Goal: Task Accomplishment & Management: Manage account settings

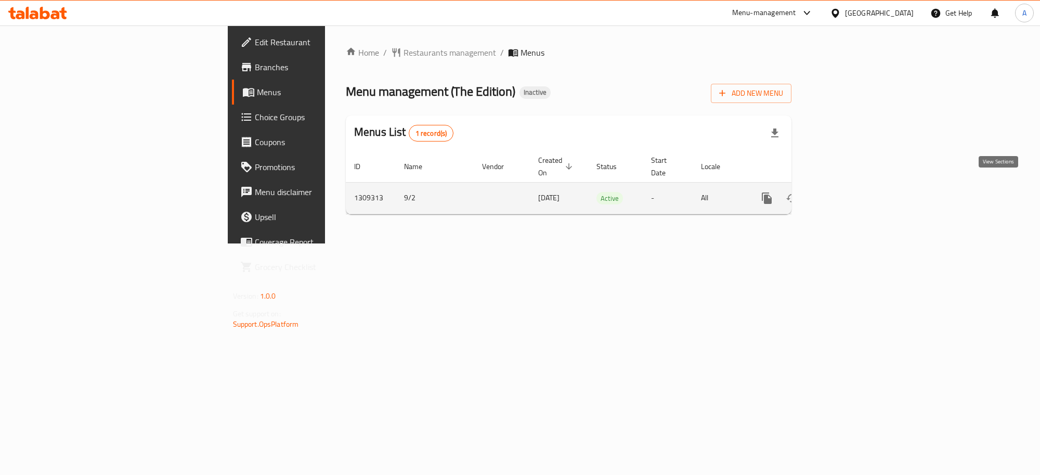
click at [848, 192] on icon "enhanced table" at bounding box center [841, 198] width 12 height 12
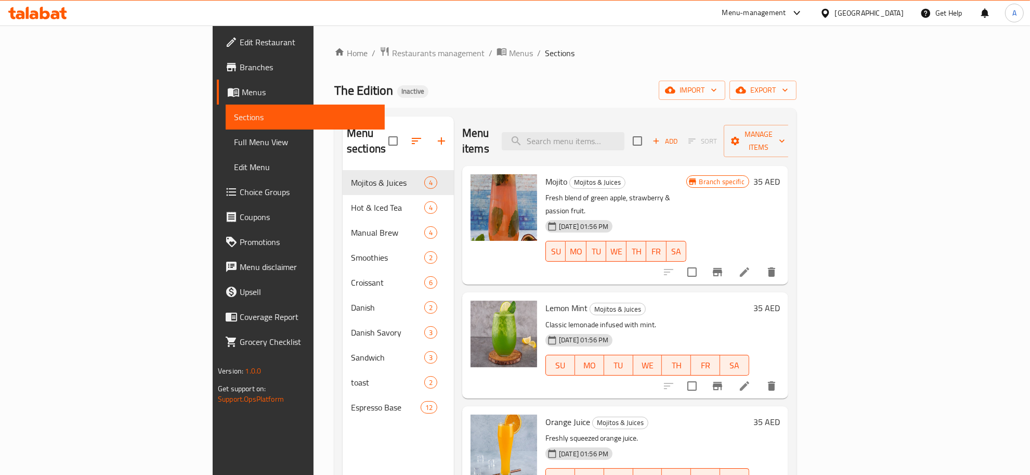
click at [234, 142] on span "Full Menu View" at bounding box center [305, 142] width 142 height 12
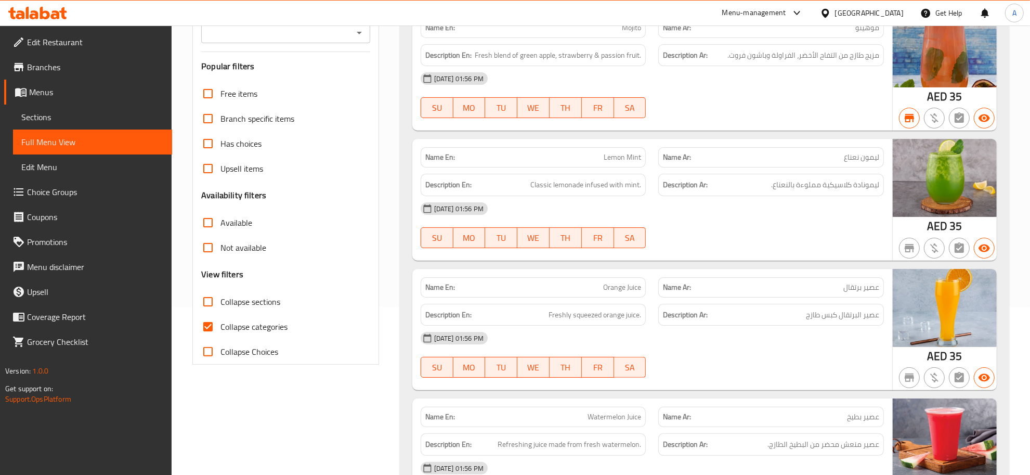
scroll to position [201, 0]
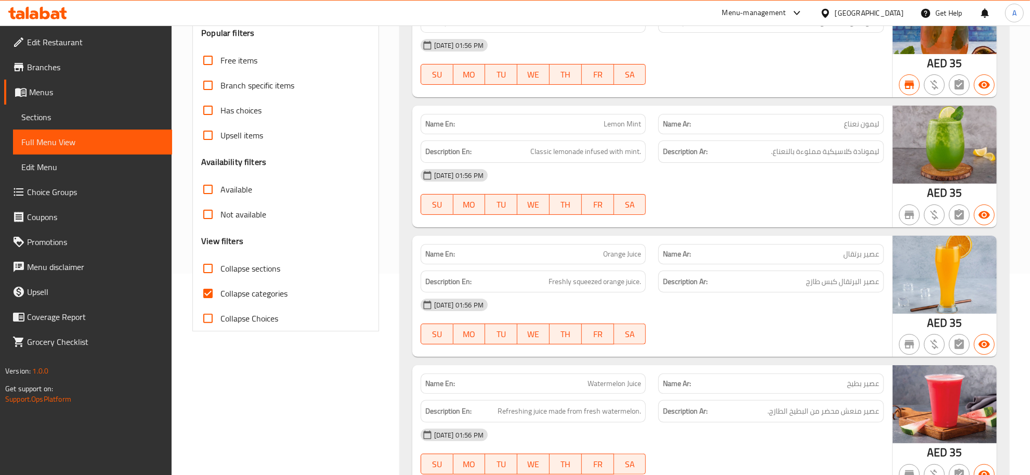
click at [253, 272] on span "Collapse sections" at bounding box center [250, 268] width 60 height 12
click at [220, 272] on input "Collapse sections" at bounding box center [207, 268] width 25 height 25
checkbox input "true"
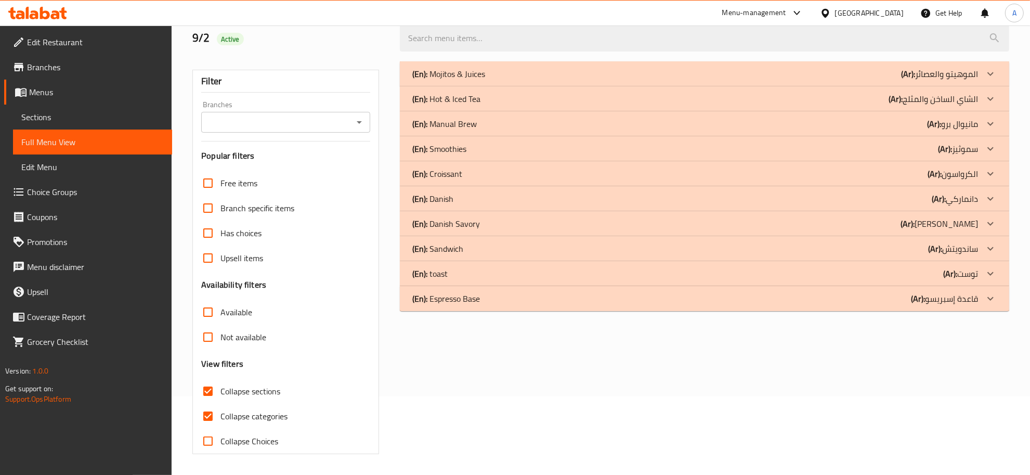
scroll to position [79, 0]
click at [469, 80] on div "(En): Croissant (Ar): الكرواسون" at bounding box center [695, 74] width 566 height 12
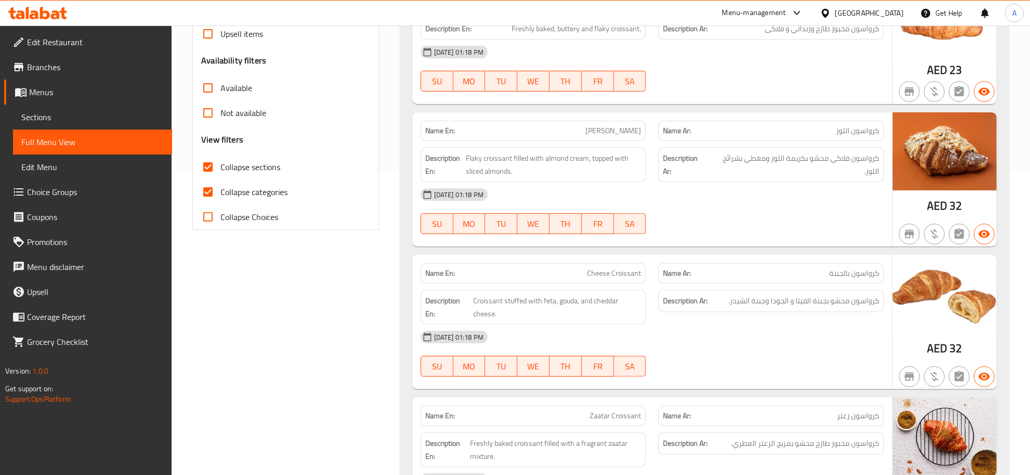
scroll to position [305, 0]
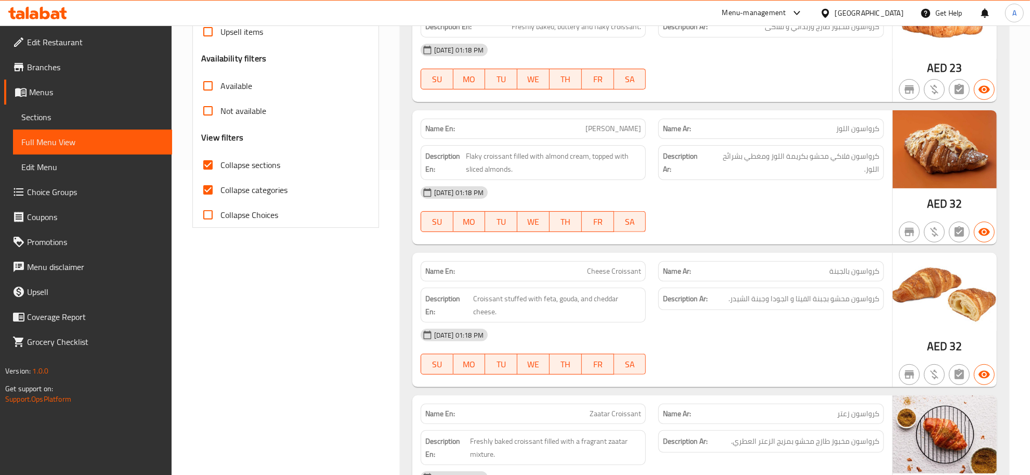
click at [597, 123] on span "Almond Croissant" at bounding box center [613, 128] width 56 height 11
click at [917, 122] on img at bounding box center [945, 149] width 104 height 78
click at [859, 123] on span "كرواسون اللوز" at bounding box center [857, 128] width 43 height 11
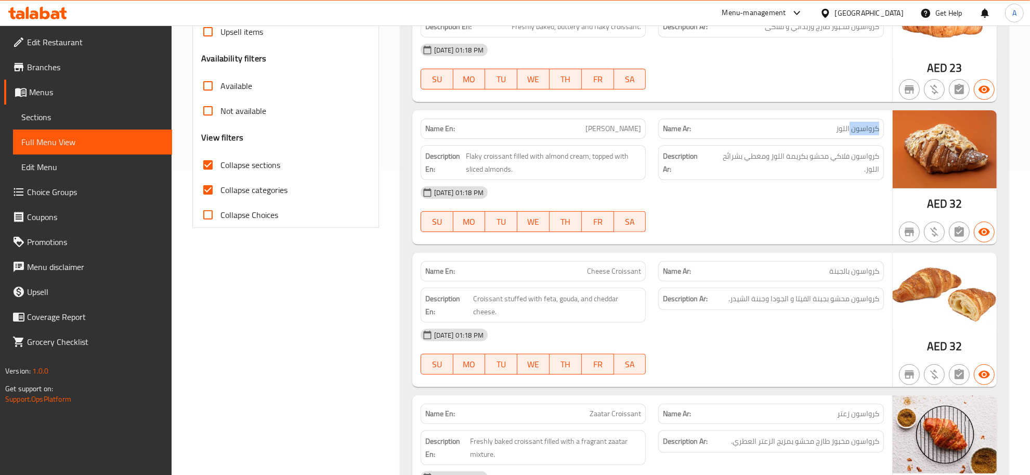
click at [859, 123] on span "كرواسون اللوز" at bounding box center [857, 128] width 43 height 11
click at [863, 159] on span "كرواسون فلاكي محشو بكريمة اللوز ومغطي بشرائح اللوز." at bounding box center [794, 162] width 170 height 25
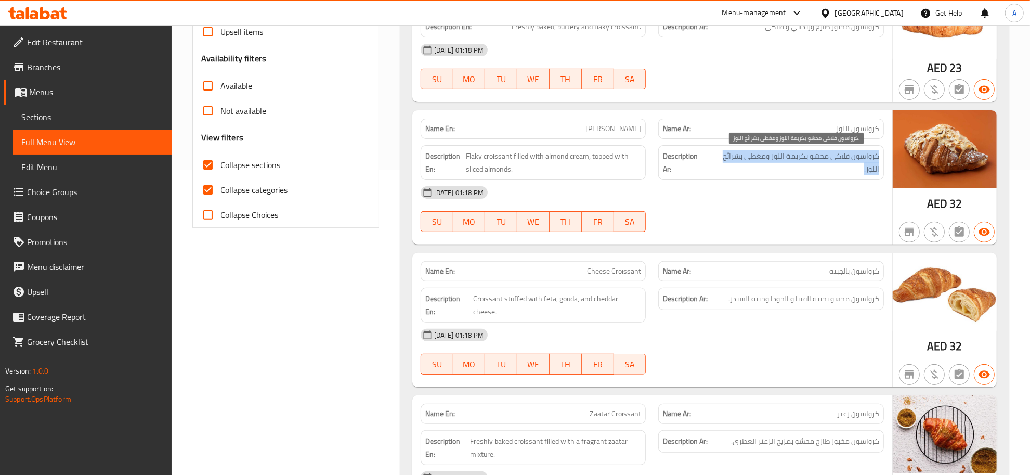
click at [863, 159] on span "كرواسون فلاكي محشو بكريمة اللوز ومغطي بشرائح اللوز." at bounding box center [794, 162] width 170 height 25
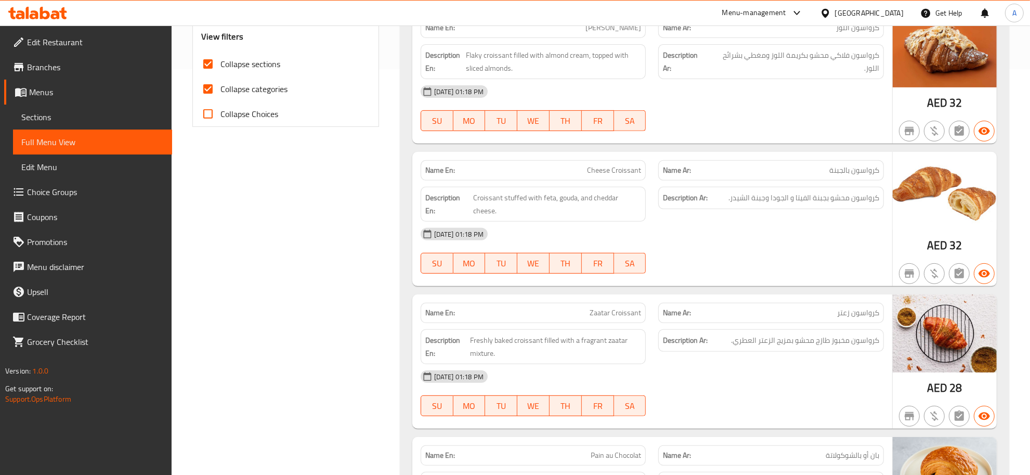
scroll to position [429, 0]
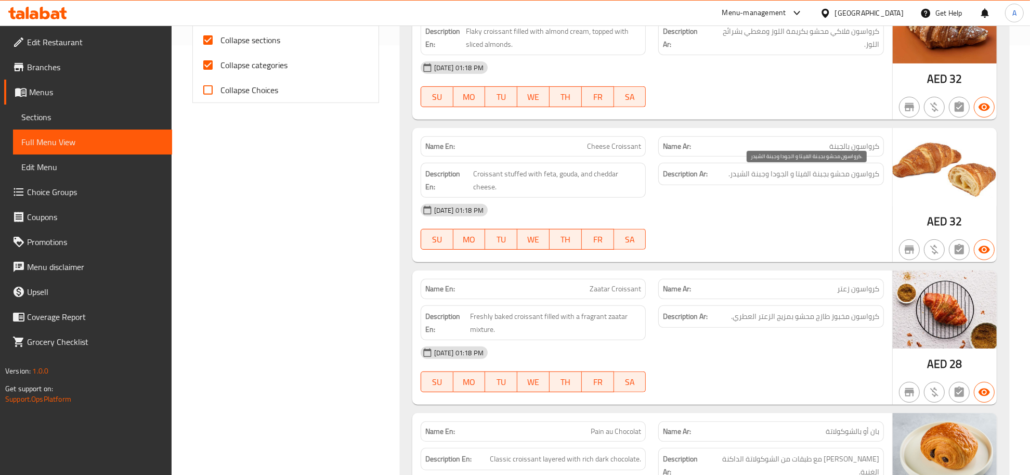
click at [789, 177] on span "كرواسون محشو بجبنة الفيتا و الجودا وجبنة الشيدر." at bounding box center [803, 173] width 151 height 13
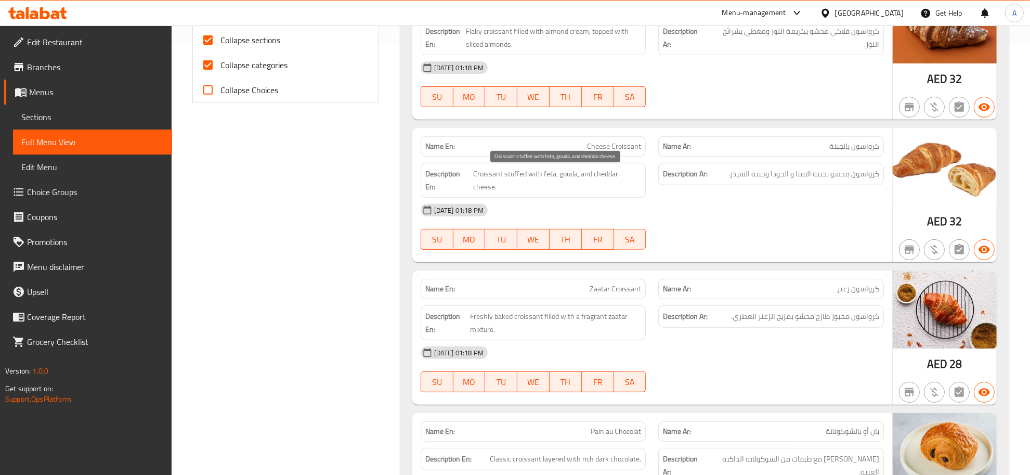
click at [593, 171] on span "Croissant stuffed with feta, gouda, and cheddar cheese." at bounding box center [557, 179] width 168 height 25
copy span "Croissant stuffed with feta, gouda, and cheddar cheese."
click at [579, 139] on div "Name En: Cheese Croissant" at bounding box center [534, 146] width 226 height 20
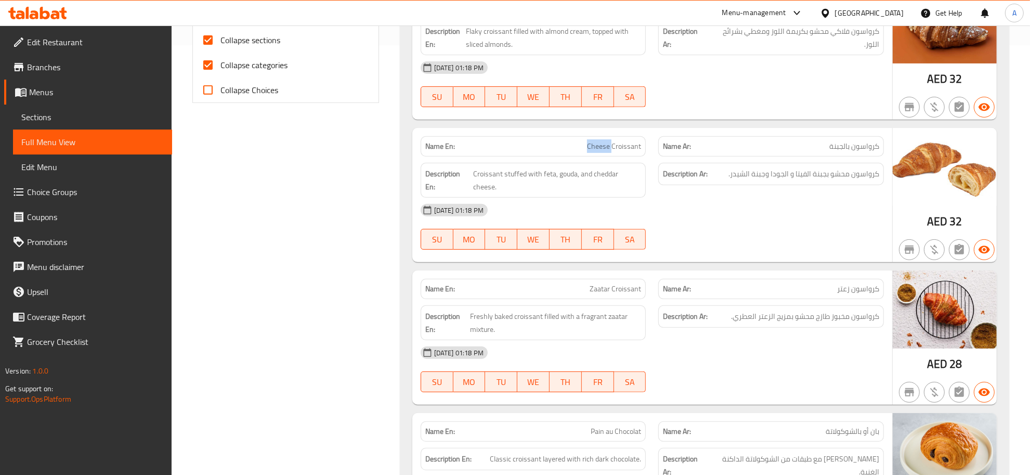
click at [579, 139] on div "Name En: Cheese Croissant" at bounding box center [534, 146] width 226 height 20
copy span "Cheese Croissant"
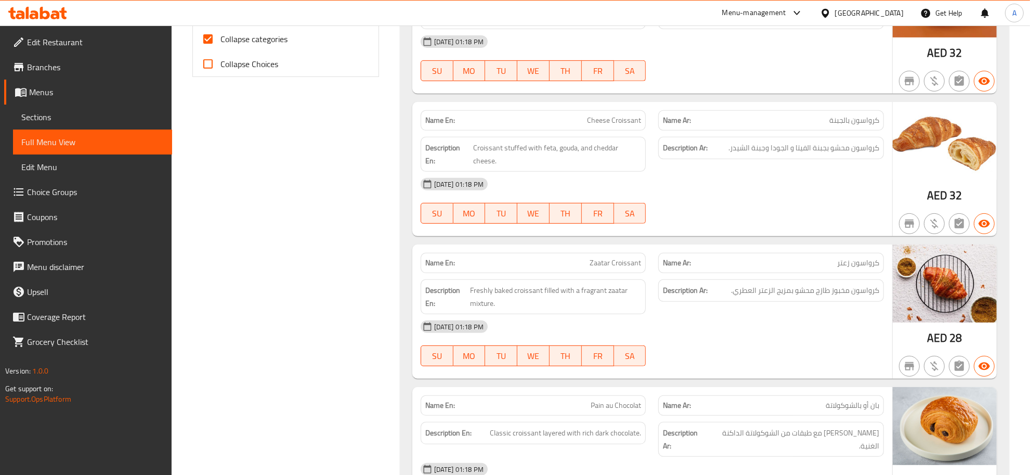
click at [737, 134] on div "Description Ar: كرواسون محشو بجبنة الفيتا و الجودا وجبنة الشيدر." at bounding box center [771, 153] width 238 height 47
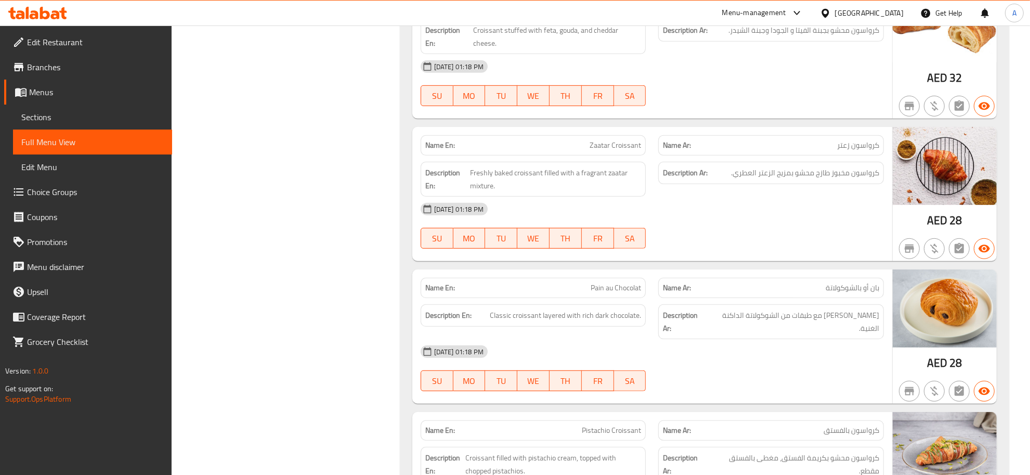
scroll to position [588, 0]
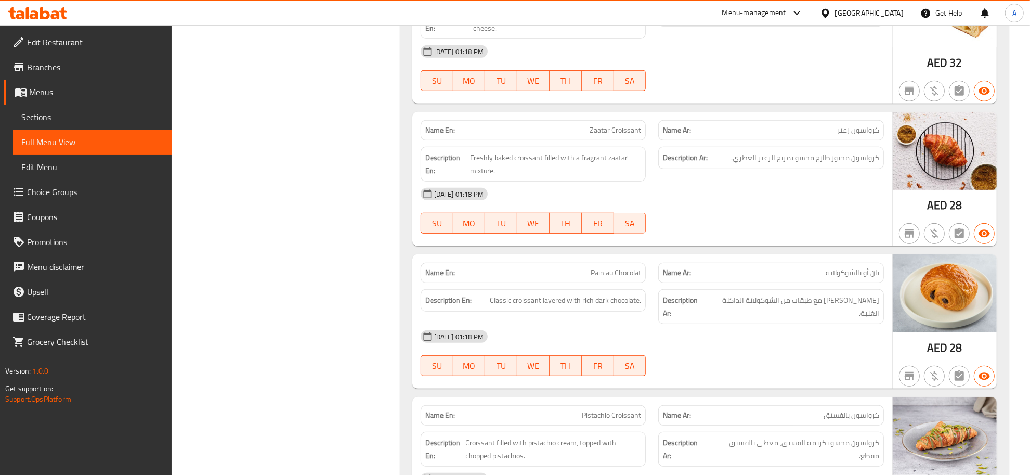
click at [649, 129] on div "Name En: Zaatar Croissant" at bounding box center [533, 130] width 238 height 33
click at [852, 154] on span "كرواسون مخبوز طازج محشو بمزيج الزعتر العطري." at bounding box center [805, 157] width 148 height 13
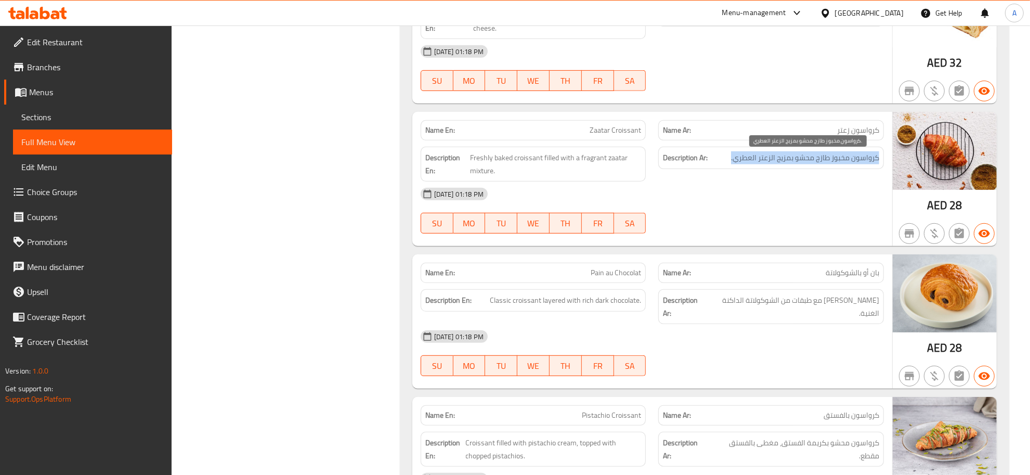
click at [852, 154] on span "كرواسون مخبوز طازج محشو بمزيج الزعتر العطري." at bounding box center [805, 157] width 148 height 13
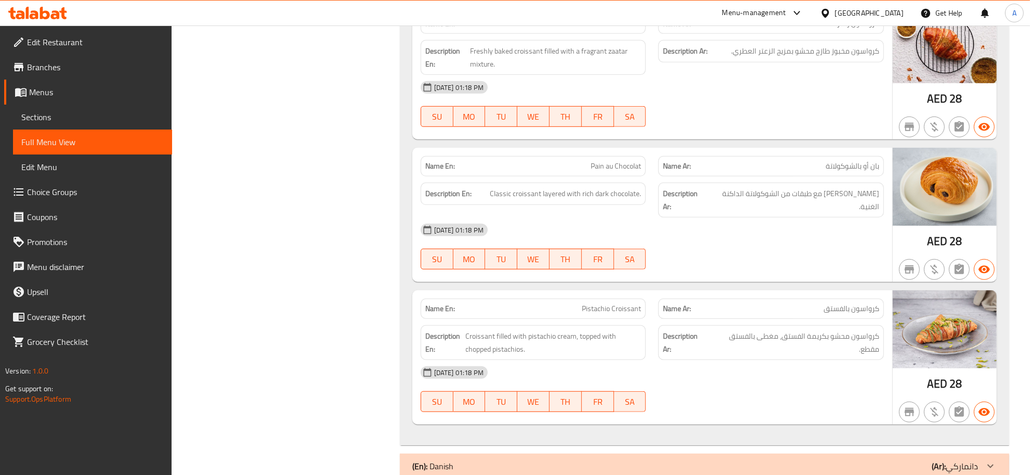
scroll to position [737, 0]
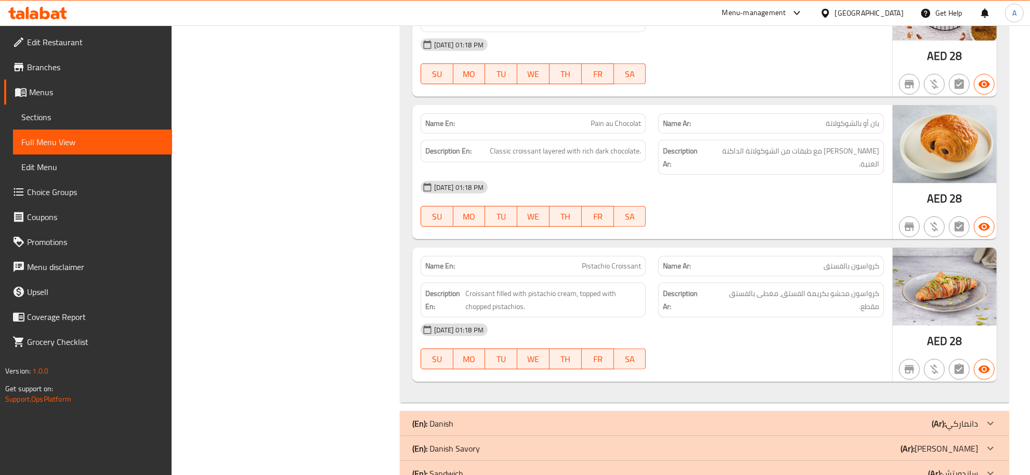
click at [594, 115] on div "Name En: Pain au Chocolat" at bounding box center [534, 123] width 226 height 20
click at [838, 158] on span "[PERSON_NAME] مع طبقات من الشوكولاتة الداكنة الغنية." at bounding box center [793, 157] width 171 height 25
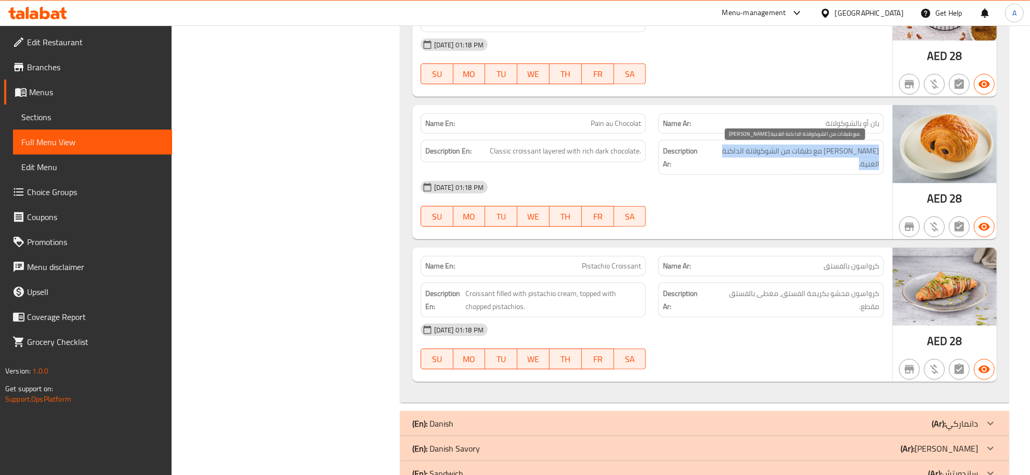
click at [838, 158] on span "[PERSON_NAME] مع طبقات من الشوكولاتة الداكنة الغنية." at bounding box center [793, 157] width 171 height 25
click at [598, 121] on span "Pain au Chocolat" at bounding box center [616, 123] width 50 height 11
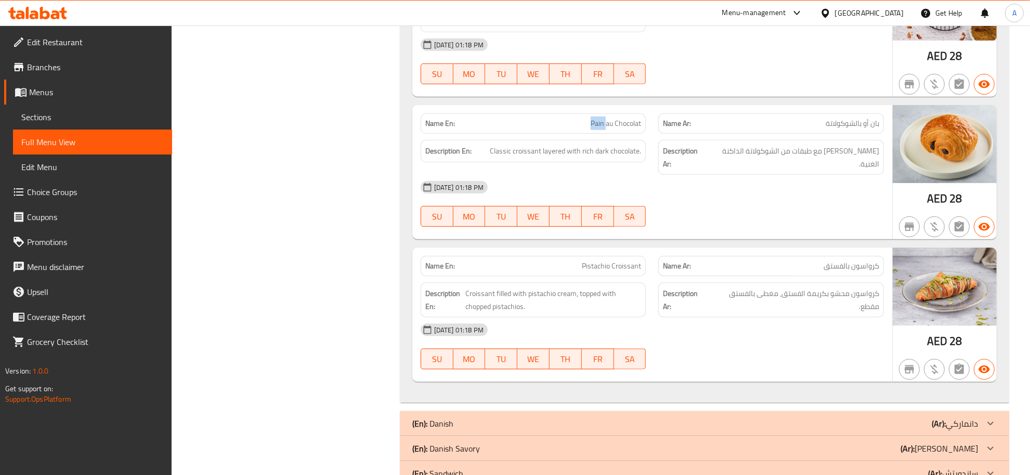
click at [598, 121] on span "Pain au Chocolat" at bounding box center [616, 123] width 50 height 11
copy span "Pain au Chocolat"
click at [838, 159] on span "[PERSON_NAME] مع طبقات من الشوكولاتة الداكنة الغنية." at bounding box center [793, 157] width 171 height 25
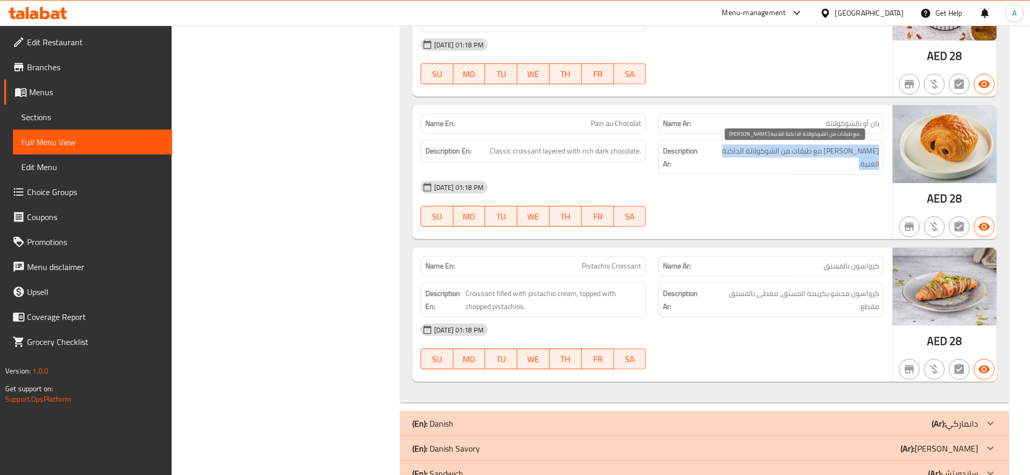
click at [838, 159] on span "[PERSON_NAME] مع طبقات من الشوكولاتة الداكنة الغنية." at bounding box center [793, 157] width 171 height 25
click at [861, 296] on span "كرواسون محشو بكريمة الفستق، مغطى بالفستق مقطع." at bounding box center [794, 299] width 170 height 25
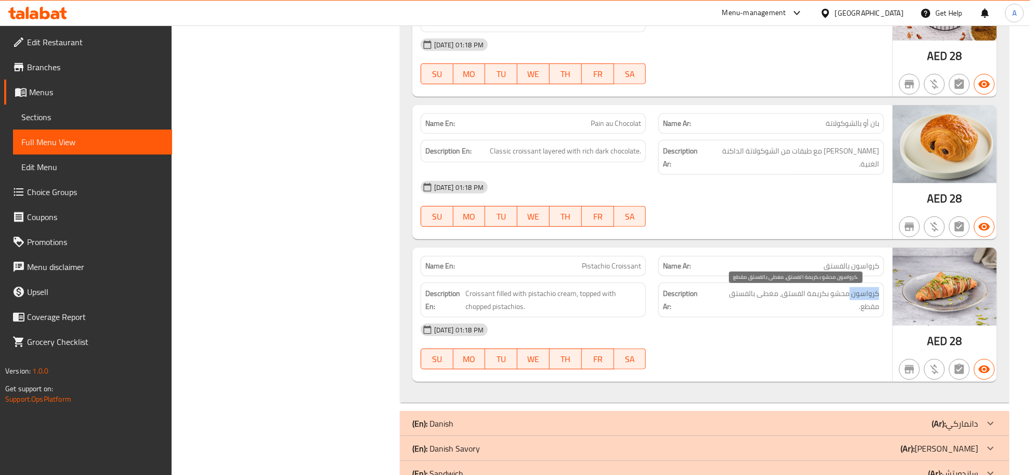
click at [861, 296] on span "كرواسون محشو بكريمة الفستق، مغطى بالفستق مقطع." at bounding box center [794, 299] width 170 height 25
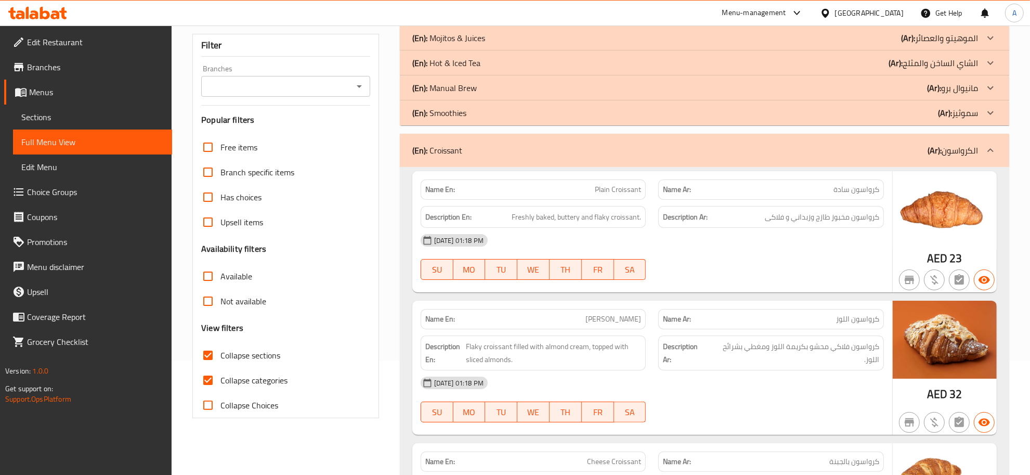
scroll to position [91, 0]
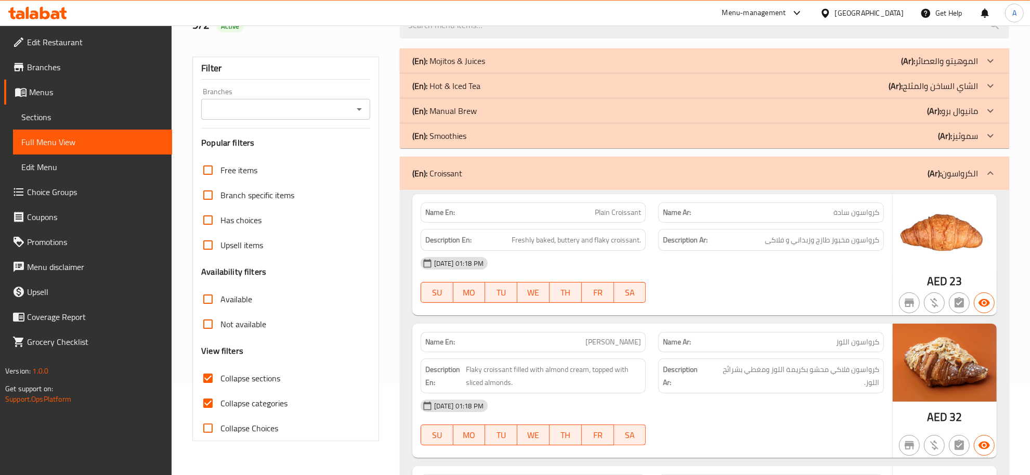
click at [924, 174] on div "(En): Croissant (Ar): الكرواسون" at bounding box center [695, 173] width 566 height 12
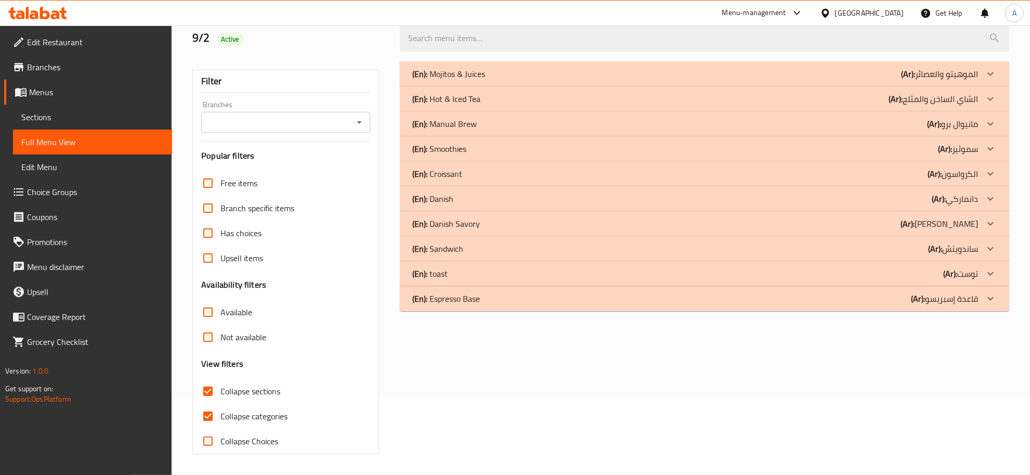
scroll to position [79, 0]
click at [460, 80] on div "(En): Danish (Ar): دانماركي" at bounding box center [695, 74] width 566 height 12
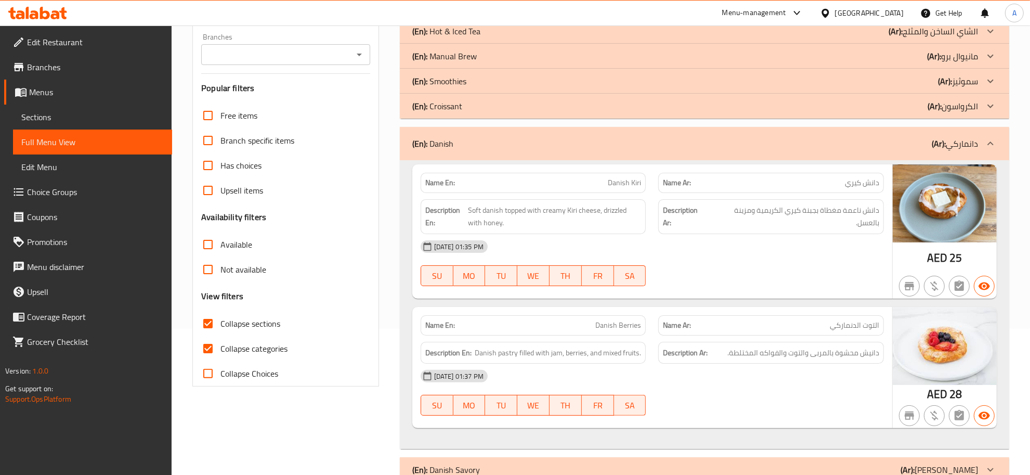
scroll to position [180, 0]
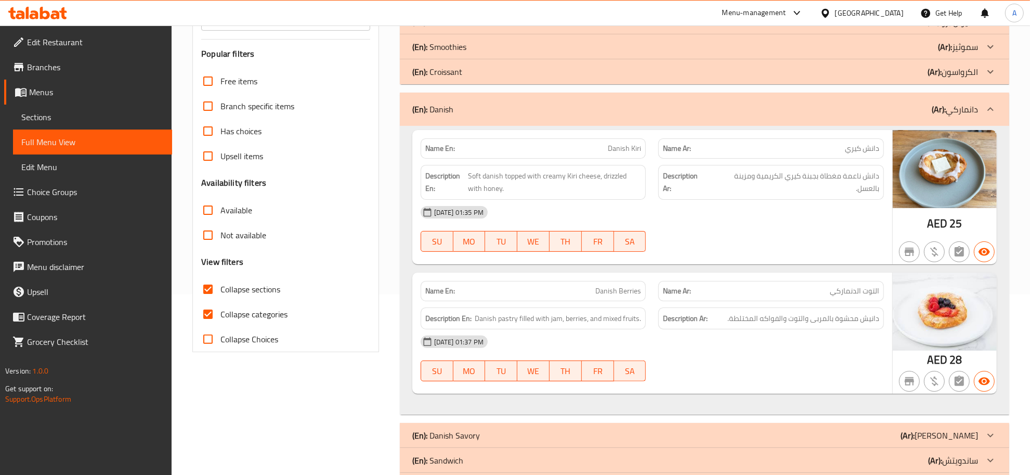
click at [840, 189] on div "Description Ar: دانش ناعمة مغطاة بجبنة كيري الكريمية ومزينة بالعسل." at bounding box center [771, 182] width 238 height 47
click at [820, 166] on div "Description Ar: دانش ناعمة مغطاة بجبنة كيري الكريمية ومزينة بالعسل." at bounding box center [771, 182] width 226 height 35
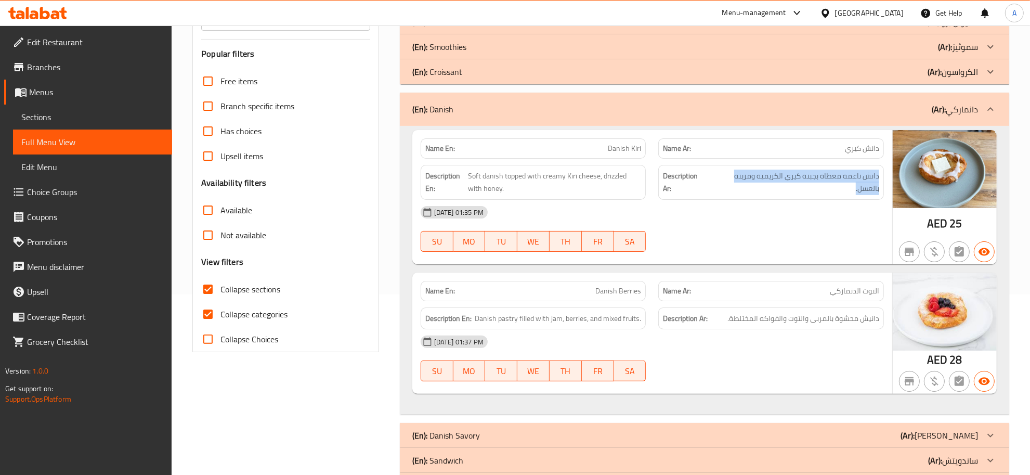
click at [820, 166] on div "Description Ar: دانش ناعمة مغطاة بجبنة كيري الكريمية ومزينة بالعسل." at bounding box center [771, 182] width 226 height 35
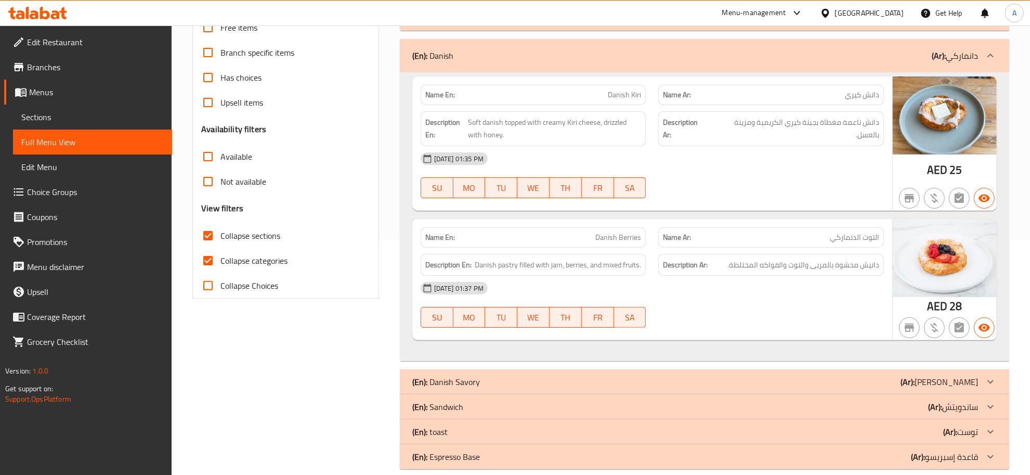
scroll to position [244, 0]
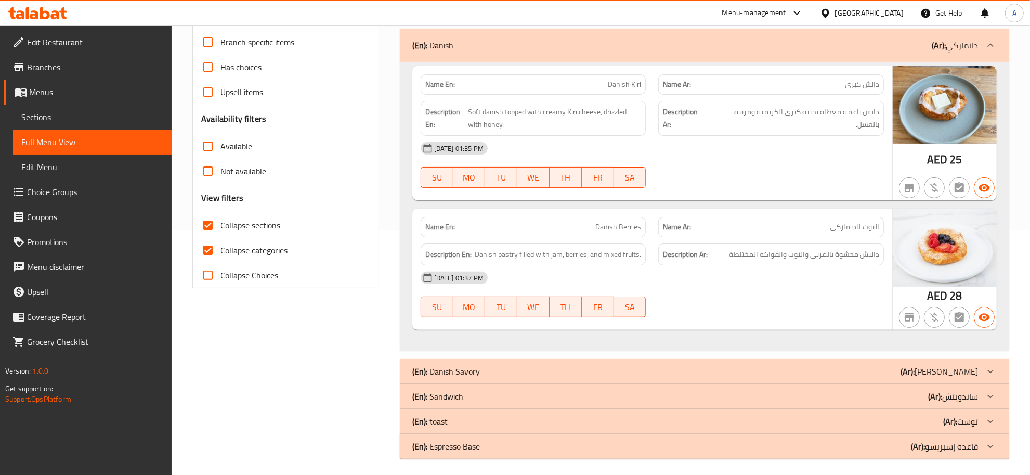
click at [656, 229] on div "Name Ar: التوت الدنماركي" at bounding box center [771, 227] width 238 height 33
click at [573, 228] on p "Name En: Danish Berries" at bounding box center [533, 226] width 216 height 11
click at [828, 228] on p "Name Ar: التوت الدنماركي" at bounding box center [771, 226] width 216 height 11
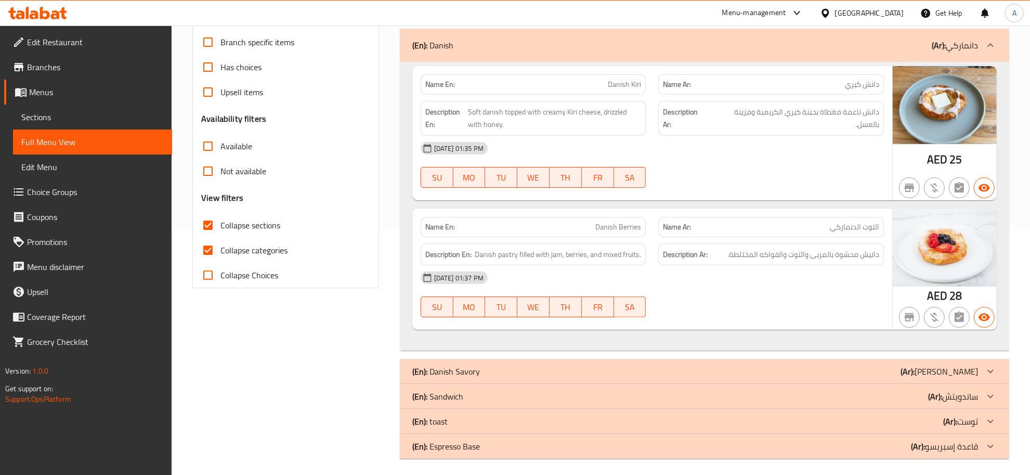
click at [828, 228] on p "Name Ar: التوت الدنماركي" at bounding box center [771, 226] width 216 height 11
copy span "التوت الدنماركي"
click at [612, 229] on span "Danish Berries" at bounding box center [618, 226] width 46 height 11
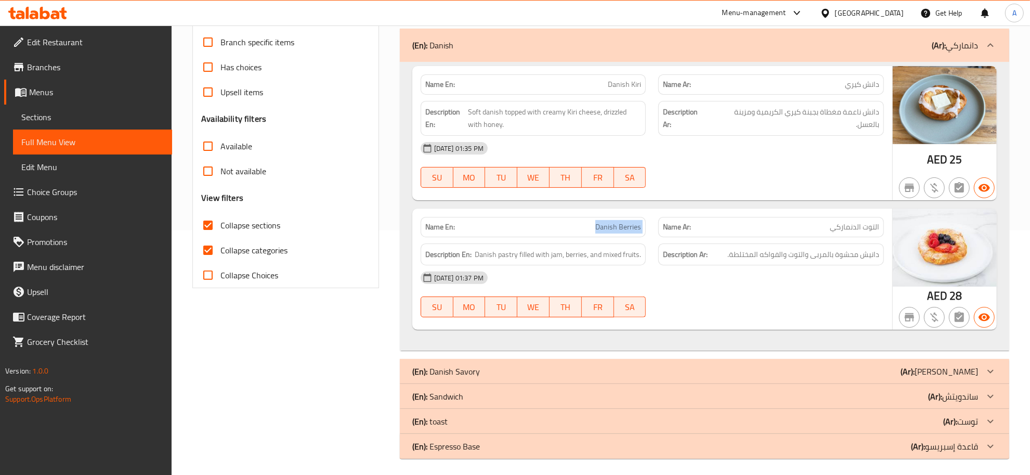
click at [612, 229] on span "Danish Berries" at bounding box center [618, 226] width 46 height 11
copy span "Danish Berries"
click at [871, 79] on span "دانش كيري" at bounding box center [862, 84] width 34 height 11
copy span "دانش"
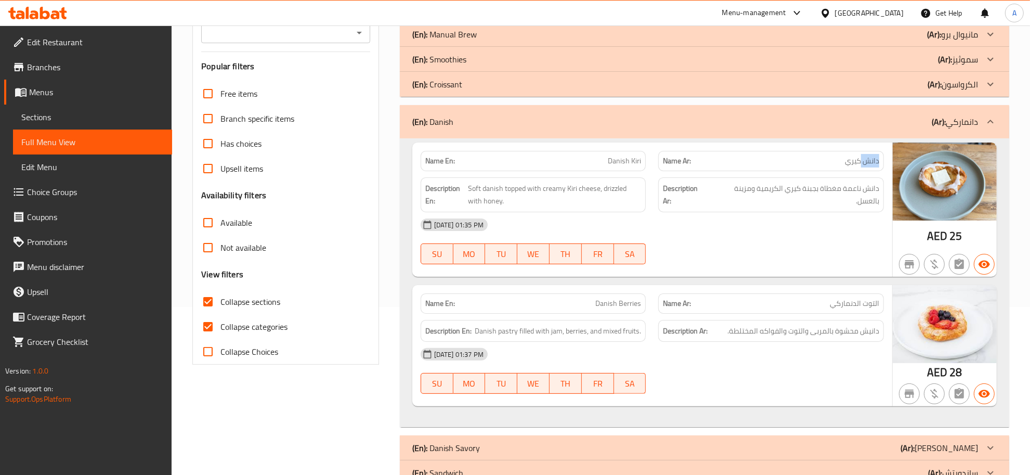
click at [951, 126] on p "(Ar): دانماركي" at bounding box center [955, 121] width 46 height 12
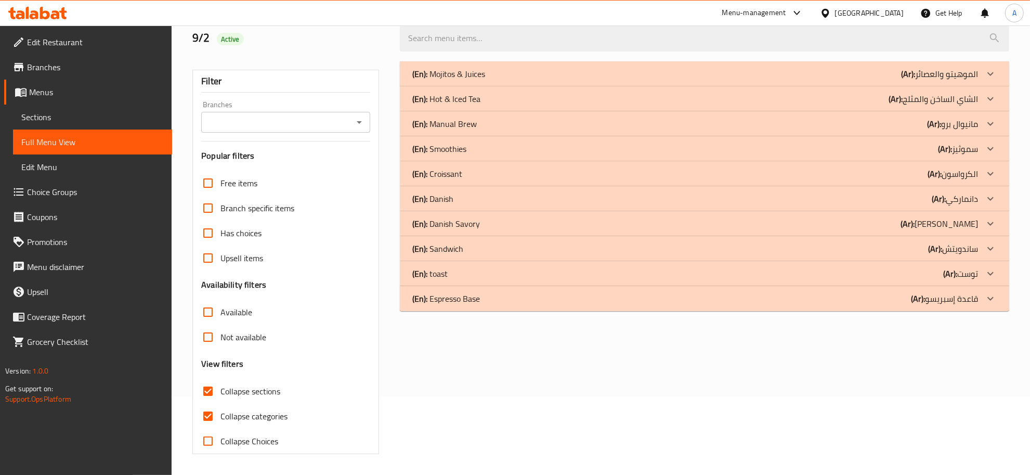
scroll to position [79, 0]
click at [451, 80] on p "(En): Danish" at bounding box center [448, 74] width 73 height 12
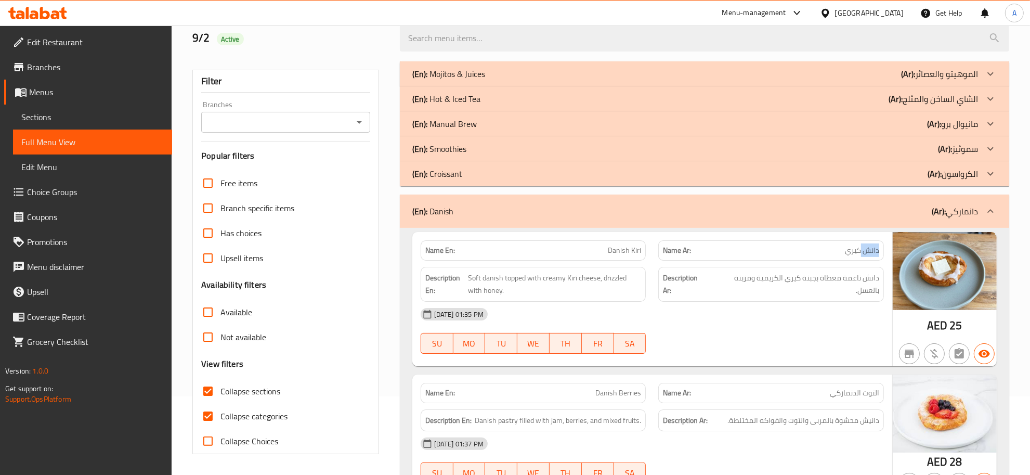
click at [874, 252] on span "دانش كيري" at bounding box center [862, 250] width 34 height 11
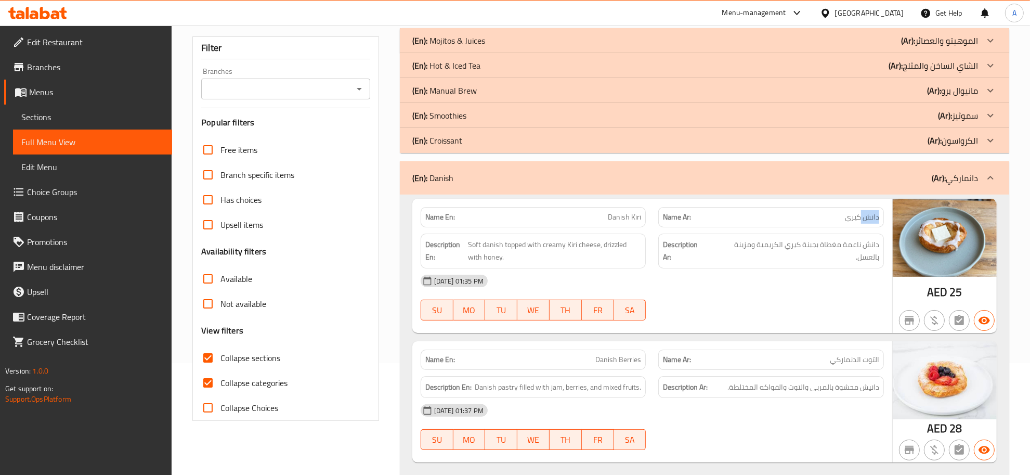
scroll to position [151, 0]
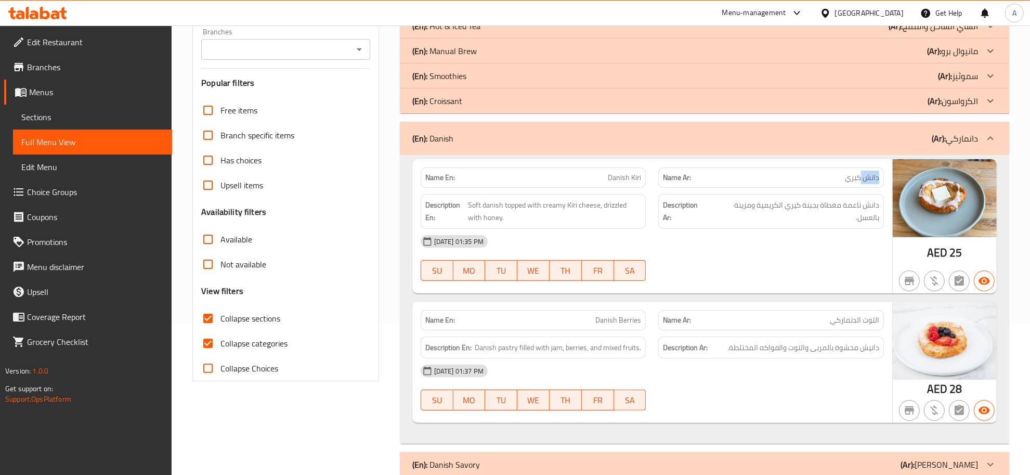
click at [926, 142] on div "(En): Danish (Ar): دانماركي" at bounding box center [695, 138] width 566 height 12
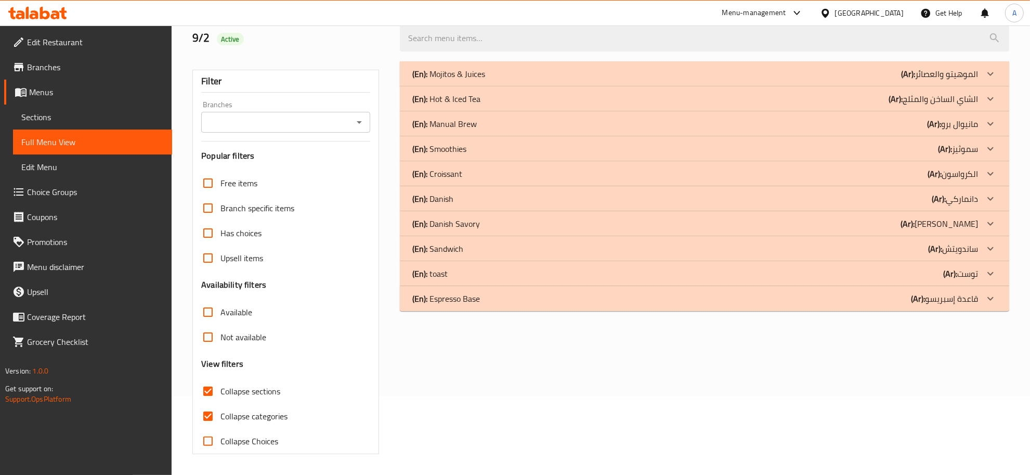
scroll to position [79, 0]
click at [479, 80] on p "(En): Danish Savory" at bounding box center [448, 74] width 73 height 12
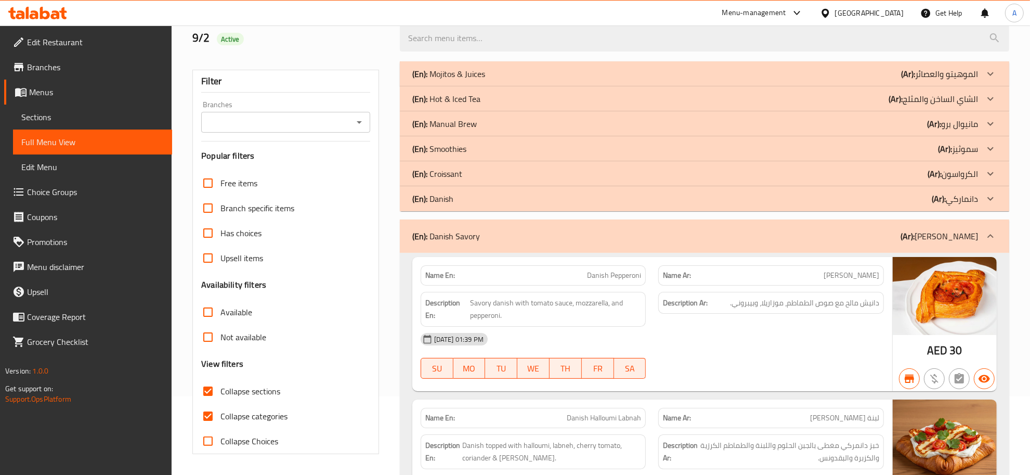
click at [841, 273] on span "بيبروني دانمركي" at bounding box center [851, 275] width 56 height 11
copy span "دانمركي"
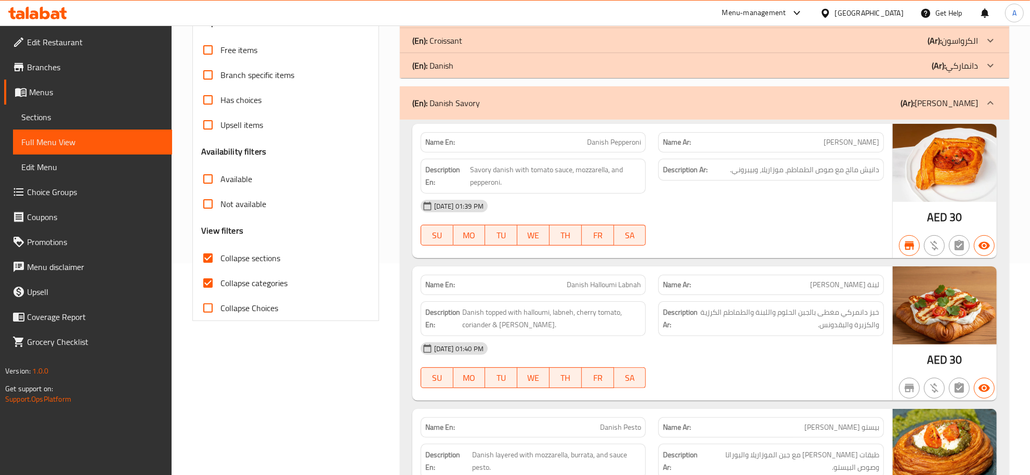
scroll to position [284, 0]
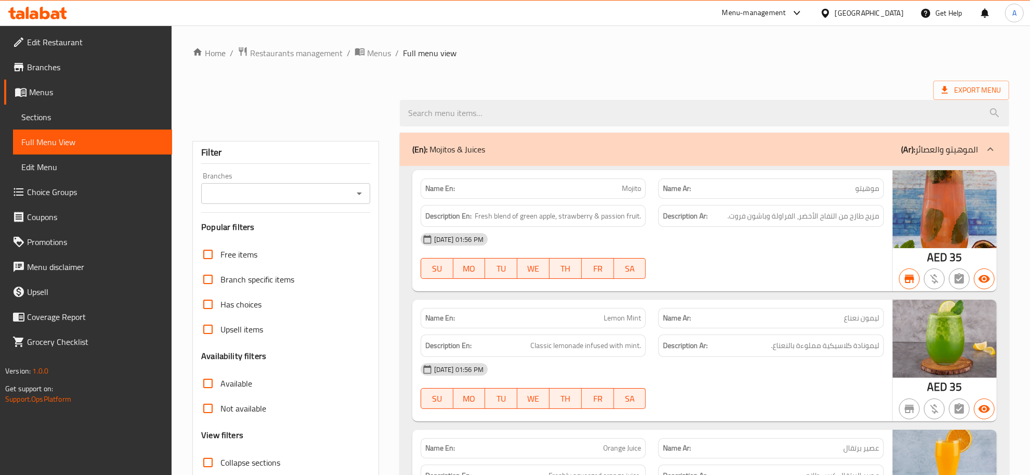
click at [84, 118] on span "Sections" at bounding box center [92, 117] width 142 height 12
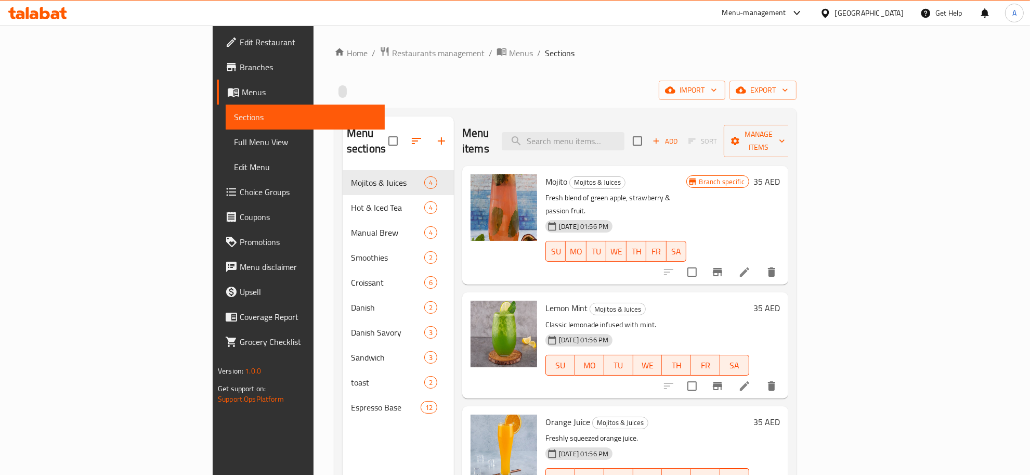
click at [632, 170] on div "Mojito Mojitos & Juices Fresh blend of green apple, strawberry & passion fruit.…" at bounding box center [615, 225] width 149 height 110
click at [624, 139] on input "search" at bounding box center [563, 141] width 123 height 18
paste input "Cheese Croissant"
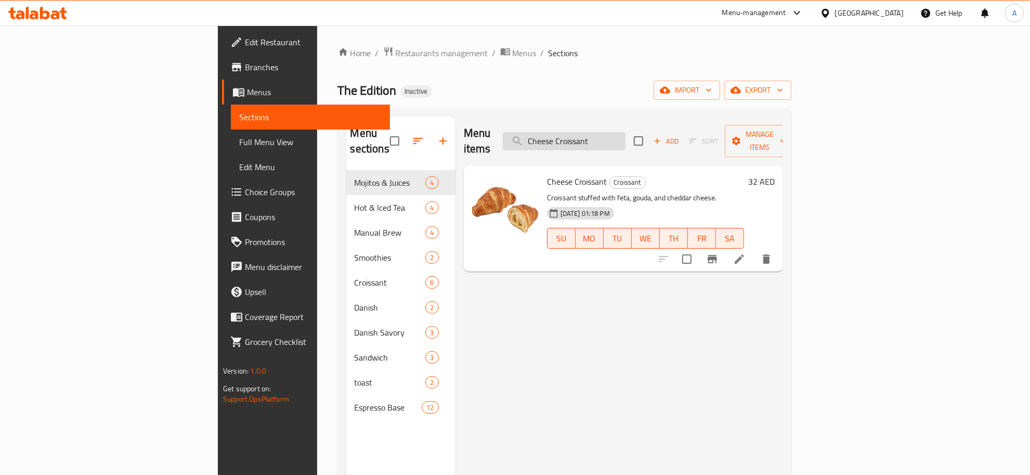
click at [625, 132] on input "Cheese Croissant" at bounding box center [564, 141] width 123 height 18
paste input "Pain au Chocola"
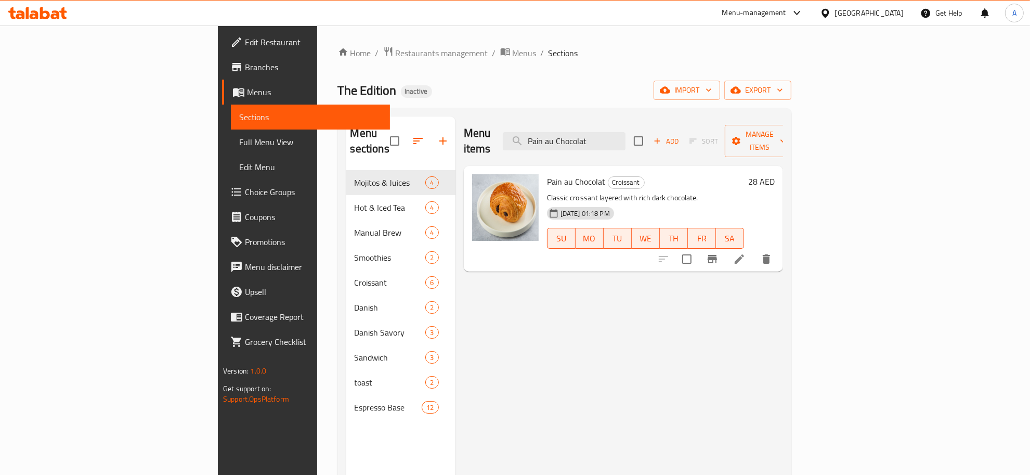
click at [645, 120] on div "Menu items Pain au Chocolat Add Sort Manage items" at bounding box center [623, 140] width 319 height 49
click at [645, 123] on div "Menu items Pain au Chocolat Add Sort Manage items" at bounding box center [623, 140] width 319 height 49
click at [625, 134] on input "Pain au Chocolat" at bounding box center [564, 141] width 123 height 18
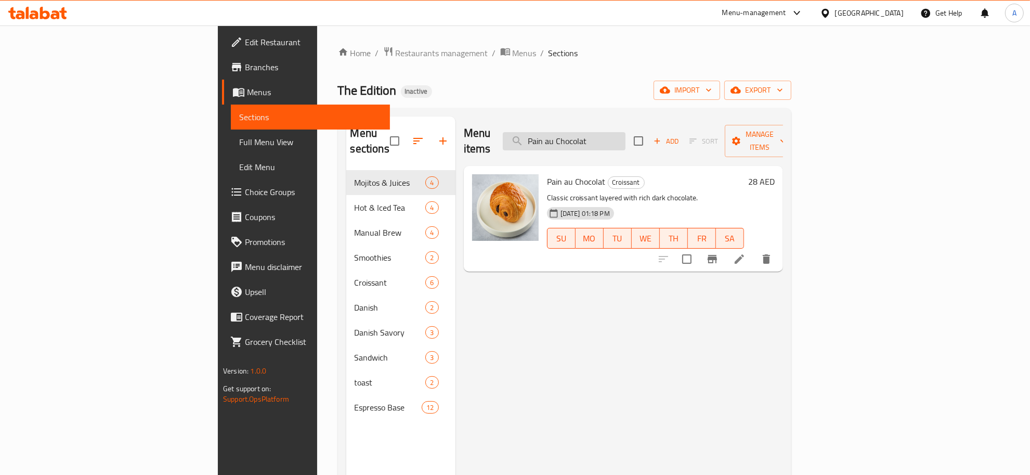
click at [625, 134] on input "Pain au Chocolat" at bounding box center [564, 141] width 123 height 18
paste input "Danish Berries"
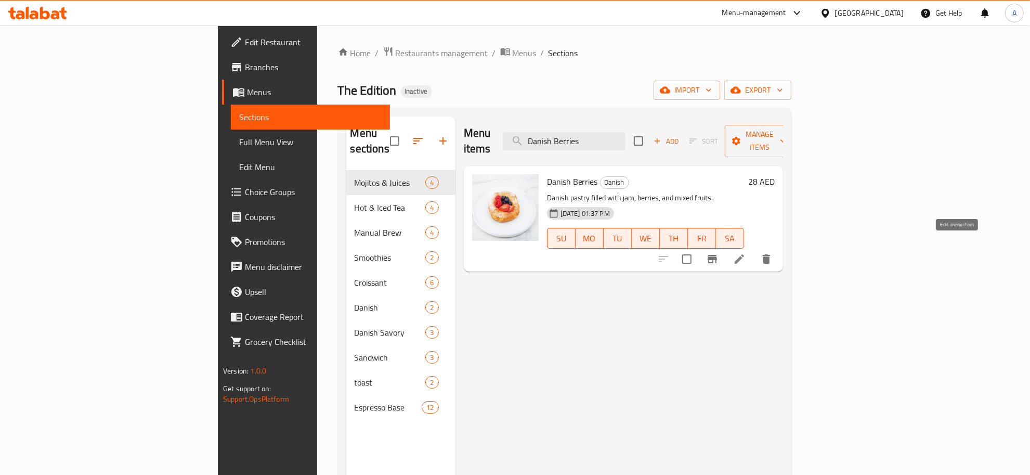
type input "Danish Berries"
click at [745, 253] on icon at bounding box center [739, 259] width 12 height 12
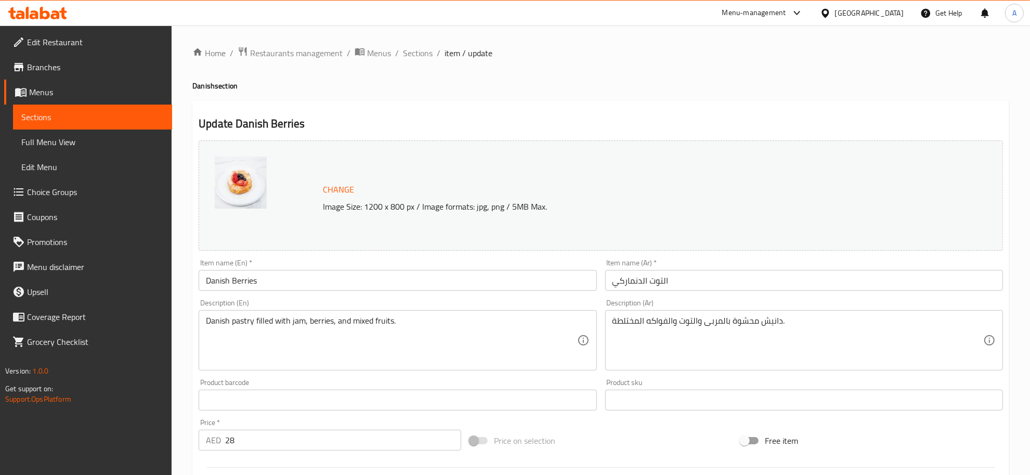
click at [652, 279] on input "التوت الدنماركي" at bounding box center [804, 280] width 398 height 21
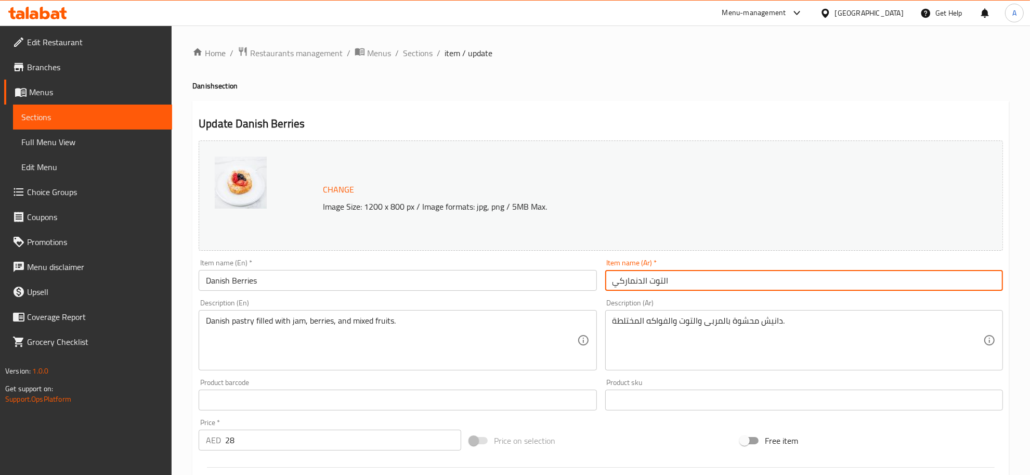
click at [634, 282] on input "التوت الدنماركي" at bounding box center [804, 280] width 398 height 21
paste input "انش"
drag, startPoint x: 645, startPoint y: 279, endPoint x: 651, endPoint y: 279, distance: 5.7
click at [651, 279] on input "التوت دانش" at bounding box center [804, 280] width 398 height 21
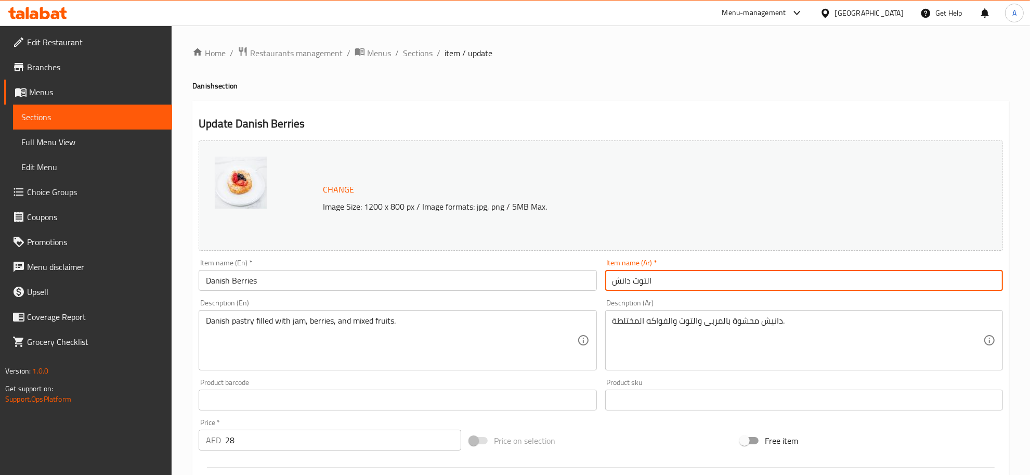
click at [648, 280] on input "التوت دانش" at bounding box center [804, 280] width 398 height 21
click at [651, 282] on input "التوت دانش" at bounding box center [804, 280] width 398 height 21
click at [643, 284] on input "توت دانش" at bounding box center [804, 280] width 398 height 21
click at [650, 282] on input "دانش" at bounding box center [804, 280] width 398 height 21
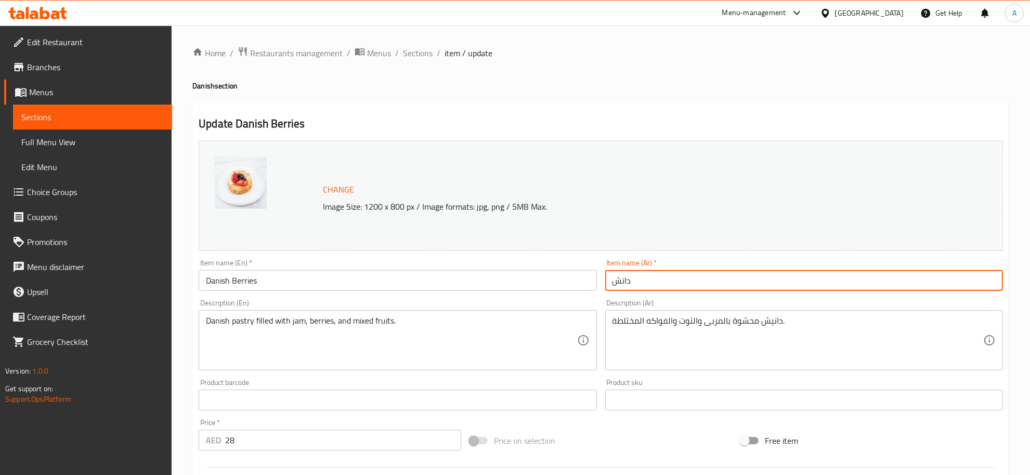
paste input "توت"
type input "دانش توت"
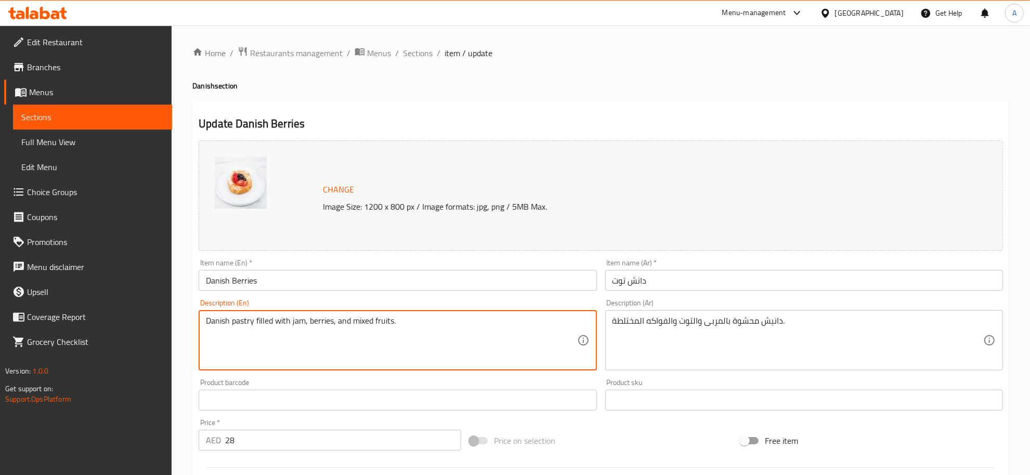
click at [438, 332] on textarea "Danish pastry filled with jam, berries, and mixed fruits." at bounding box center [391, 340] width 371 height 49
click at [449, 332] on textarea "Danish pastry filled with jam, berries, and mixed fruits." at bounding box center [391, 340] width 371 height 49
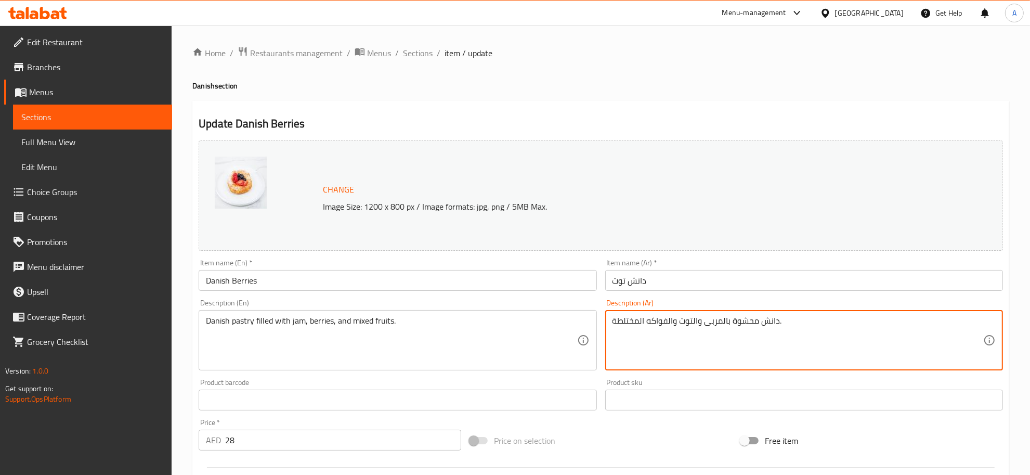
paste textarea "جنات م"
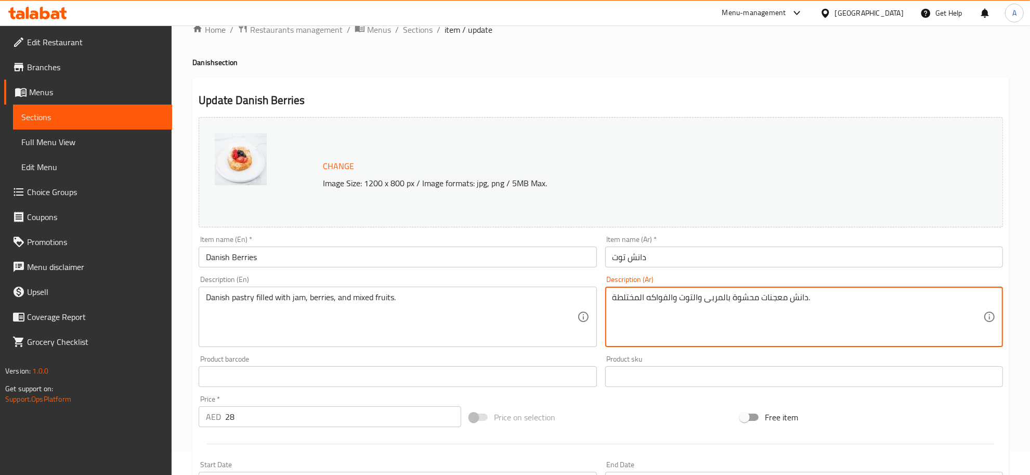
scroll to position [252, 0]
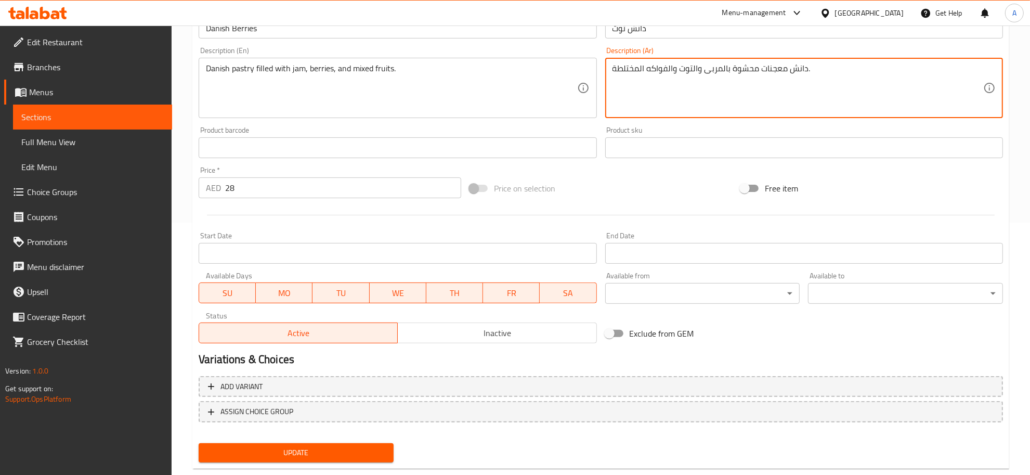
type textarea "دانش معجنات محشوة بالمربى والتوت والفواكه المختلطة."
click at [336, 455] on span "Update" at bounding box center [296, 452] width 178 height 13
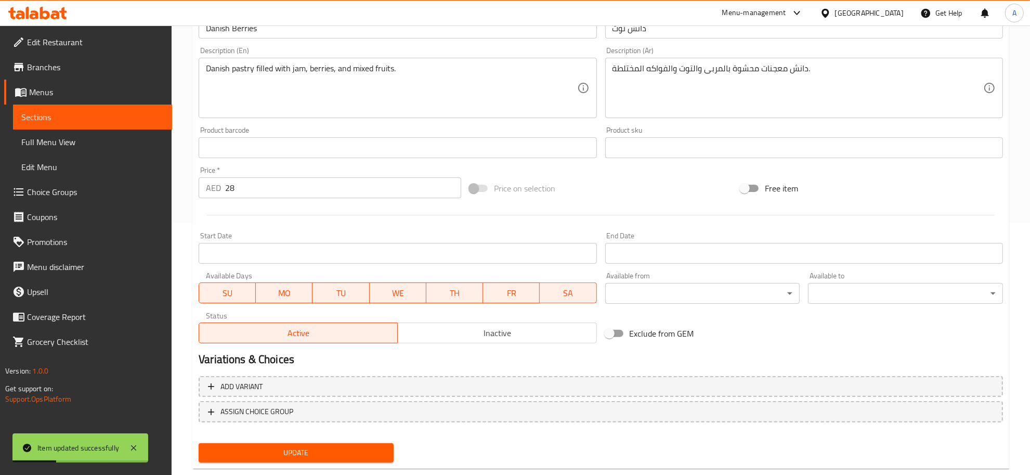
click at [58, 115] on span "Sections" at bounding box center [92, 117] width 142 height 12
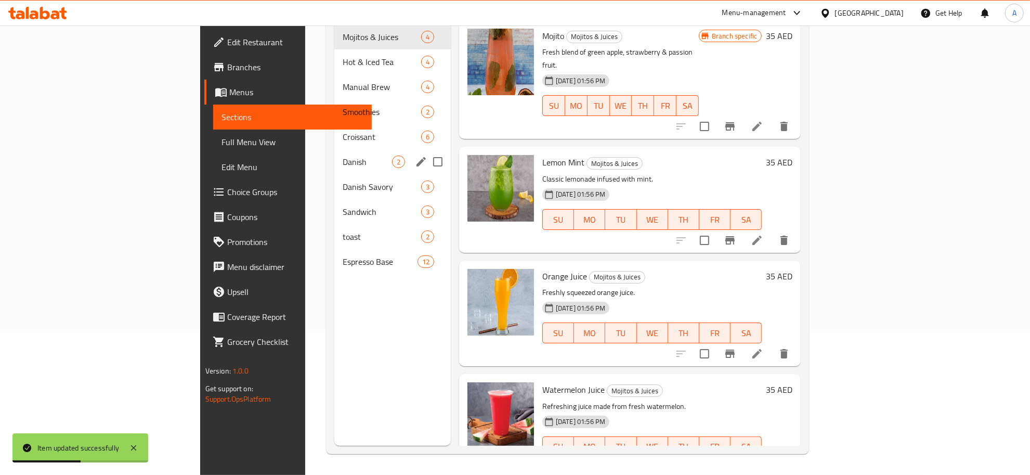
click at [427, 151] on input "Menu sections" at bounding box center [438, 162] width 22 height 22
checkbox input "true"
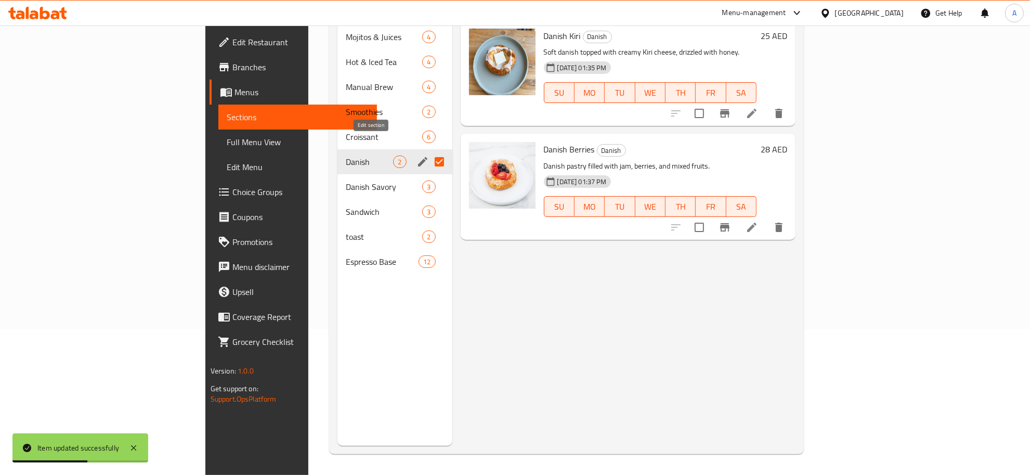
click at [416, 155] on icon "edit" at bounding box center [422, 161] width 12 height 12
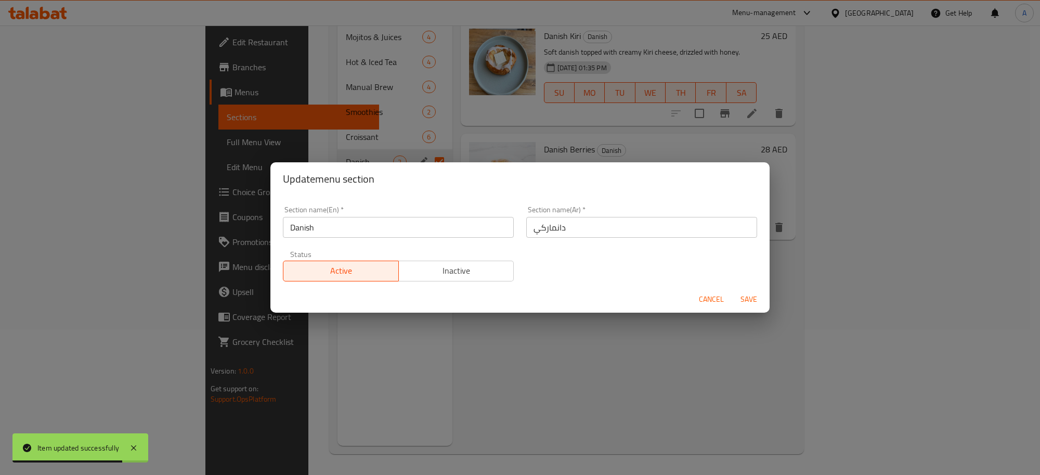
click at [603, 219] on input "دانماركي" at bounding box center [641, 227] width 231 height 21
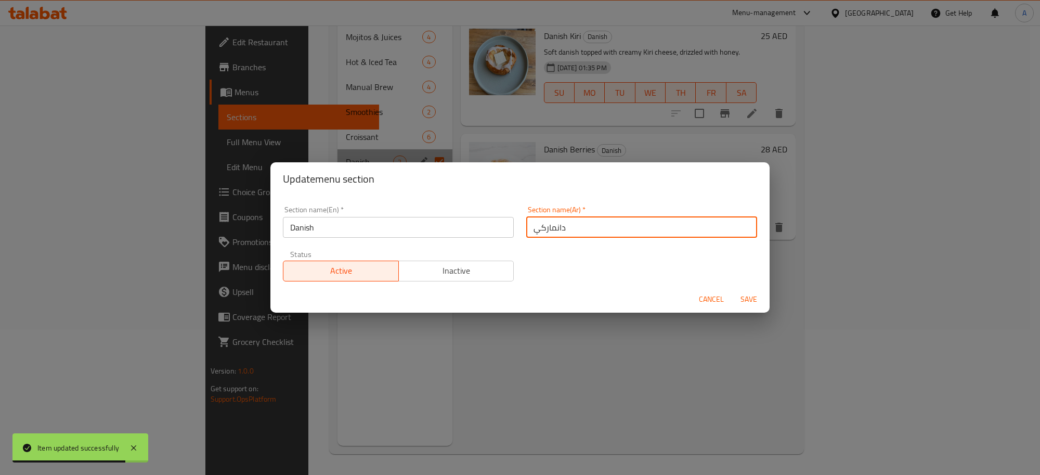
click at [603, 219] on input "دانماركي" at bounding box center [641, 227] width 231 height 21
paste input "ش"
type input "دانش"
click at [759, 298] on span "Save" at bounding box center [748, 299] width 25 height 13
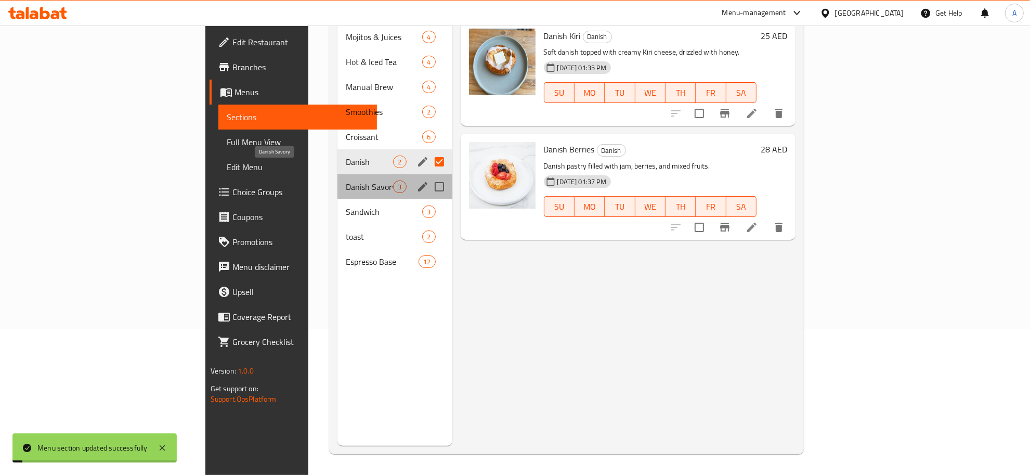
click at [346, 180] on span "Danish Savory" at bounding box center [369, 186] width 47 height 12
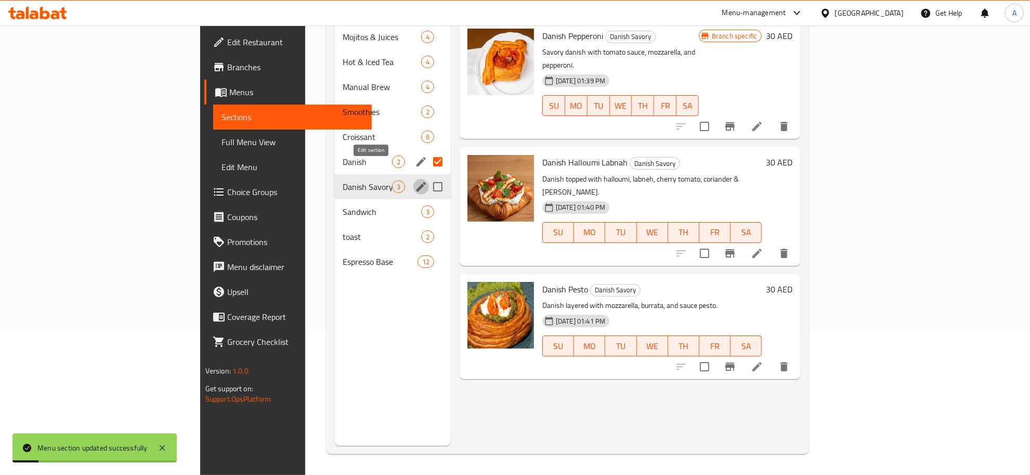
click at [416, 182] on icon "edit" at bounding box center [420, 186] width 9 height 9
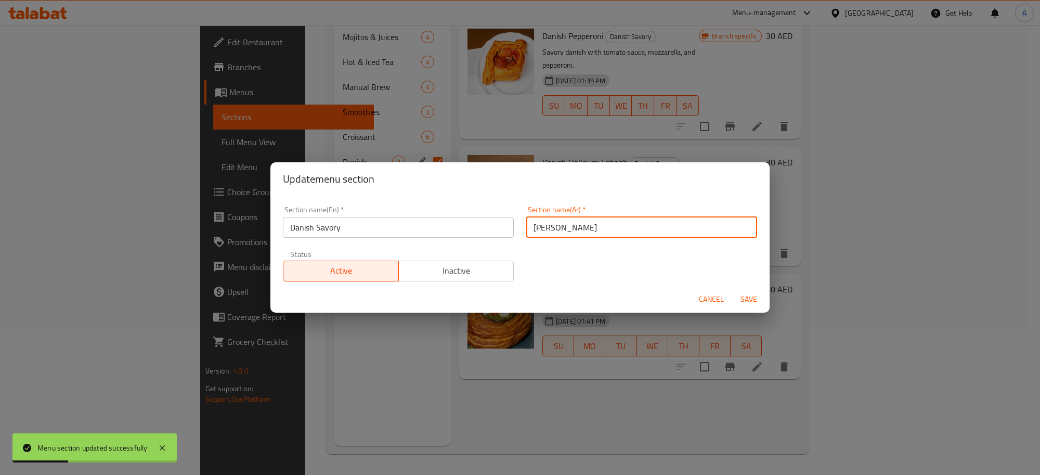
click at [559, 232] on input "دانيش مالح" at bounding box center [641, 227] width 231 height 21
paste input "text"
type input "دانش مالح"
click at [750, 295] on span "Save" at bounding box center [748, 299] width 25 height 13
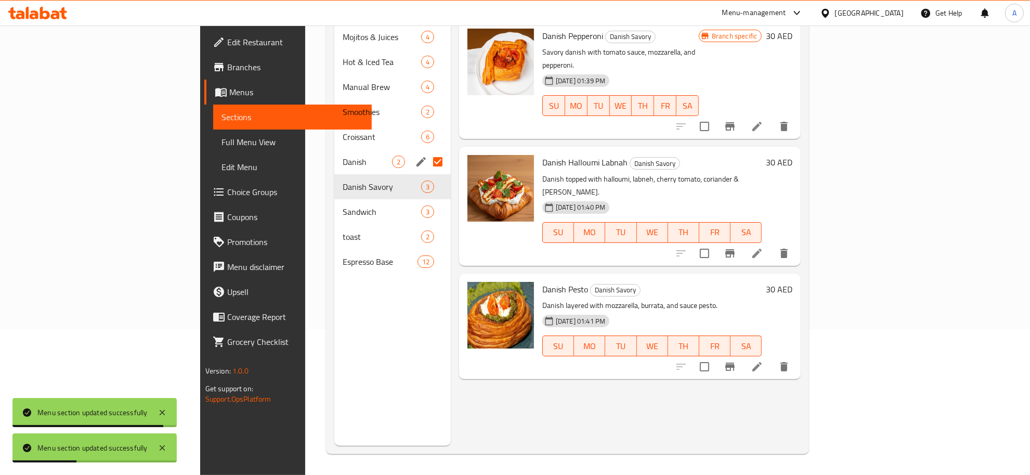
click at [427, 151] on input "Menu sections" at bounding box center [438, 162] width 22 height 22
checkbox input "false"
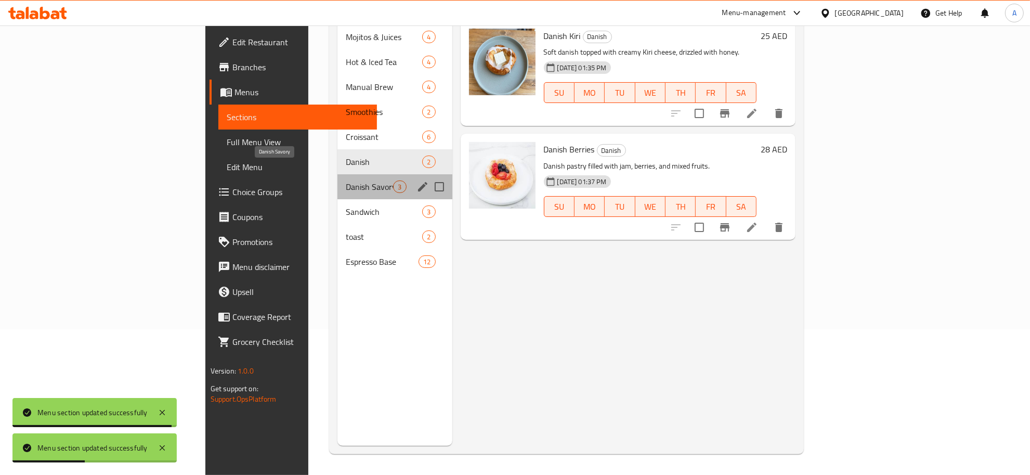
click at [346, 180] on span "Danish Savory" at bounding box center [369, 186] width 47 height 12
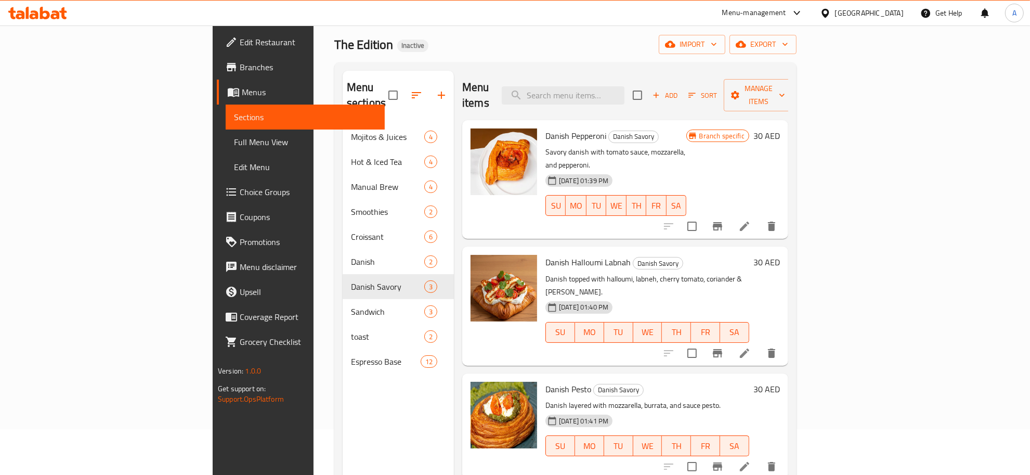
scroll to position [26, 0]
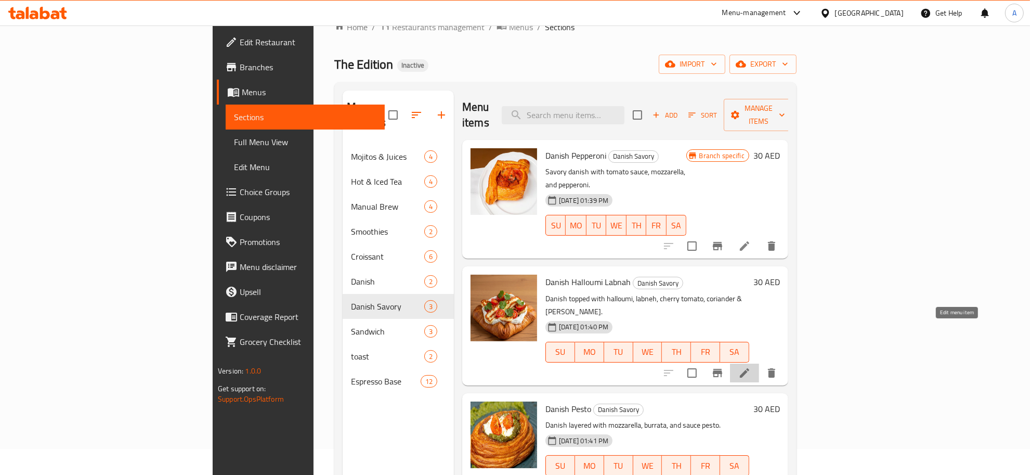
click at [751, 367] on icon at bounding box center [744, 373] width 12 height 12
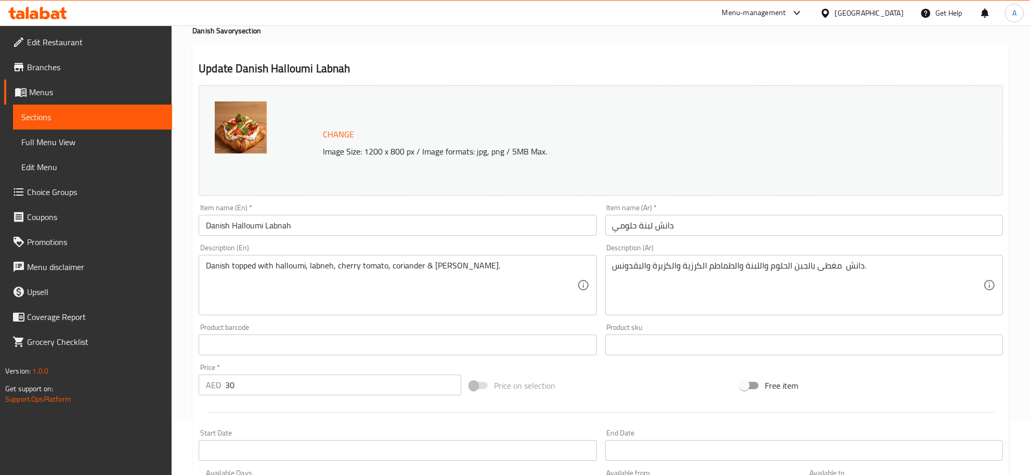
scroll to position [85, 0]
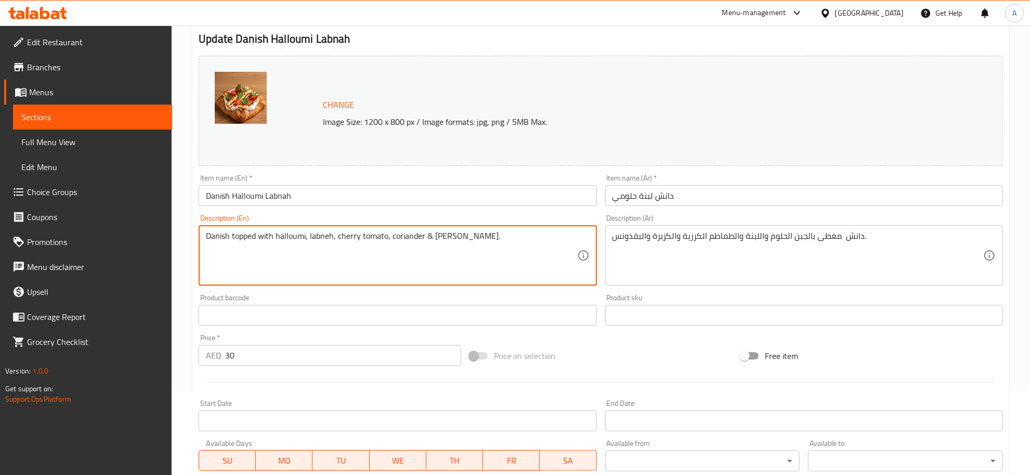
click at [380, 234] on textarea "Danish topped with halloumi, labneh, cherry tomato, coriander & parsley." at bounding box center [391, 255] width 371 height 49
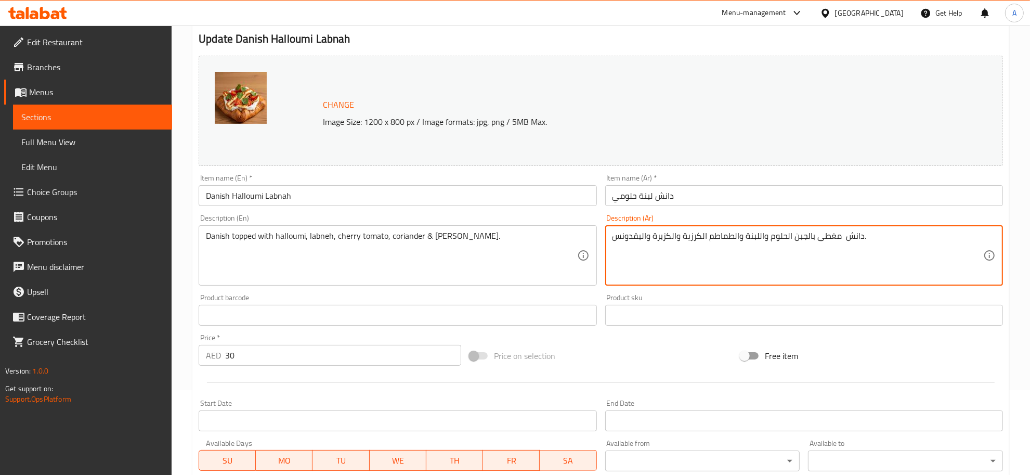
click at [802, 237] on textarea "دانش مغطى بالجبن الحلوم واللبنة والطماطم الكرزية والكزبرة والبقدونس." at bounding box center [797, 255] width 371 height 49
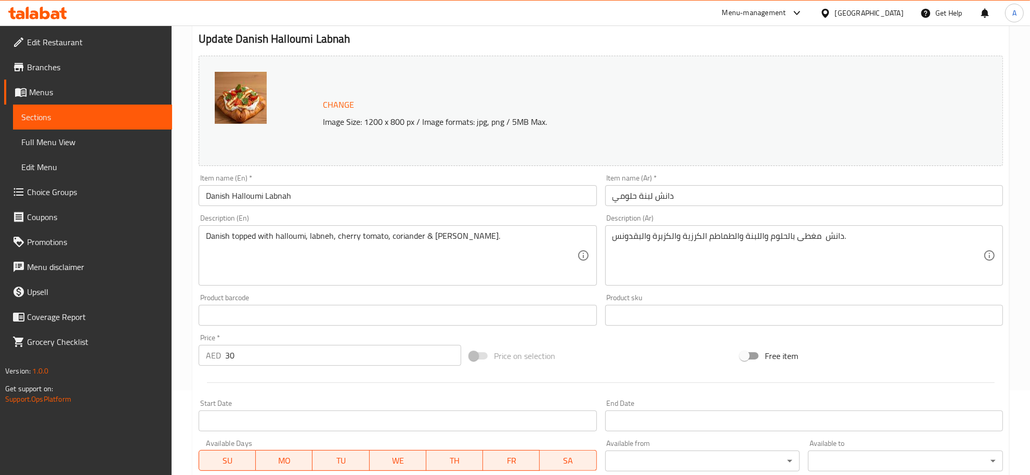
drag, startPoint x: 1006, startPoint y: 245, endPoint x: 1024, endPoint y: 276, distance: 35.9
click at [1024, 276] on div "Home / Restaurants management / Menus / Sections / item / update Danish Savory …" at bounding box center [601, 303] width 858 height 724
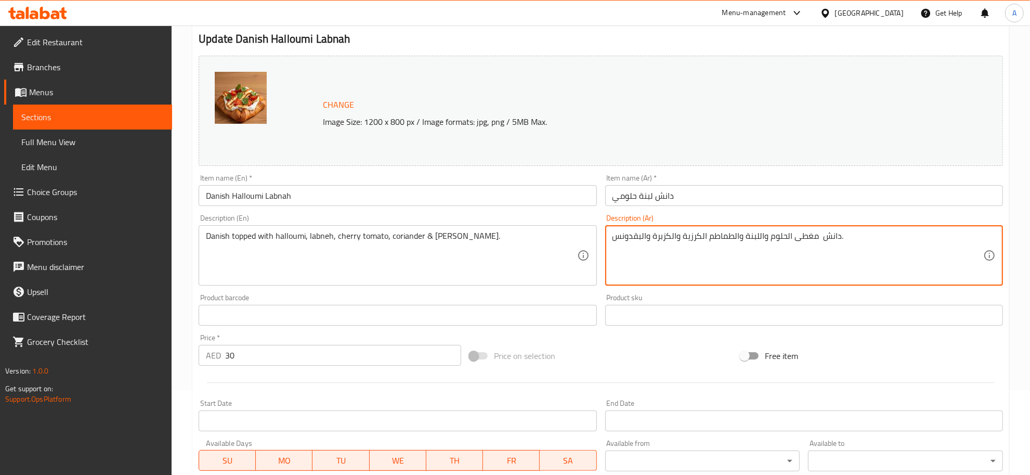
click at [791, 239] on textarea "دانش مغطى الحلوم واللبنة والطماطم الكرزية والكزبرة والبقدونس." at bounding box center [797, 255] width 371 height 49
drag, startPoint x: 785, startPoint y: 236, endPoint x: 791, endPoint y: 239, distance: 6.8
click at [791, 239] on textarea "دانش مغطى الحلوم واللبنة والطماطم الكرزية والكزبرة والبقدونس." at bounding box center [797, 255] width 371 height 49
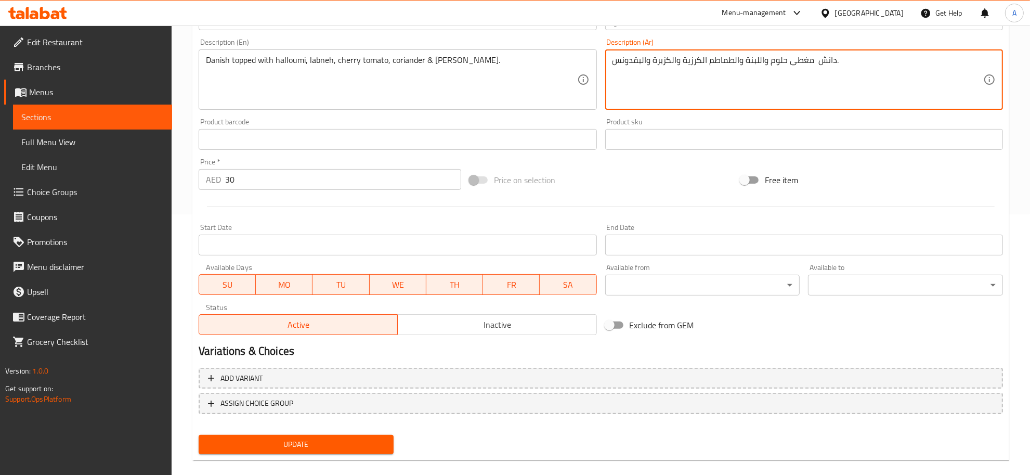
scroll to position [273, 0]
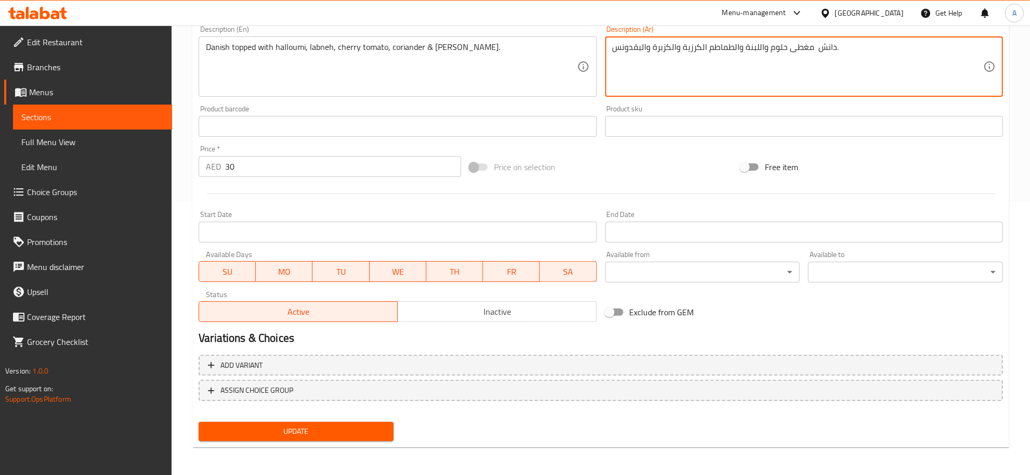
type textarea "دانش مغطى حلوم واللبنة والطماطم الكرزية والكزبرة والبقدونس."
click at [335, 426] on span "Update" at bounding box center [296, 431] width 178 height 13
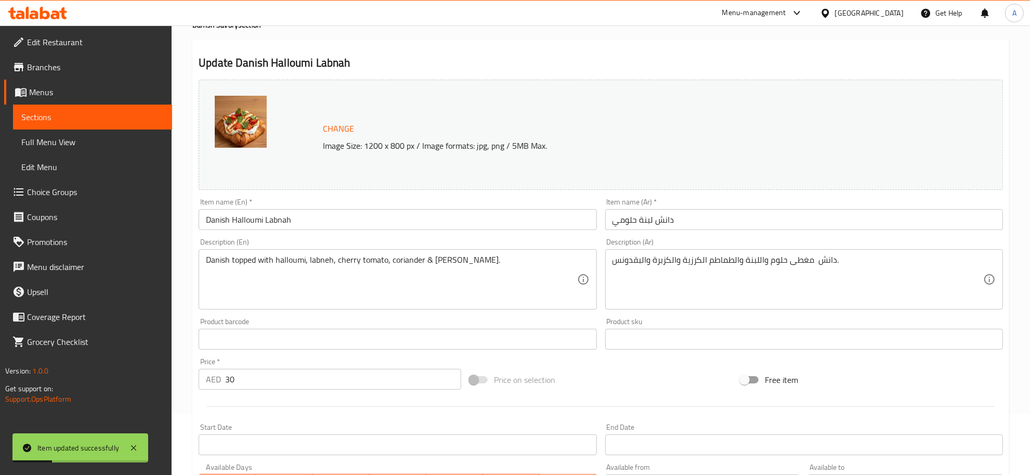
scroll to position [0, 0]
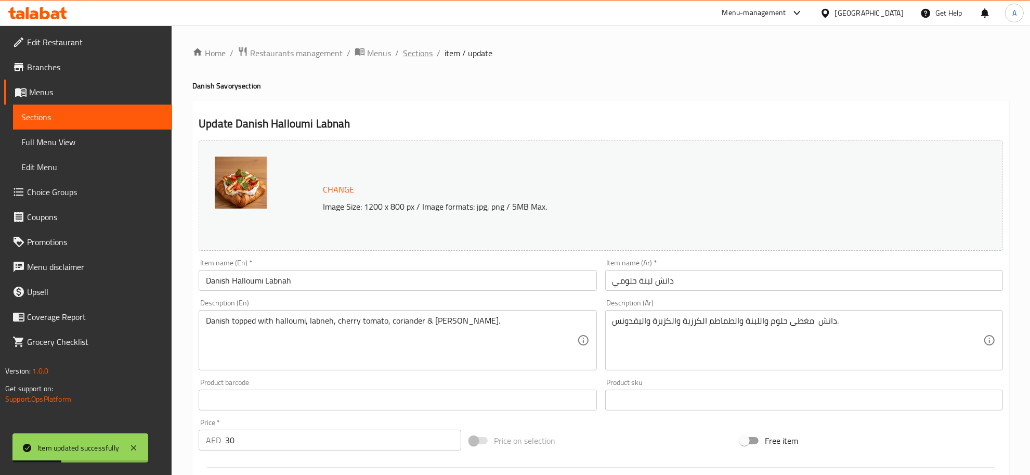
click at [411, 56] on span "Sections" at bounding box center [418, 53] width 30 height 12
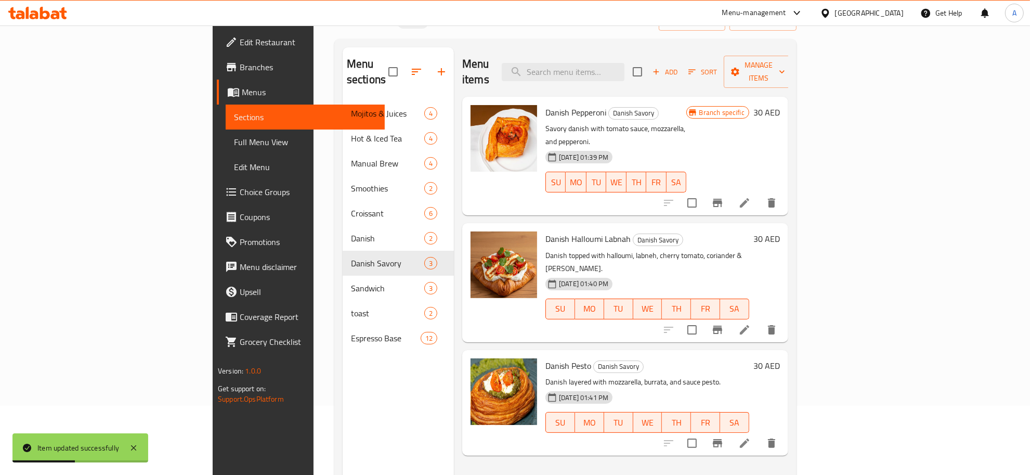
scroll to position [146, 0]
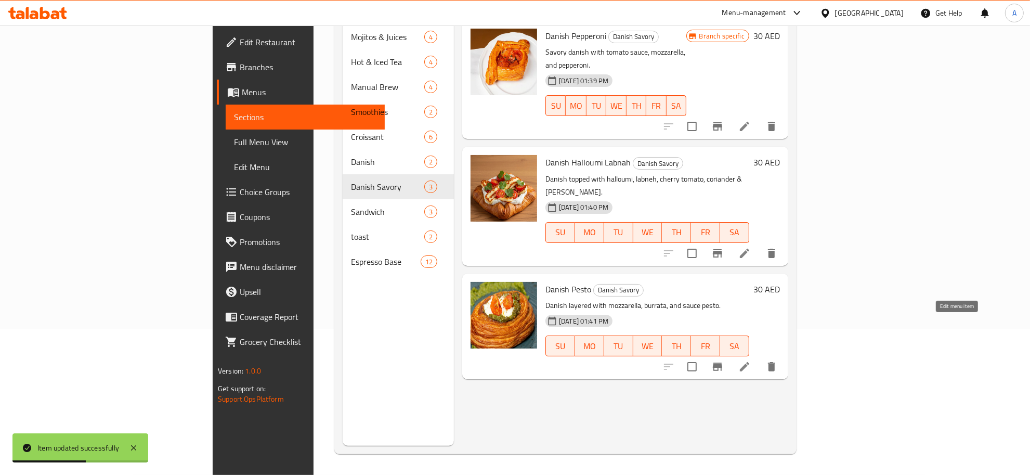
click at [751, 360] on icon at bounding box center [744, 366] width 12 height 12
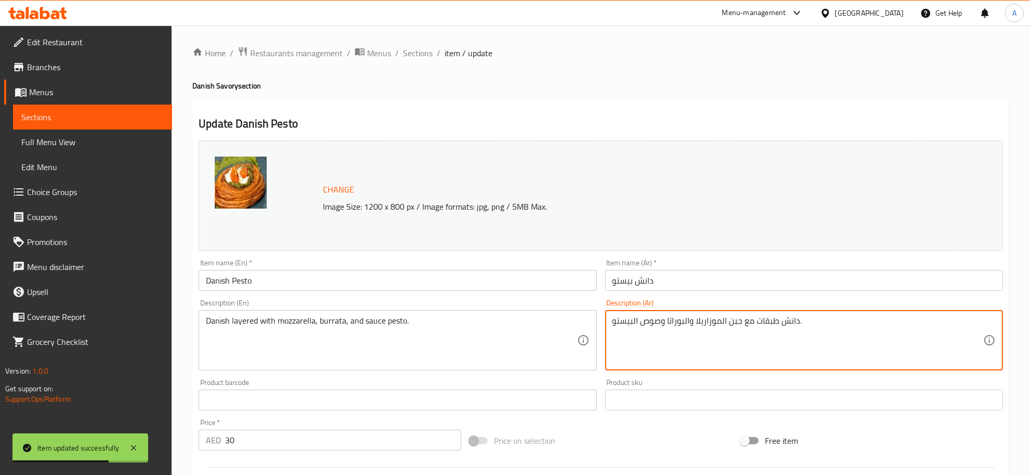
click at [737, 321] on textarea "دانش طبقات مع جبن الموزاريلا والبوراتا وصوص البيستو." at bounding box center [797, 340] width 371 height 49
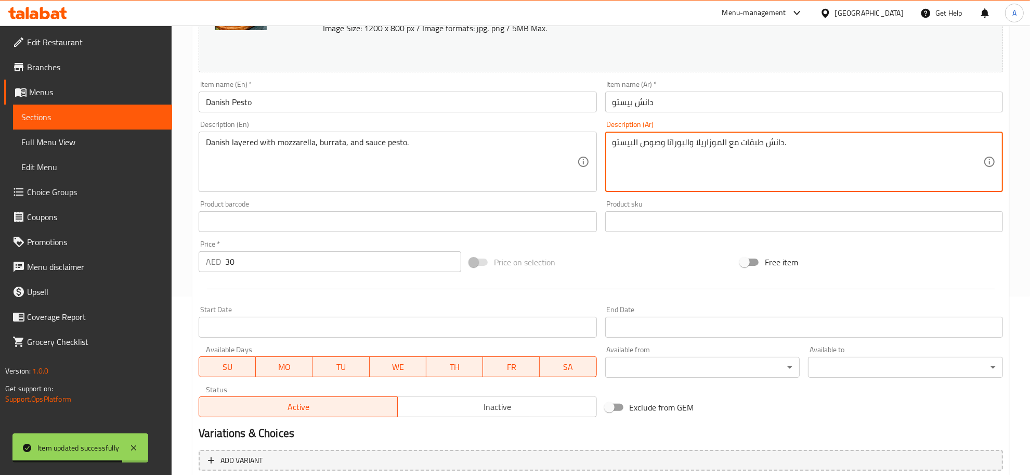
scroll to position [273, 0]
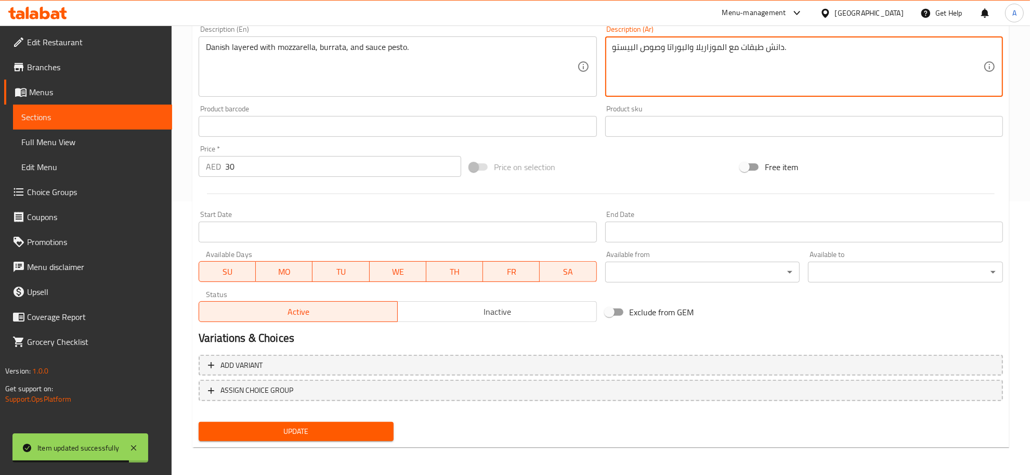
type textarea "دانش طبقات مع الموزاريلا والبوراتا وصوص البيستو."
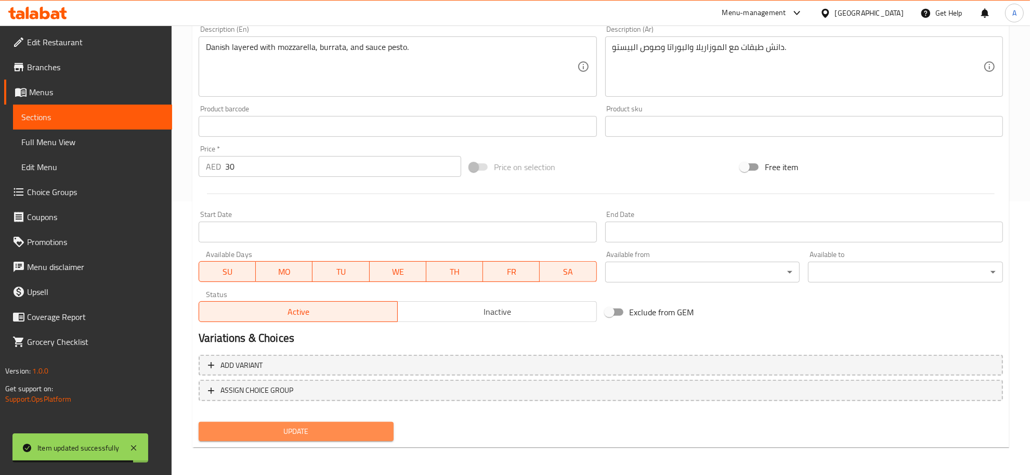
click at [377, 425] on span "Update" at bounding box center [296, 431] width 178 height 13
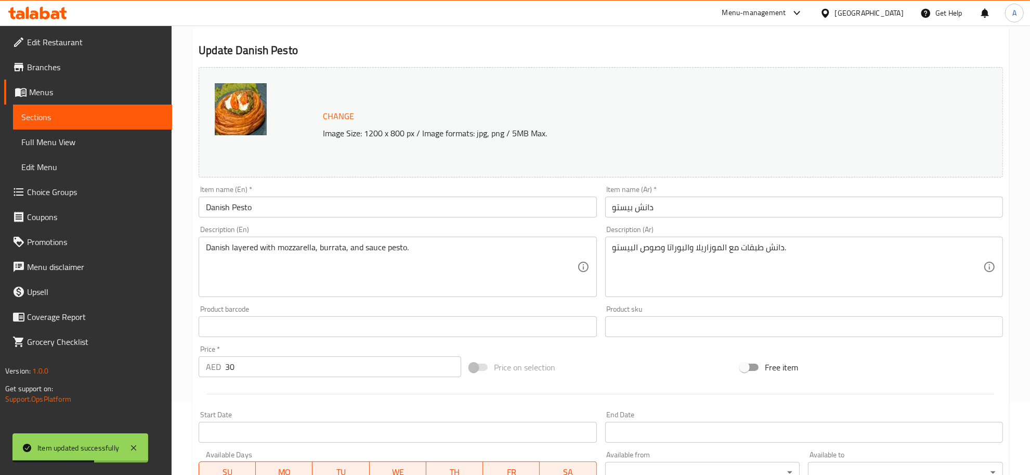
scroll to position [0, 0]
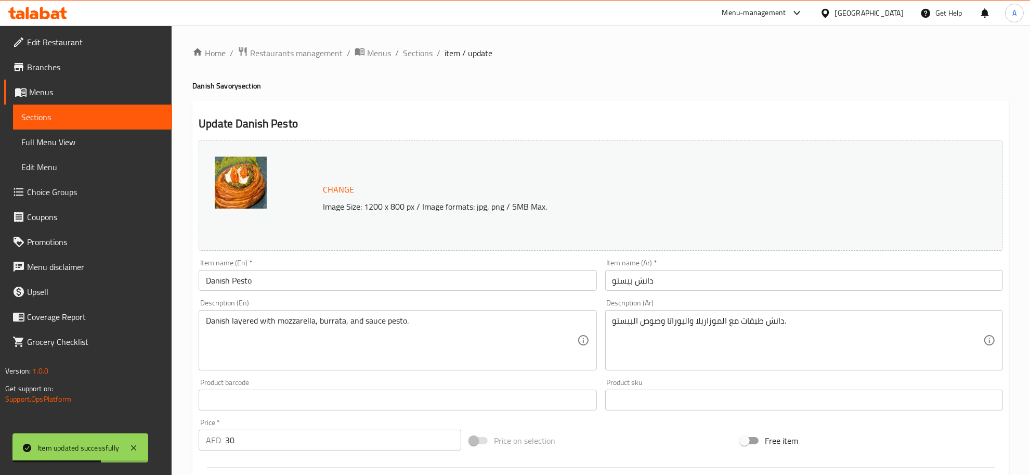
drag, startPoint x: 421, startPoint y: 51, endPoint x: 446, endPoint y: 66, distance: 28.4
click at [421, 51] on span "Sections" at bounding box center [418, 53] width 30 height 12
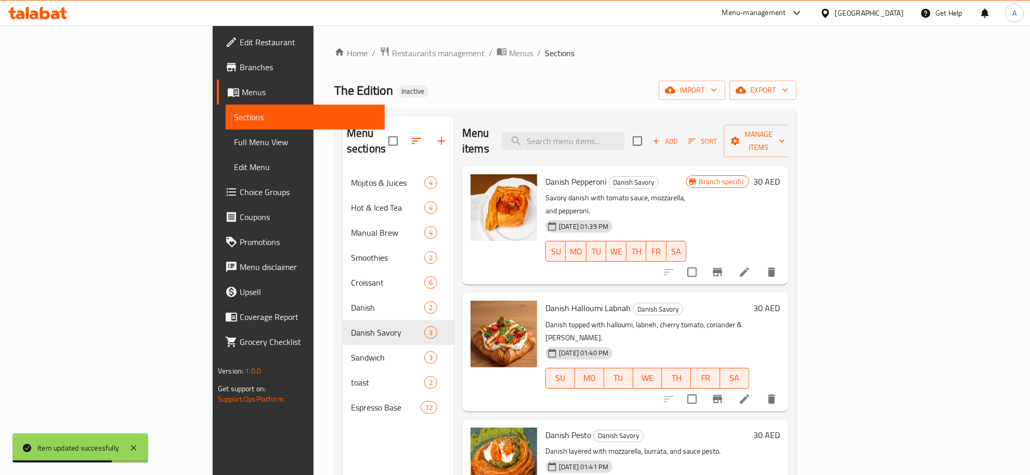
click at [689, 147] on div "Menu items Add Sort Manage items" at bounding box center [625, 140] width 326 height 49
click at [624, 136] on input "search" at bounding box center [563, 141] width 123 height 18
paste input "toast"
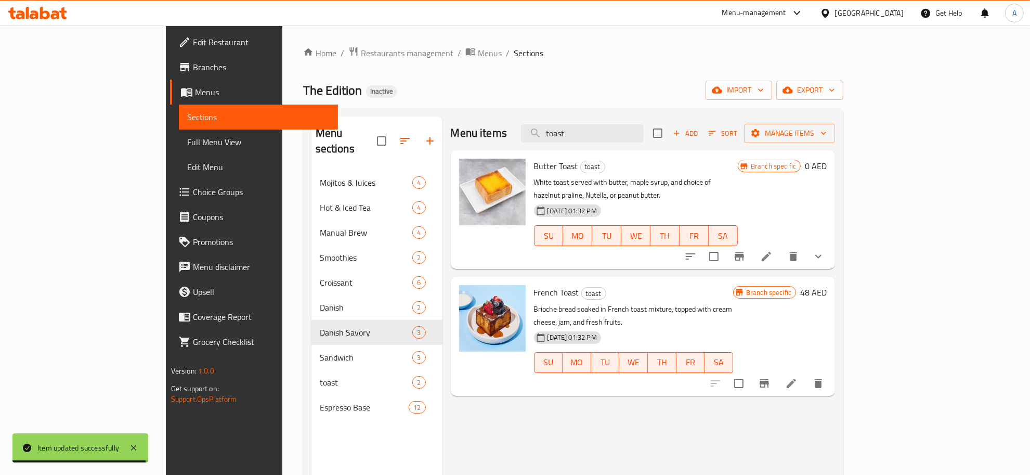
drag, startPoint x: 645, startPoint y: 129, endPoint x: 624, endPoint y: 120, distance: 22.8
click at [624, 120] on div "Menu items toast Add Sort Manage items" at bounding box center [643, 133] width 385 height 34
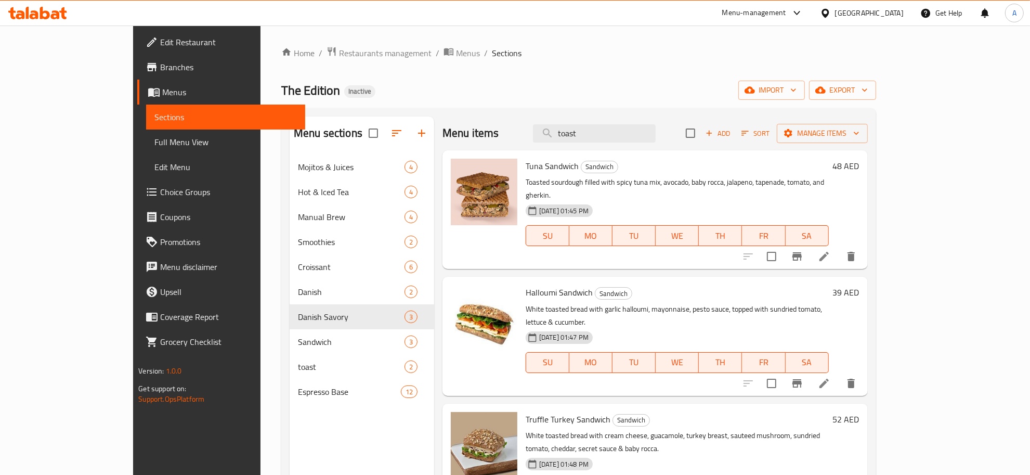
scroll to position [19, 0]
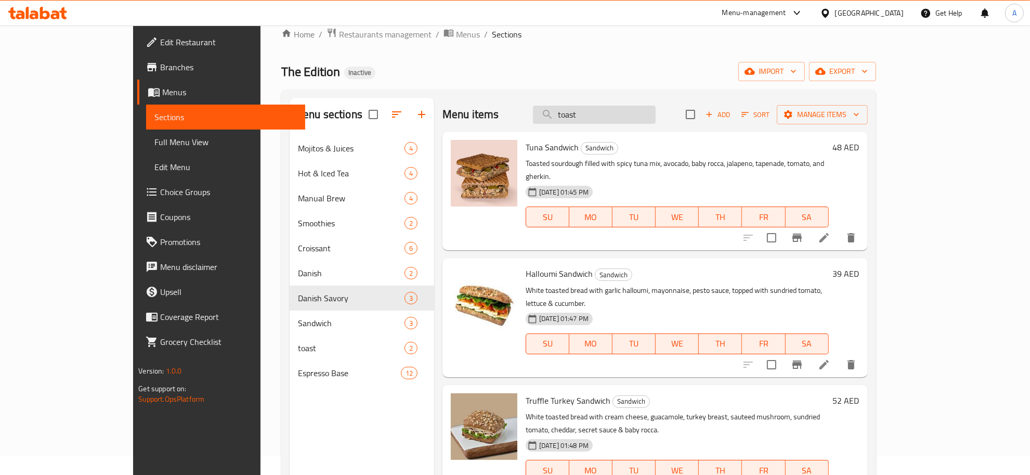
click at [638, 110] on input "toast" at bounding box center [594, 115] width 123 height 18
type input "toast"
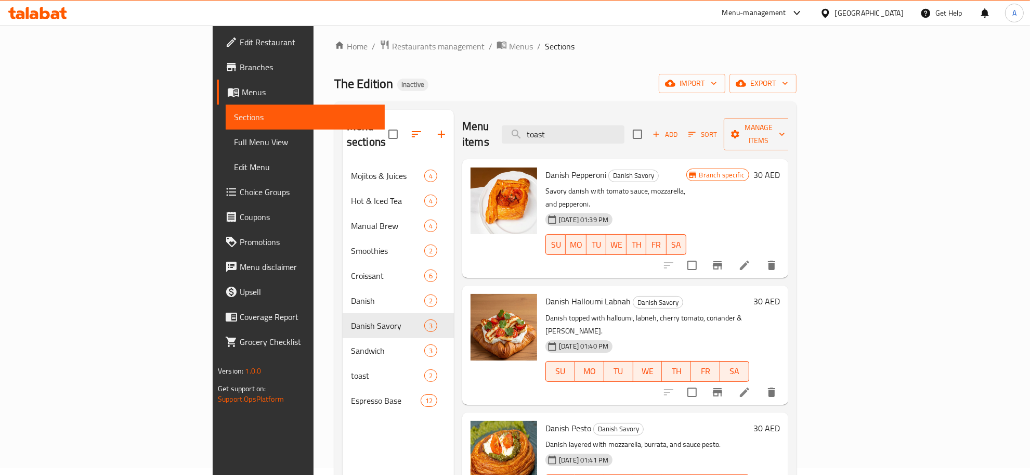
scroll to position [0, 0]
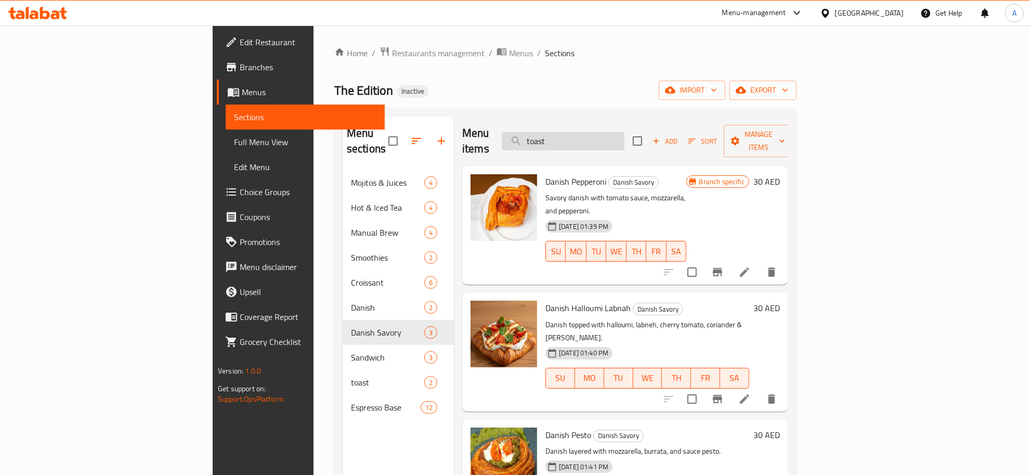
click at [624, 133] on input "toast" at bounding box center [563, 141] width 123 height 18
drag, startPoint x: 630, startPoint y: 130, endPoint x: 667, endPoint y: 130, distance: 36.9
click at [624, 132] on input "toast" at bounding box center [563, 141] width 123 height 18
drag, startPoint x: 633, startPoint y: 128, endPoint x: 624, endPoint y: 126, distance: 8.6
click at [624, 132] on input "toast" at bounding box center [563, 141] width 123 height 18
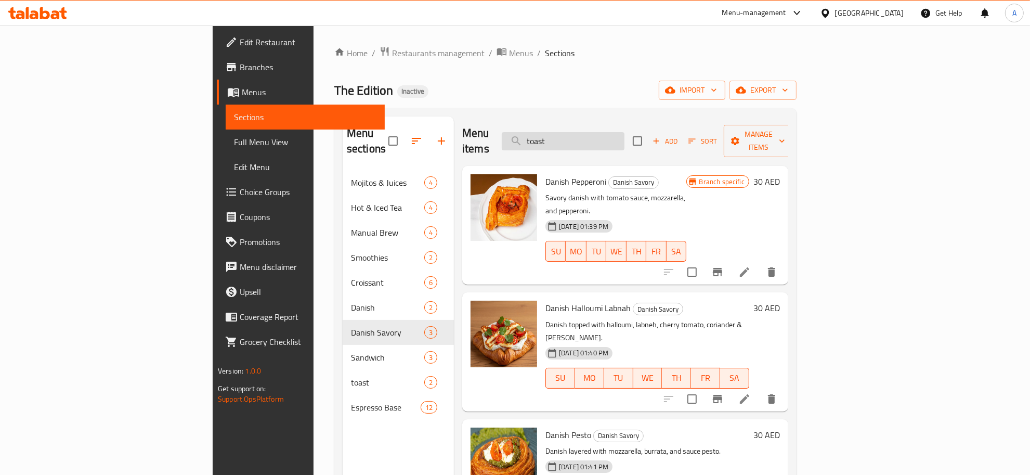
click at [609, 132] on input "toast" at bounding box center [563, 141] width 123 height 18
click at [621, 133] on input "toast" at bounding box center [563, 141] width 123 height 18
click at [621, 133] on input "search" at bounding box center [563, 141] width 123 height 18
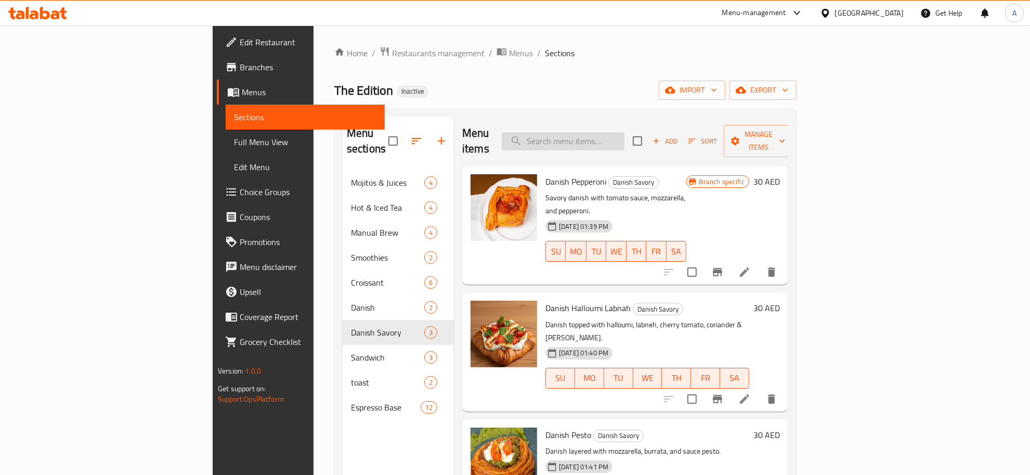
paste input "toast"
type input "toast"
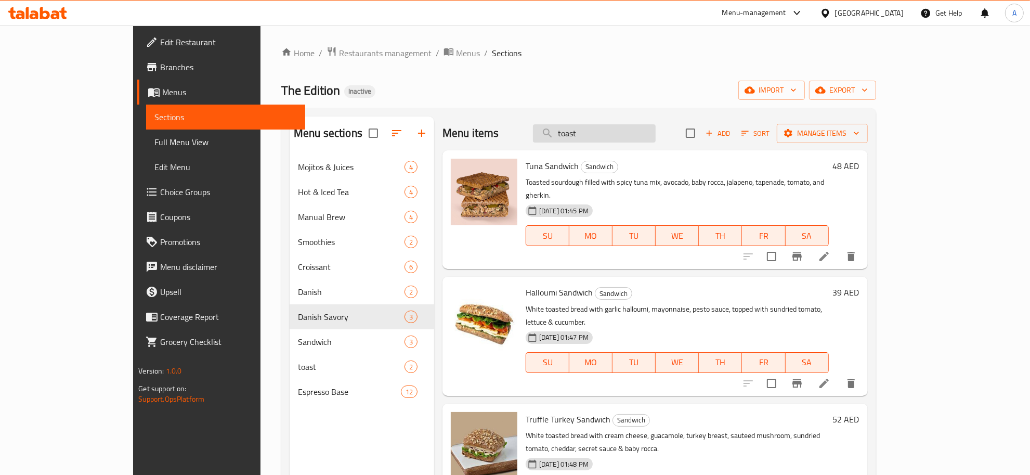
click at [617, 130] on input "toast" at bounding box center [594, 133] width 123 height 18
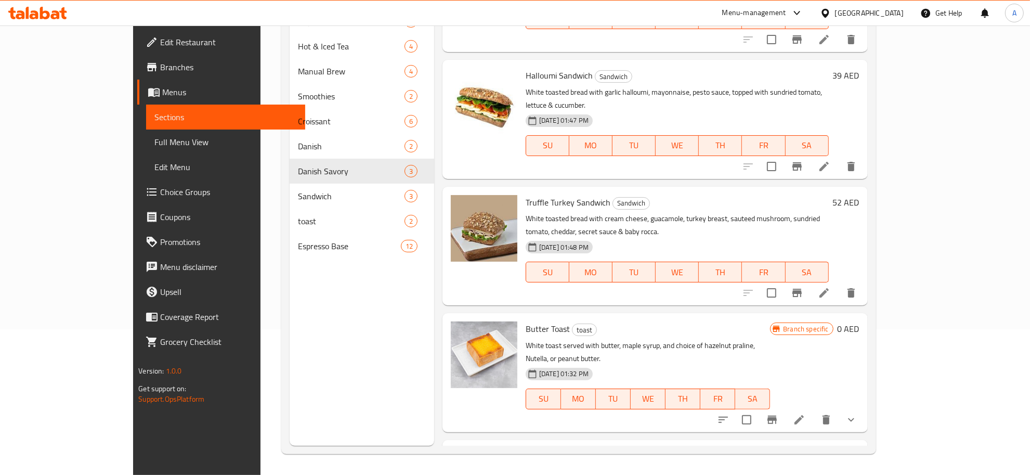
scroll to position [118, 0]
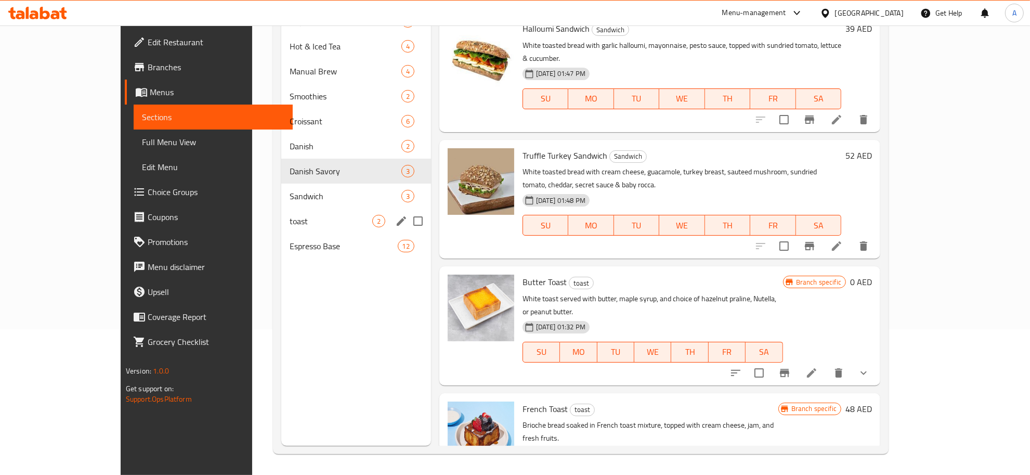
click at [407, 221] on input "Menu sections" at bounding box center [418, 221] width 22 height 22
checkbox input "true"
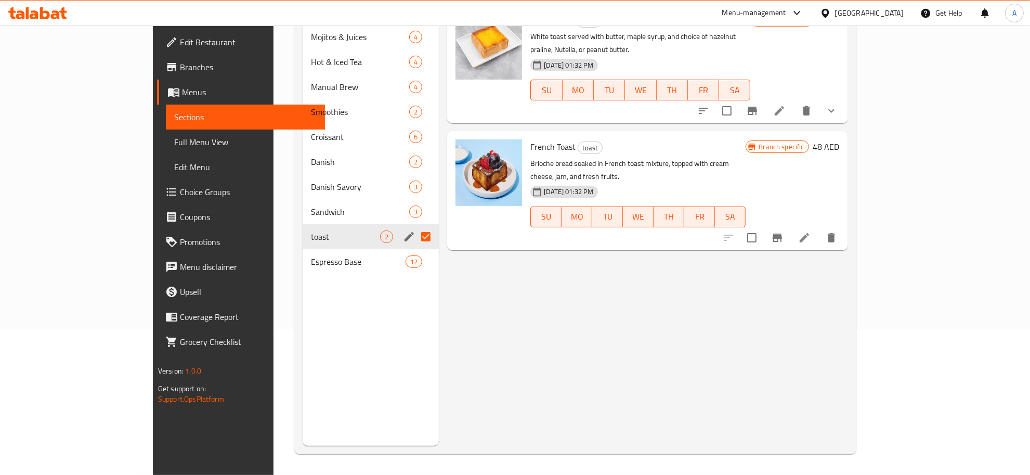
click at [403, 230] on icon "edit" at bounding box center [409, 236] width 12 height 12
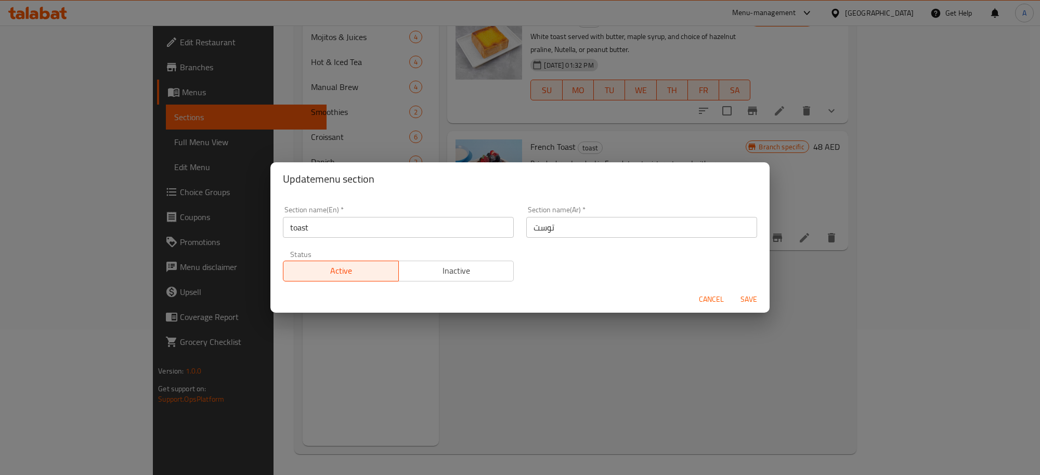
click at [580, 229] on input "توست" at bounding box center [641, 227] width 231 height 21
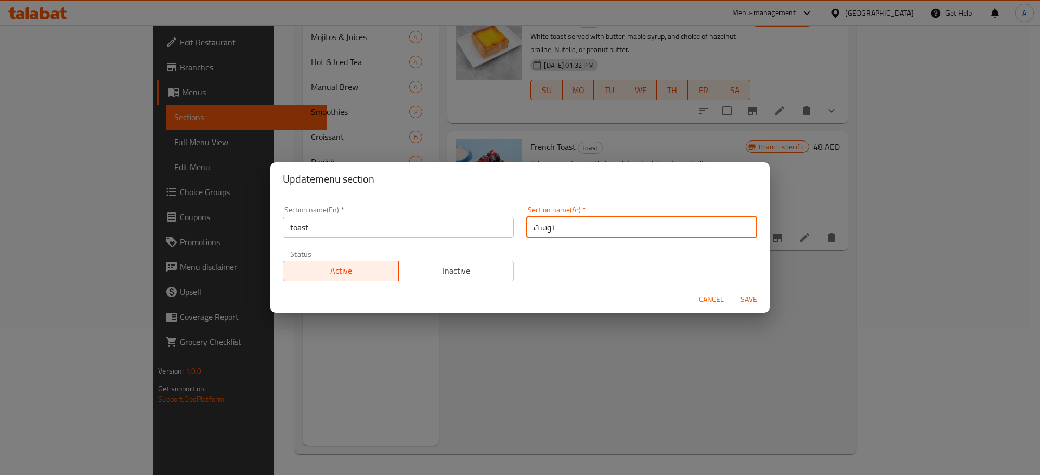
click at [580, 229] on input "توست" at bounding box center [641, 227] width 231 height 21
click at [705, 299] on span "Cancel" at bounding box center [711, 299] width 25 height 13
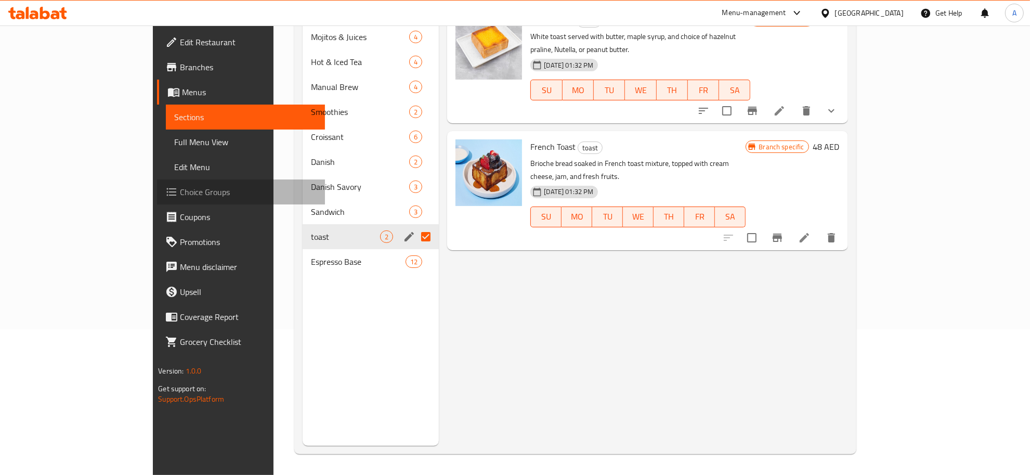
click at [180, 193] on span "Choice Groups" at bounding box center [248, 192] width 137 height 12
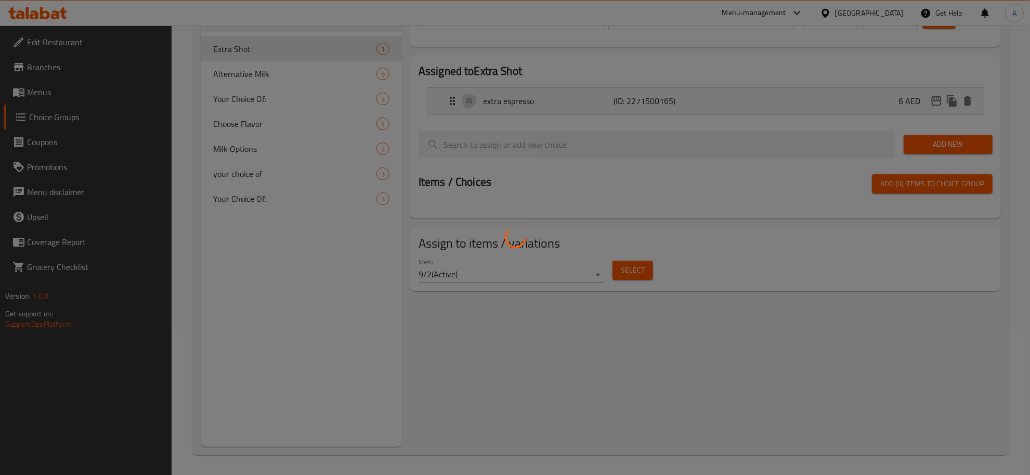
scroll to position [86, 0]
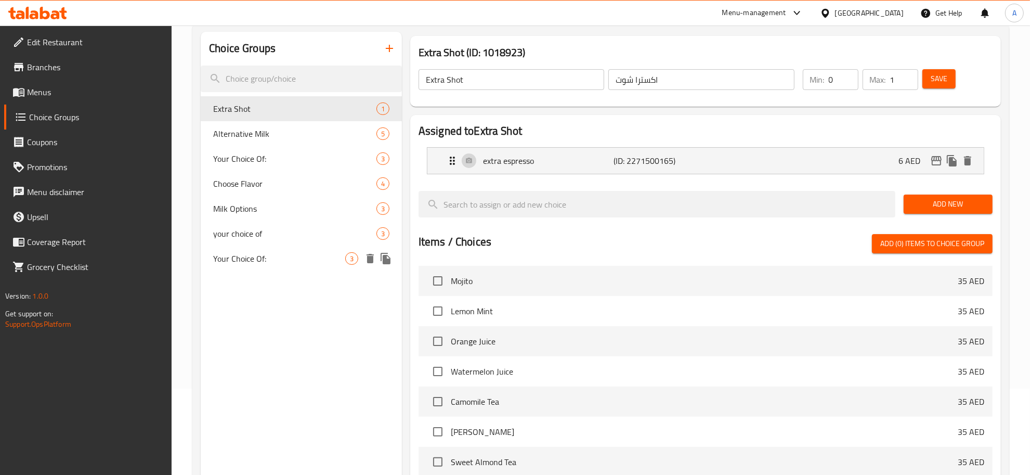
click at [263, 253] on span "Your Choice Of:" at bounding box center [279, 258] width 132 height 12
type input "Your Choice Of:"
type input "إختيارك من:"
type input "0"
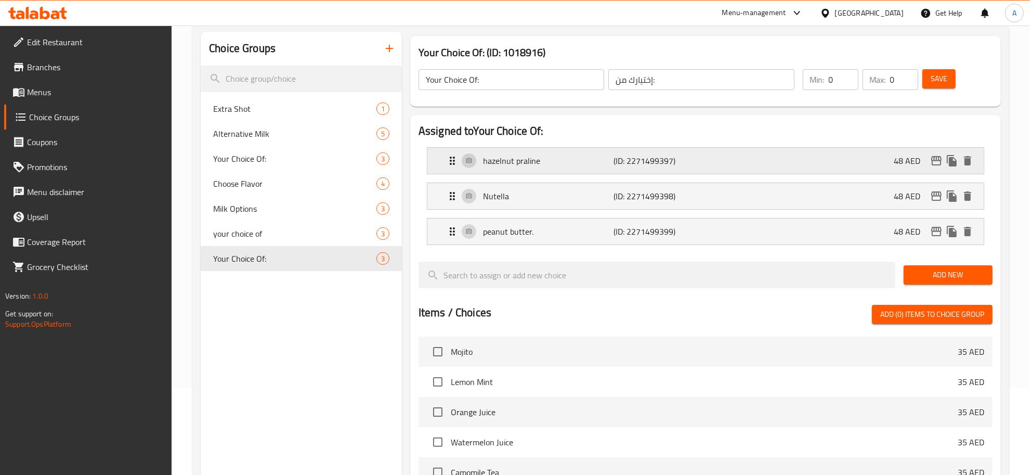
click at [631, 165] on p "(ID: 2271499397)" at bounding box center [656, 160] width 87 height 12
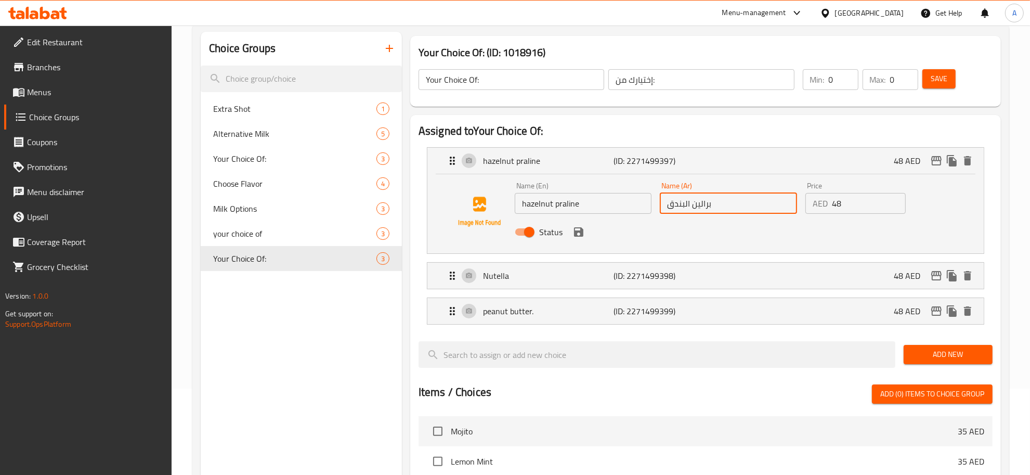
click at [720, 208] on input "برالين البندق" at bounding box center [728, 203] width 137 height 21
click at [897, 207] on input "47" at bounding box center [869, 203] width 74 height 21
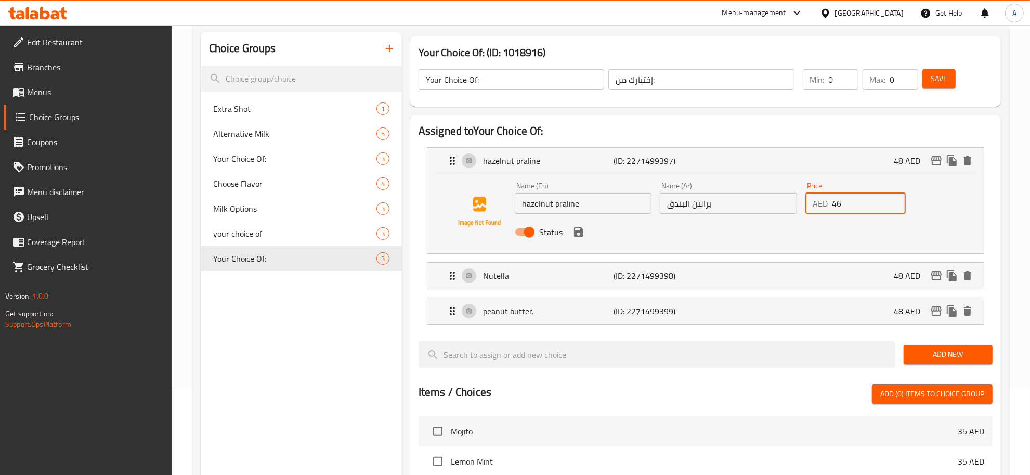
click at [897, 207] on input "46" at bounding box center [869, 203] width 74 height 21
click at [870, 203] on input "46" at bounding box center [869, 203] width 74 height 21
paste input "52"
click at [579, 234] on icon "save" at bounding box center [578, 232] width 12 height 12
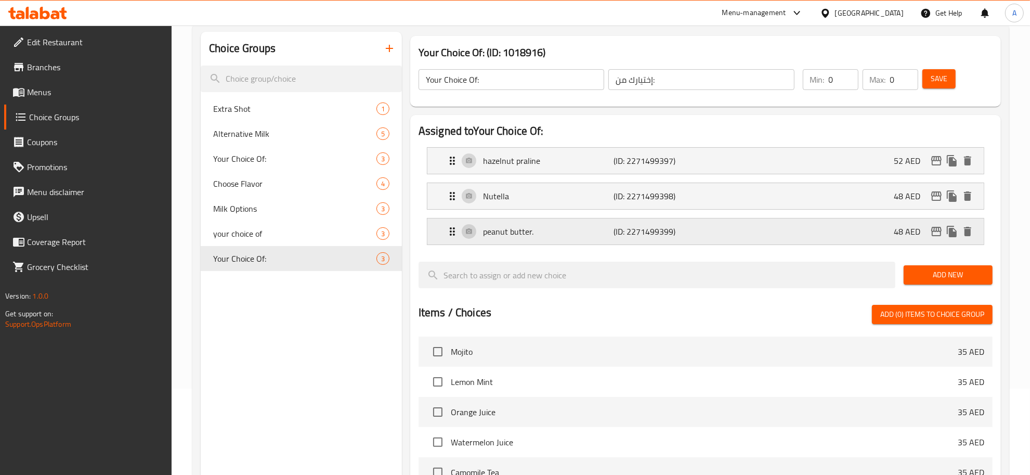
type input "52"
click at [820, 193] on div "Nutella (ID: 2271499398) 48 AED" at bounding box center [708, 196] width 525 height 26
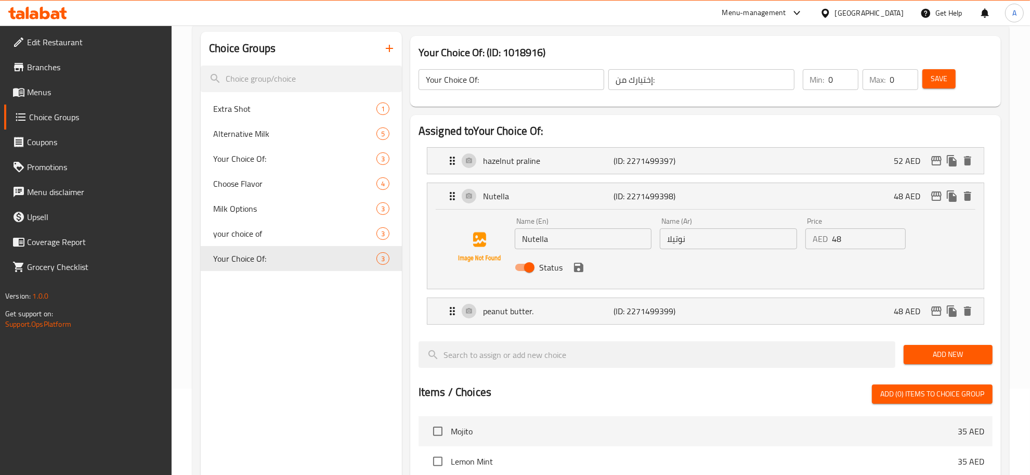
click at [856, 243] on input "48" at bounding box center [869, 238] width 74 height 21
paste input "52"
click at [580, 266] on icon "save" at bounding box center [578, 267] width 9 height 9
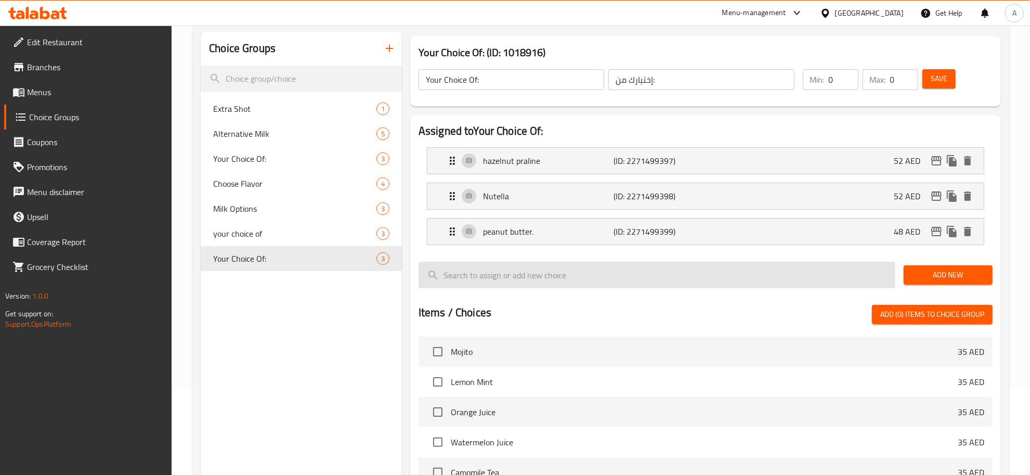
type input "52"
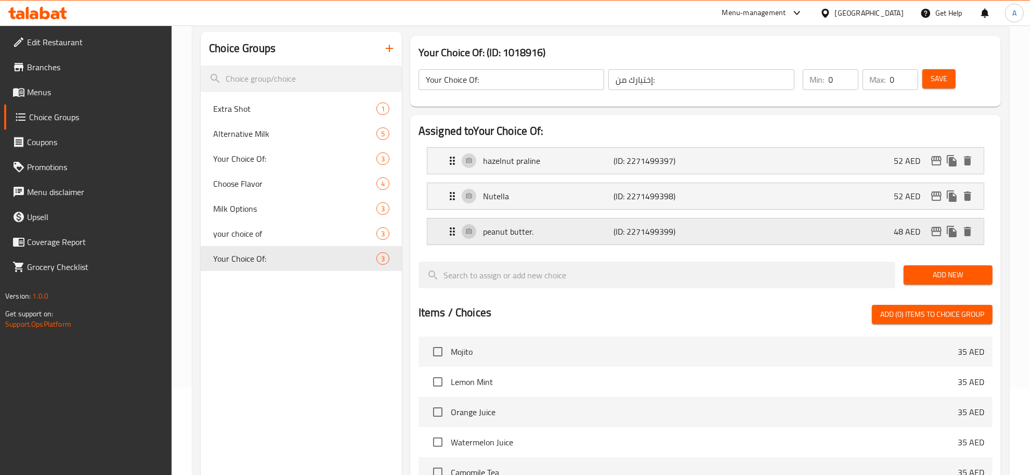
click at [690, 237] on p "(ID: 2271499399)" at bounding box center [656, 231] width 87 height 12
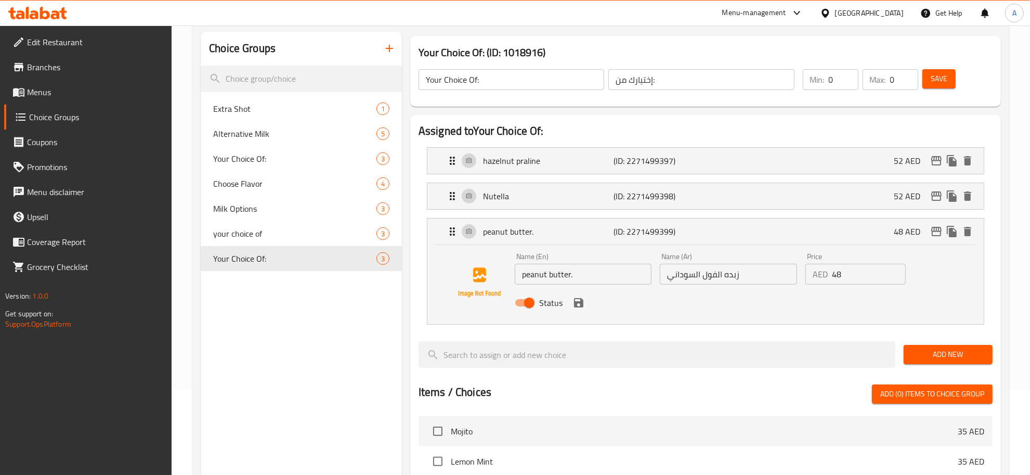
click at [858, 277] on input "48" at bounding box center [869, 274] width 74 height 21
paste input "52"
click at [582, 305] on icon "save" at bounding box center [578, 302] width 9 height 9
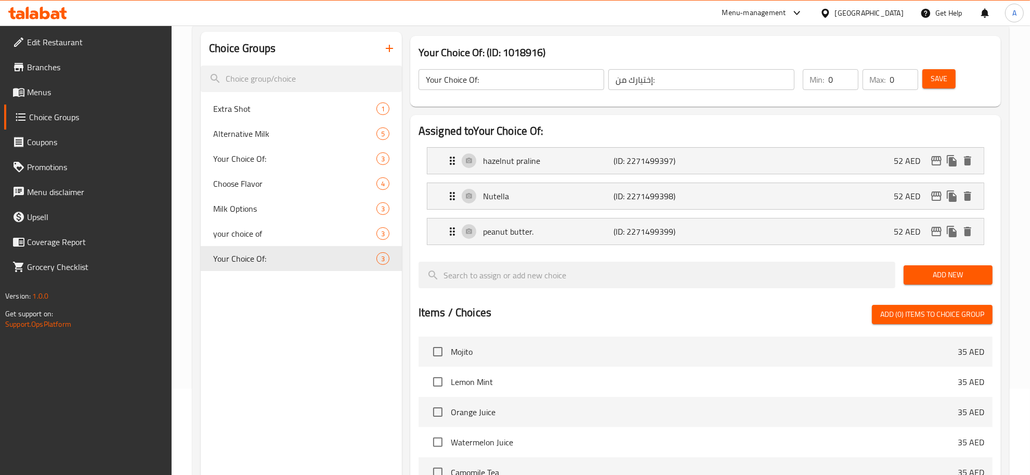
type input "52"
click at [544, 81] on input "Your Choice Of:" at bounding box center [511, 79] width 186 height 21
type input "1"
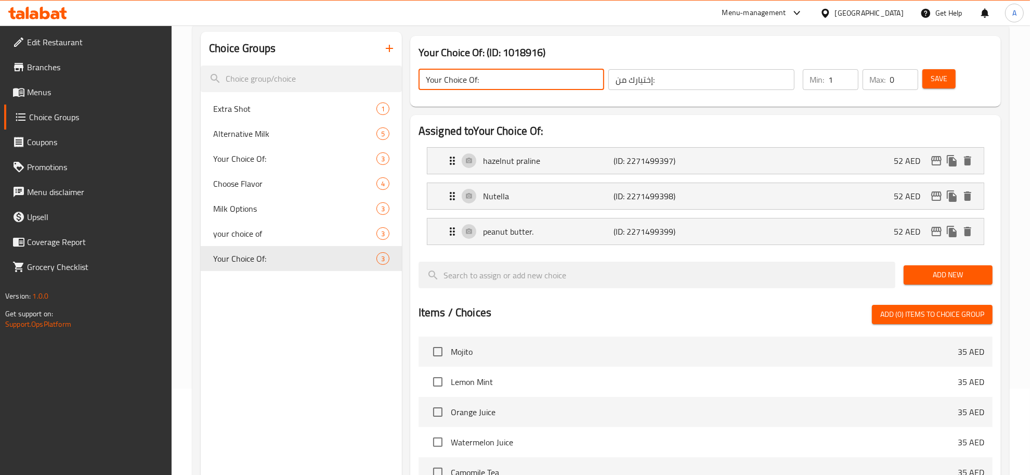
click at [848, 72] on input "1" at bounding box center [844, 79] width 30 height 21
type input "1"
click at [906, 74] on input "1" at bounding box center [904, 79] width 28 height 21
click at [941, 78] on span "Save" at bounding box center [939, 78] width 17 height 13
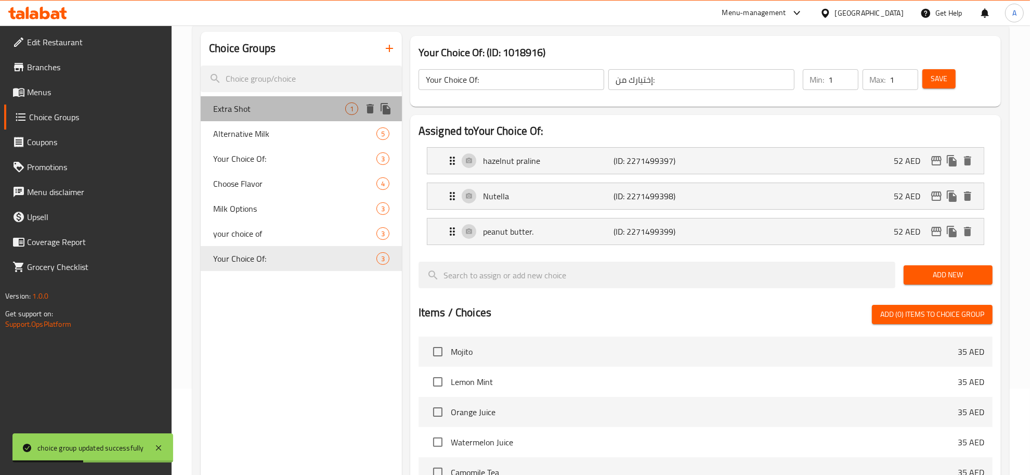
click at [253, 113] on span "Extra Shot" at bounding box center [279, 108] width 132 height 12
type input "Extra Shot"
type input "اكسترا شوت"
type input "0"
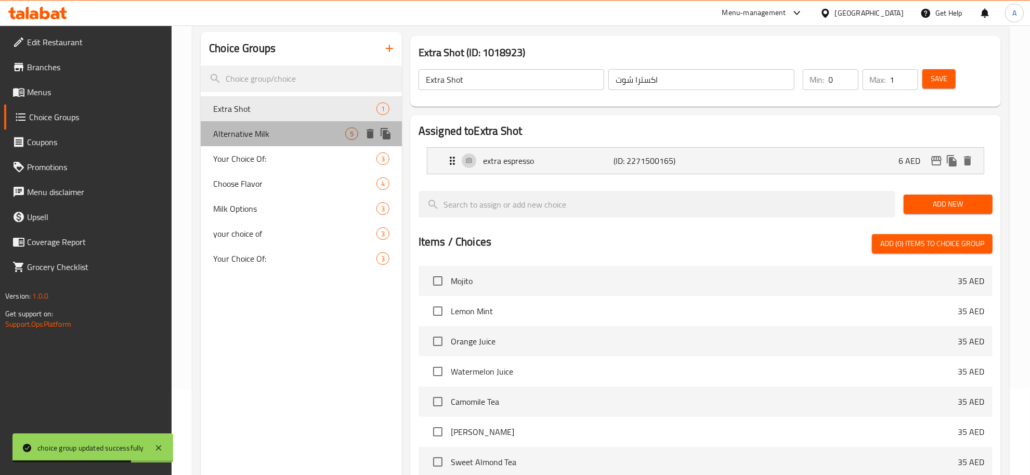
click at [278, 136] on span "Alternative Milk" at bounding box center [279, 133] width 132 height 12
type input "Alternative Milk"
type input "بدائل الحليب"
type input "5"
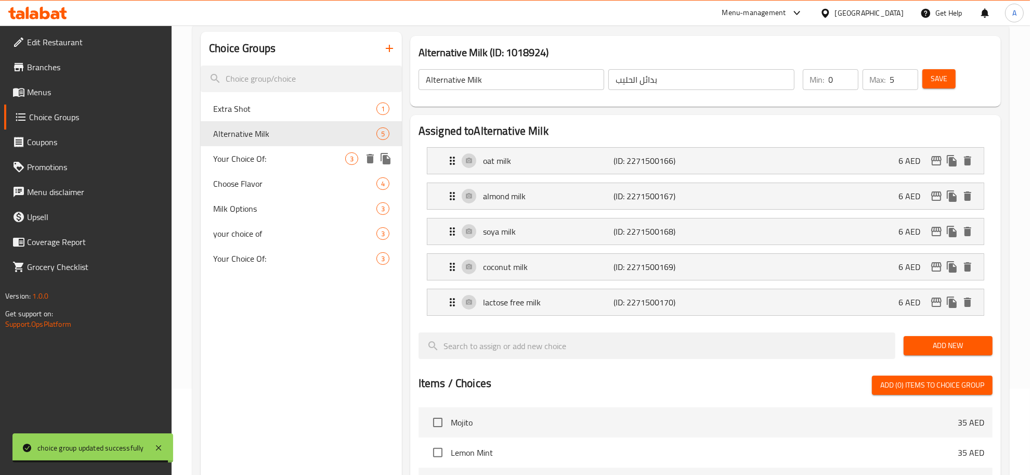
click at [281, 147] on div "Your Choice Of: 3" at bounding box center [301, 158] width 201 height 25
type input "Your Choice Of:"
type input "إختيارك من:"
type input "1"
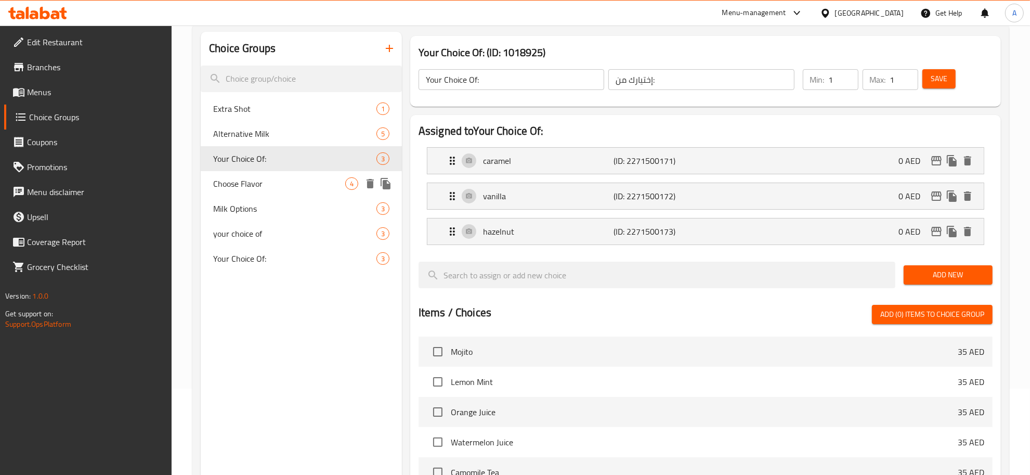
click at [269, 180] on span "Choose Flavor" at bounding box center [279, 183] width 132 height 12
type input "Choose Flavor"
type input "اختر النكهة"
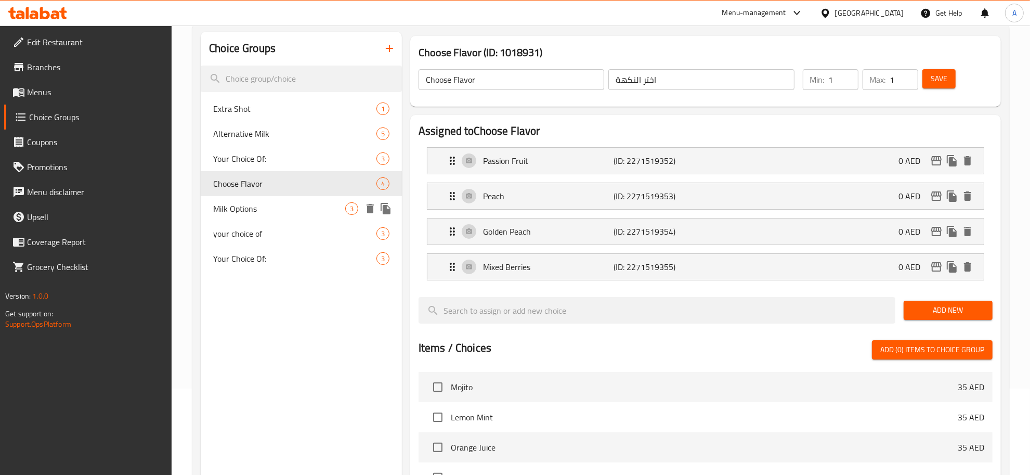
click at [255, 208] on span "Milk Options" at bounding box center [279, 208] width 132 height 12
type input "Milk Options"
type input "اختيارات الحليب"
type input "0"
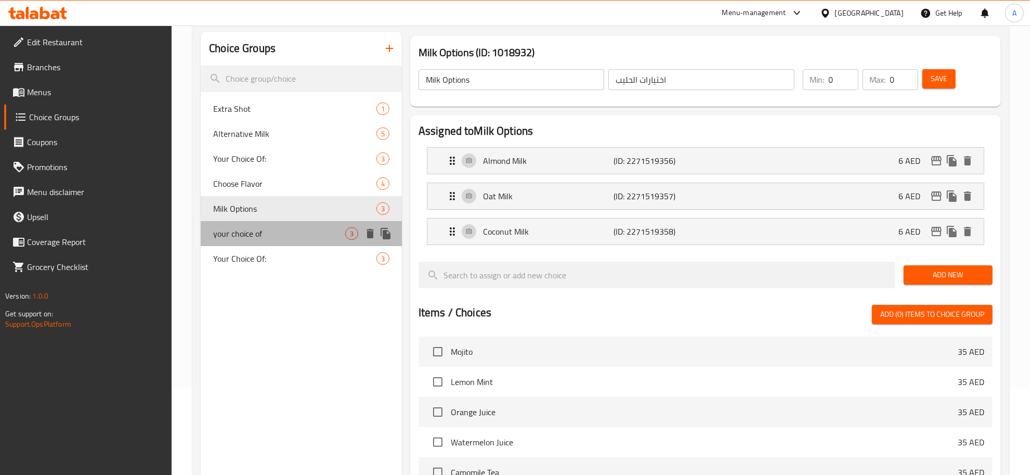
click at [258, 240] on div "your choice of 3" at bounding box center [301, 233] width 201 height 25
type input "your choice of"
type input "اختيارك من"
type input "1"
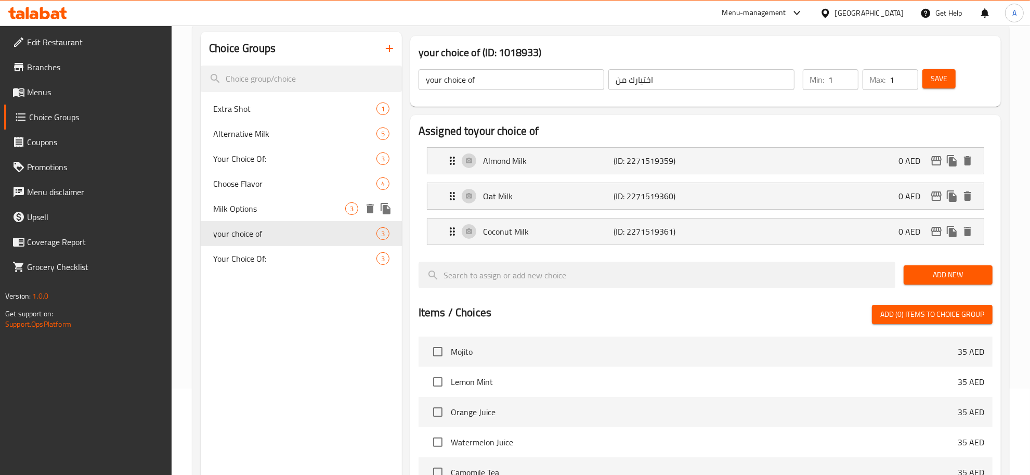
click at [267, 212] on span "Milk Options" at bounding box center [279, 208] width 132 height 12
type input "Milk Options"
type input "اختيارات الحليب"
type input "0"
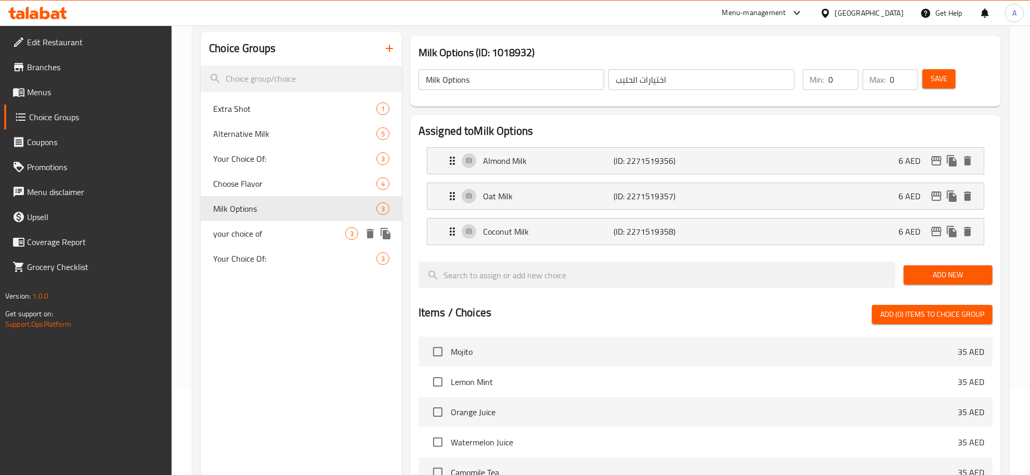
click at [269, 225] on div "your choice of 3" at bounding box center [301, 233] width 201 height 25
type input "your choice of"
type input "اختيارك من"
type input "1"
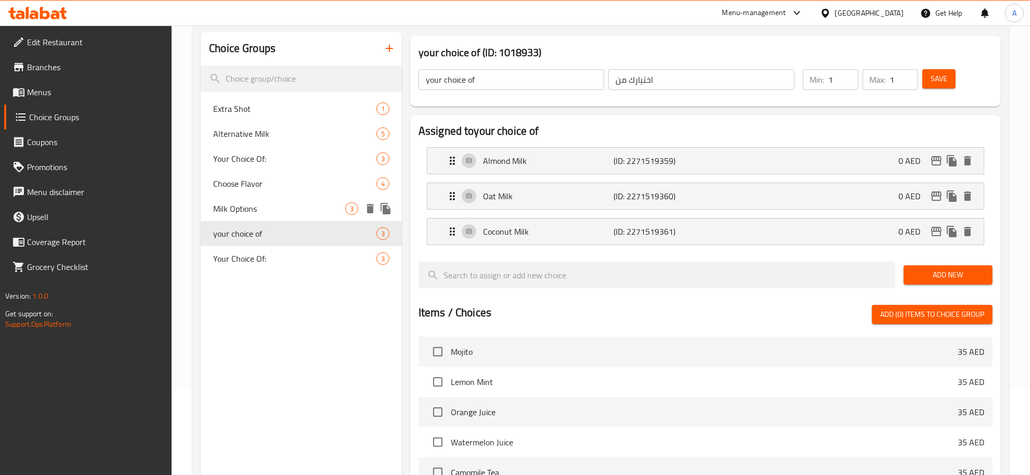
click at [268, 212] on span "Milk Options" at bounding box center [279, 208] width 132 height 12
type input "Milk Options"
type input "اختيارات الحليب"
type input "0"
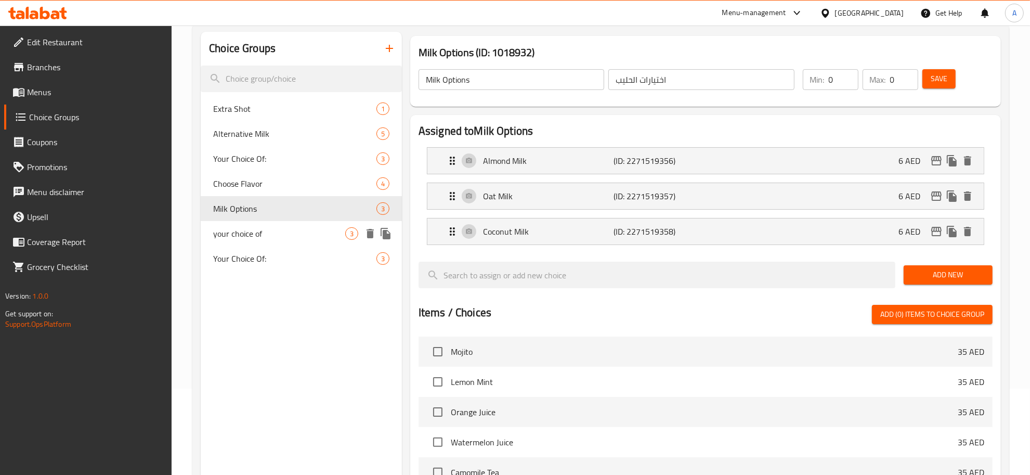
click at [272, 245] on div "your choice of 3" at bounding box center [301, 233] width 201 height 25
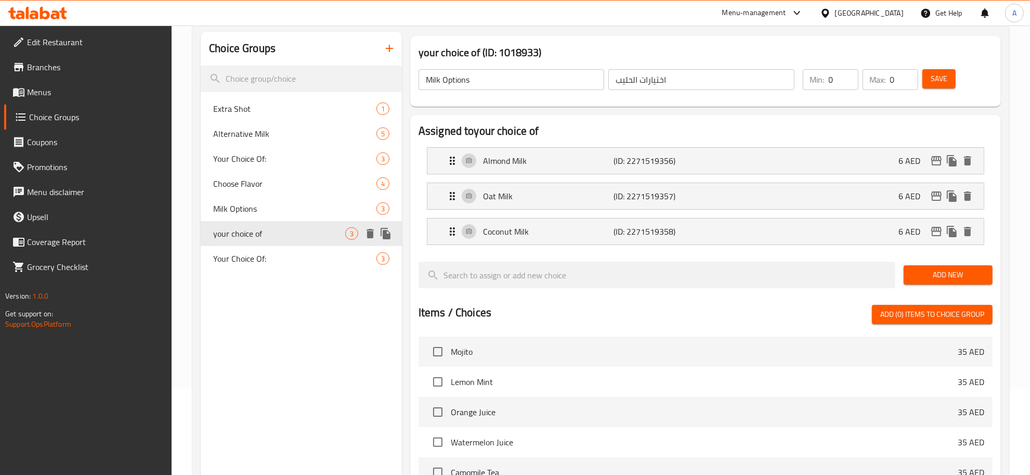
type input "your choice of"
type input "اختيارك من"
type input "1"
click at [271, 256] on span "Your Choice Of:" at bounding box center [279, 258] width 132 height 12
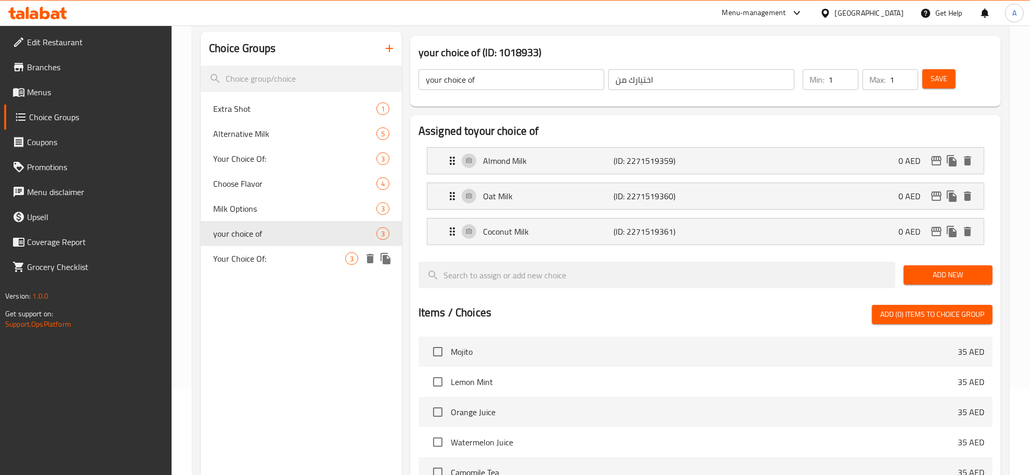
type input "Your Choice Of:"
type input "إختيارك من:"
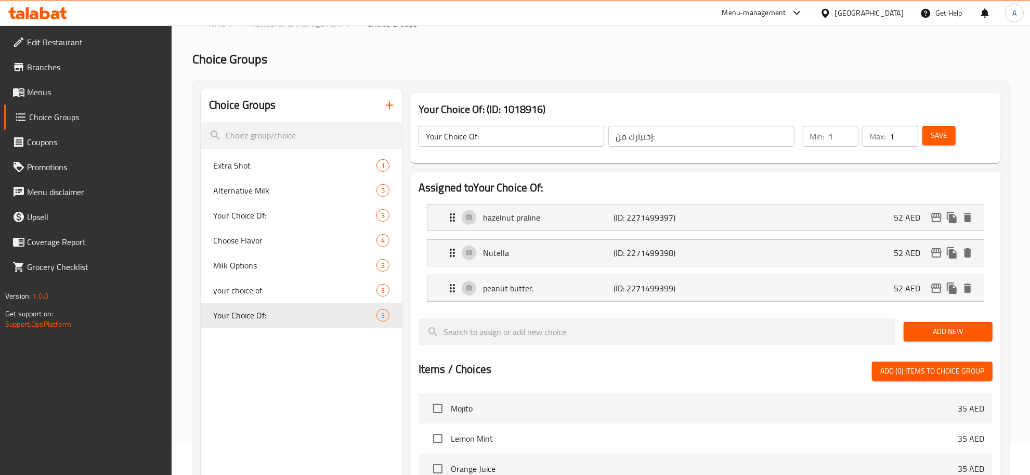
scroll to position [29, 0]
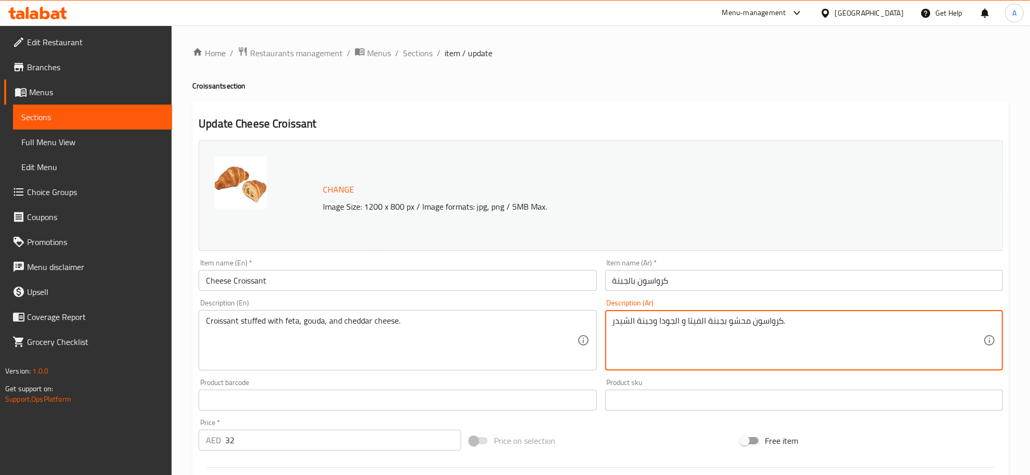
click at [674, 320] on textarea "كرواسون محشو بجبنة الفيتا و الجودا وجبنة الشيدر." at bounding box center [797, 340] width 371 height 49
paste textarea "ودة"
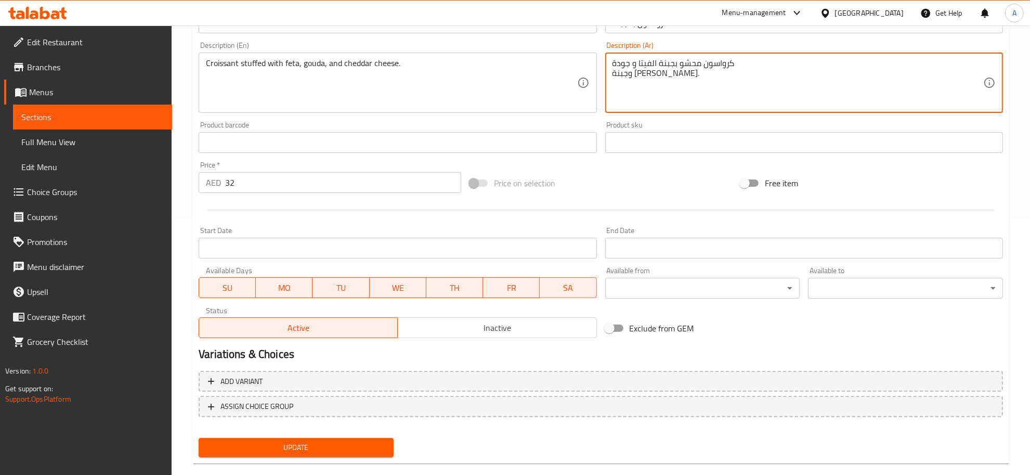
type textarea "كرواسون محشو بجبنة الفيتا و جودة وجبنة الشيدر."
click at [335, 443] on span "Update" at bounding box center [296, 447] width 178 height 13
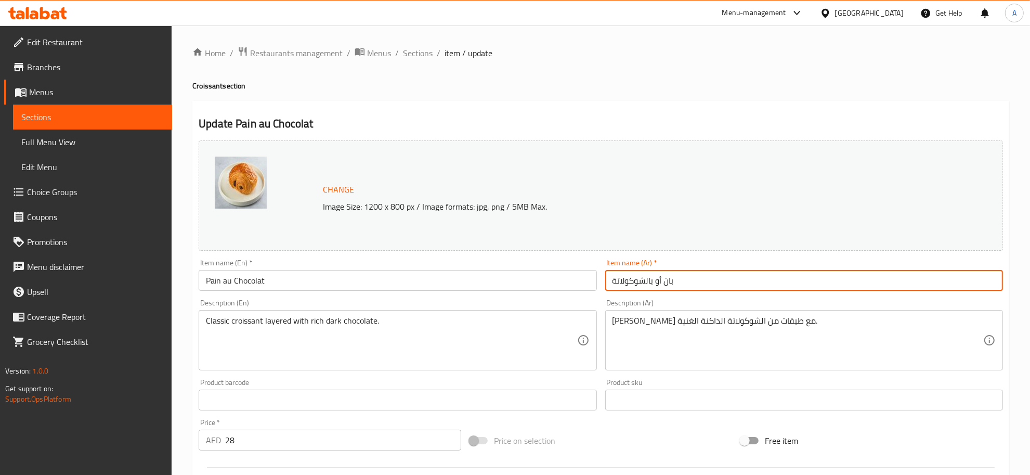
drag, startPoint x: 643, startPoint y: 279, endPoint x: 653, endPoint y: 294, distance: 18.3
click at [653, 294] on div "Item name (Ar)   * بان أو بالشوكولاتة Item name (Ar) *" at bounding box center [804, 275] width 406 height 40
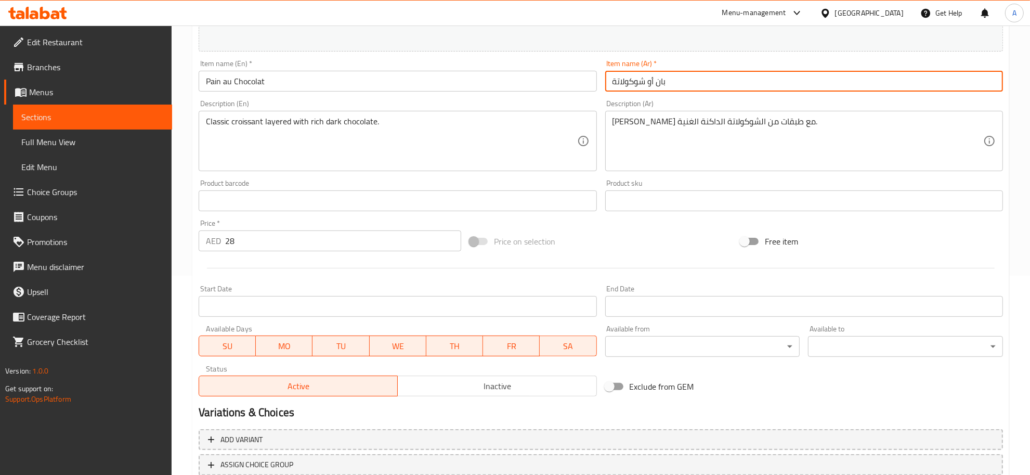
scroll to position [264, 0]
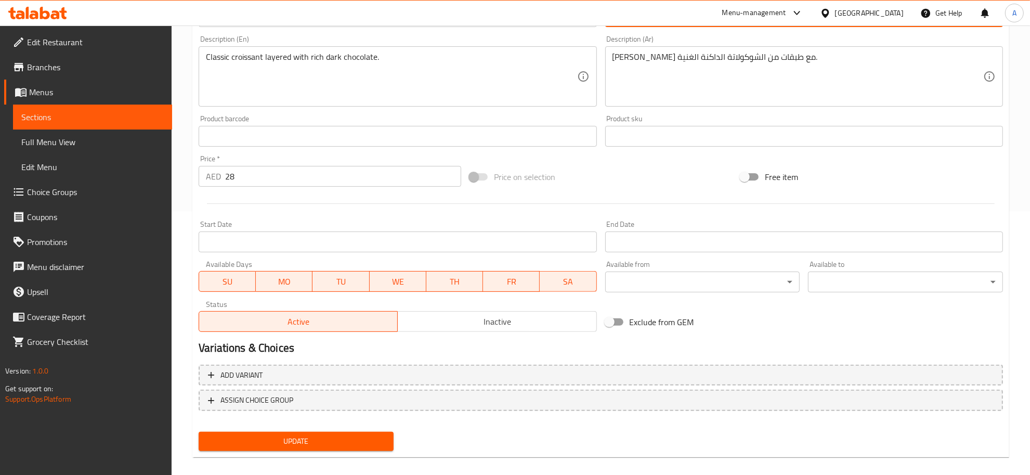
type input "بان أو شوكولاتة"
click at [320, 445] on span "Update" at bounding box center [296, 441] width 178 height 13
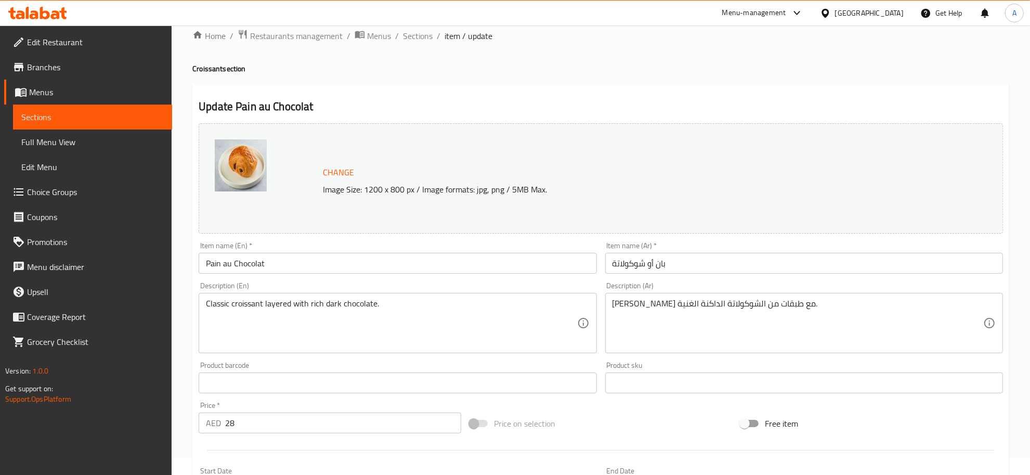
scroll to position [11, 0]
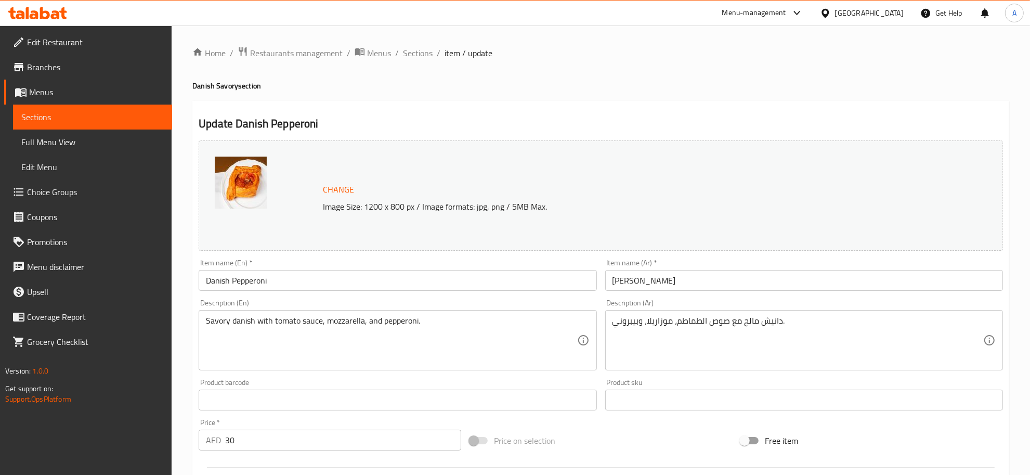
click at [623, 279] on input "[PERSON_NAME]" at bounding box center [804, 280] width 398 height 21
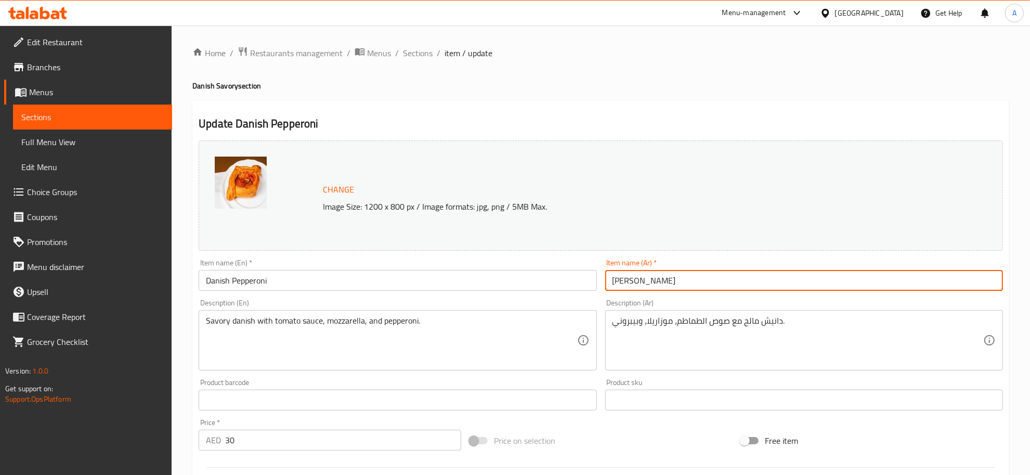
click at [623, 279] on input "بيبروني دانمركي" at bounding box center [804, 280] width 398 height 21
click at [608, 284] on input "بيبروني" at bounding box center [804, 280] width 398 height 21
paste input "دانيش"
click at [653, 286] on input "دانيش بيبروني" at bounding box center [804, 280] width 398 height 21
click at [653, 284] on input "دانش بيبروني" at bounding box center [804, 280] width 398 height 21
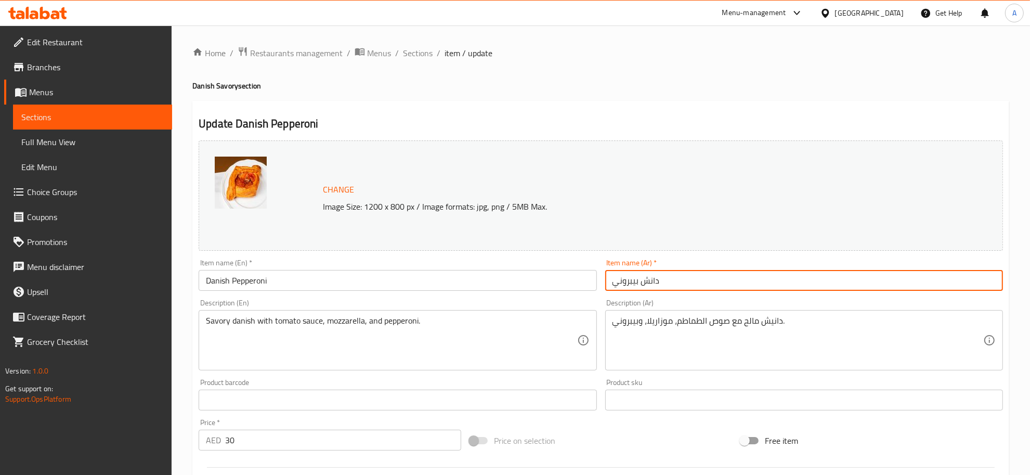
click at [653, 284] on input "دانش بيبروني" at bounding box center [804, 280] width 398 height 21
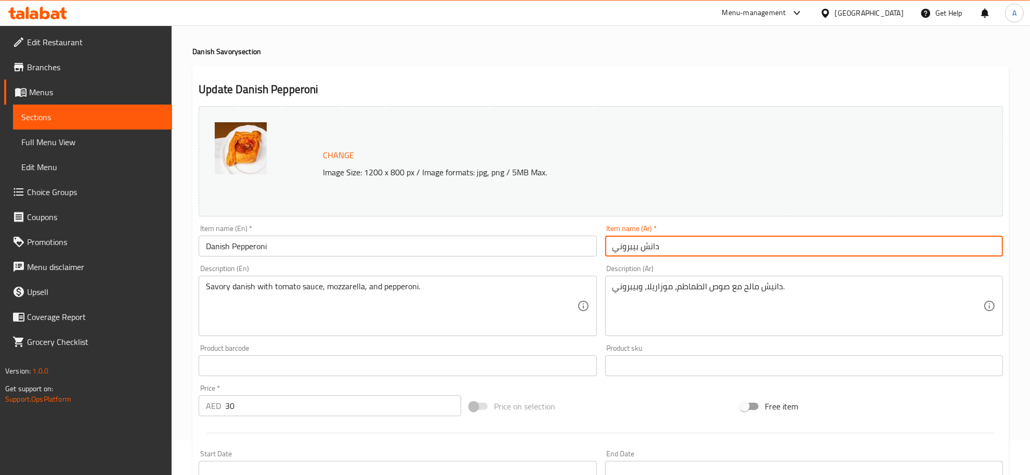
scroll to position [129, 0]
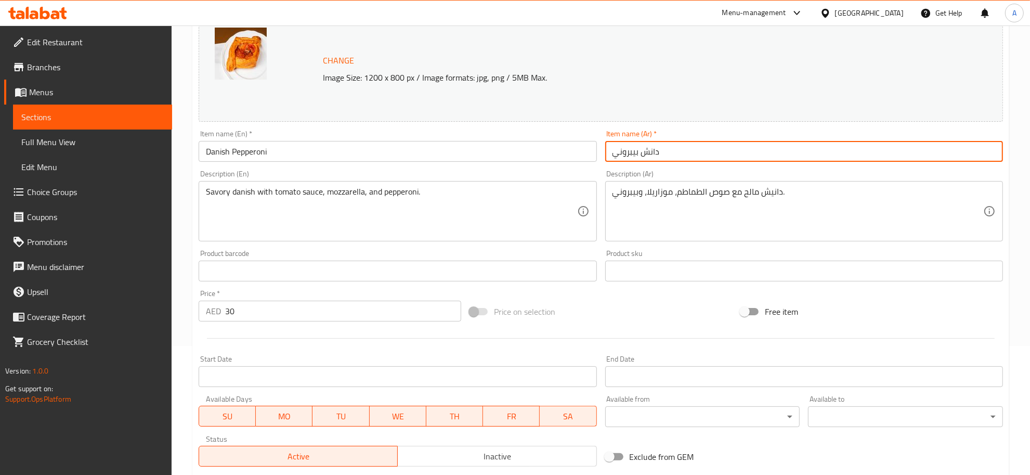
type input "دانش بيبروني"
click at [775, 191] on textarea "دانيش مالح مع صوص الطماطم، موزاريلا، وبيبروني." at bounding box center [797, 211] width 371 height 49
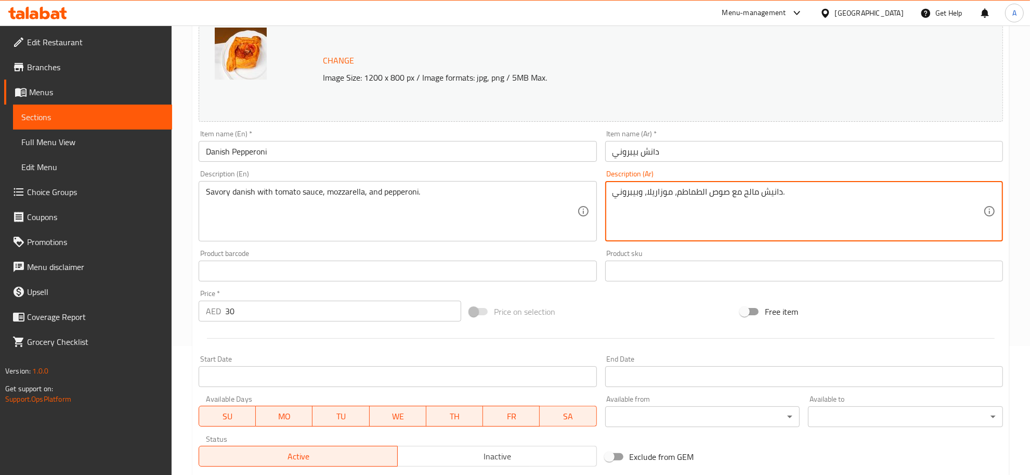
paste textarea
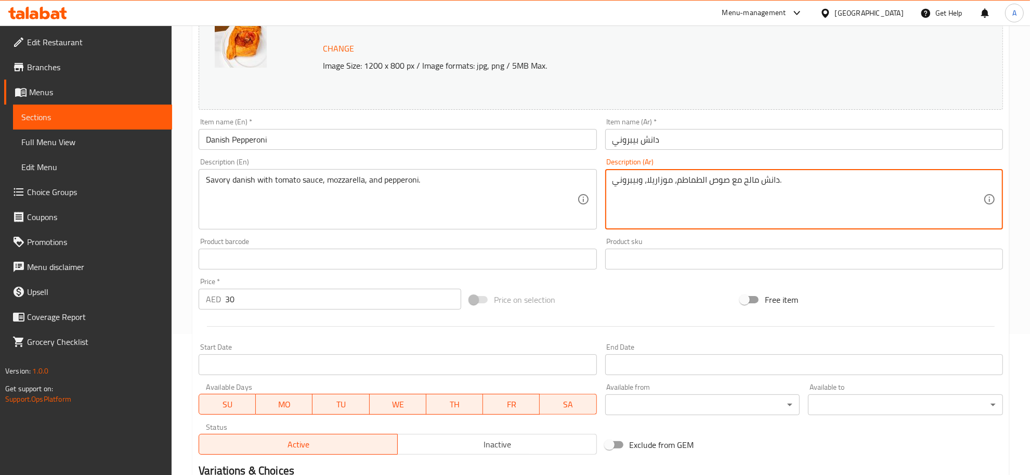
scroll to position [273, 0]
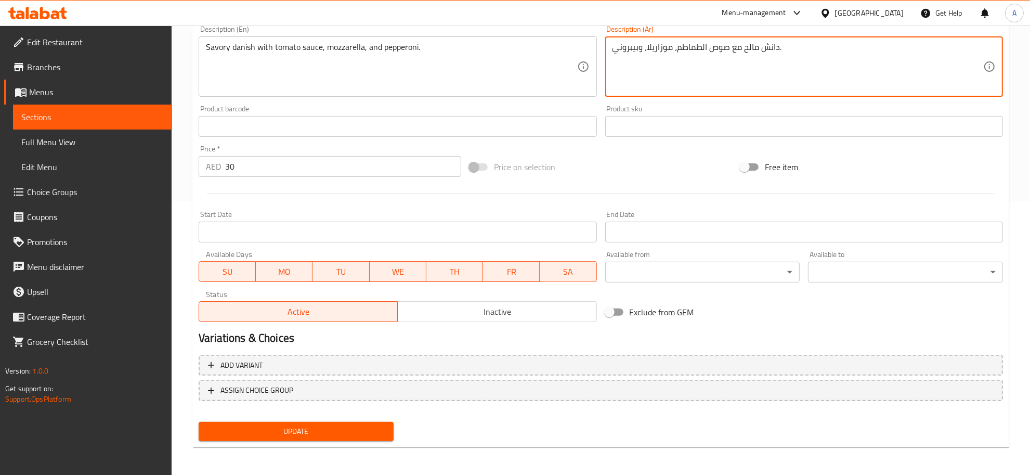
type textarea "دانش مالح مع صوص الطماطم، موزاريلا، وبيبروني."
click at [357, 425] on span "Update" at bounding box center [296, 431] width 178 height 13
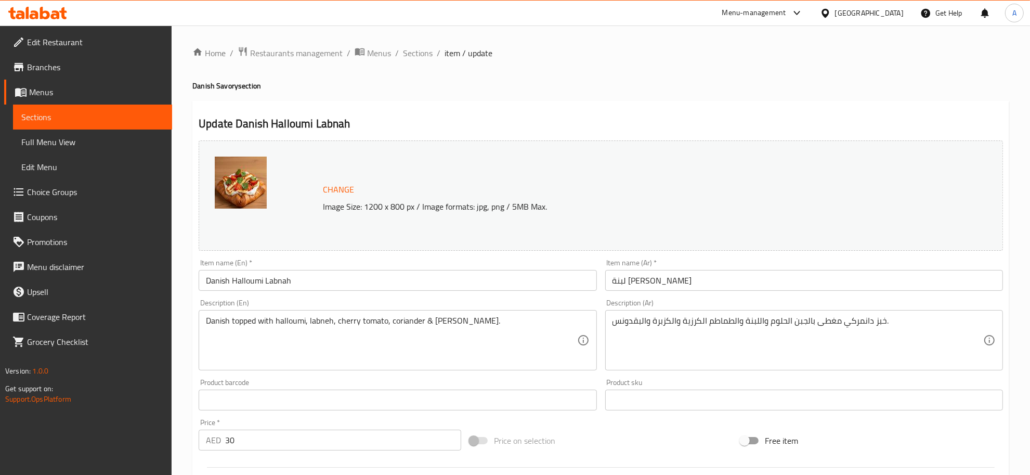
click at [625, 281] on input "لبنة [PERSON_NAME]" at bounding box center [804, 280] width 398 height 21
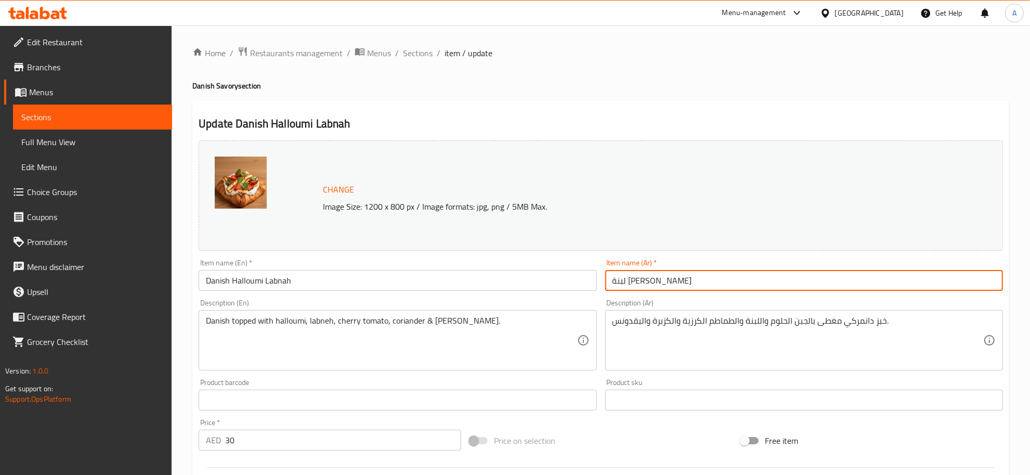
click at [625, 281] on input "لبنة [PERSON_NAME]" at bounding box center [804, 280] width 398 height 21
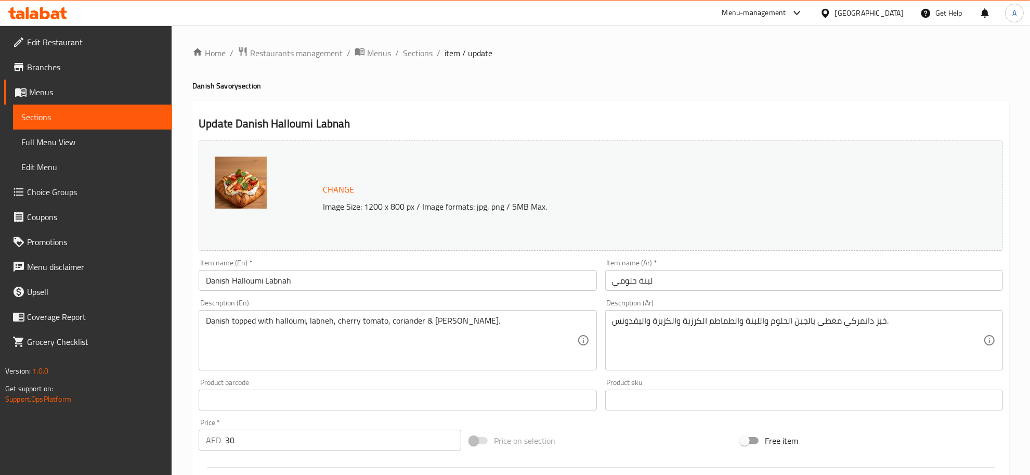
drag, startPoint x: 602, startPoint y: 281, endPoint x: 607, endPoint y: 282, distance: 5.4
click at [602, 281] on div "Item name (Ar)   * لبنة حلومي Item name (Ar) *" at bounding box center [804, 275] width 406 height 40
click at [607, 282] on input "لبنة حلومي" at bounding box center [804, 280] width 398 height 21
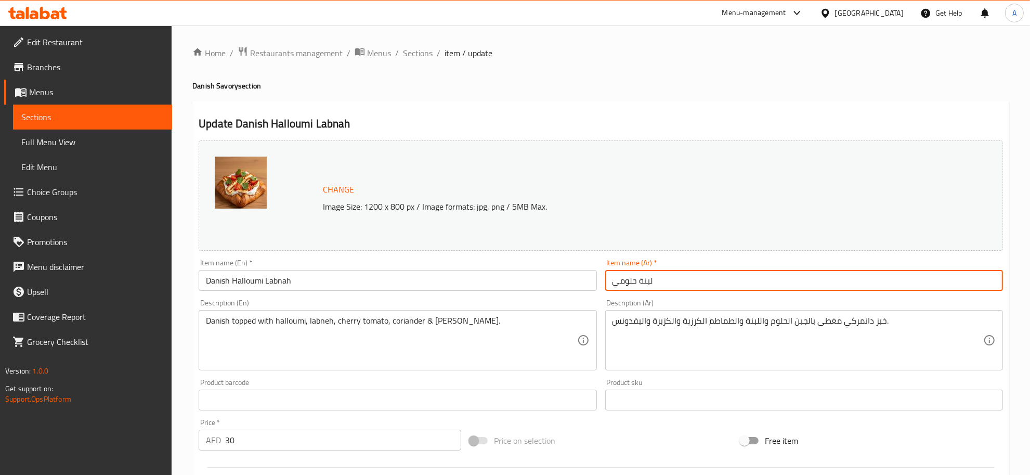
paste input "دانش"
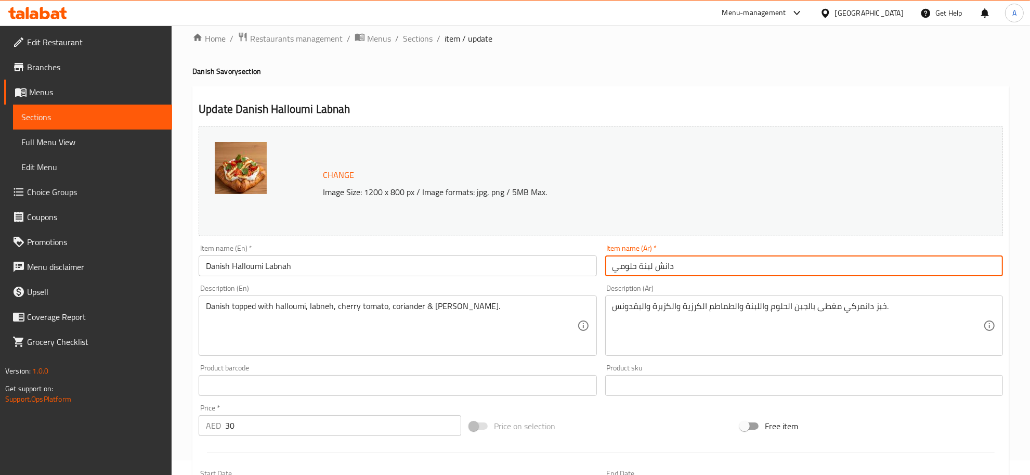
scroll to position [68, 0]
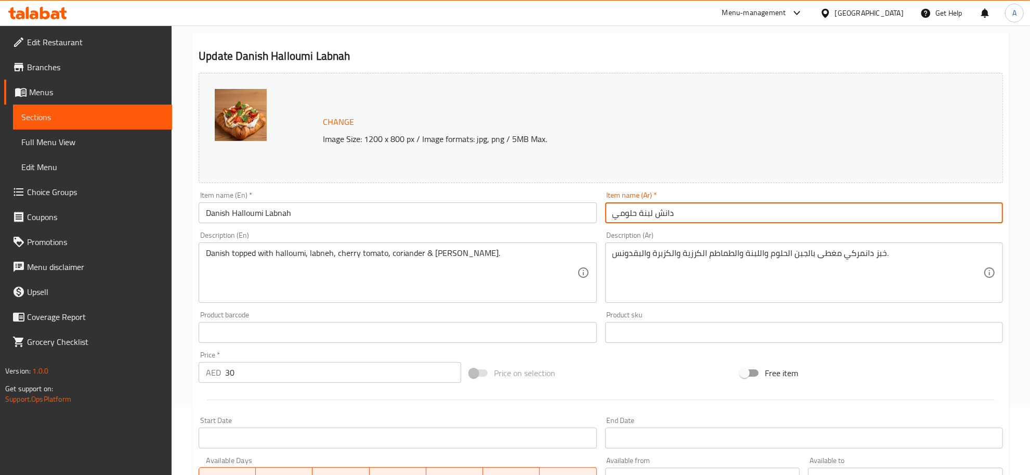
type input "دانش لبنة حلومي"
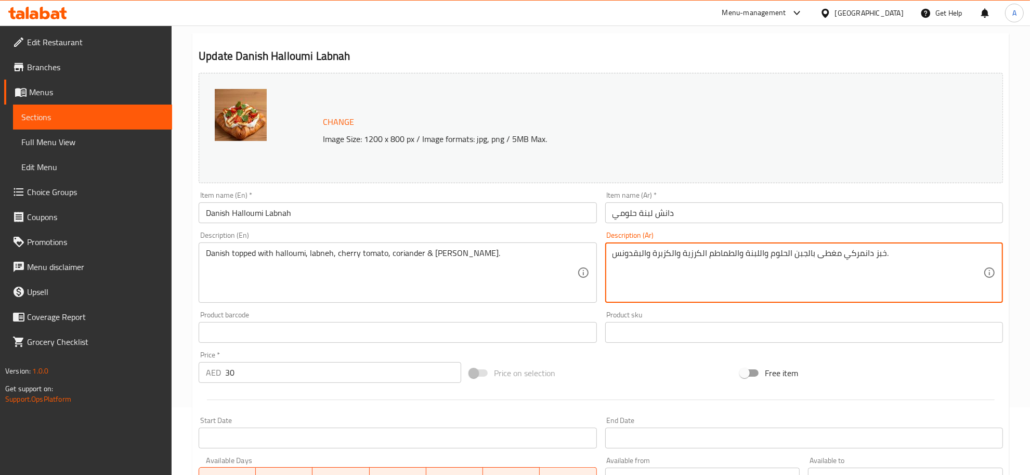
drag, startPoint x: 845, startPoint y: 252, endPoint x: 884, endPoint y: 251, distance: 39.5
paste textarea "انش"
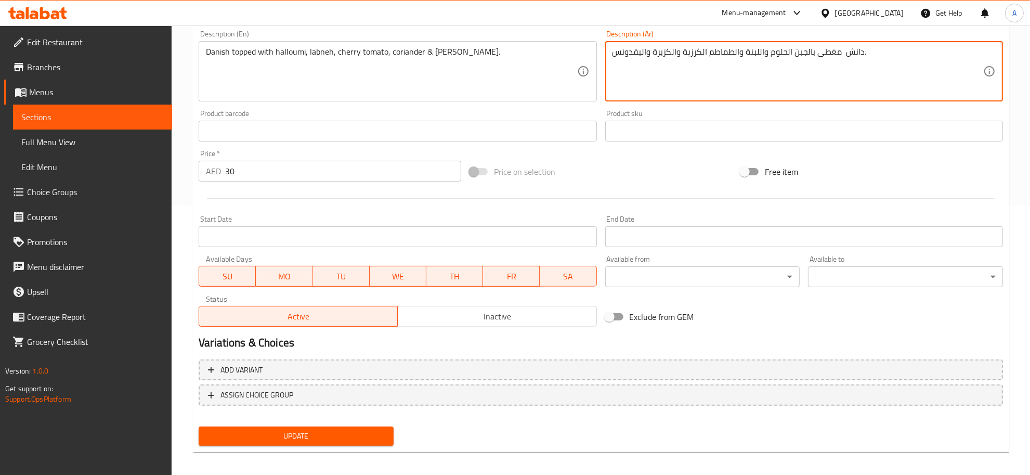
scroll to position [273, 0]
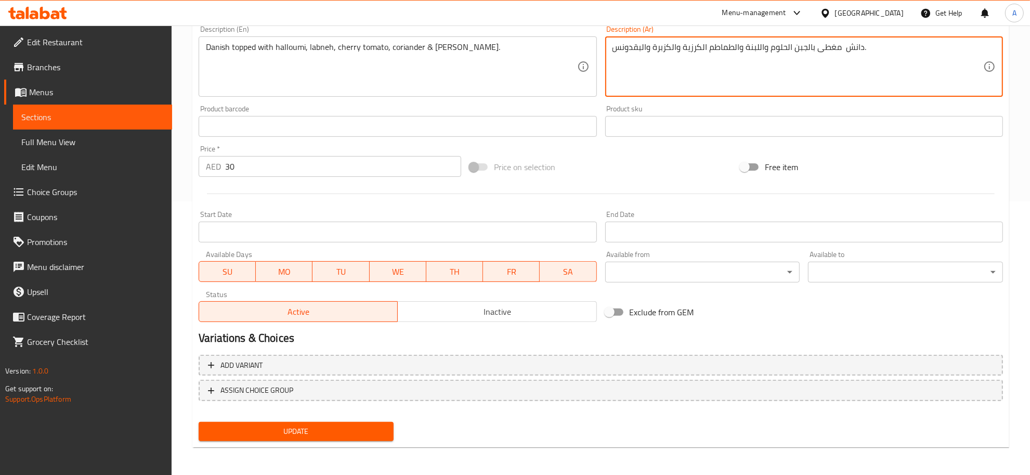
type textarea "دانش مغطى بالجبن الحلوم واللبنة والطماطم الكرزية والكزبرة والبقدونس."
click at [347, 441] on div "Update" at bounding box center [295, 431] width 203 height 28
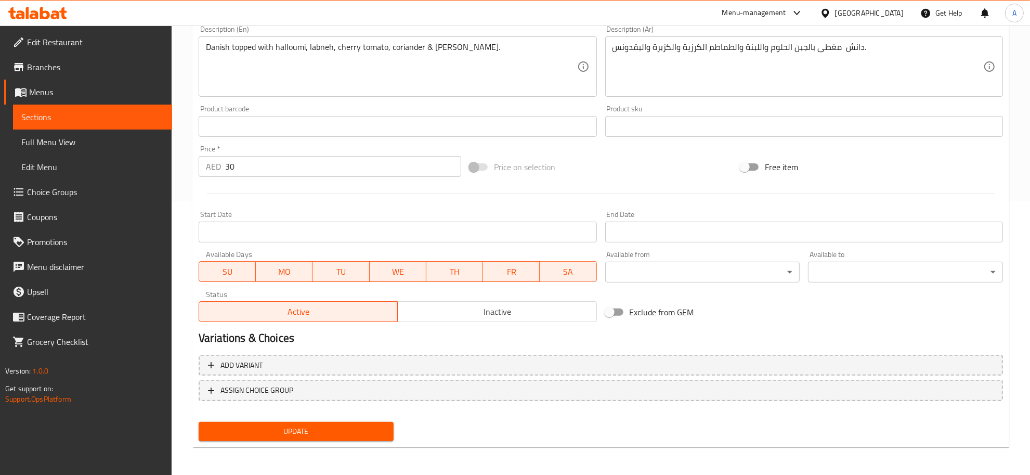
click at [346, 437] on button "Update" at bounding box center [296, 431] width 195 height 19
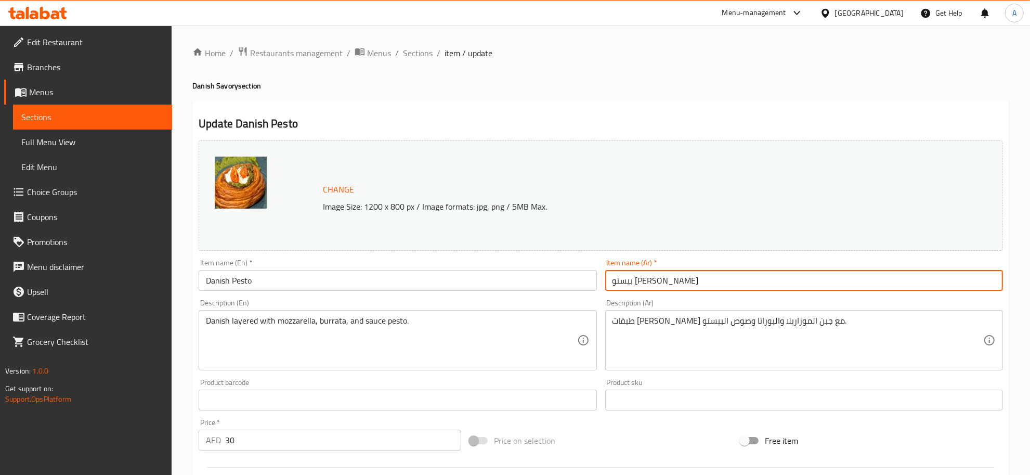
click at [637, 281] on input "بيستو [PERSON_NAME]" at bounding box center [804, 280] width 398 height 21
click at [610, 281] on input "بيستو" at bounding box center [804, 280] width 398 height 21
paste input "دانش"
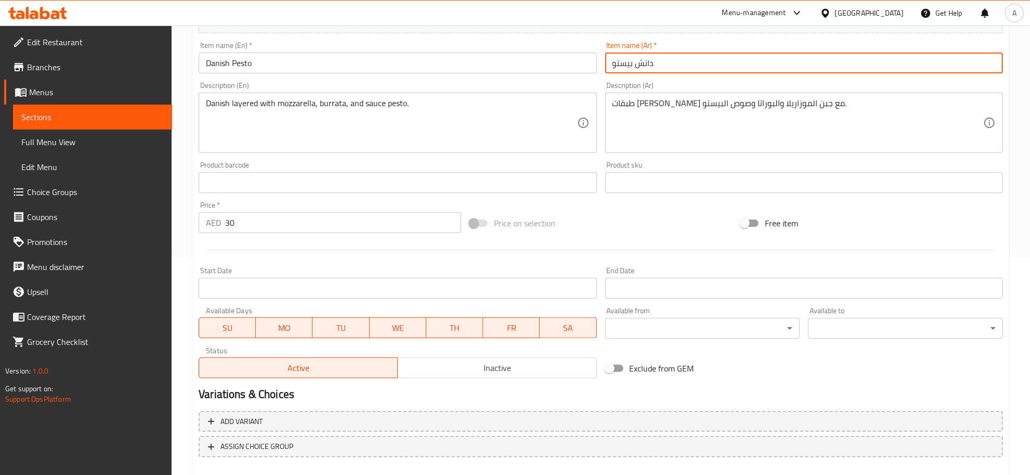
scroll to position [273, 0]
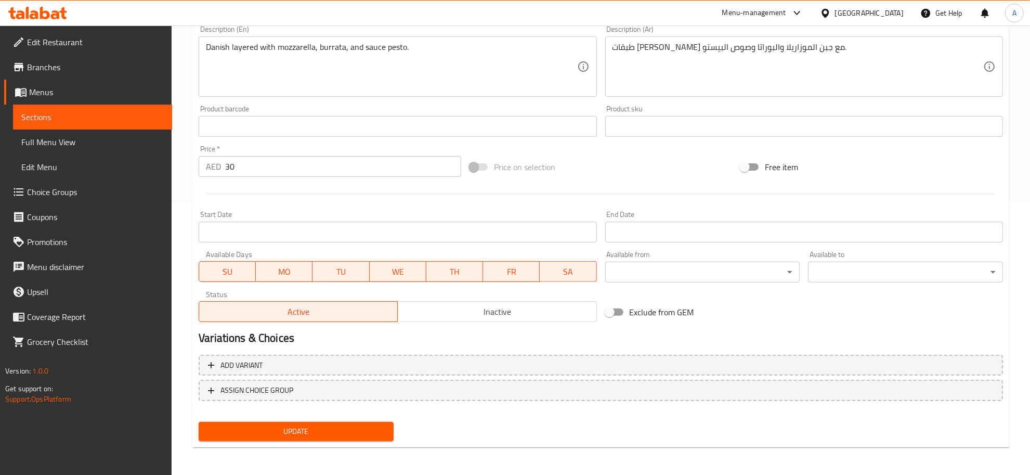
type input "دانش بيستو"
click at [767, 48] on textarea "طبقات دانيش مع جبن الموزاريلا والبوراتا وصوص البيستو." at bounding box center [797, 66] width 371 height 49
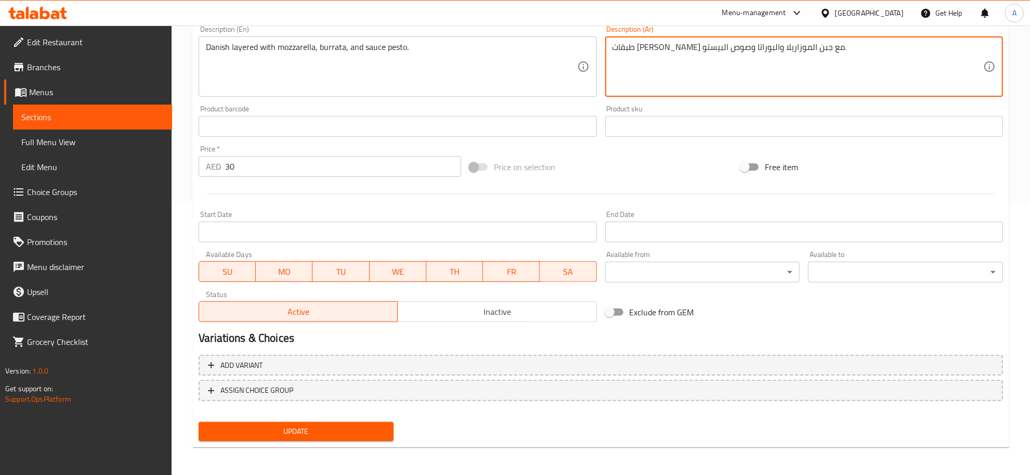
paste textarea
click at [778, 53] on textarea "طبقات دانش مع جبن الموزاريلا والبوراتا وصوص البيستو." at bounding box center [797, 66] width 371 height 49
click at [788, 48] on textarea "طبقات دانش مع جبن الموزاريلا والبوراتا وصوص البيستو." at bounding box center [797, 66] width 371 height 49
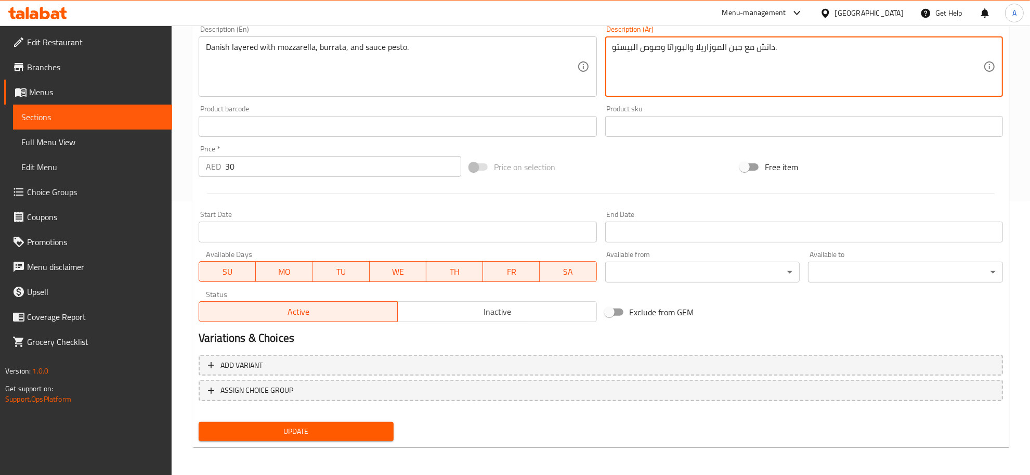
click at [754, 40] on div "دانش مع جبن الموزاريلا والبوراتا وصوص البيستو. Description (Ar)" at bounding box center [804, 66] width 398 height 60
click at [753, 45] on textarea "دانش مع جبن الموزاريلا والبوراتا وصوص البيستو." at bounding box center [797, 66] width 371 height 49
paste textarea "طبقات"
type textarea "دانش طبقات مع جبن الموزاريلا والبوراتا وصوص البيستو."
click at [331, 437] on button "Update" at bounding box center [296, 431] width 195 height 19
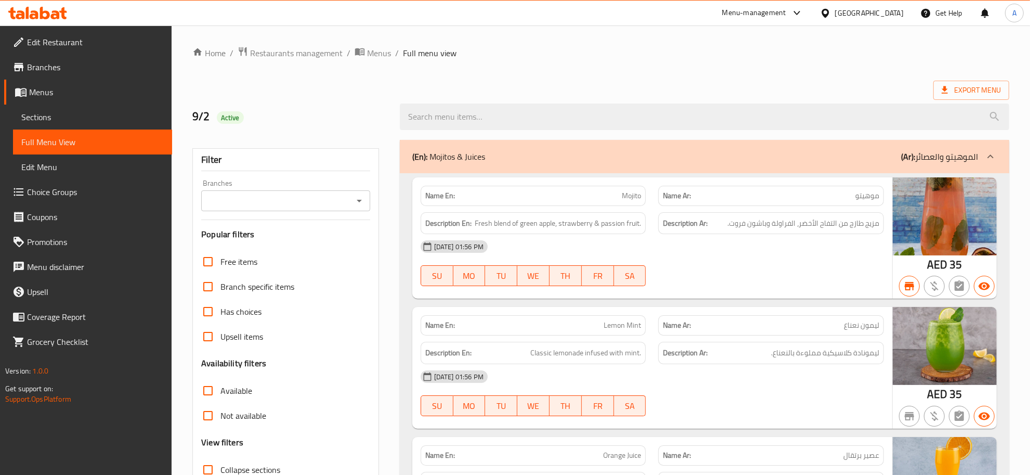
scroll to position [56, 0]
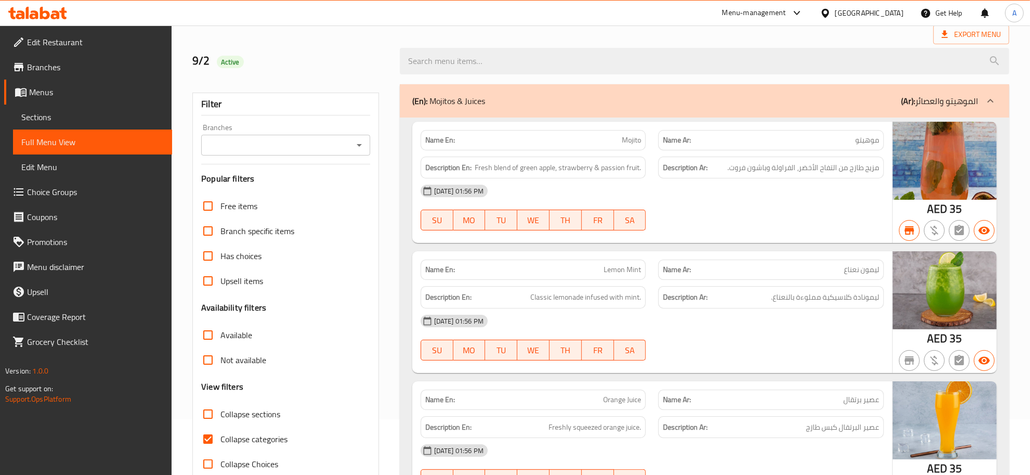
click at [243, 417] on span "Collapse sections" at bounding box center [250, 414] width 60 height 12
click at [220, 417] on input "Collapse sections" at bounding box center [207, 413] width 25 height 25
checkbox input "true"
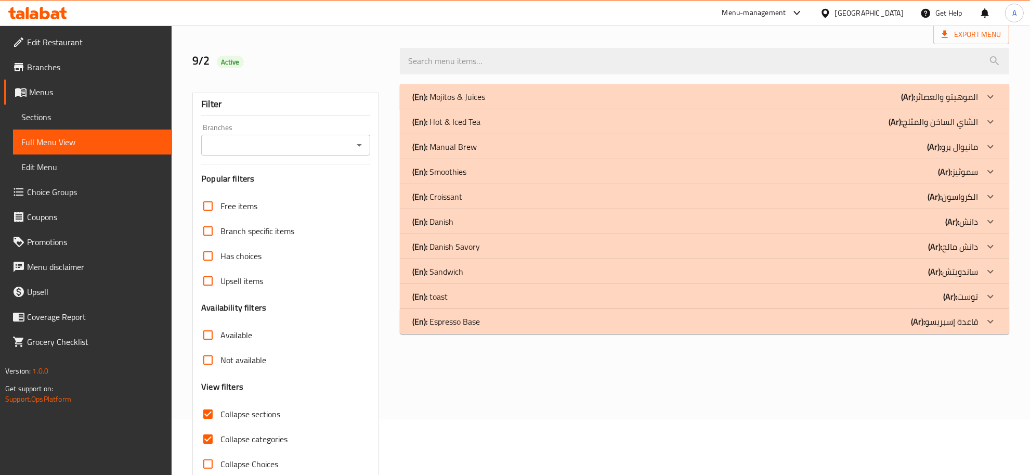
click at [240, 433] on span "Collapse categories" at bounding box center [253, 439] width 67 height 12
click at [220, 433] on input "Collapse categories" at bounding box center [207, 438] width 25 height 25
checkbox input "false"
click at [933, 103] on div "(En): Danish (Ar): دانش" at bounding box center [695, 96] width 566 height 12
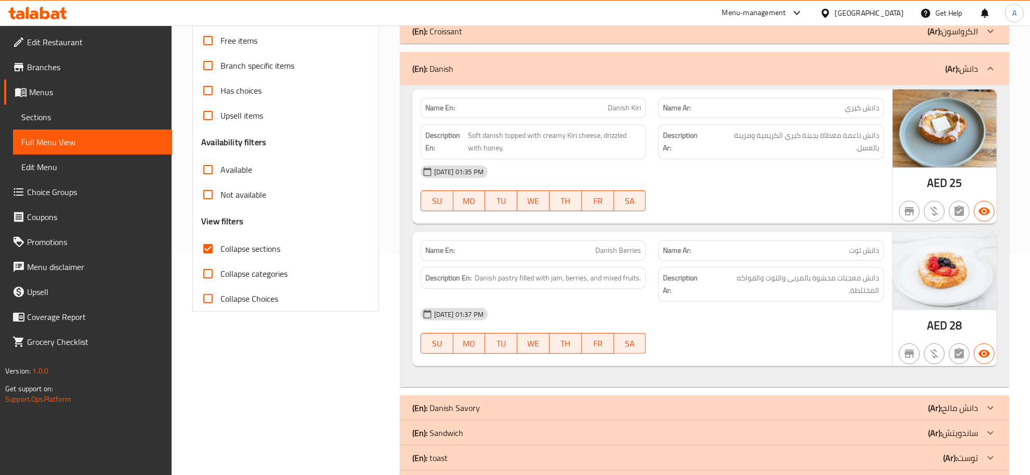
scroll to position [263, 0]
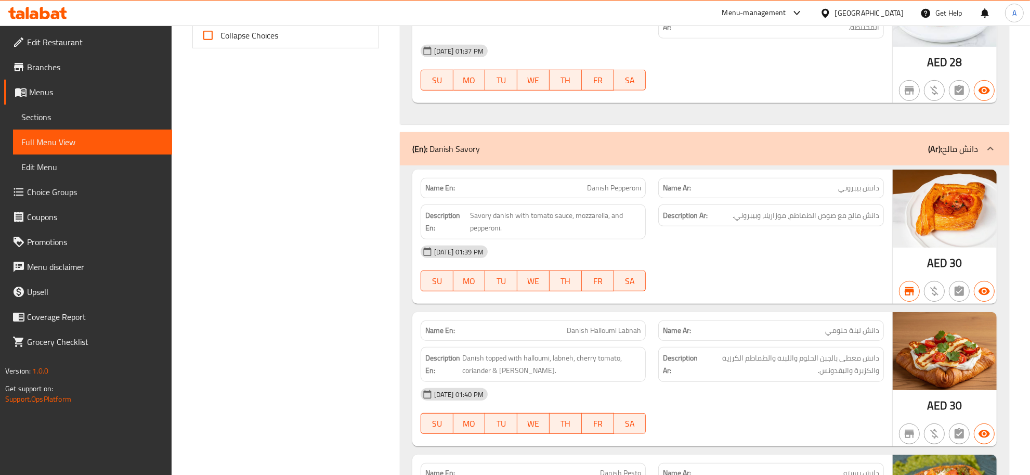
scroll to position [489, 0]
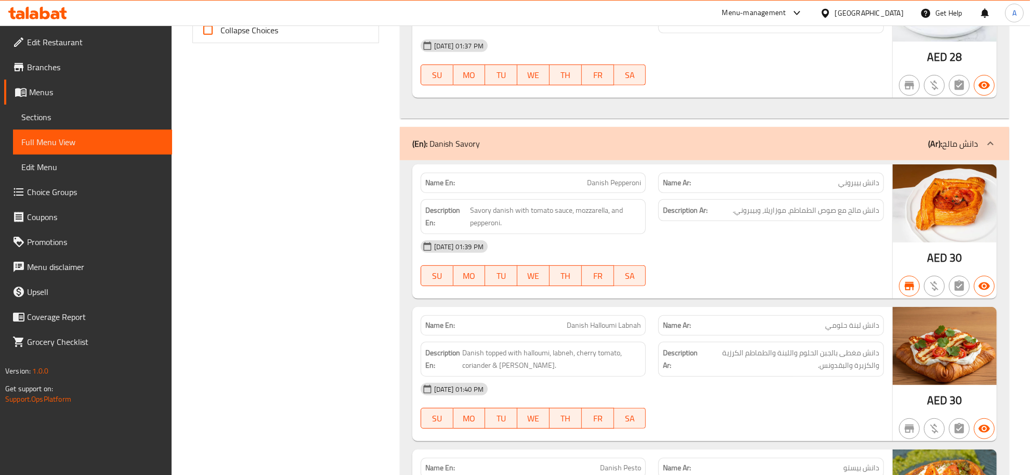
copy span "دانش"
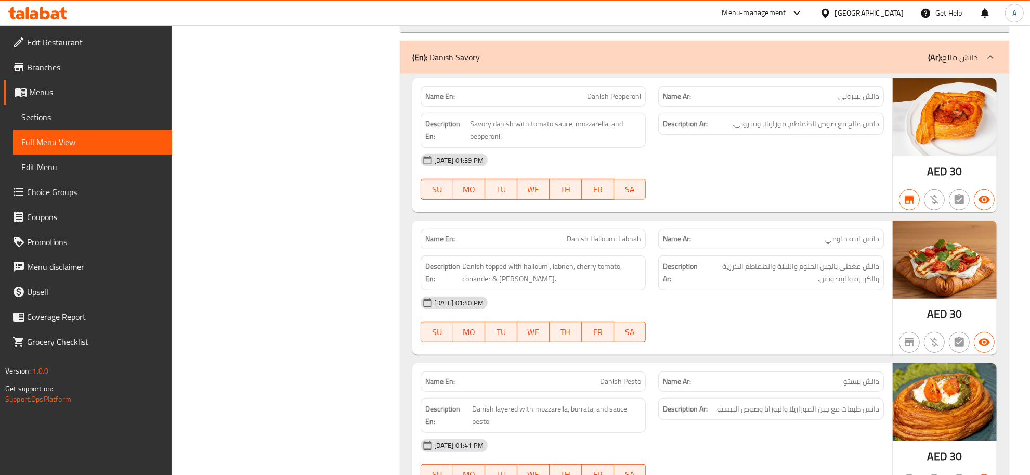
scroll to position [570, 0]
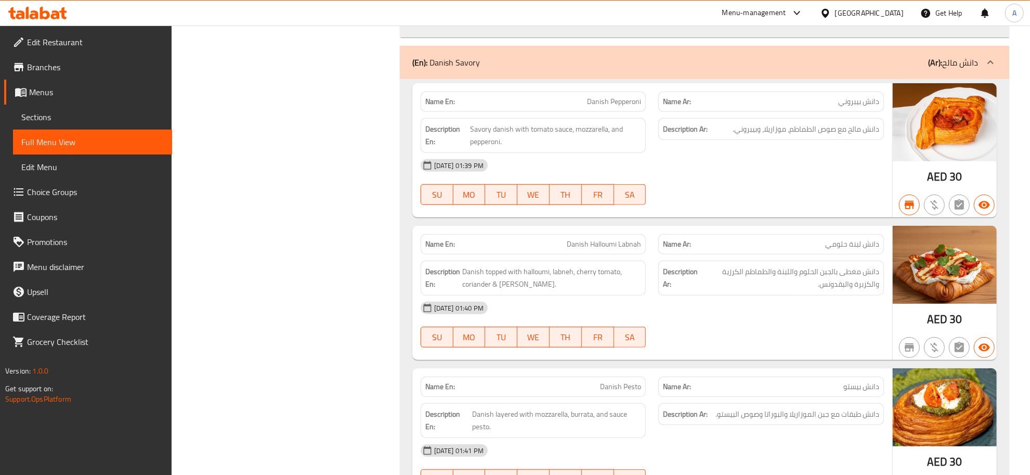
click at [793, 126] on span "دانش مالح مع صوص الطماطم، موزاريلا، وبيبروني." at bounding box center [805, 129] width 147 height 13
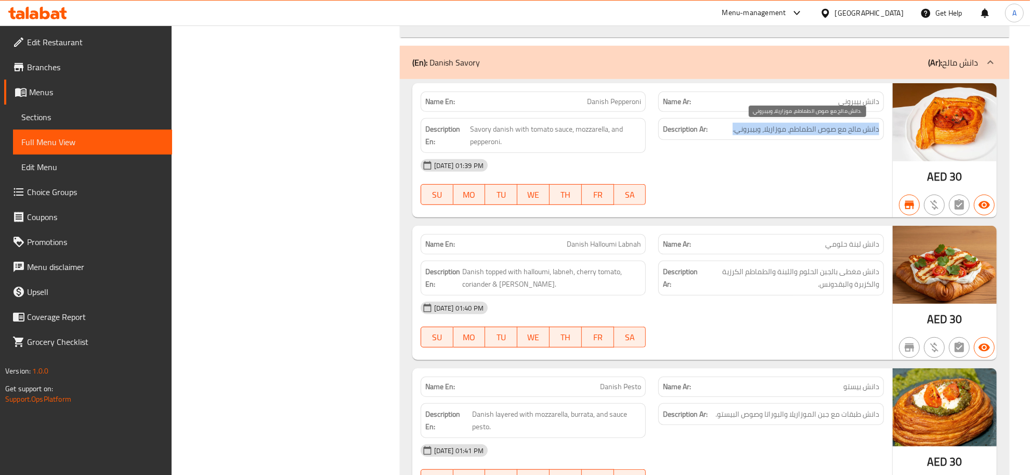
click at [793, 126] on span "دانش مالح مع صوص الطماطم، موزاريلا، وبيبروني." at bounding box center [805, 129] width 147 height 13
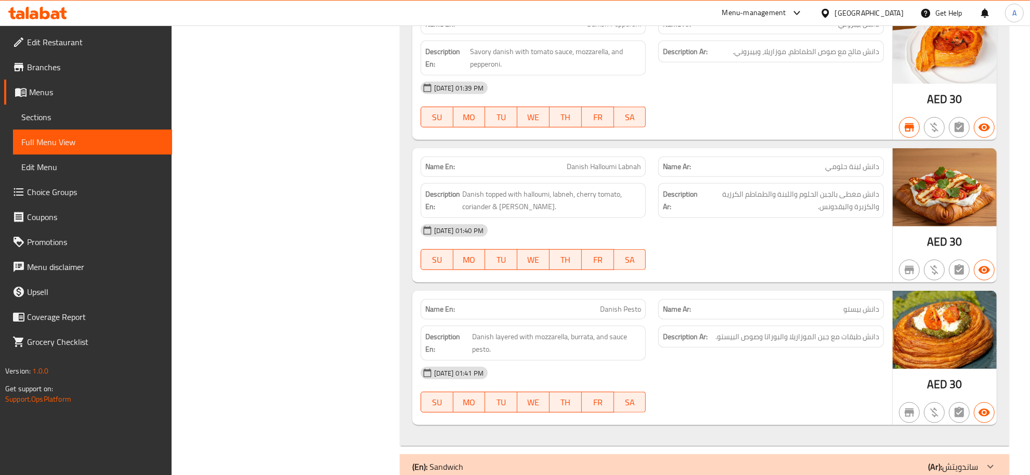
scroll to position [663, 0]
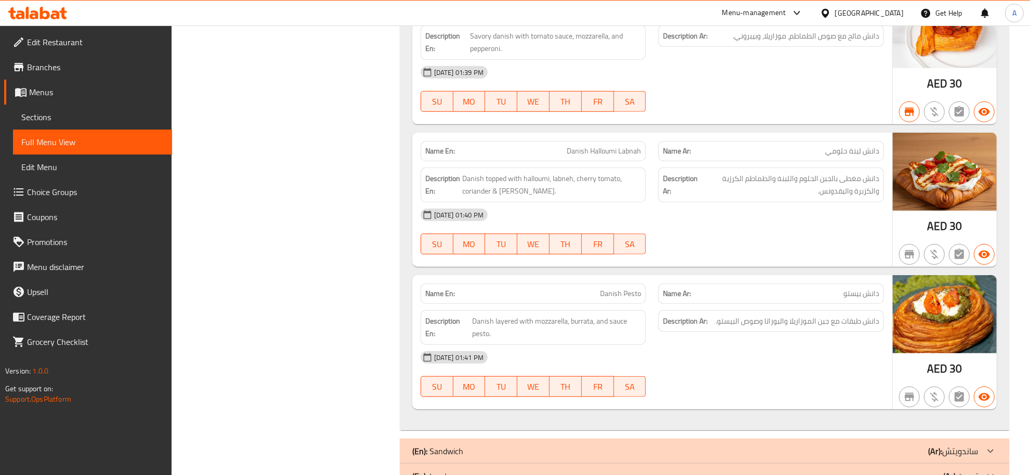
copy span "Danish Halloumi Labnah"
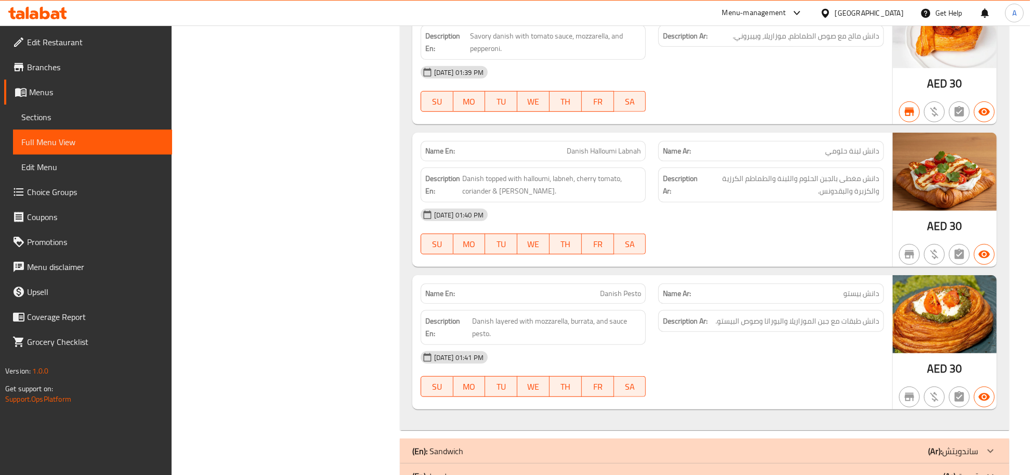
click at [833, 339] on div "Description Ar: دانش طبقات مع جبن الموزاريلا والبوراتا وصوص البيستو." at bounding box center [771, 327] width 238 height 47
click at [829, 323] on span "دانش طبقات مع جبن الموزاريلا والبوراتا وصوص البيستو." at bounding box center [797, 321] width 164 height 13
click at [617, 299] on span "Danish Pesto" at bounding box center [620, 293] width 41 height 11
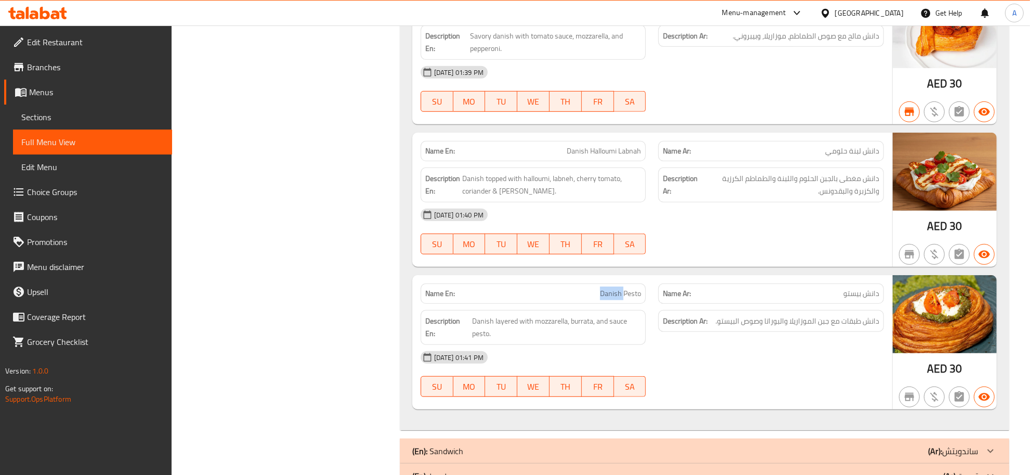
click at [617, 299] on span "Danish Pesto" at bounding box center [620, 293] width 41 height 11
copy span "Danish Pesto"
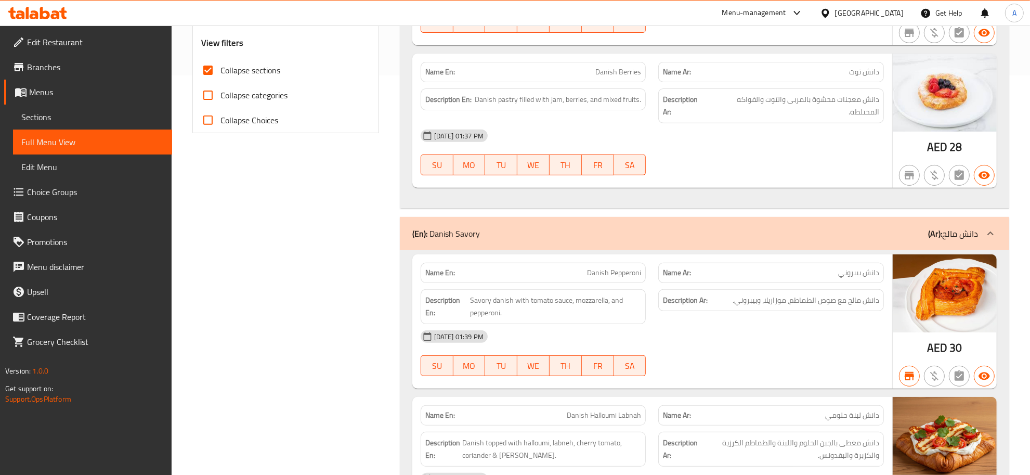
scroll to position [393, 0]
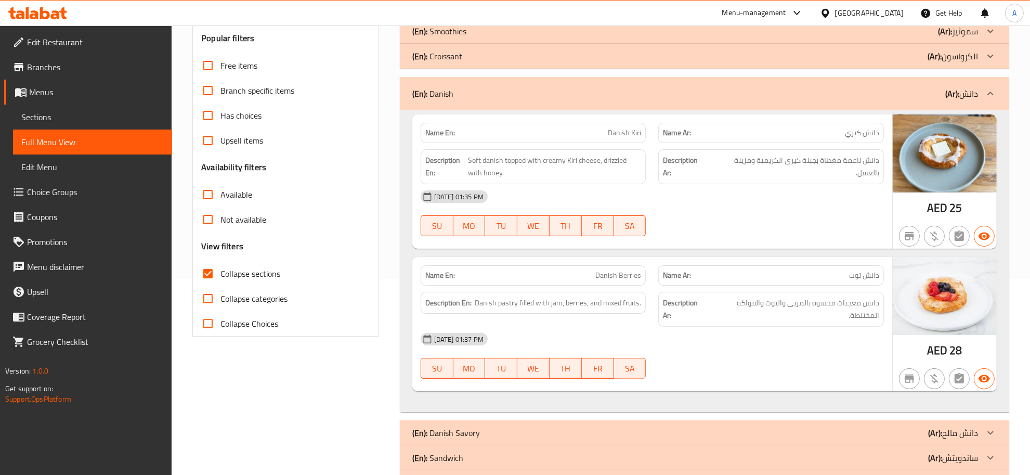
click at [958, 104] on div "(En): Danish (Ar): دانش" at bounding box center [704, 93] width 609 height 33
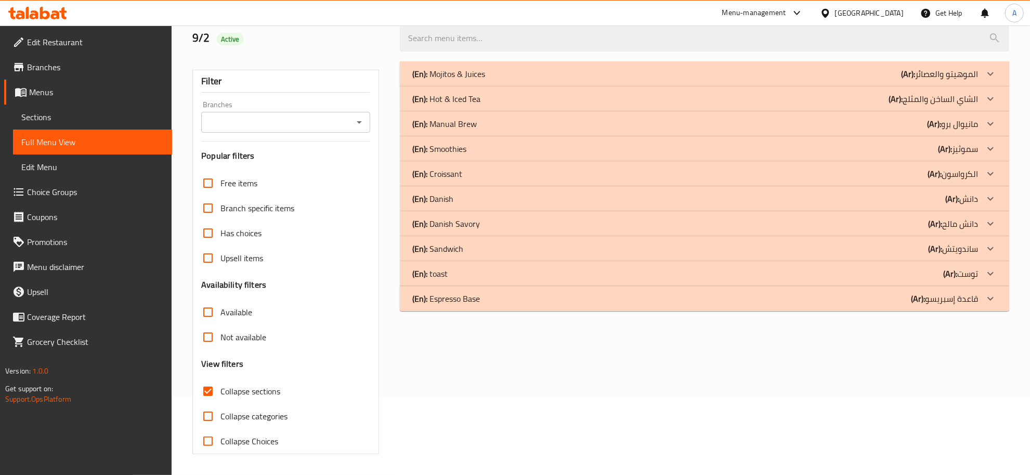
scroll to position [79, 0]
click at [926, 80] on div "(En): toast (Ar): توست" at bounding box center [695, 74] width 566 height 12
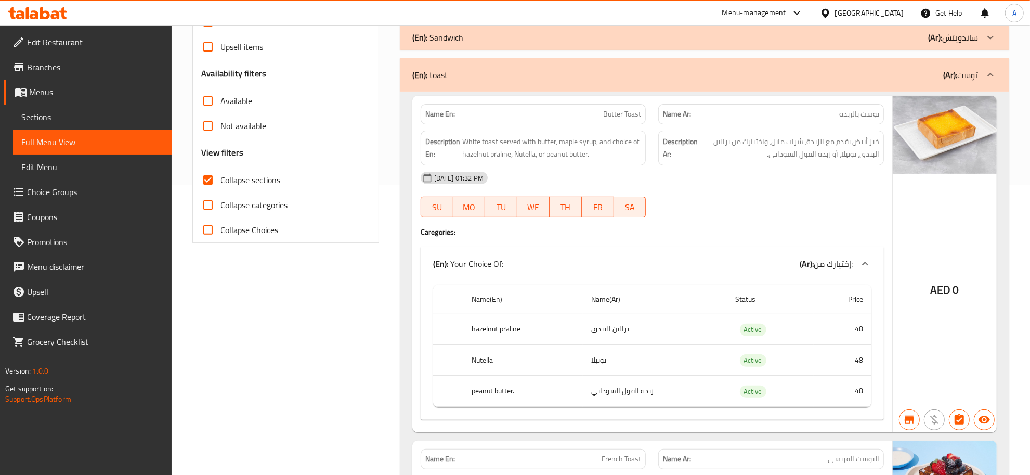
scroll to position [295, 0]
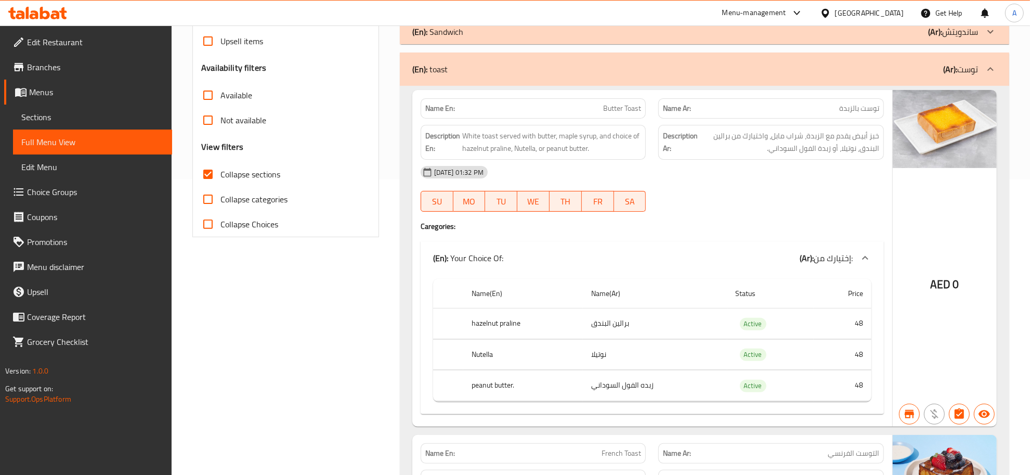
click at [819, 117] on div "Name Ar: توست بالزبدة" at bounding box center [771, 108] width 226 height 20
click at [830, 130] on span "خبز أبيض يقدم مع الزبدة، شراب مابل، واختيارك من برالين البندق، نوتيلا، أو زبدة …" at bounding box center [789, 141] width 179 height 25
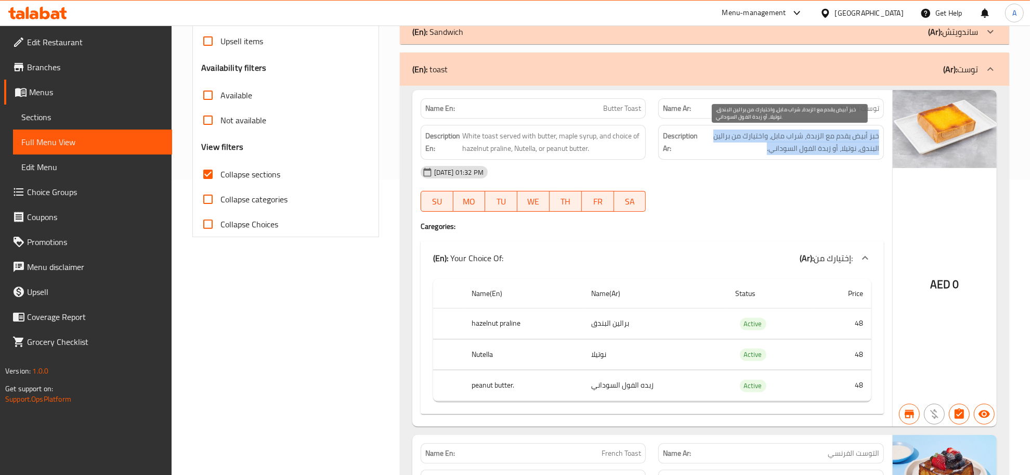
click at [830, 130] on span "خبز أبيض يقدم مع الزبدة، شراب مابل، واختيارك من برالين البندق، نوتيلا، أو زبدة …" at bounding box center [789, 141] width 179 height 25
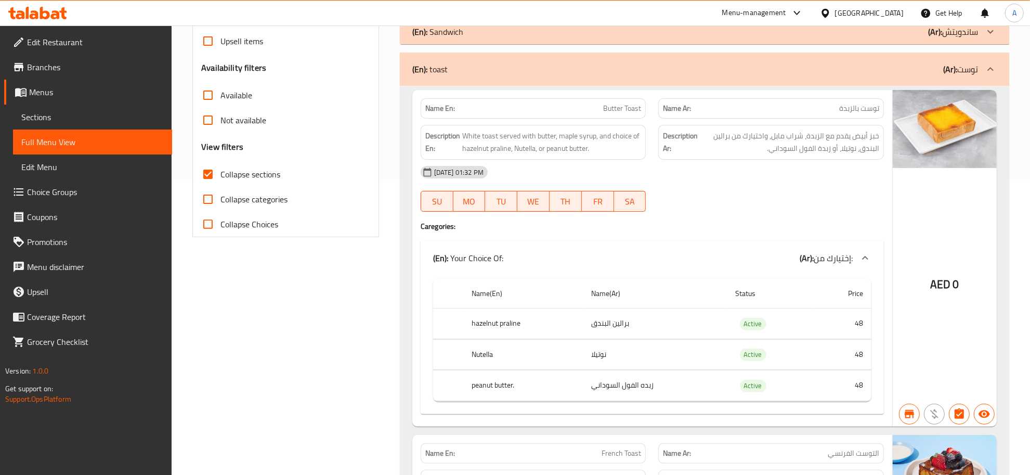
click at [568, 104] on p "Name En: Butter Toast" at bounding box center [533, 108] width 216 height 11
click at [493, 137] on span "White toast served with butter, maple syrup, and choice of hazelnut praline, Nu…" at bounding box center [551, 141] width 179 height 25
click at [491, 133] on span "White toast served with butter, maple syrup, and choice of hazelnut praline, Nu…" at bounding box center [551, 141] width 179 height 25
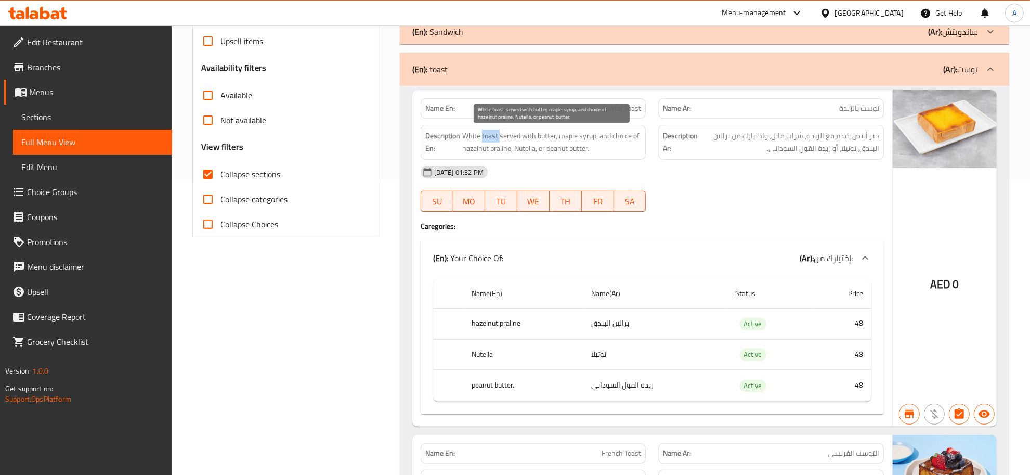
click at [491, 133] on span "White toast served with butter, maple syrup, and choice of hazelnut praline, Nu…" at bounding box center [551, 141] width 179 height 25
copy span "toast"
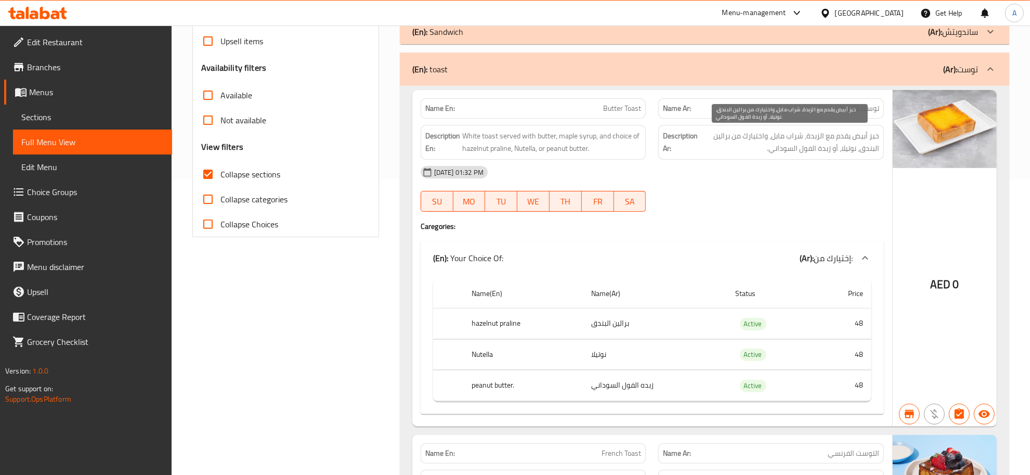
click at [853, 151] on span "خبز أبيض يقدم مع الزبدة، شراب مابل، واختيارك من برالين البندق، نوتيلا، أو زبدة …" at bounding box center [789, 141] width 179 height 25
click at [842, 137] on span "خبز أبيض يقدم مع الزبدة، شراب مابل، واختيارك من برالين البندق، نوتيلا، أو زبدة …" at bounding box center [789, 141] width 179 height 25
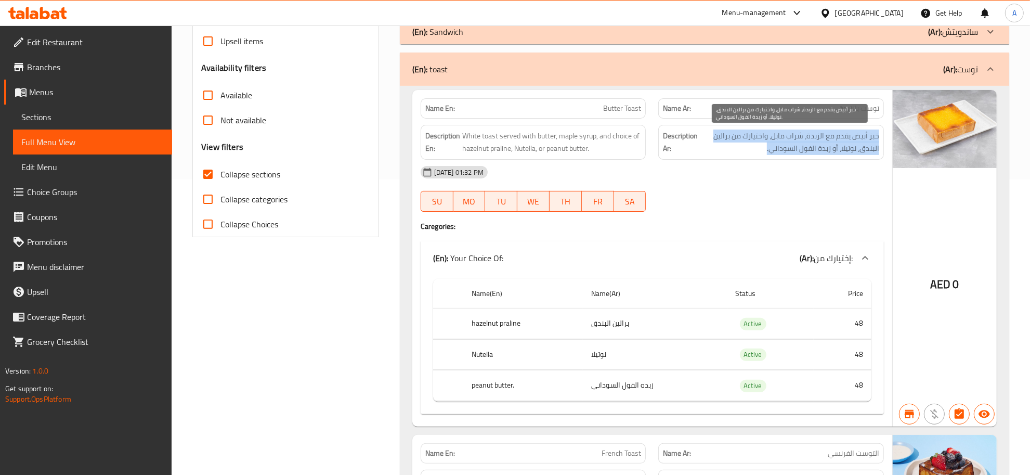
click at [842, 137] on span "خبز أبيض يقدم مع الزبدة، شراب مابل، واختيارك من برالين البندق، نوتيلا، أو زبدة …" at bounding box center [789, 141] width 179 height 25
click at [791, 143] on span "خبز أبيض يقدم مع الزبدة، شراب مابل، واختيارك من برالين البندق، نوتيلا، أو زبدة …" at bounding box center [789, 141] width 179 height 25
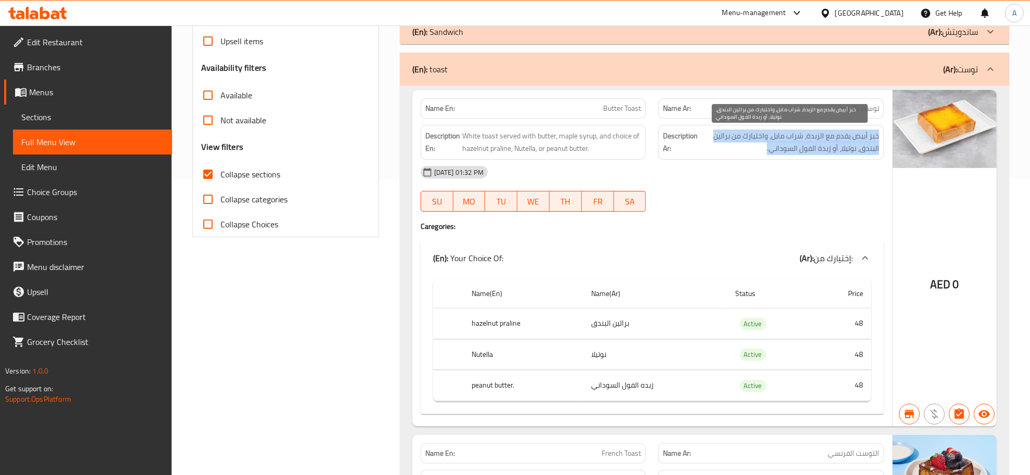
click at [757, 142] on span "خبز أبيض يقدم مع الزبدة، شراب مابل، واختيارك من برالين البندق، نوتيلا، أو زبدة …" at bounding box center [789, 141] width 179 height 25
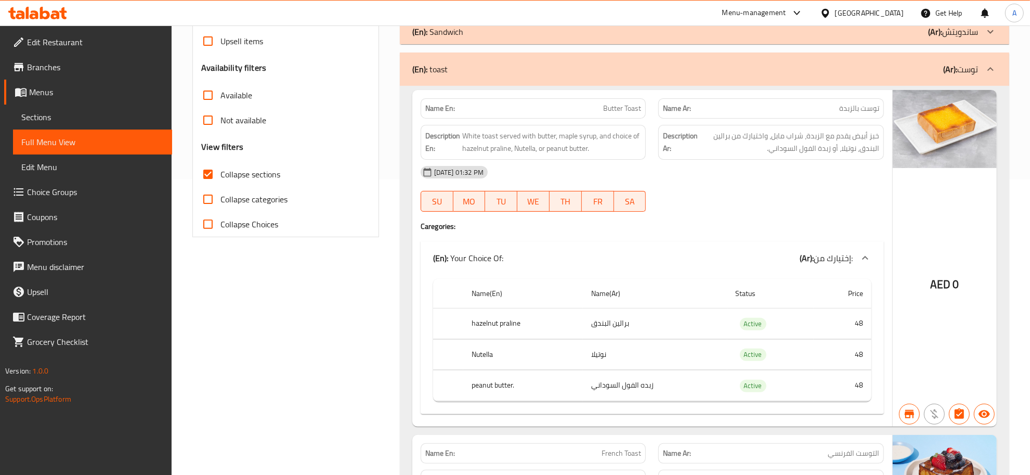
click at [646, 336] on td "برالين البندق" at bounding box center [655, 323] width 144 height 31
click at [609, 350] on td "نوتيلا" at bounding box center [655, 354] width 144 height 31
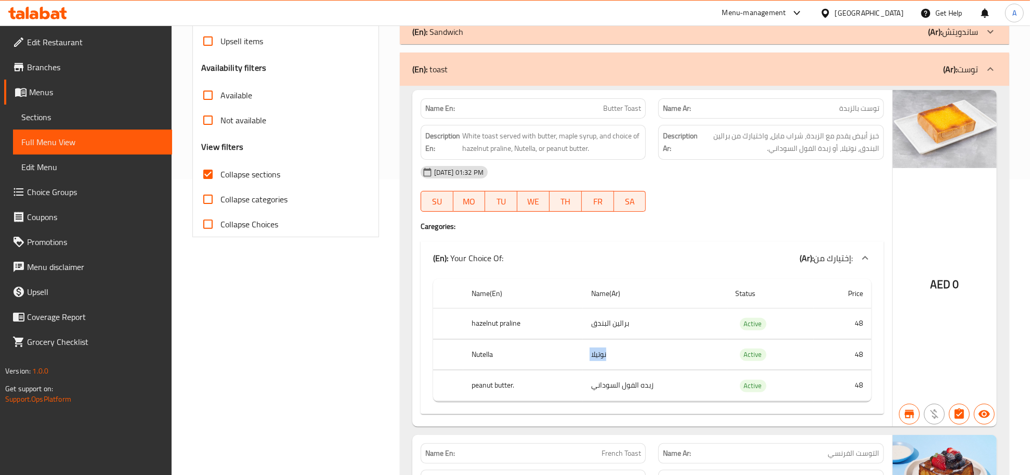
click at [609, 350] on td "نوتيلا" at bounding box center [655, 354] width 144 height 31
click at [659, 388] on td "زبده الفول السوداني" at bounding box center [655, 385] width 144 height 31
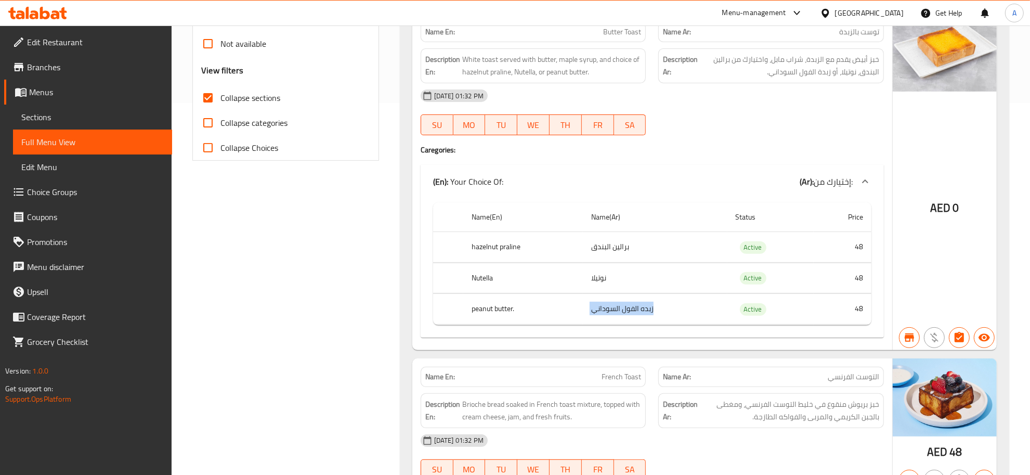
scroll to position [370, 0]
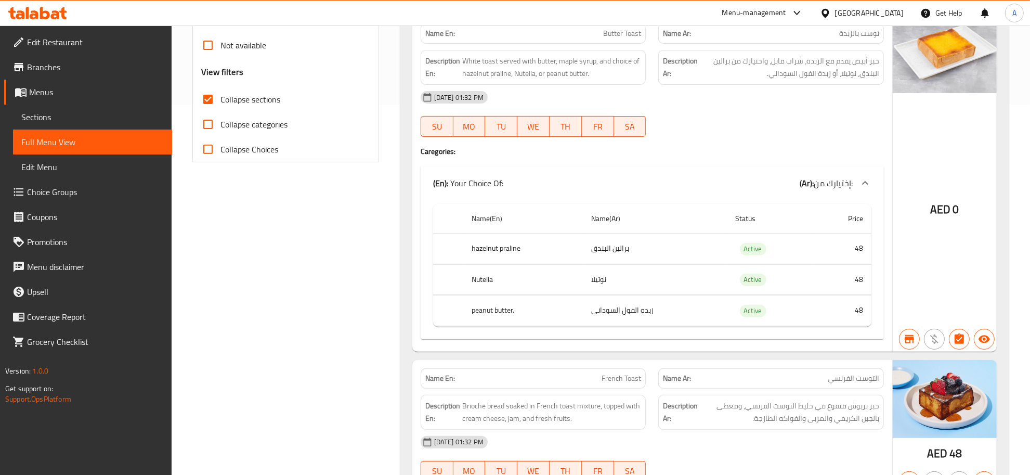
click at [571, 36] on p "Name En: Butter Toast" at bounding box center [533, 33] width 216 height 11
copy span "Butter Toast"
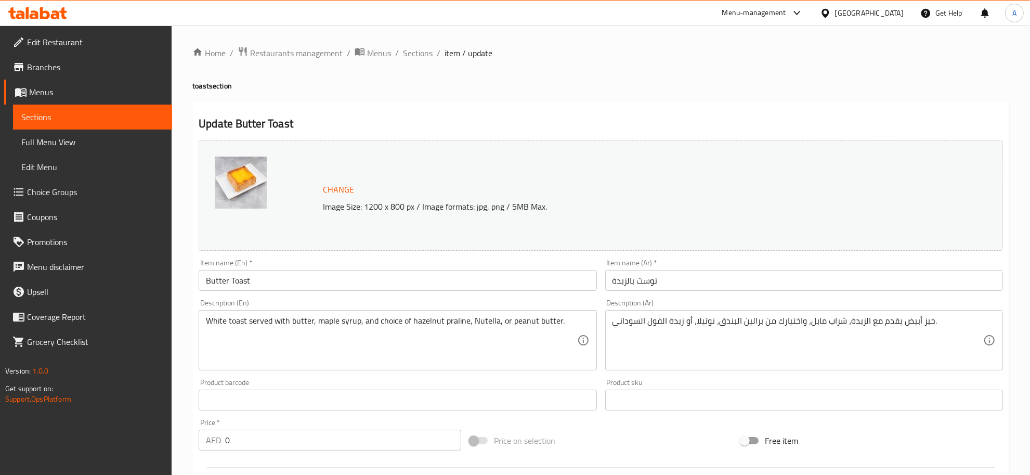
click at [651, 273] on input "توست بالزبدة" at bounding box center [804, 280] width 398 height 21
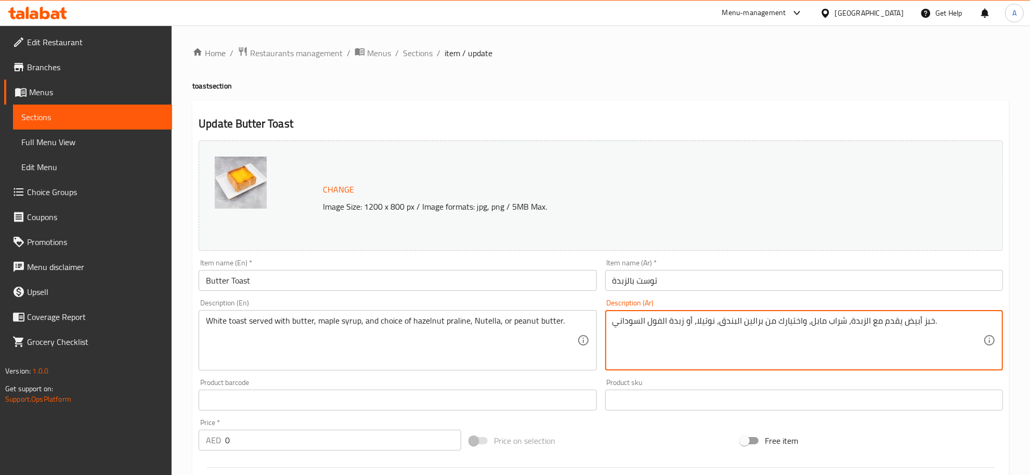
click at [921, 323] on textarea "خبز أبيض يقدم مع الزبدة، شراب مابل، واختيارك من برالين البندق، نوتيلا، أو زبدة …" at bounding box center [797, 340] width 371 height 49
paste textarea "وست"
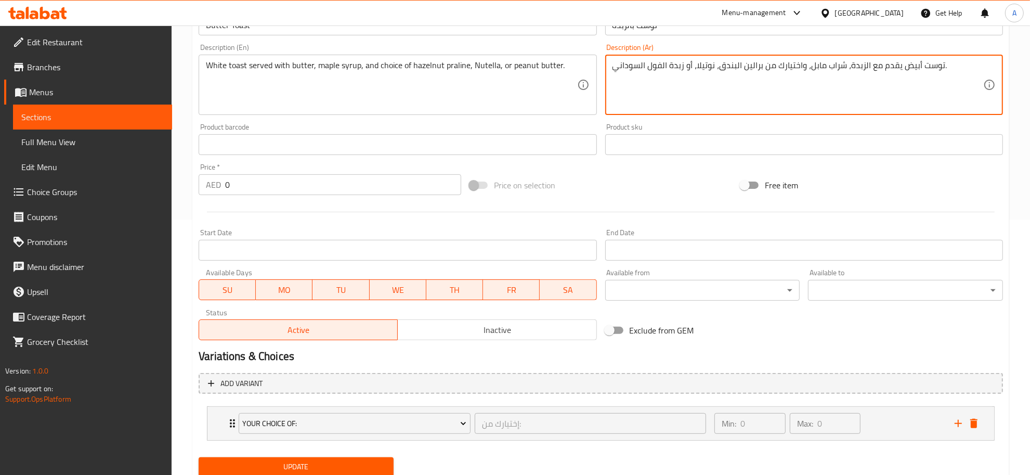
scroll to position [292, 0]
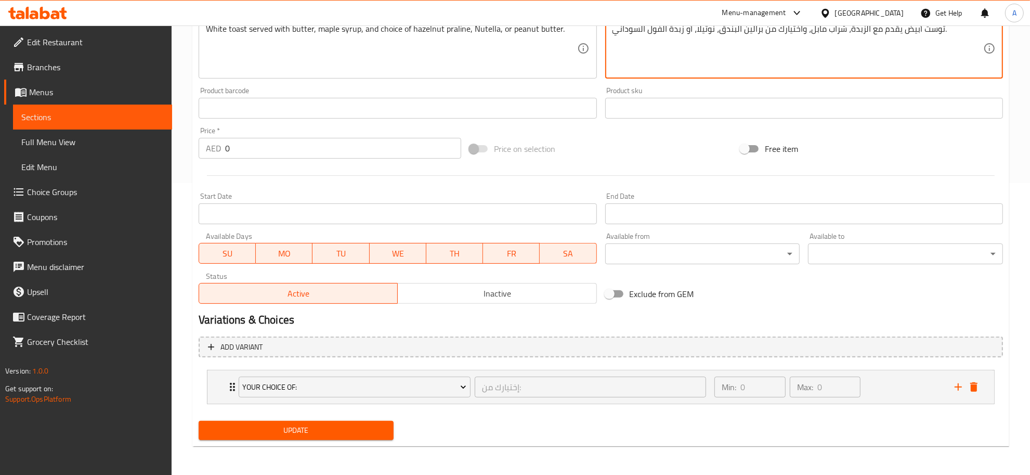
type textarea "توست أبيض يقدم مع الزبدة، شراب مابل، واختيارك من برالين البندق، نوتيلا، أو زبدة…"
click at [313, 438] on button "Update" at bounding box center [296, 430] width 195 height 19
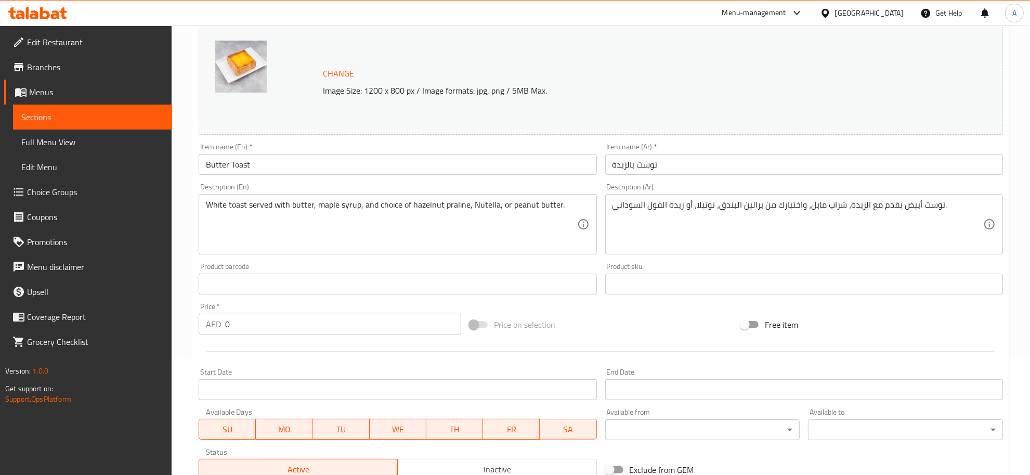
scroll to position [290, 0]
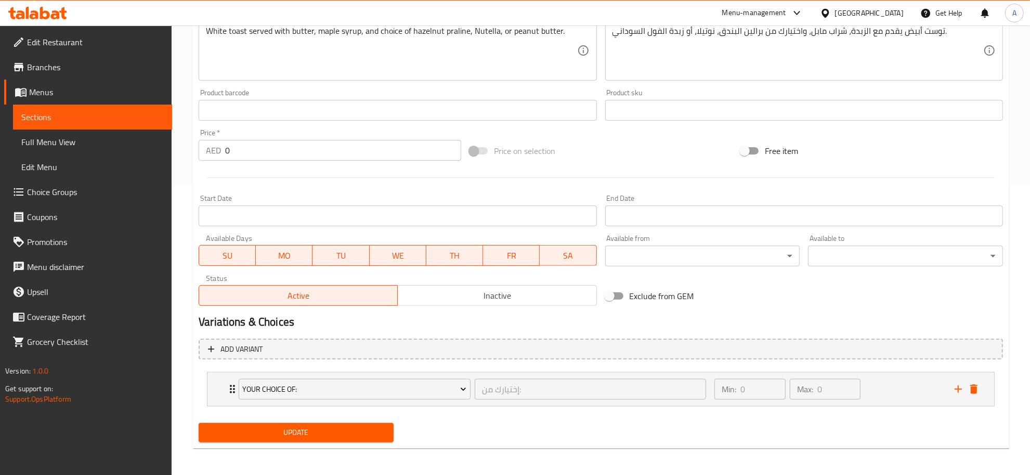
click at [320, 427] on span "Update" at bounding box center [296, 432] width 178 height 13
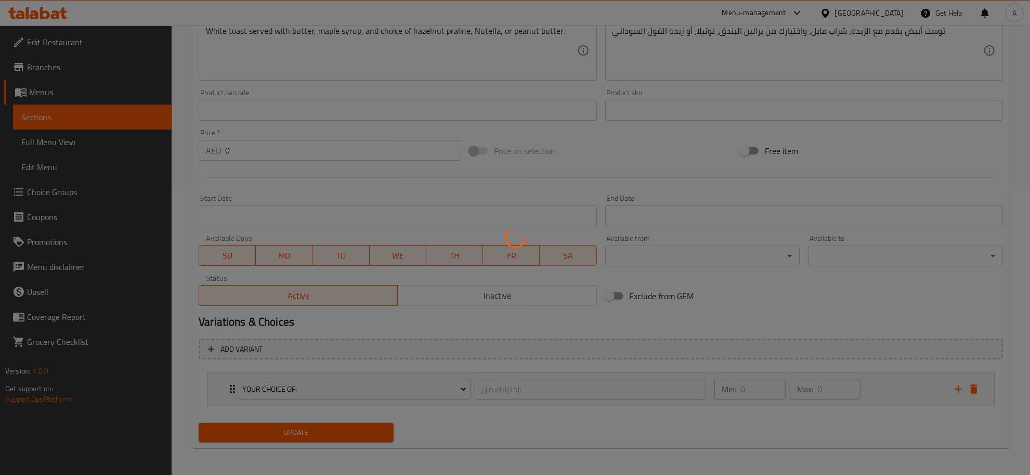
click at [899, 388] on div at bounding box center [515, 237] width 1030 height 475
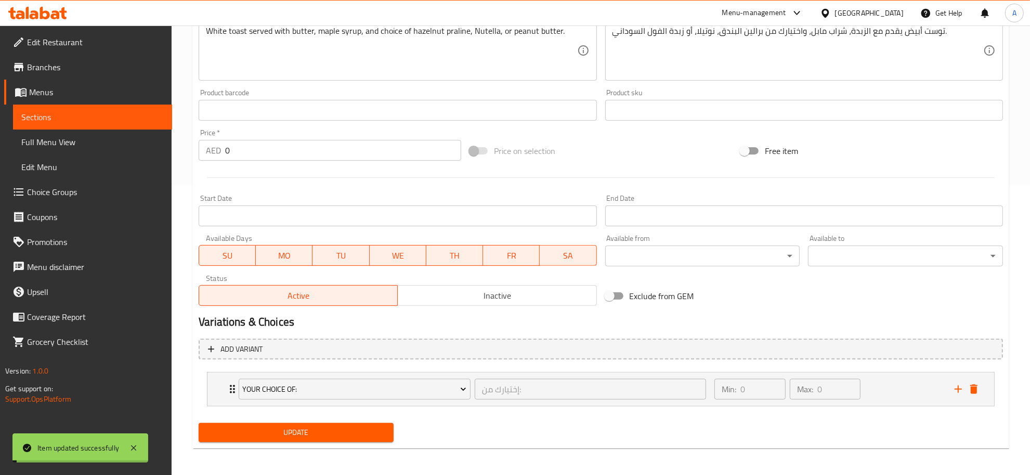
click at [882, 391] on div "Min: 0 ​ Max: 0 ​" at bounding box center [828, 388] width 240 height 33
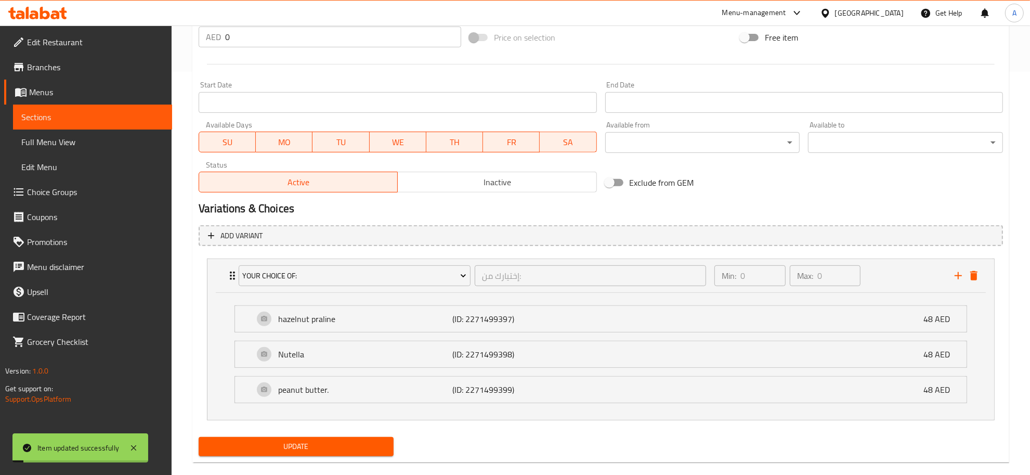
scroll to position [420, 0]
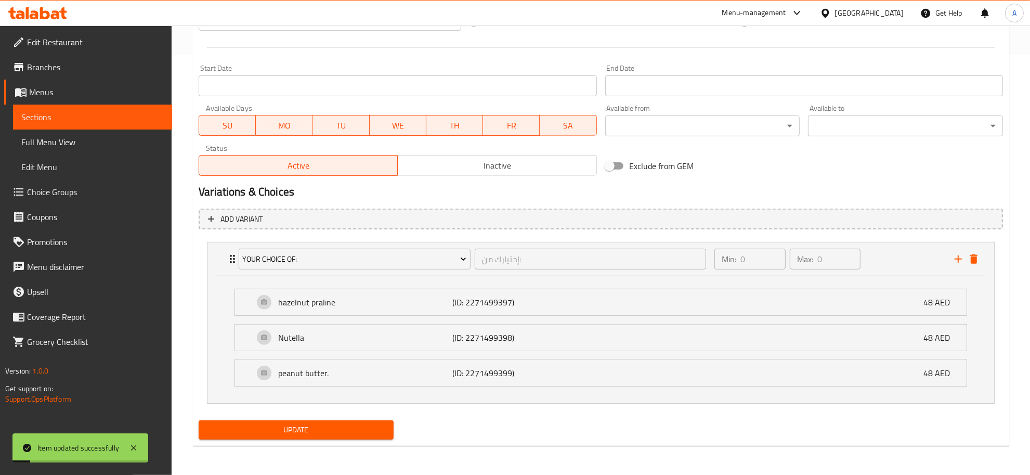
click at [888, 316] on li "hazelnut praline (ID: 2271499397) 48 AED Name (En) hazelnut praline Name (En) N…" at bounding box center [600, 301] width 749 height 35
click at [884, 311] on div "hazelnut praline (ID: 2271499397) 48 AED" at bounding box center [604, 302] width 700 height 26
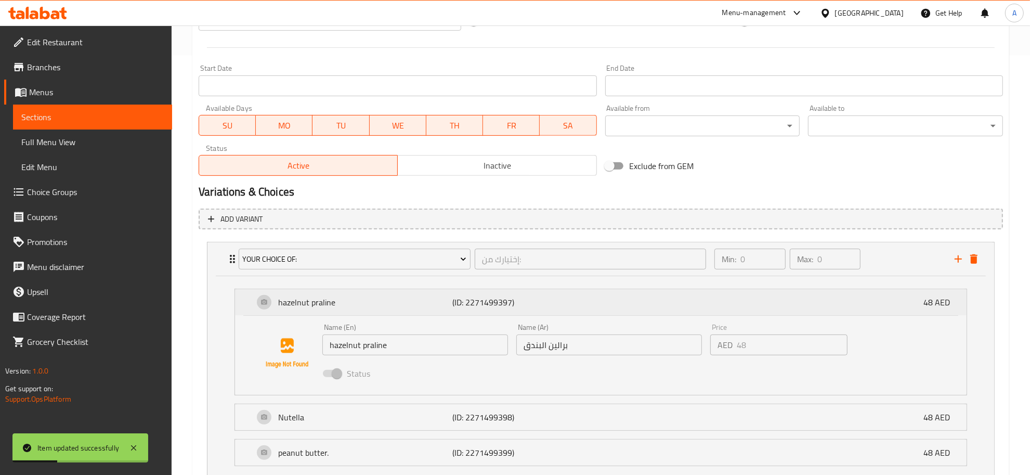
click at [840, 310] on div "hazelnut praline (ID: 2271499397) 48 AED" at bounding box center [604, 302] width 700 height 26
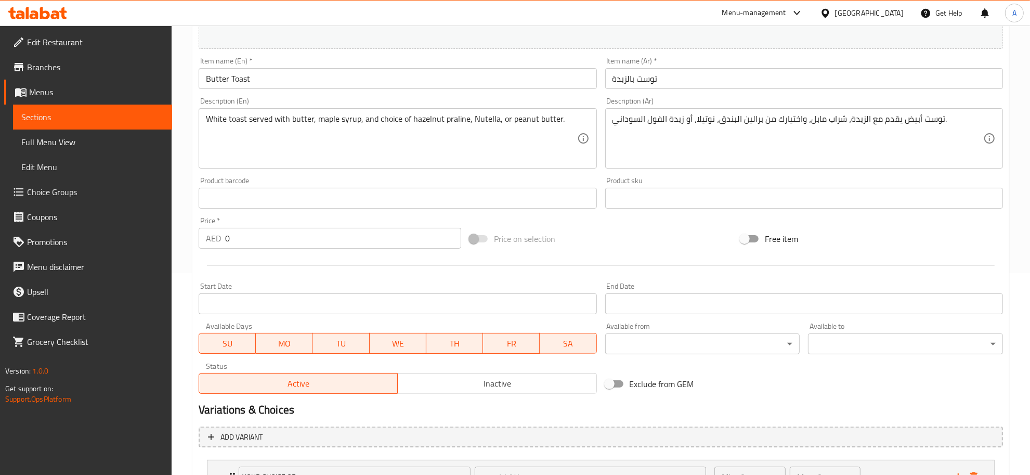
scroll to position [71, 0]
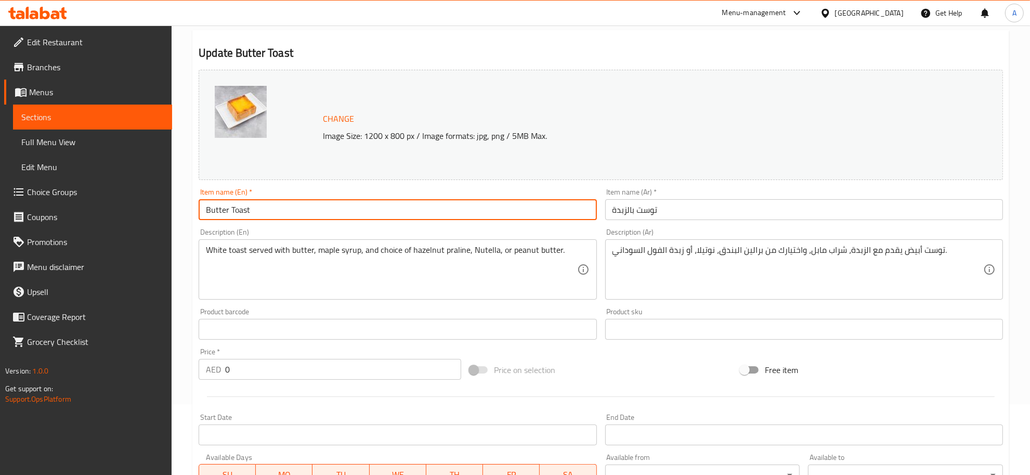
click at [274, 214] on input "Butter Toast" at bounding box center [398, 209] width 398 height 21
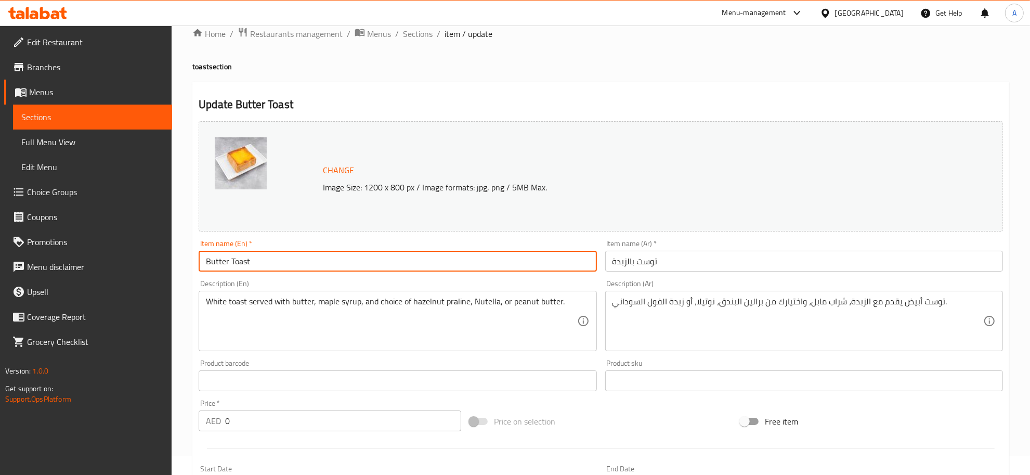
scroll to position [5, 0]
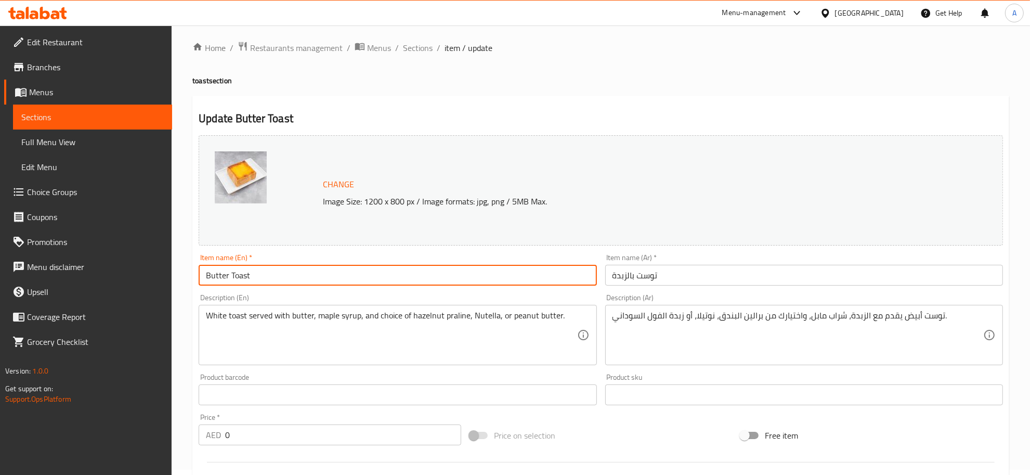
click at [243, 276] on input "Butter Toast" at bounding box center [398, 275] width 398 height 21
click at [225, 271] on input "Butter Toast" at bounding box center [398, 275] width 398 height 21
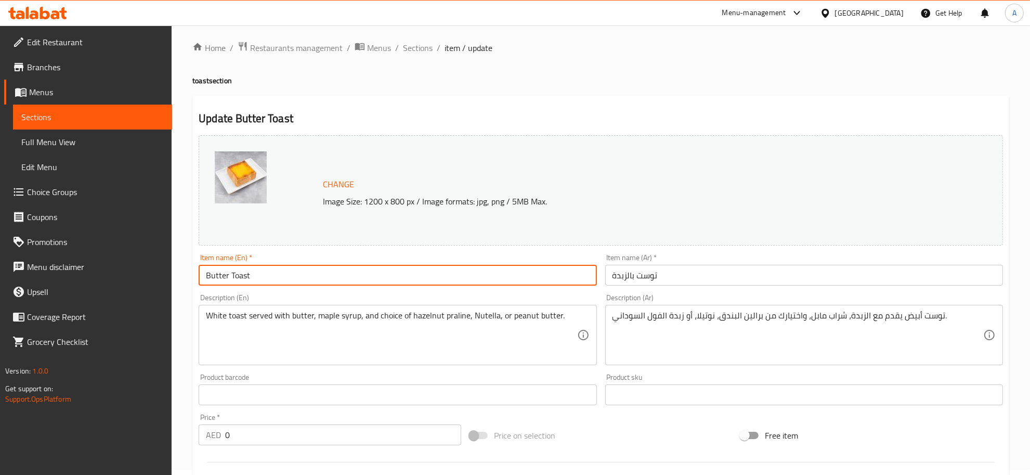
click at [225, 271] on input "Butter Toast" at bounding box center [398, 275] width 398 height 21
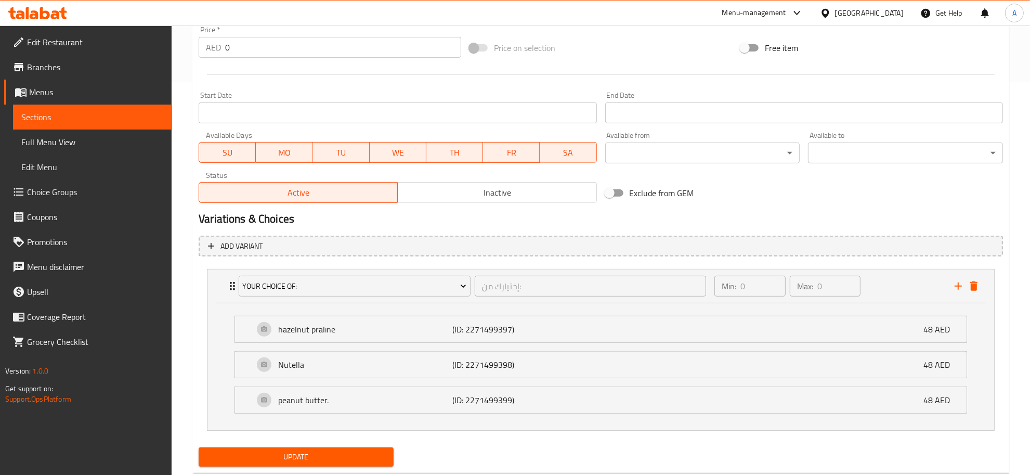
scroll to position [420, 0]
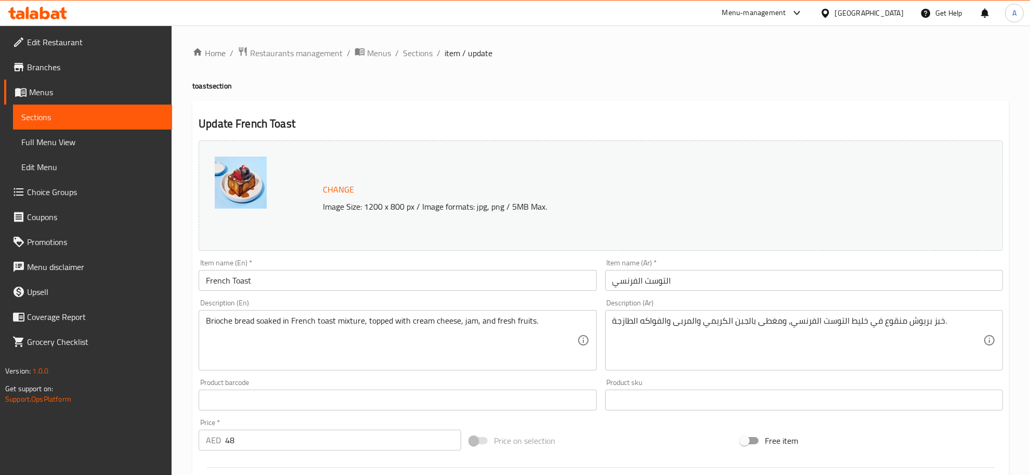
click at [242, 281] on input "French Toast" at bounding box center [398, 280] width 398 height 21
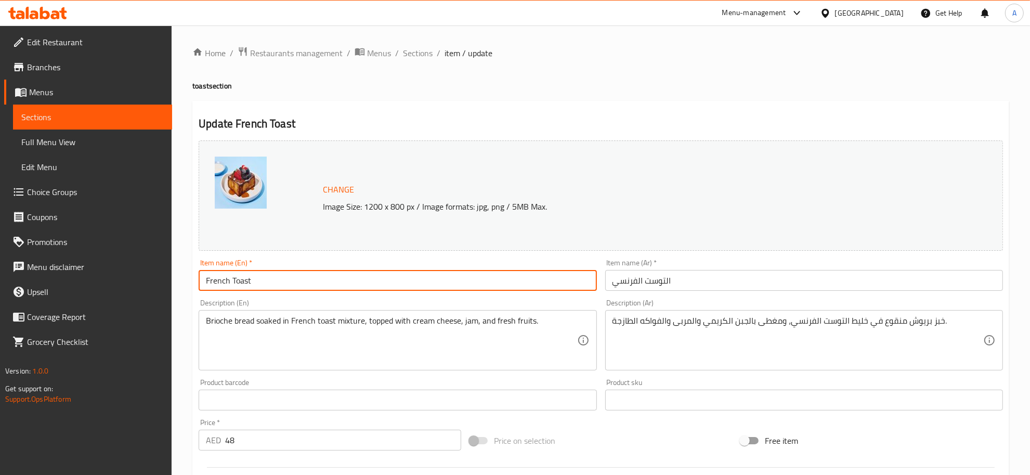
click at [242, 281] on input "French Toast" at bounding box center [398, 280] width 398 height 21
click at [254, 278] on input "French Toast" at bounding box center [398, 280] width 398 height 21
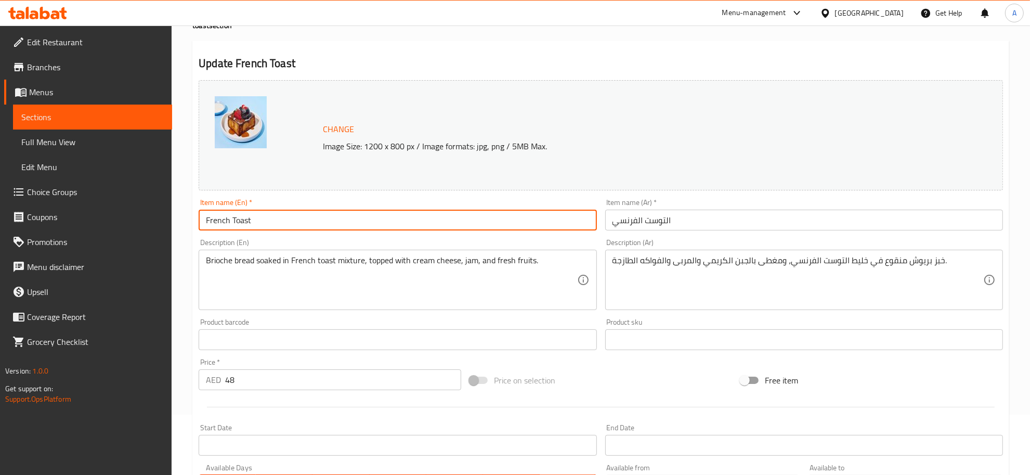
scroll to position [31, 0]
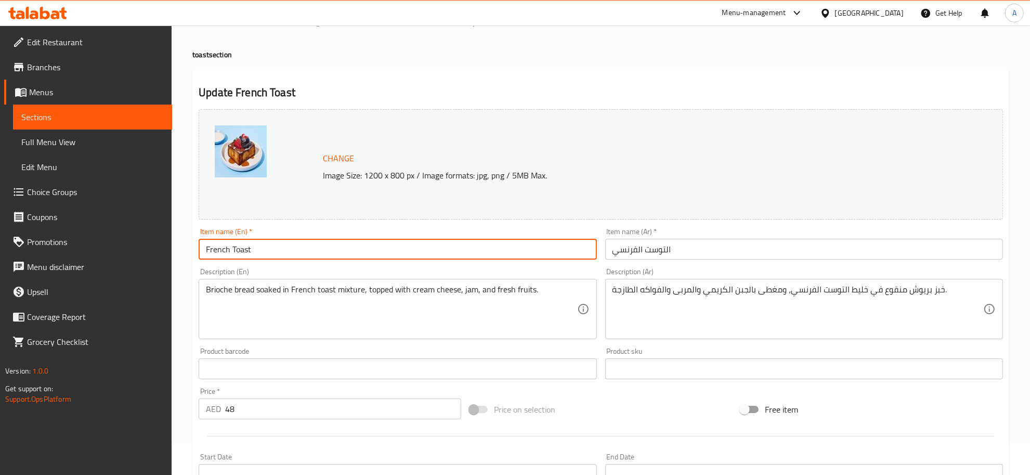
click at [922, 292] on textarea "خبز بريوش منقوع في خليط التوست الفرنسي، ومغطى بالجبن الكريمي والمربى والفواكه ا…" at bounding box center [797, 308] width 371 height 49
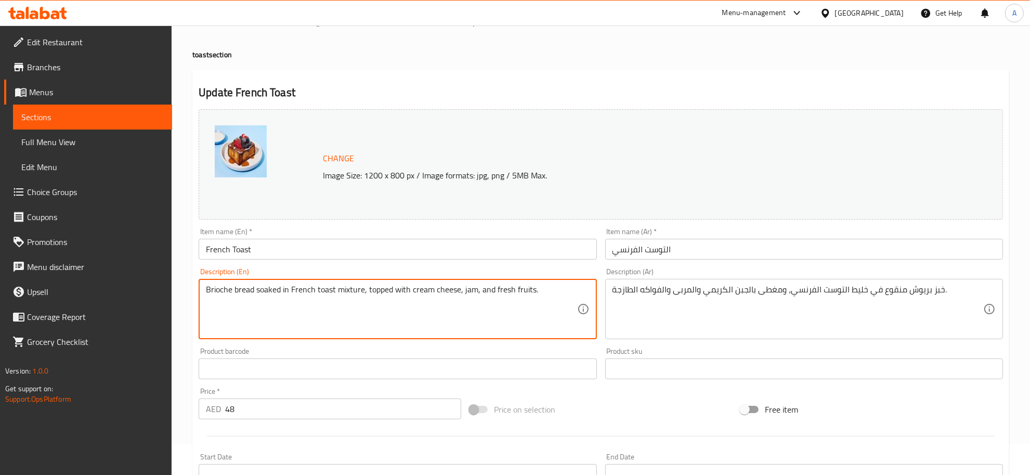
click at [225, 287] on textarea "Brioche bread soaked in French toast mixture, topped with cream cheese, jam, an…" at bounding box center [391, 308] width 371 height 49
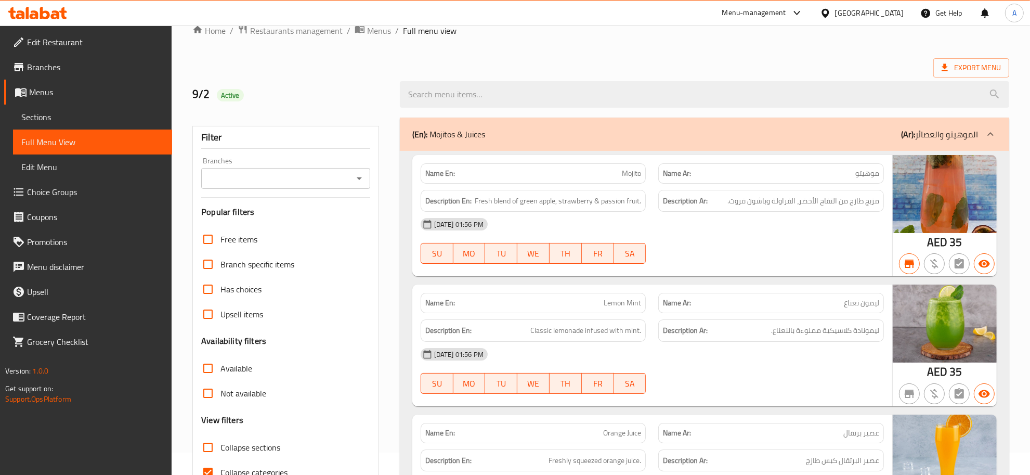
scroll to position [225, 0]
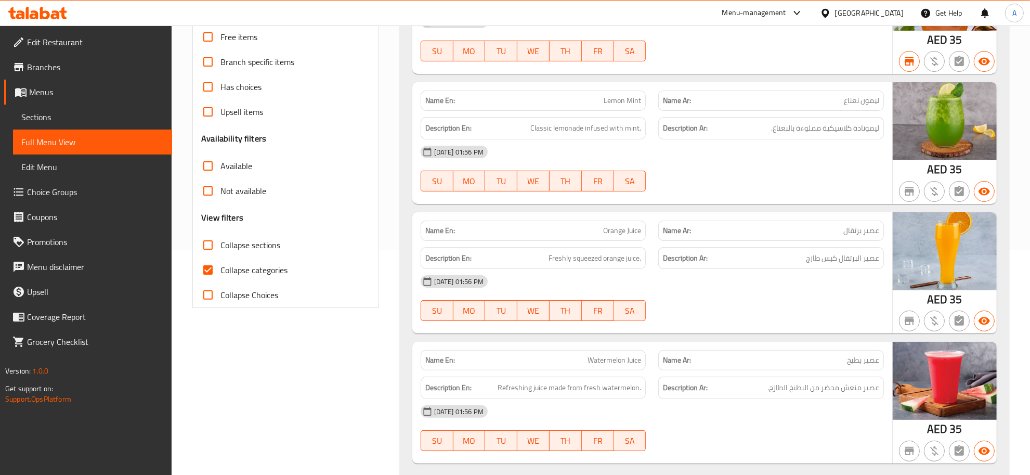
drag, startPoint x: 245, startPoint y: 239, endPoint x: 227, endPoint y: 263, distance: 29.6
click at [244, 239] on span "Collapse sections" at bounding box center [250, 245] width 60 height 12
click at [220, 239] on input "Collapse sections" at bounding box center [207, 244] width 25 height 25
checkbox input "true"
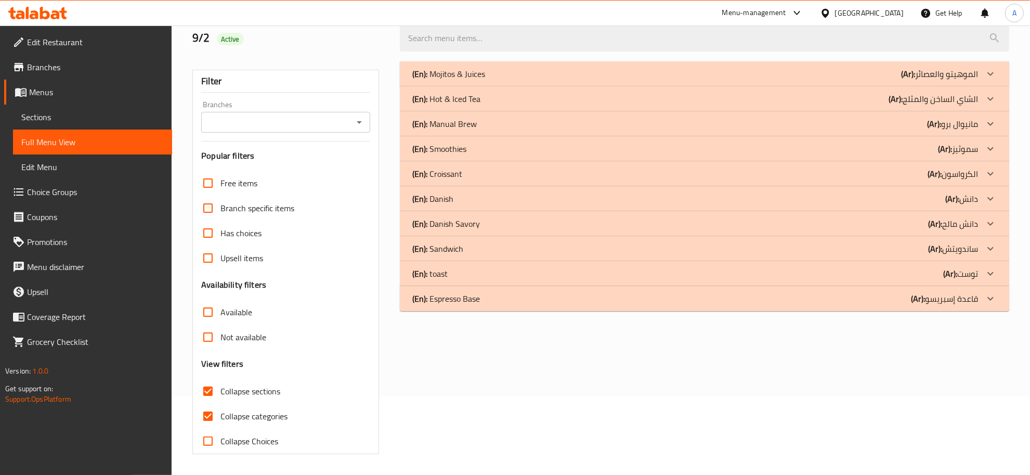
click at [221, 410] on span "Collapse categories" at bounding box center [253, 416] width 67 height 12
click at [220, 403] on input "Collapse categories" at bounding box center [207, 415] width 25 height 25
checkbox input "false"
click at [440, 80] on p "(En): toast" at bounding box center [448, 74] width 73 height 12
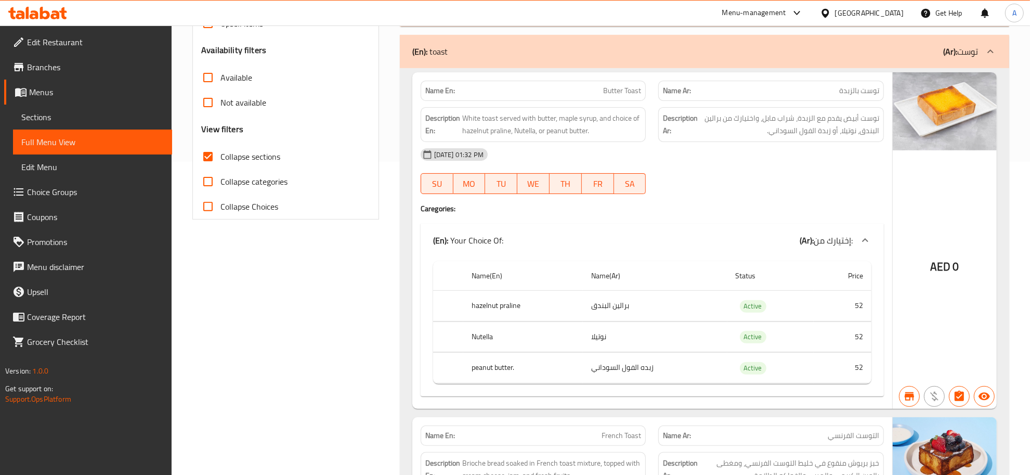
scroll to position [315, 0]
click at [814, 128] on span "توست أبيض يقدم مع الزبدة، شراب مابل، واختيارك من برالين البندق، نوتيلا، أو زبدة…" at bounding box center [789, 122] width 179 height 25
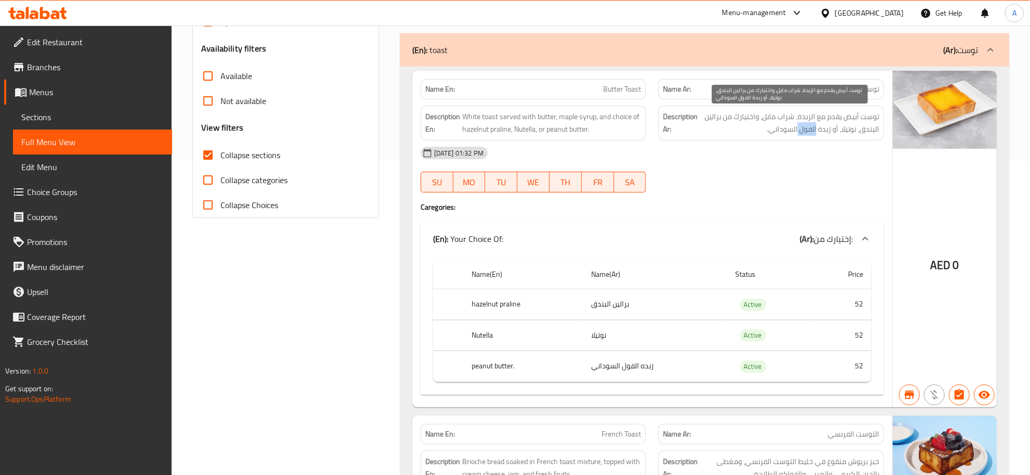
click at [814, 128] on span "توست أبيض يقدم مع الزبدة، شراب مابل، واختيارك من برالين البندق، نوتيلا، أو زبدة…" at bounding box center [789, 122] width 179 height 25
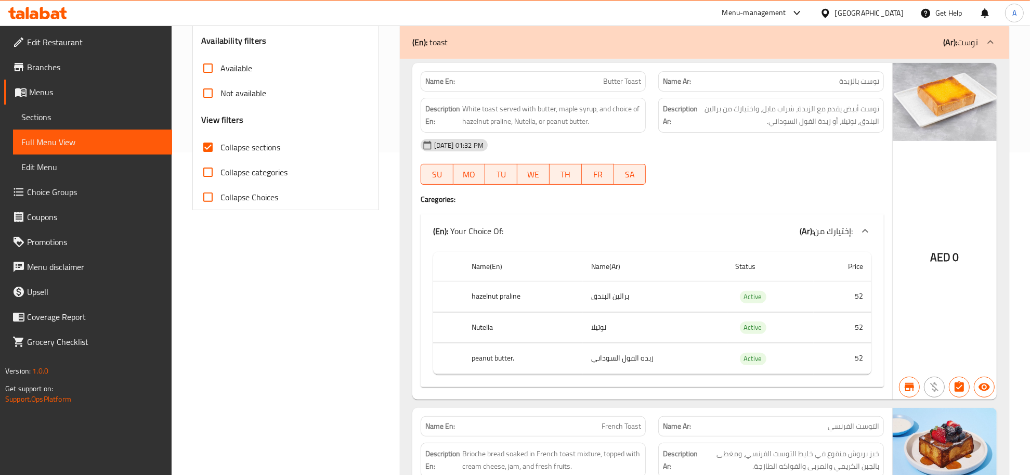
scroll to position [466, 0]
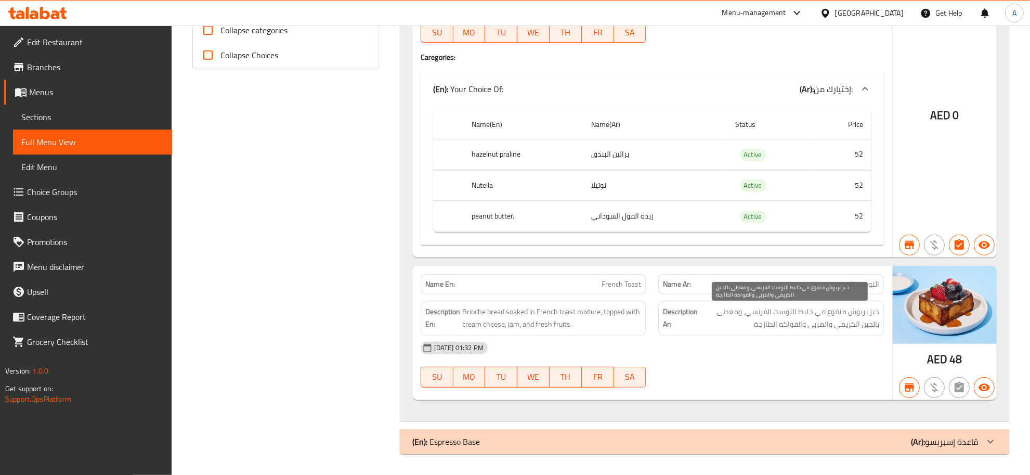
click at [852, 313] on span "خبز بريوش منقوع في خليط التوست الفرنسي، ومغطى بالجبن الكريمي والمربى والفواكه ا…" at bounding box center [789, 317] width 179 height 25
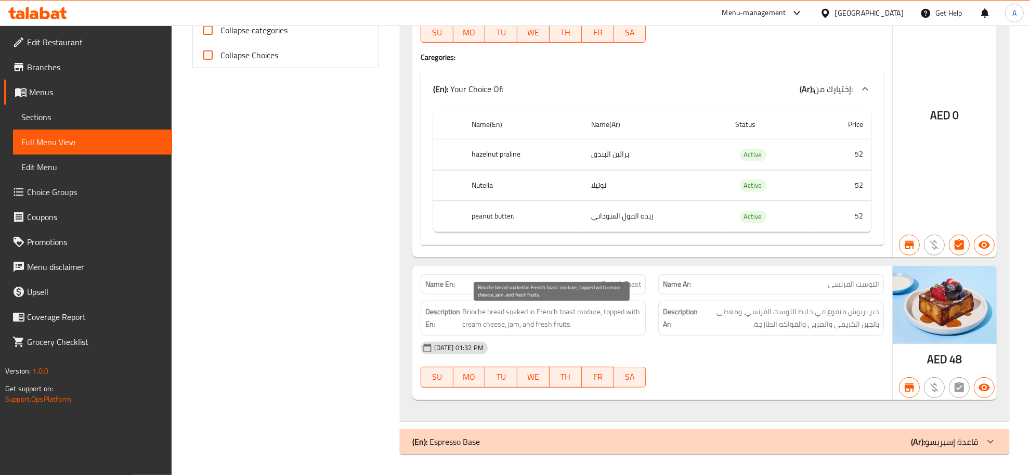
click at [617, 326] on span "Brioche bread soaked in French toast mixture, topped with cream cheese, jam, an…" at bounding box center [551, 317] width 179 height 25
click at [849, 364] on div "[DATE] 01:32 PM SU MO TU WE TH FR SA" at bounding box center [652, 364] width 476 height 58
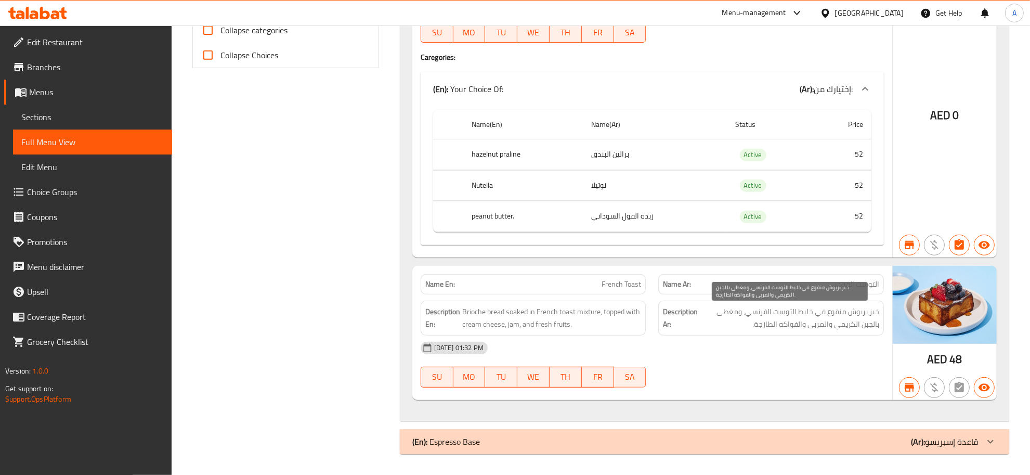
click at [837, 326] on span "خبز بريوش منقوع في خليط التوست الفرنسي، ومغطى بالجبن الكريمي والمربى والفواكه ا…" at bounding box center [789, 317] width 179 height 25
click at [663, 282] on strong "Name Ar:" at bounding box center [677, 284] width 28 height 11
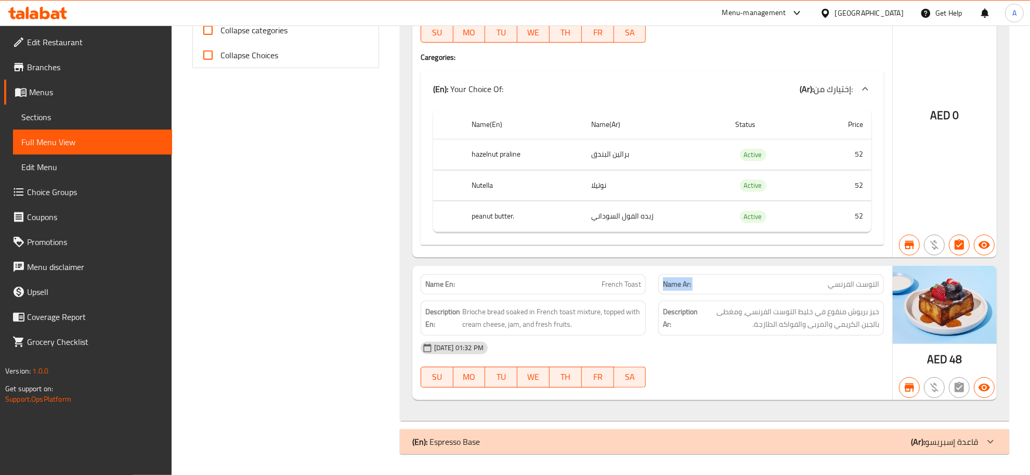
click at [663, 282] on strong "Name Ar:" at bounding box center [677, 284] width 28 height 11
click at [570, 286] on p "Name En: French Toast" at bounding box center [533, 284] width 216 height 11
copy span "French Toast"
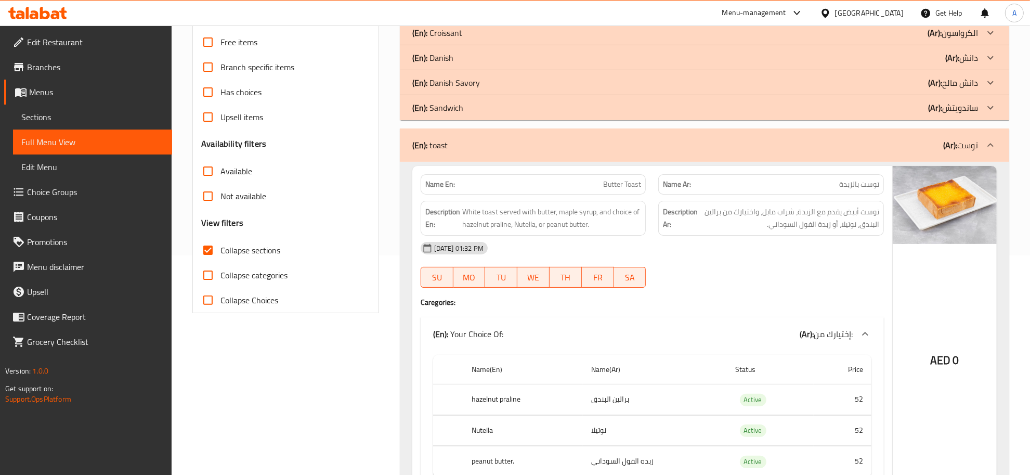
click at [985, 156] on div at bounding box center [990, 145] width 25 height 25
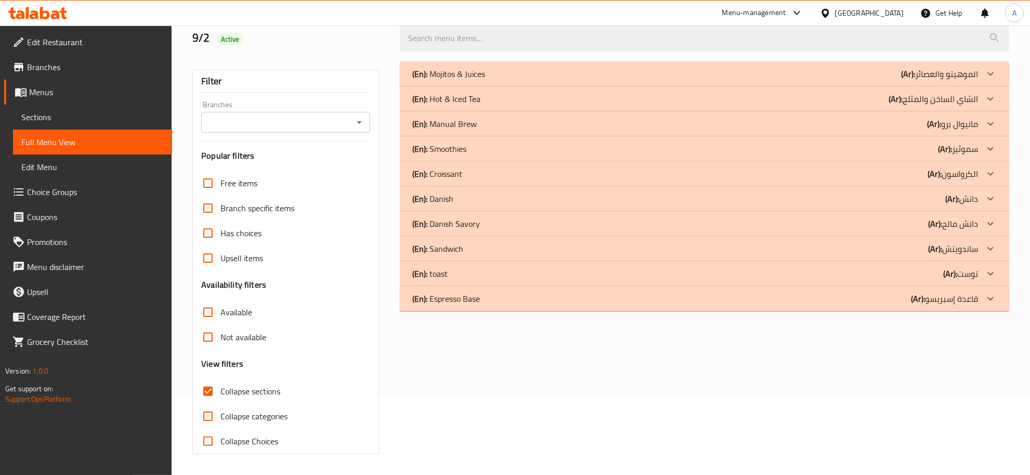
scroll to position [79, 0]
click at [457, 80] on p "(En): Sandwich" at bounding box center [448, 74] width 73 height 12
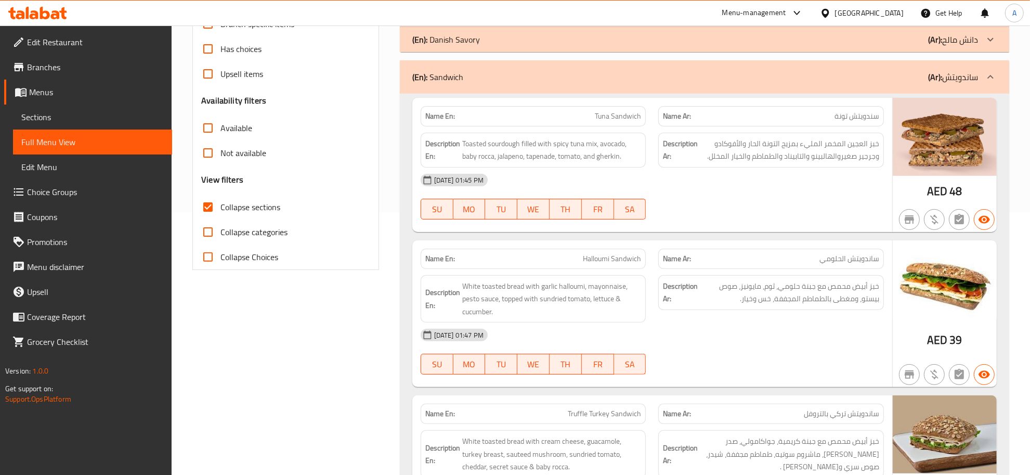
scroll to position [265, 0]
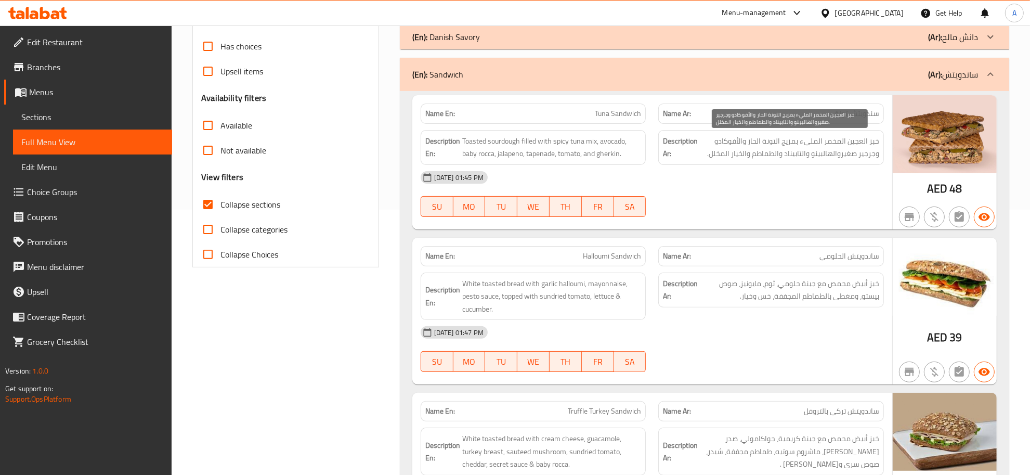
click at [846, 142] on span "خبز العجين المخمر المليء بمزيج التونة الحار والأفوكادو وجرجير صغيروالهالبينو وا…" at bounding box center [789, 147] width 179 height 25
click at [605, 141] on span "Toasted sourdough filled with spicy tuna mix, avocado, baby rocca, jalapeno, ta…" at bounding box center [551, 147] width 179 height 25
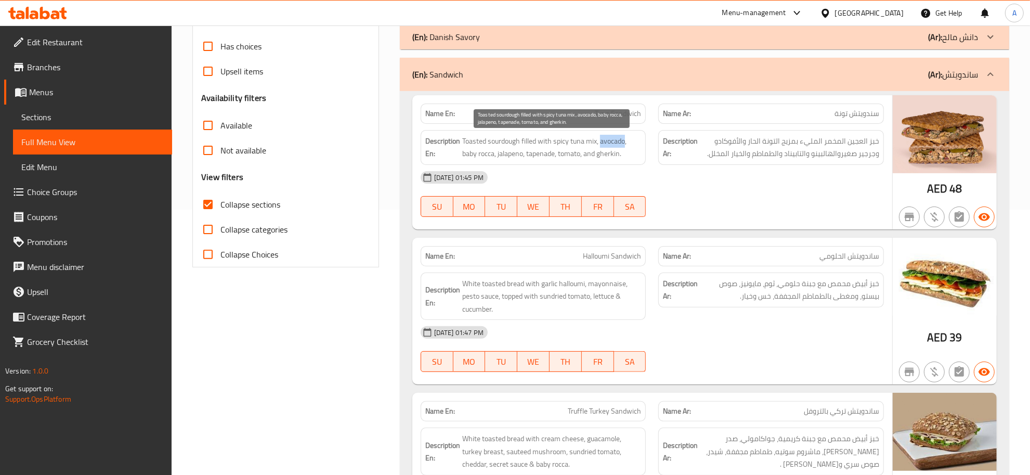
click at [605, 141] on span "Toasted sourdough filled with spicy tuna mix, avocado, baby rocca, jalapeno, ta…" at bounding box center [551, 147] width 179 height 25
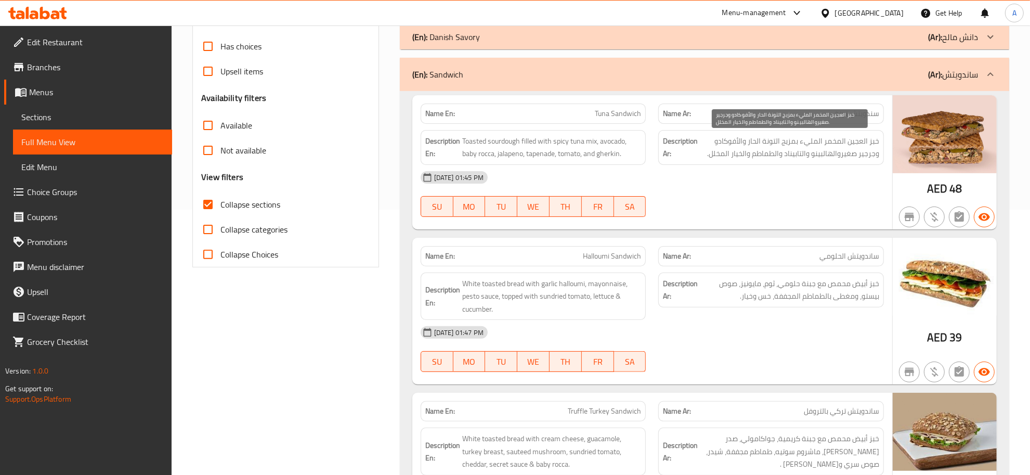
click at [842, 139] on span "خبز العجين المخمر المليء بمزيج التونة الحار والأفوكادو وجرجير صغيروالهالبينو وا…" at bounding box center [789, 147] width 179 height 25
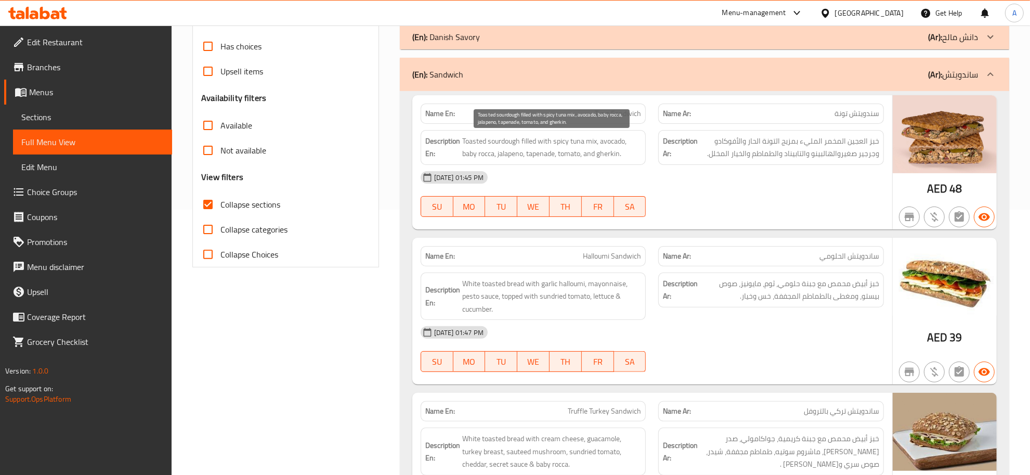
click at [531, 144] on span "Toasted sourdough filled with spicy tuna mix, avocado, baby rocca, jalapeno, ta…" at bounding box center [551, 147] width 179 height 25
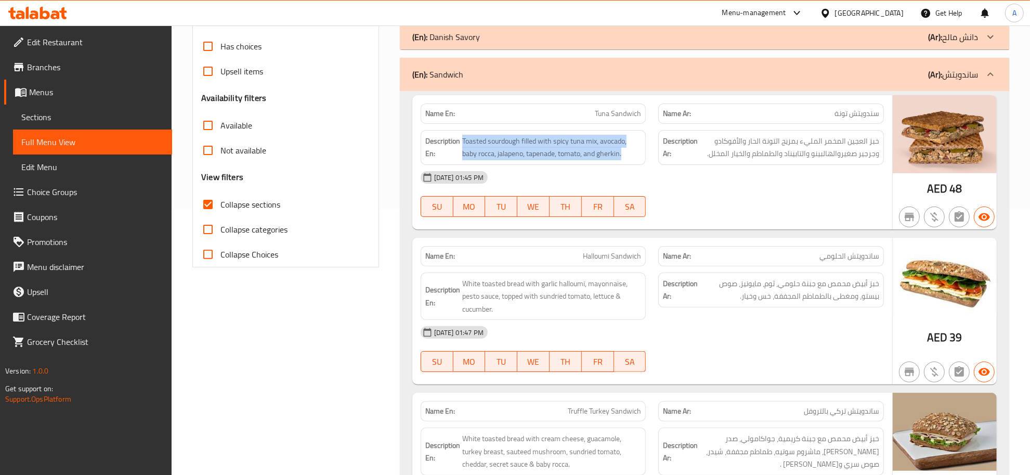
copy span "Toasted sourdough filled with spicy tuna mix, avocado, baby rocca, jalapeno, ta…"
click at [471, 145] on span "Toasted sourdough filled with spicy tuna mix, avocado, baby rocca, jalapeno, ta…" at bounding box center [551, 147] width 179 height 25
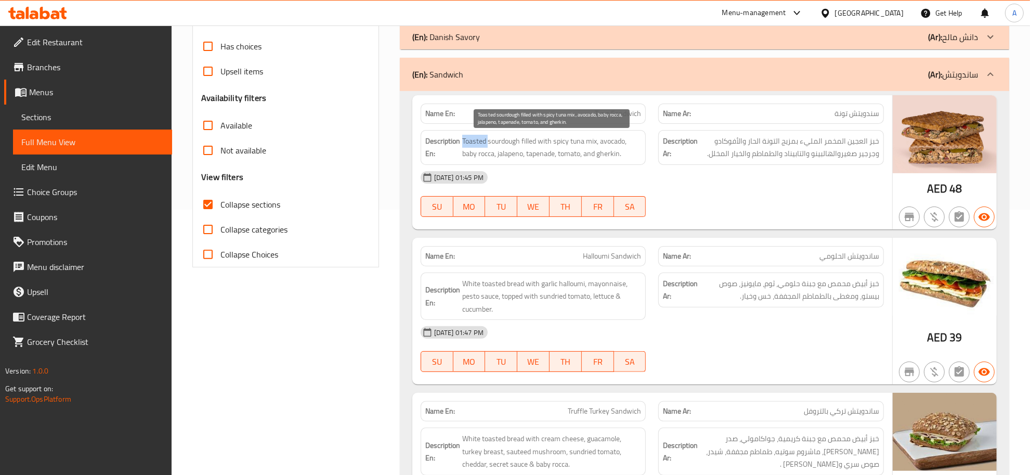
click at [471, 145] on span "Toasted sourdough filled with spicy tuna mix, avocado, baby rocca, jalapeno, ta…" at bounding box center [551, 147] width 179 height 25
click at [603, 112] on span "Tuna Sandwich" at bounding box center [618, 113] width 46 height 11
copy span "Tuna"
click at [603, 112] on span "Tuna Sandwich" at bounding box center [618, 113] width 46 height 11
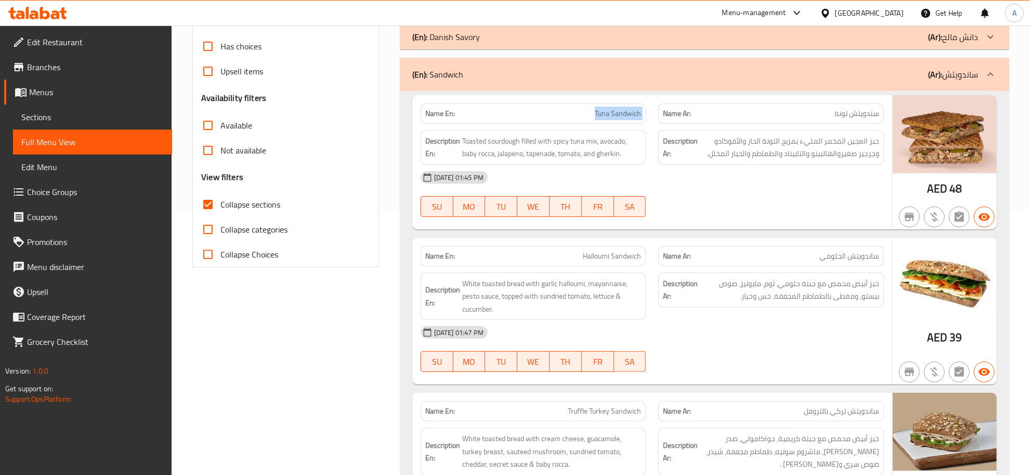
copy span "Tuna Sandwich"
click at [575, 253] on p "Name En: Halloumi Sandwich" at bounding box center [533, 256] width 216 height 11
click at [609, 117] on span "Tuna Sandwich" at bounding box center [618, 113] width 46 height 11
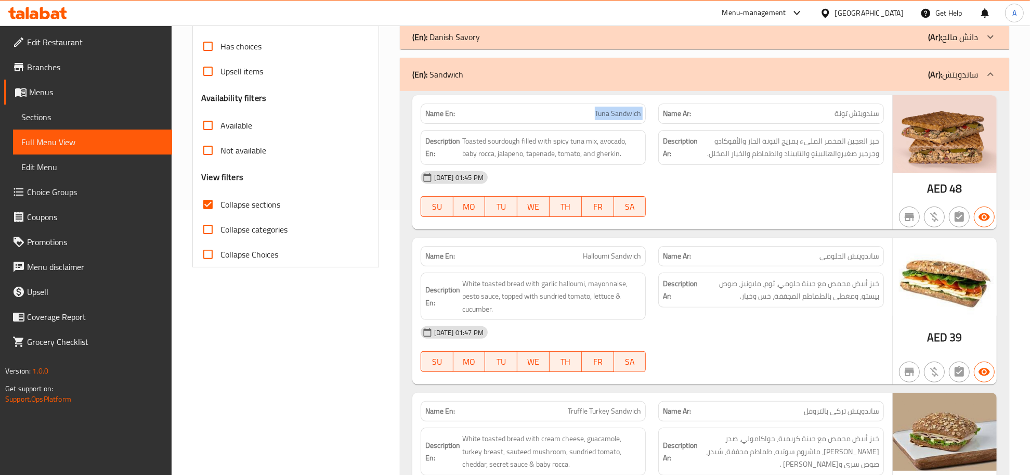
drag, startPoint x: 609, startPoint y: 117, endPoint x: 620, endPoint y: 124, distance: 12.4
click at [609, 116] on span "Tuna Sandwich" at bounding box center [618, 113] width 46 height 11
copy span "Tuna Sandwich"
click at [670, 68] on div "(En): Sandwich (Ar): ساندويتش" at bounding box center [704, 74] width 609 height 33
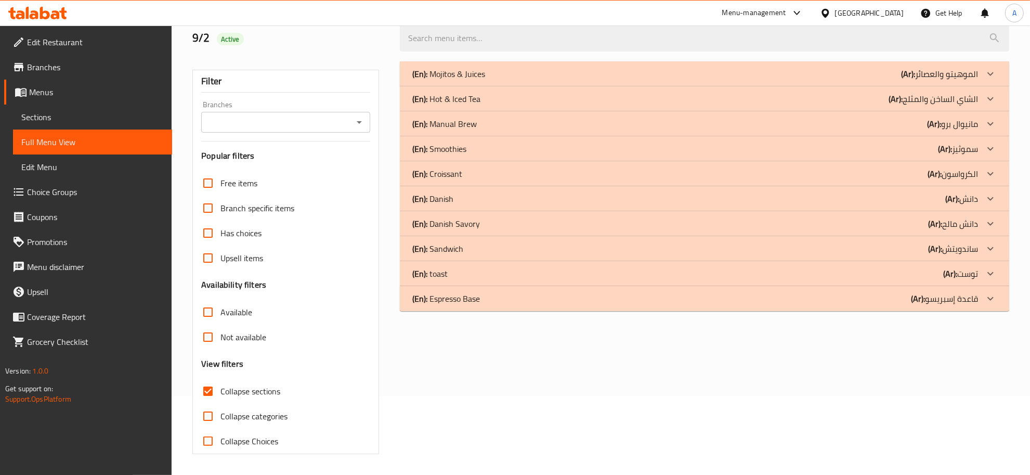
scroll to position [79, 0]
click at [453, 80] on div "(En): toast (Ar): توست" at bounding box center [695, 74] width 566 height 12
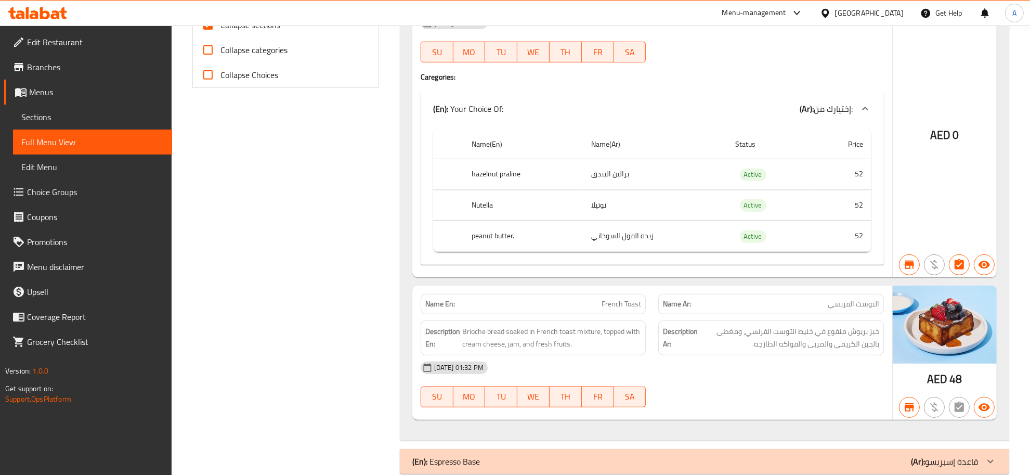
scroll to position [466, 0]
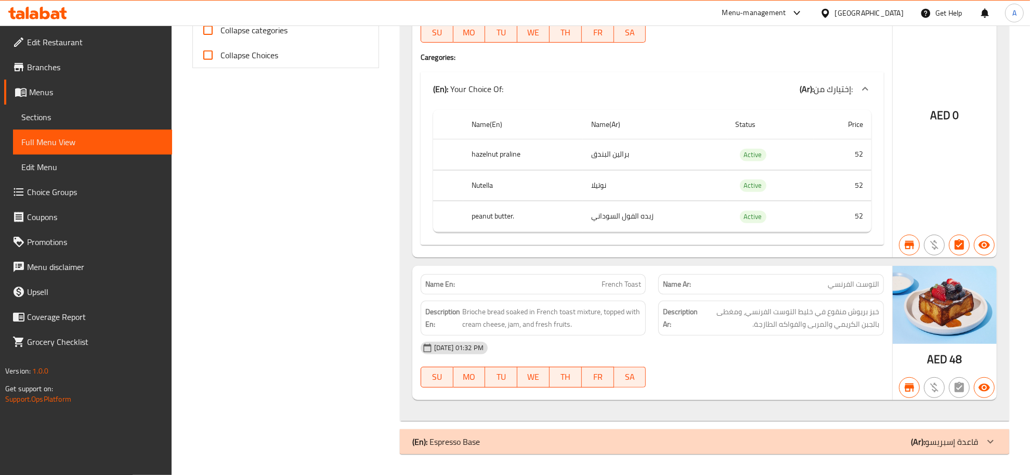
click at [775, 339] on div "[DATE] 01:32 PM" at bounding box center [652, 347] width 476 height 25
click at [785, 318] on span "خبز بريوش منقوع في خليط التوست الفرنسي، ومغطى بالجبن الكريمي والمربى والفواكه ا…" at bounding box center [789, 317] width 179 height 25
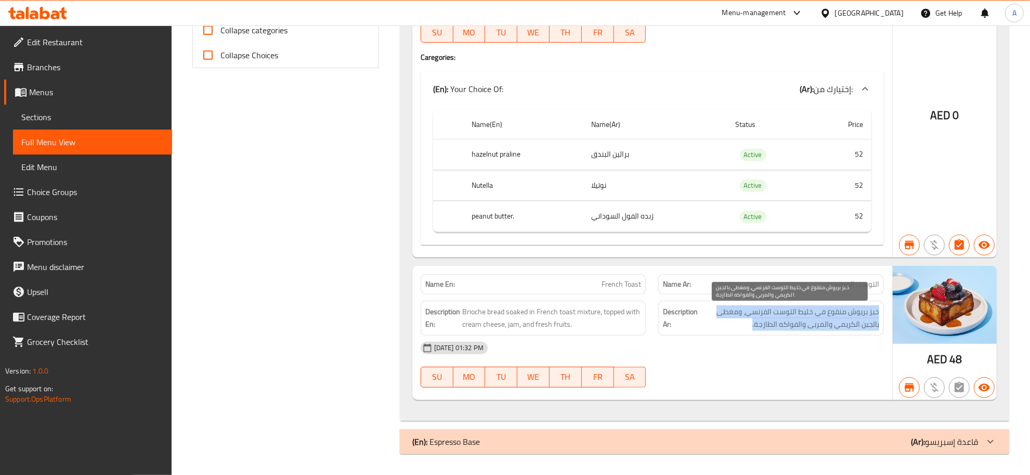
click at [785, 318] on span "خبز بريوش منقوع في خليط التوست الفرنسي، ومغطى بالجبن الكريمي والمربى والفواكه ا…" at bounding box center [789, 317] width 179 height 25
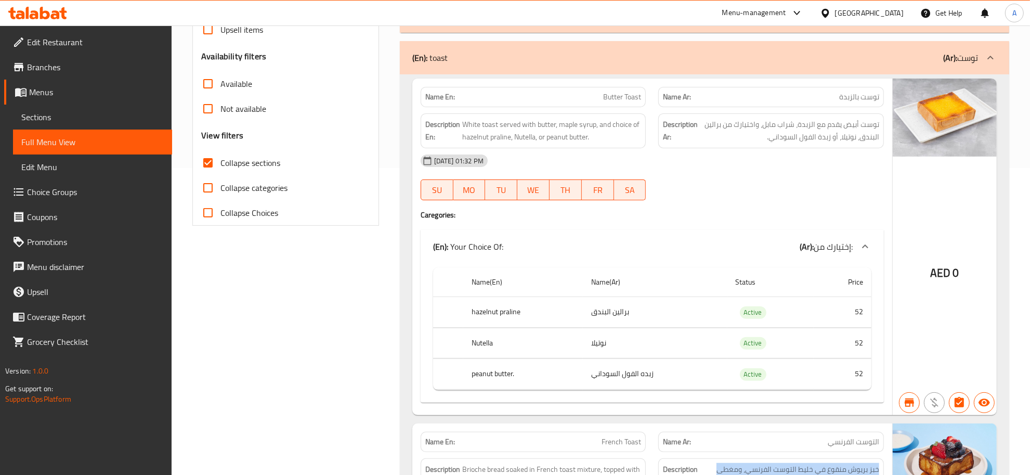
scroll to position [277, 0]
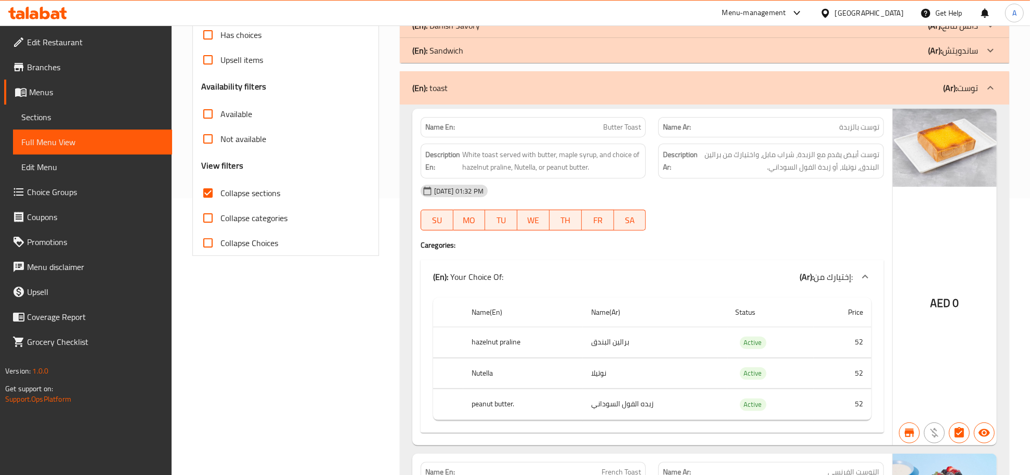
click at [925, 94] on div "(En): toast (Ar): توست" at bounding box center [704, 87] width 609 height 33
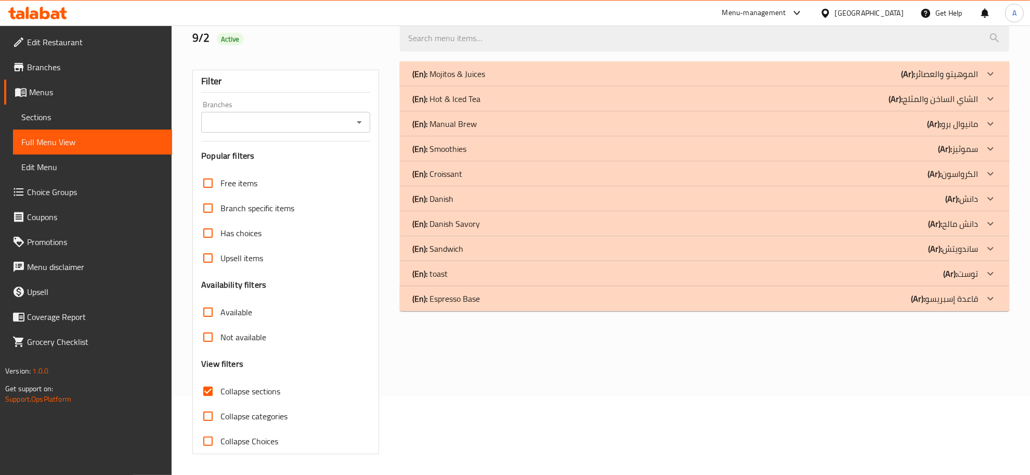
scroll to position [79, 0]
click at [447, 80] on p "(En): Sandwich" at bounding box center [448, 74] width 73 height 12
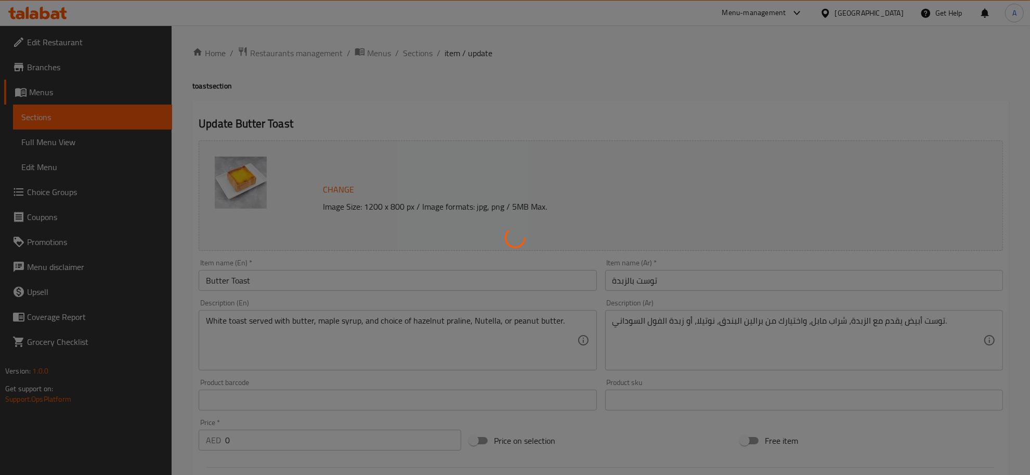
type input "إختيارك من:"
type input "1"
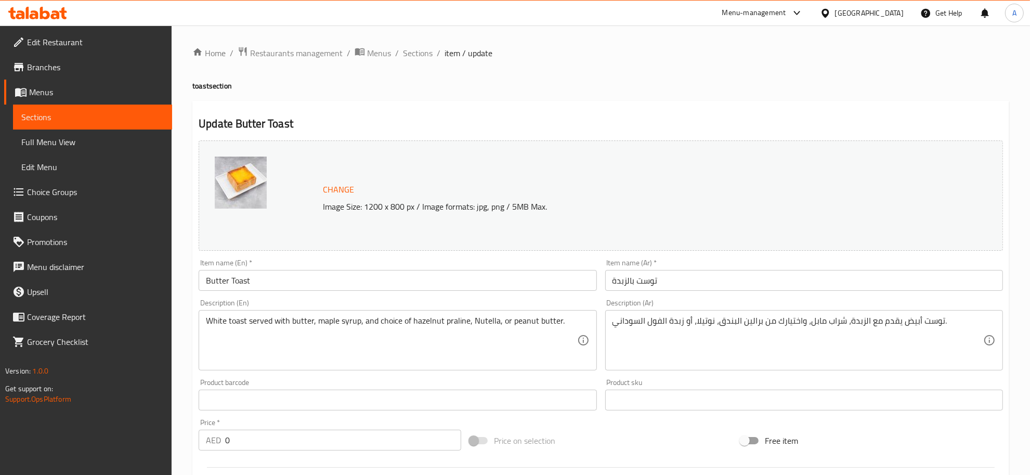
scroll to position [292, 0]
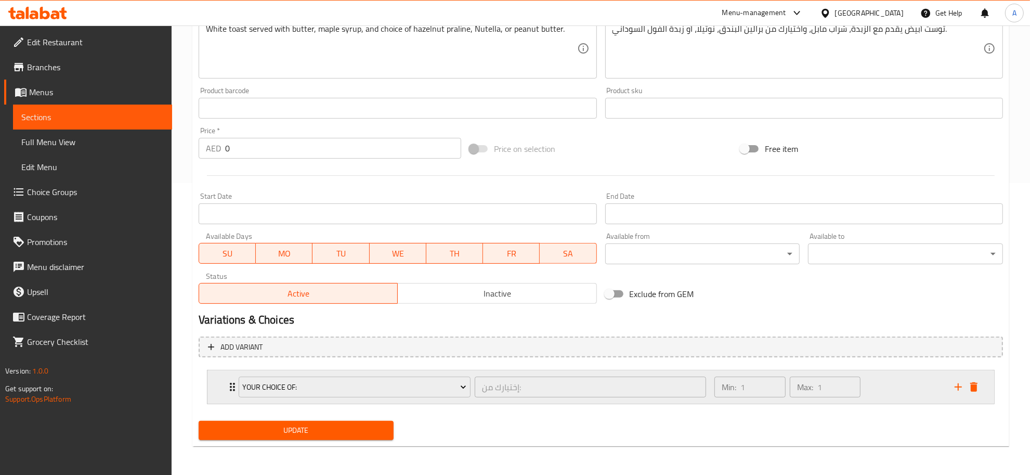
drag, startPoint x: 882, startPoint y: 385, endPoint x: 974, endPoint y: 377, distance: 92.3
click at [882, 386] on div "Min: 1 ​ Max: 1 ​" at bounding box center [828, 386] width 240 height 33
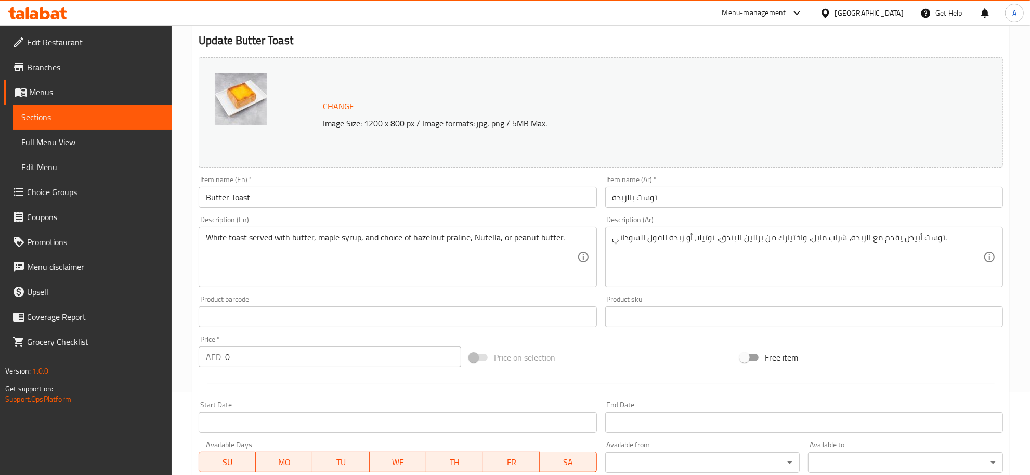
scroll to position [0, 0]
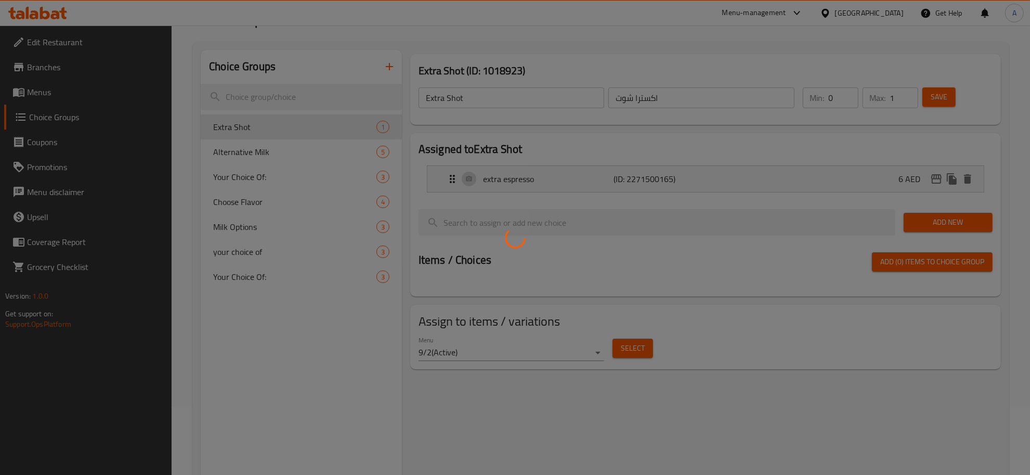
scroll to position [73, 0]
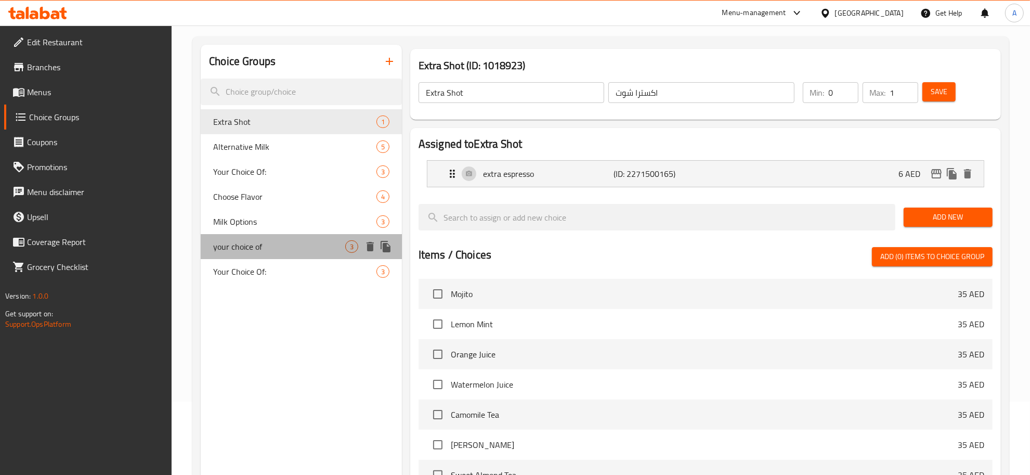
click at [268, 250] on span "your choice of" at bounding box center [279, 246] width 132 height 12
type input "your choice of"
type input "اختيارك من"
type input "1"
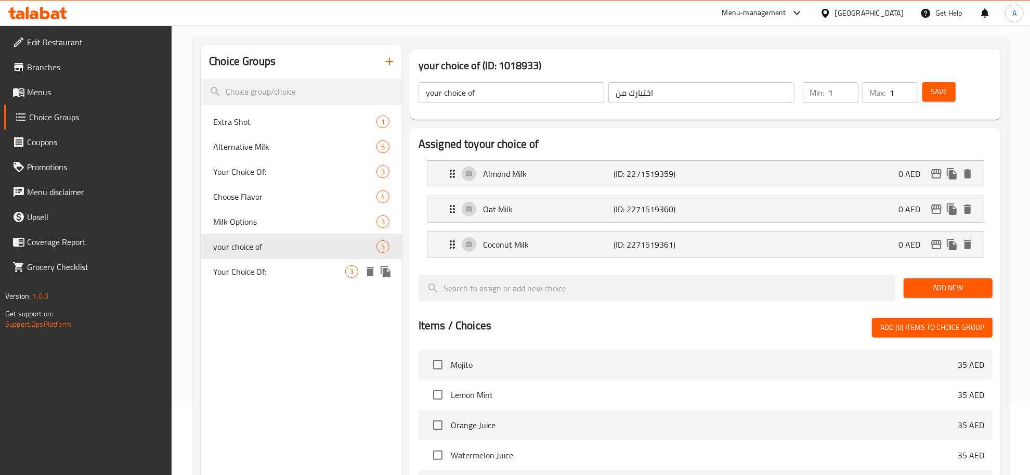
click at [271, 270] on span "Your Choice Of:" at bounding box center [279, 271] width 132 height 12
type input "Your Choice Of:"
type input "إختيارك من:"
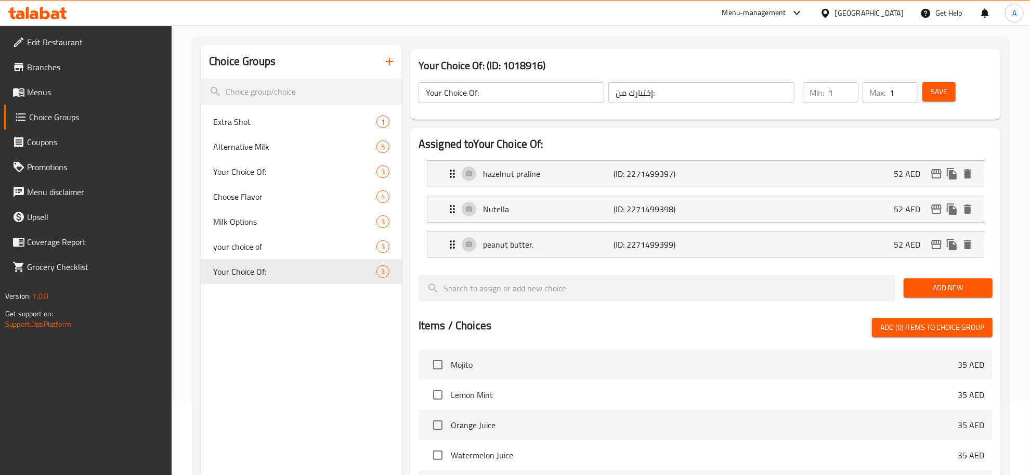
click at [66, 89] on span "Menus" at bounding box center [95, 92] width 137 height 12
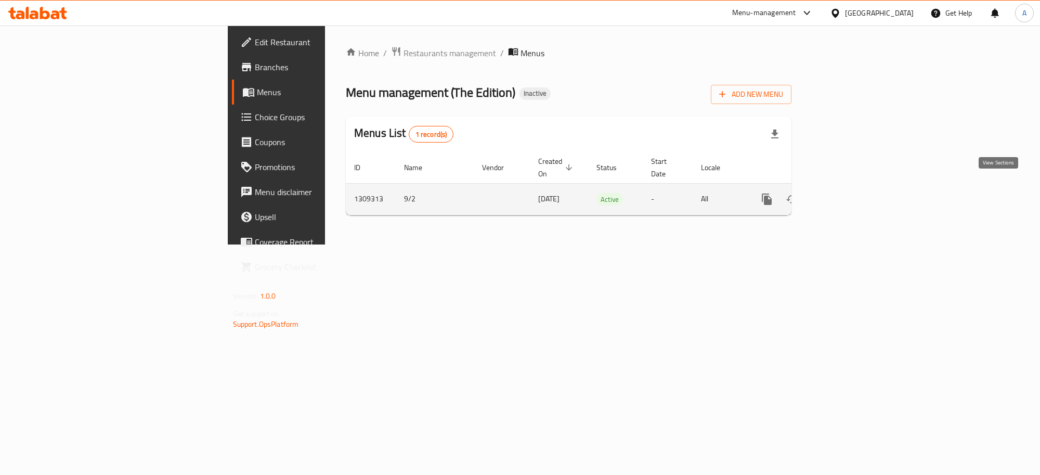
click at [848, 193] on icon "enhanced table" at bounding box center [841, 199] width 12 height 12
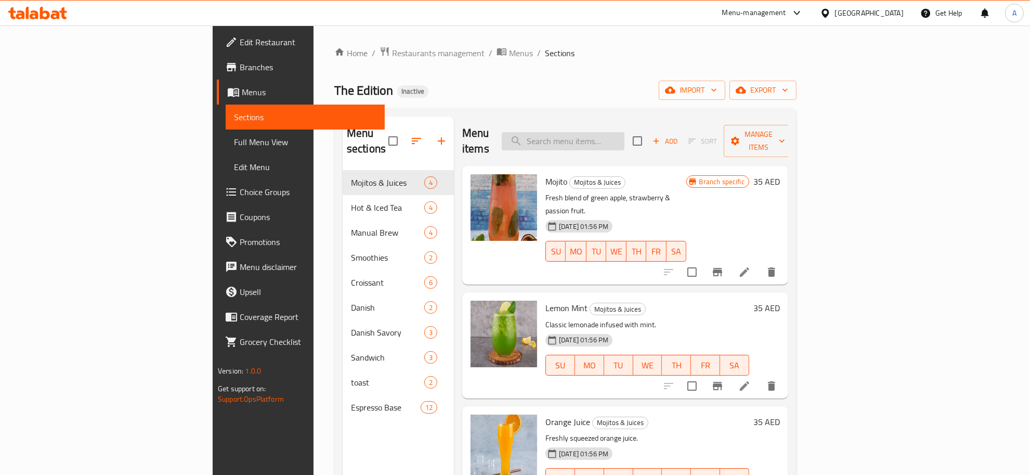
click at [624, 133] on input "search" at bounding box center [563, 141] width 123 height 18
paste input "Tuna Sandwich"
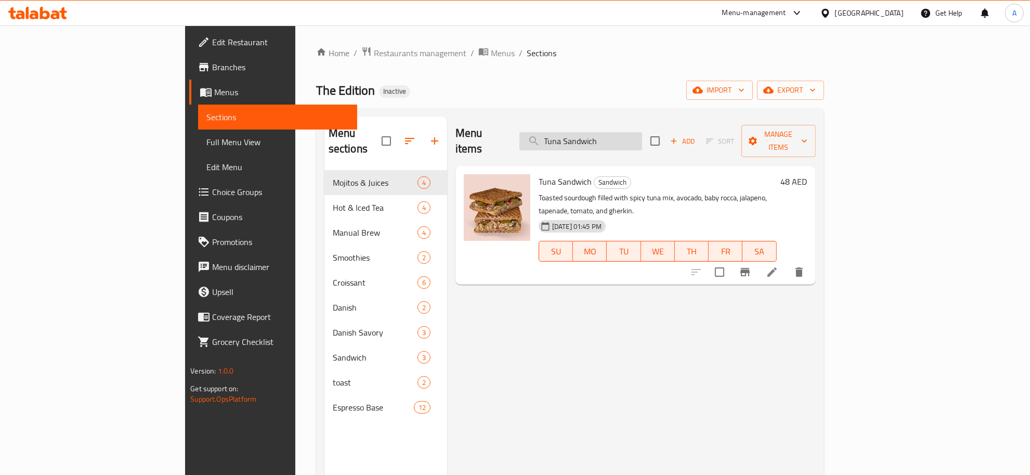
click at [642, 139] on input "Tuna Sandwich" at bounding box center [580, 141] width 123 height 18
paste input "Halloumi"
click at [642, 136] on input "Tuna Halloumi Sandwich" at bounding box center [580, 141] width 123 height 18
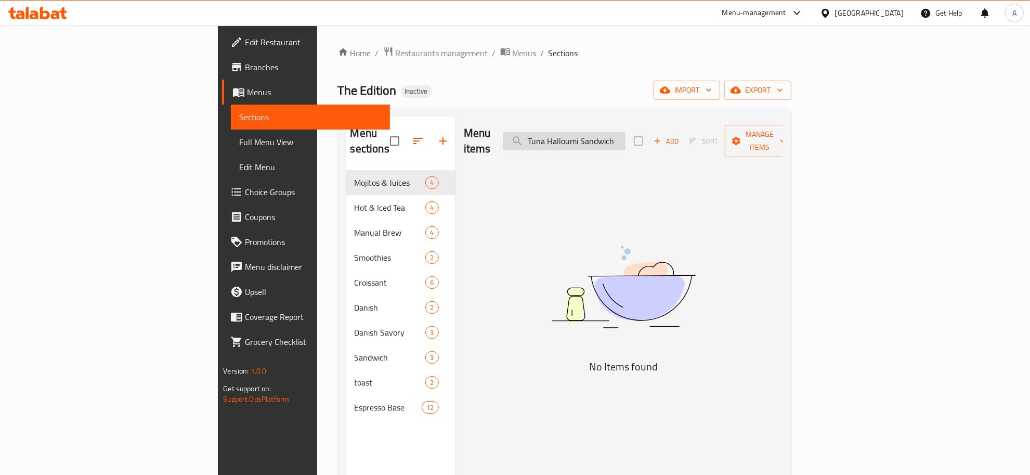
click at [625, 136] on input "Tuna Halloumi Sandwich" at bounding box center [564, 141] width 123 height 18
paste input "search"
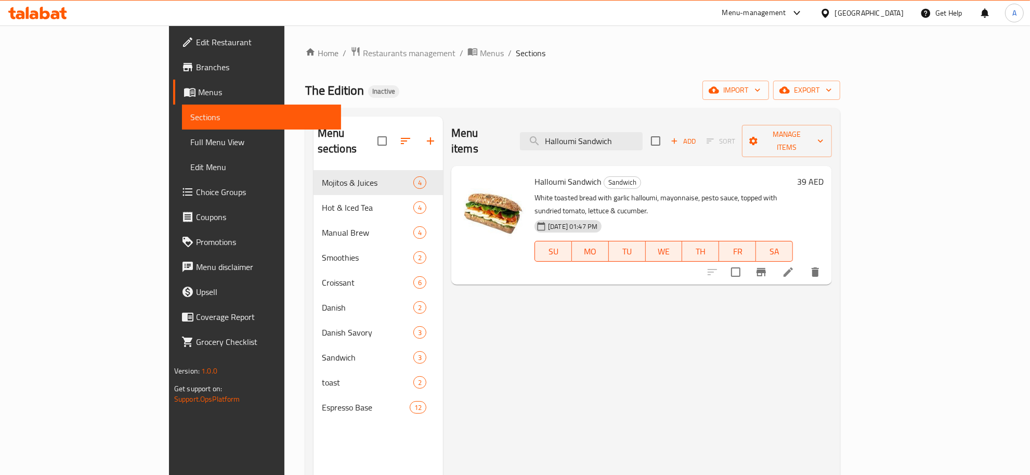
drag, startPoint x: 687, startPoint y: 112, endPoint x: 651, endPoint y: 125, distance: 37.7
click at [685, 112] on div "Menu sections Mojitos & Juices 4 Hot & Iced Tea 4 Manual Brew 4 Smoothies 2 Cro…" at bounding box center [572, 353] width 535 height 491
click at [643, 132] on input "Halloumi Sandwich" at bounding box center [581, 141] width 123 height 18
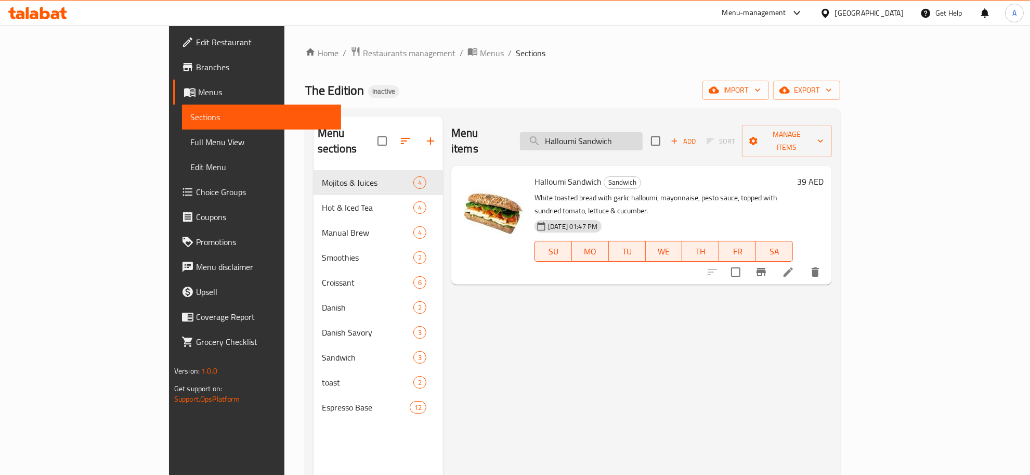
paste input "Truffle [GEOGRAPHIC_DATA]"
type input "Truffle Turkey Sandwich"
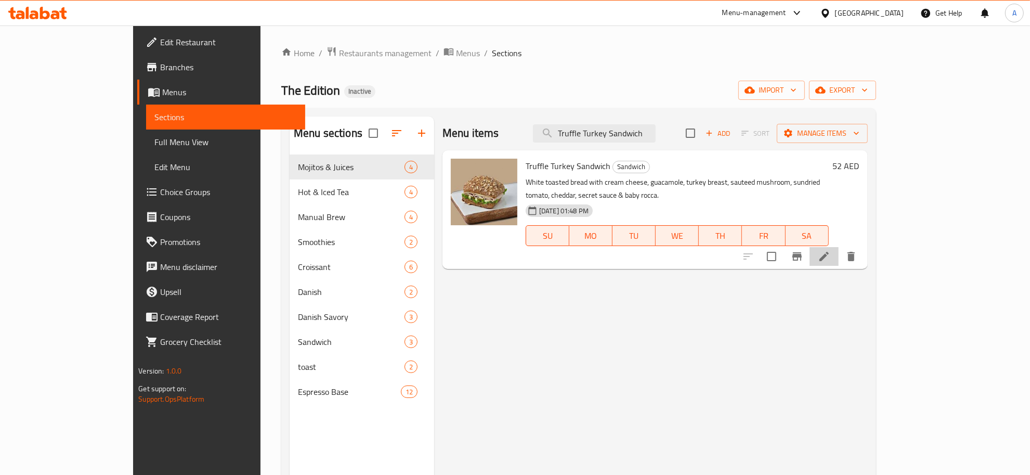
click at [839, 247] on li at bounding box center [823, 256] width 29 height 19
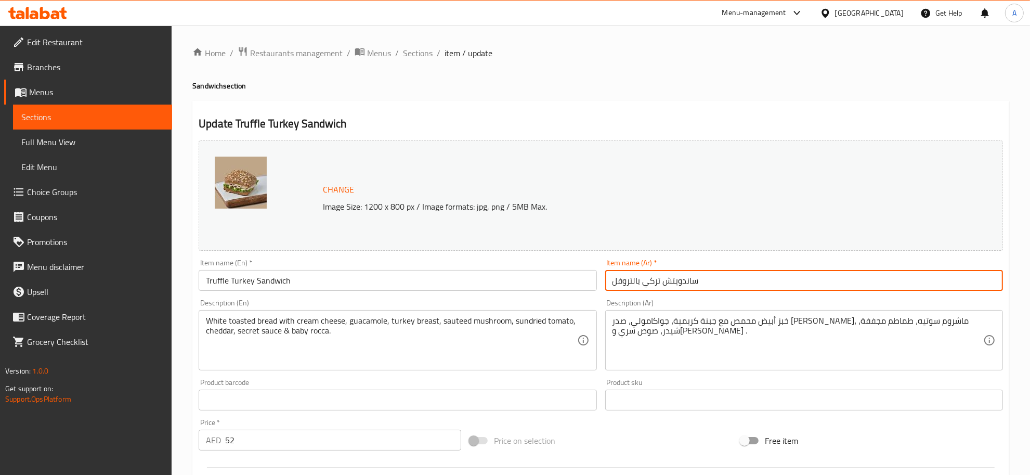
click at [656, 271] on input "ساندويتش تركي بالتروفل" at bounding box center [804, 280] width 398 height 21
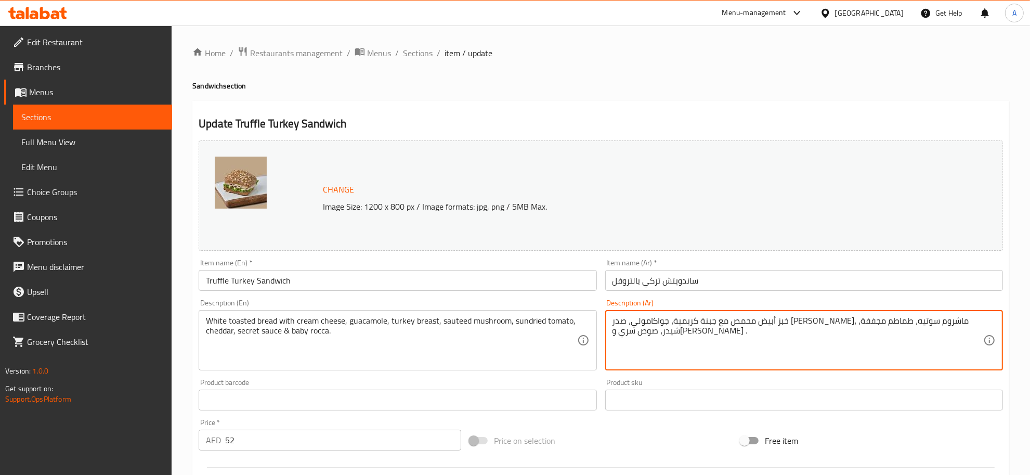
drag, startPoint x: 770, startPoint y: 323, endPoint x: 805, endPoint y: 323, distance: 34.8
paste textarea "ركي"
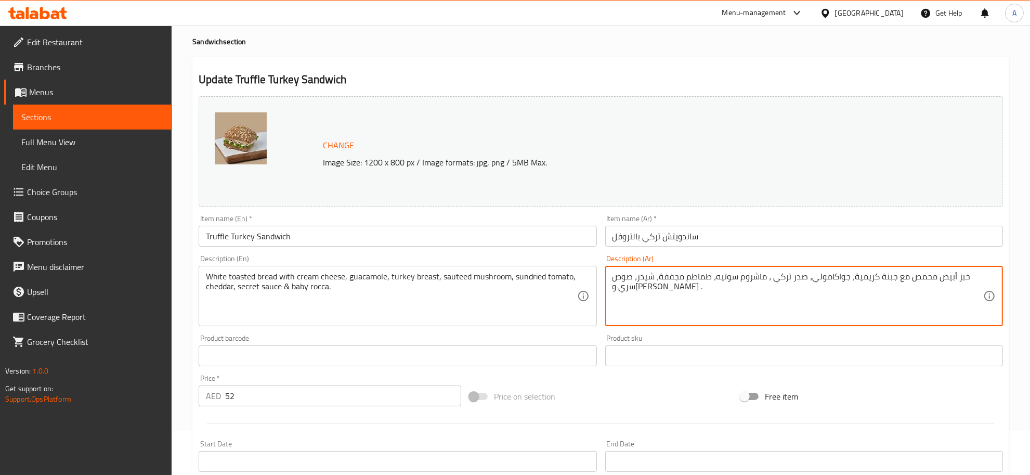
scroll to position [117, 0]
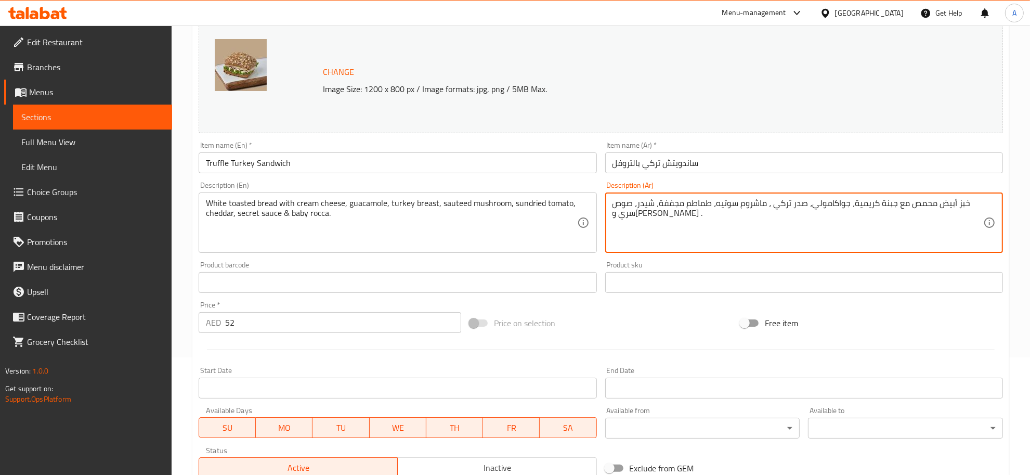
click at [760, 206] on textarea "خبز أبيض محمص مع جبنة كريمية، جواكامولي، صدر تركي ، ماشروم سوتيه، طماطم مجففة، …" at bounding box center [797, 222] width 371 height 49
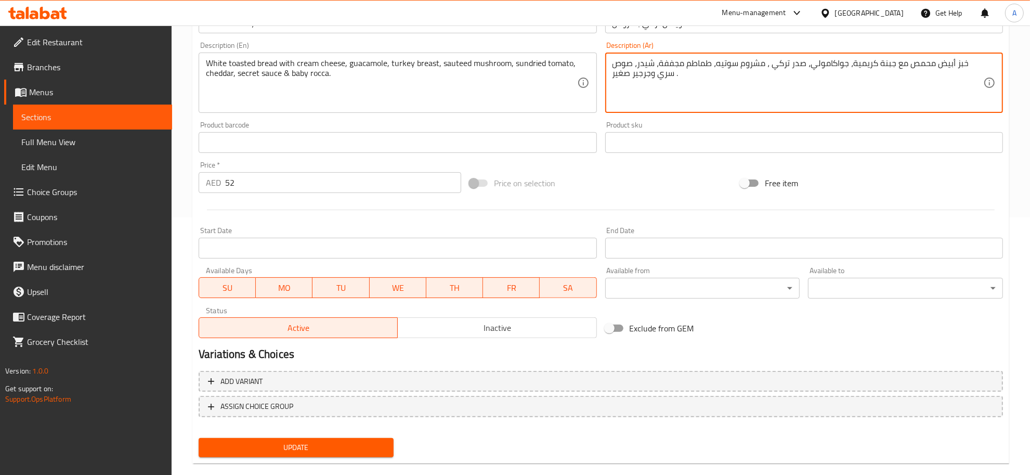
scroll to position [273, 0]
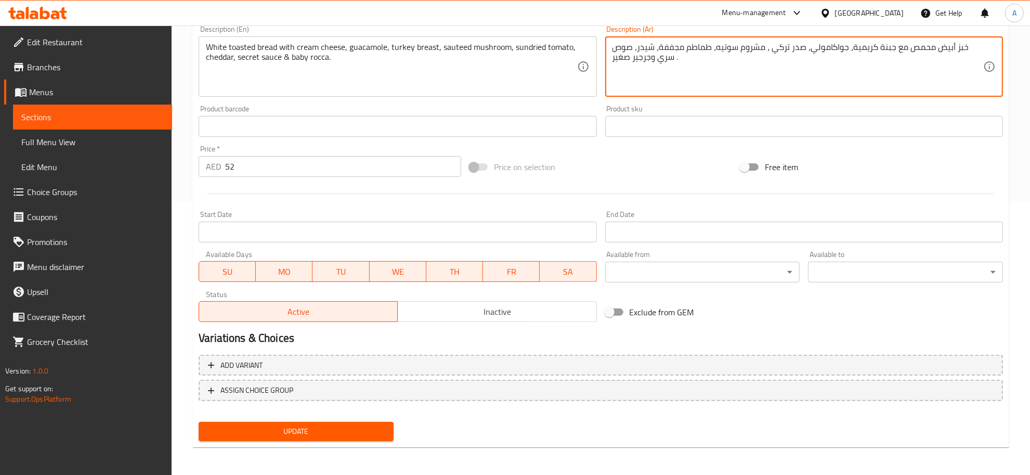
type textarea "خبز أبيض محمص مع جبنة كريمية، جواكامولي، صدر تركي ، مشروم سوتيه، طماطم مجففة، ش…"
click at [323, 418] on div "Update" at bounding box center [295, 431] width 203 height 28
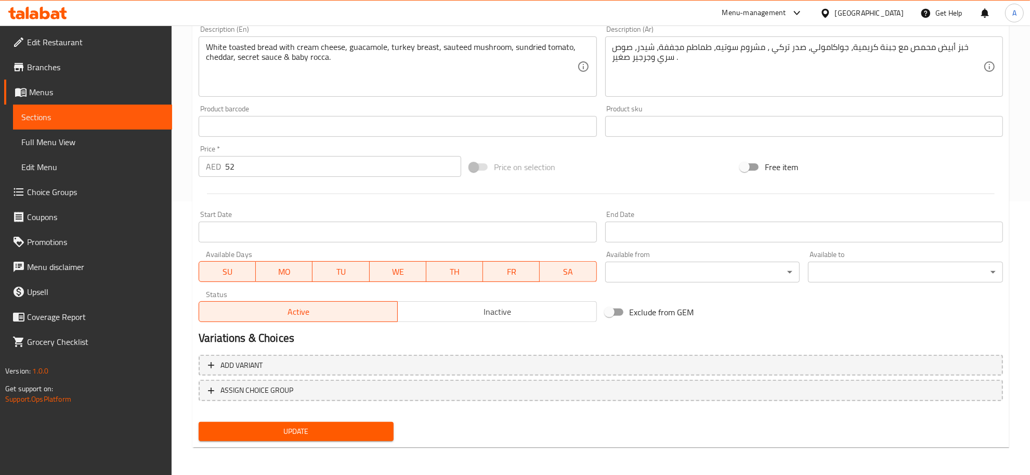
click at [324, 427] on span "Update" at bounding box center [296, 431] width 178 height 13
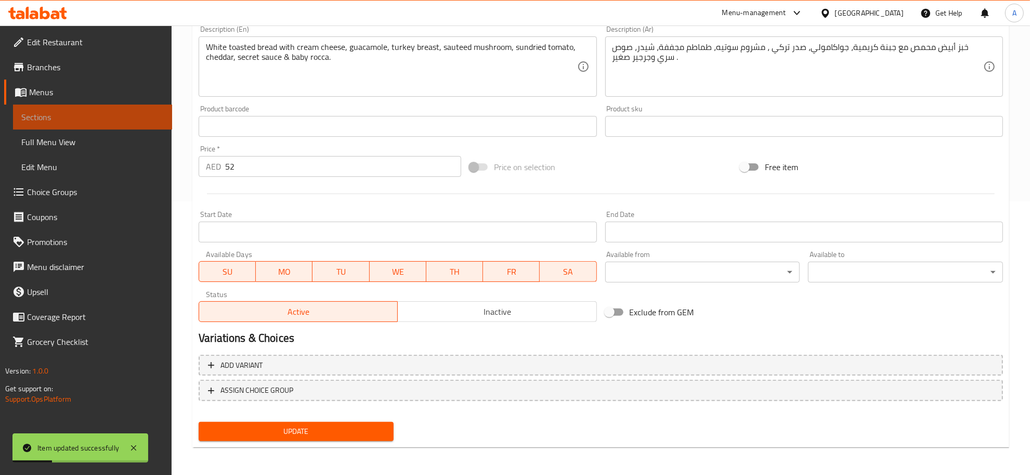
click at [80, 109] on link "Sections" at bounding box center [92, 116] width 159 height 25
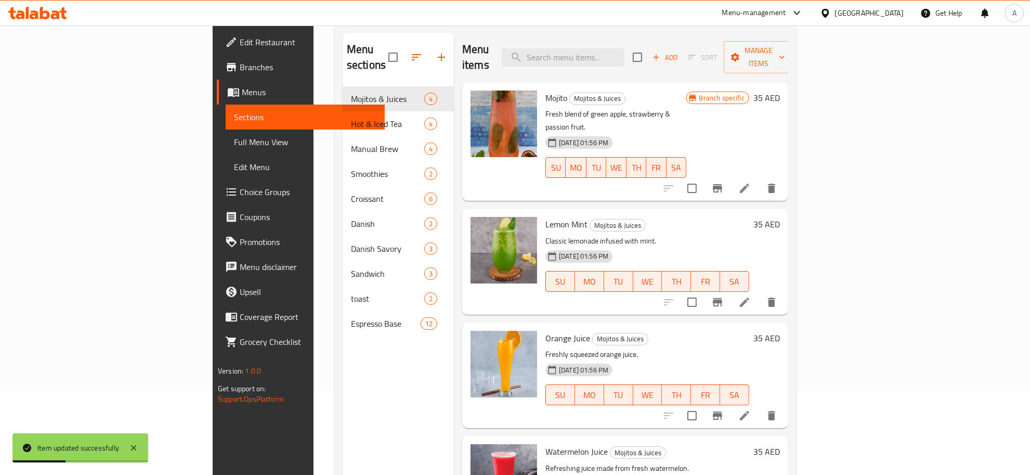
scroll to position [69, 0]
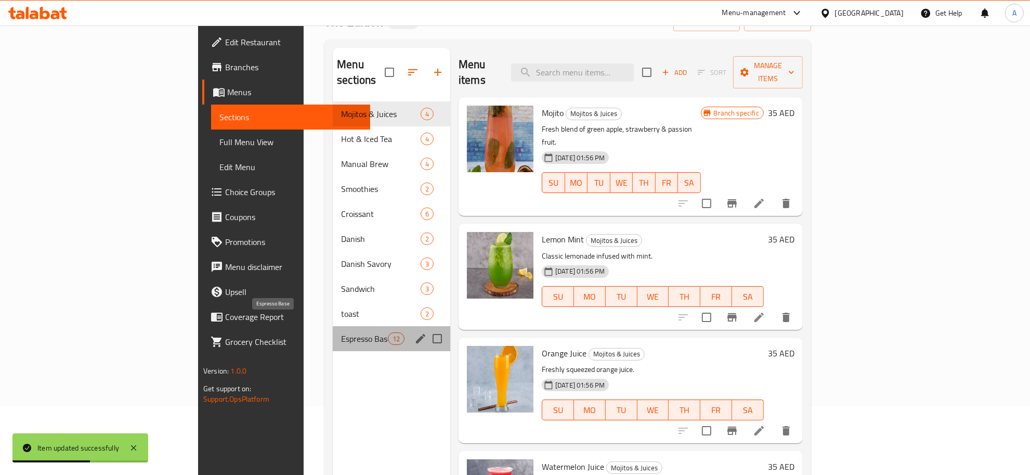
click at [341, 332] on span "Espresso Base" at bounding box center [364, 338] width 47 height 12
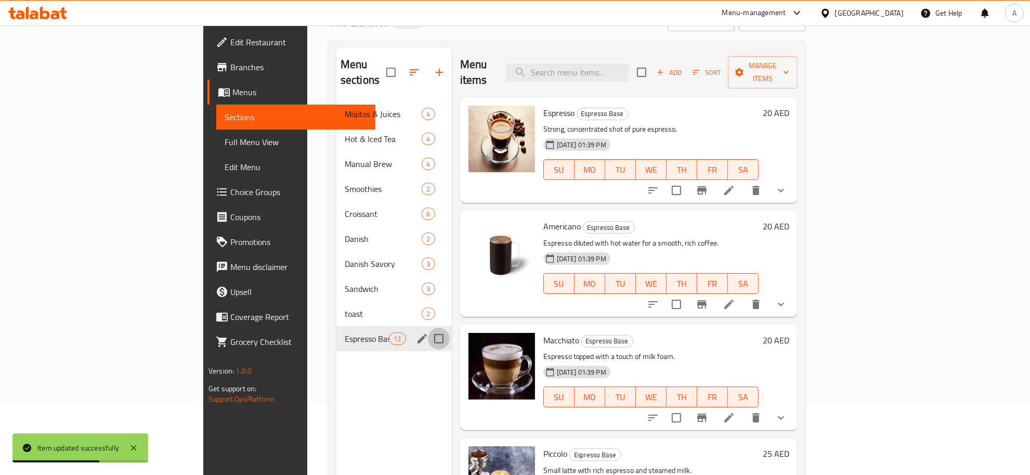
click at [428, 328] on input "Menu sections" at bounding box center [439, 339] width 22 height 22
checkbox input "true"
click at [416, 332] on icon "edit" at bounding box center [422, 338] width 12 height 12
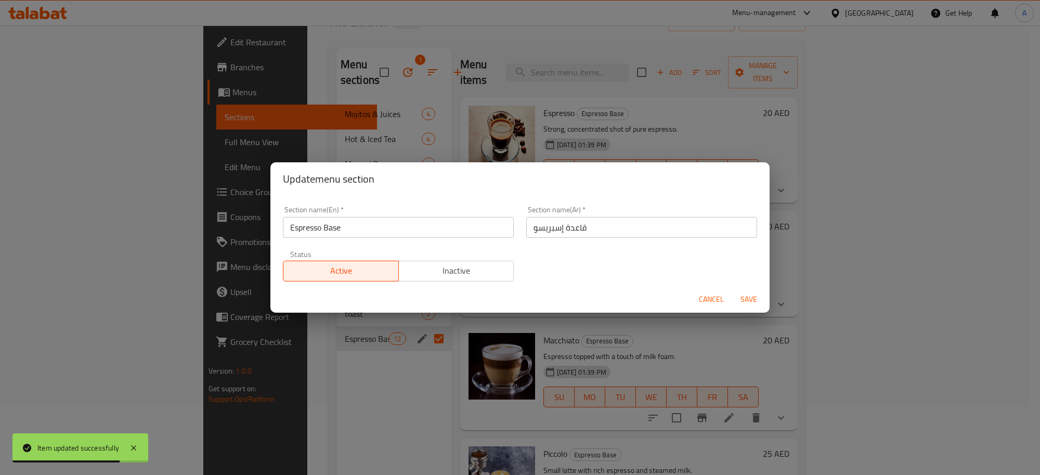
click at [561, 229] on input "قاعدة إسبريسو" at bounding box center [641, 227] width 231 height 21
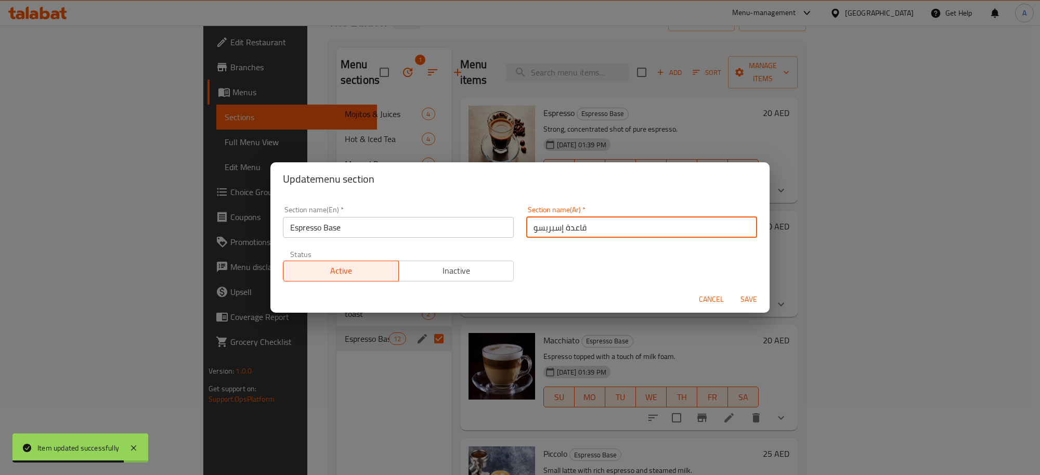
click at [568, 229] on input "قاعدة إسبريسو" at bounding box center [641, 227] width 231 height 21
click at [600, 232] on input "إسبريسو" at bounding box center [641, 227] width 231 height 21
click at [600, 232] on input "إسبريسو f" at bounding box center [641, 227] width 231 height 21
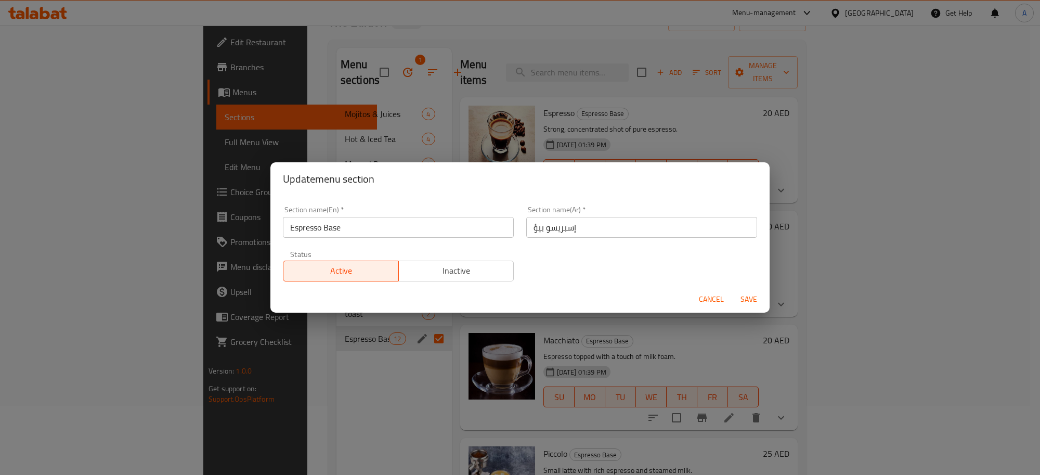
click at [599, 217] on input "إسبريسو بيؤ" at bounding box center [641, 227] width 231 height 21
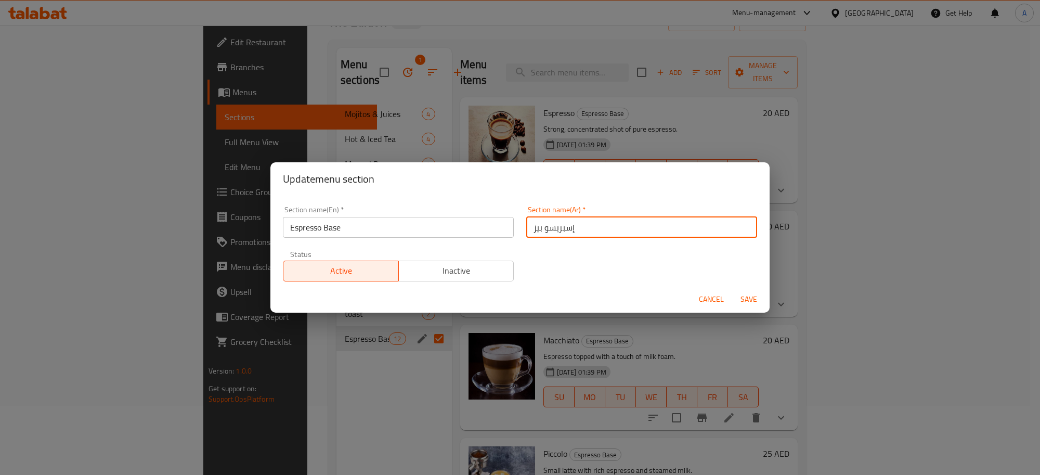
type input "إسبريسو بيز"
click at [421, 237] on input "Espresso Base" at bounding box center [398, 227] width 231 height 21
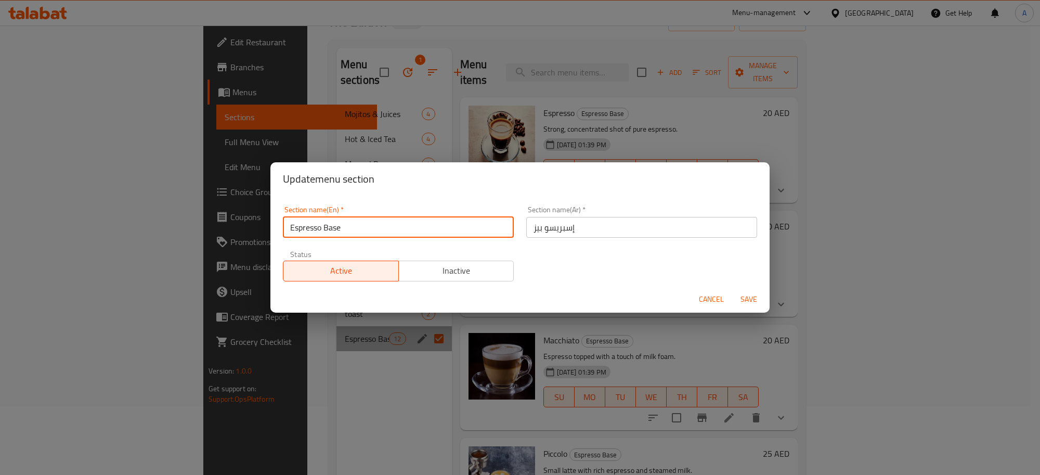
click at [421, 237] on input "Espresso Base" at bounding box center [398, 227] width 231 height 21
click at [708, 294] on span "Cancel" at bounding box center [711, 299] width 25 height 13
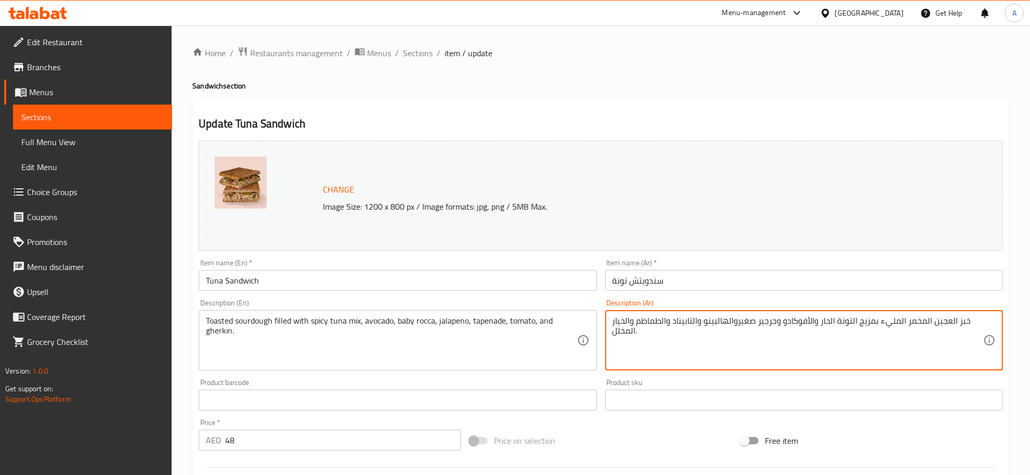
click at [822, 358] on textarea "خبز العجين المخمر المليء بمزيج التونة الحار والأفوكادو وجرجير صغيروالهالبينو وا…" at bounding box center [797, 340] width 371 height 49
paste textarea "حمص المحشو بمزيج التونة الحار والأفوكادو والجرجير [PERSON_NAME] الحار والتابينا…"
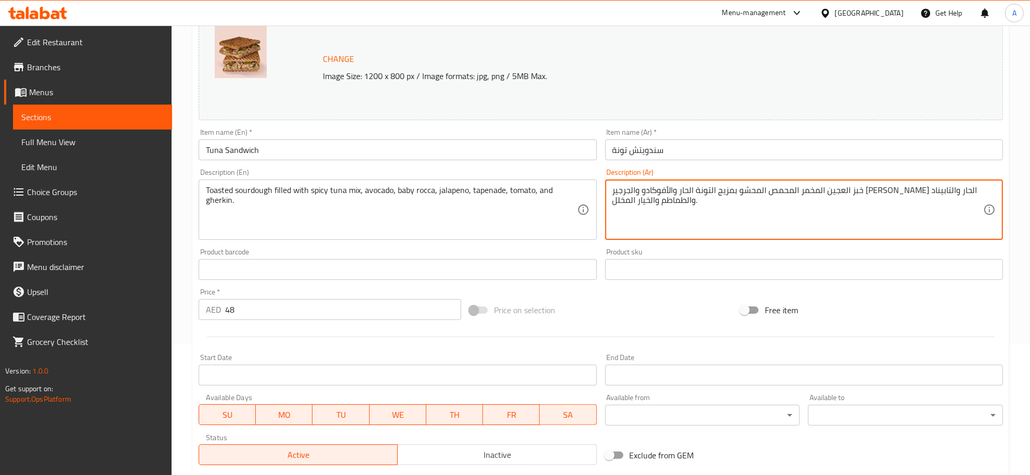
scroll to position [138, 0]
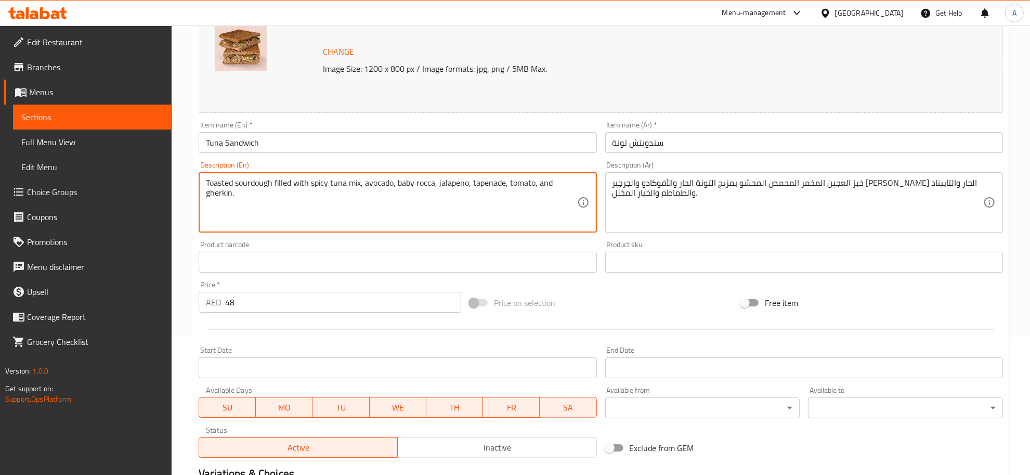
click at [444, 185] on textarea "Toasted sourdough filled with spicy tuna mix, avocado, baby rocca, jalapeno, ta…" at bounding box center [391, 202] width 371 height 49
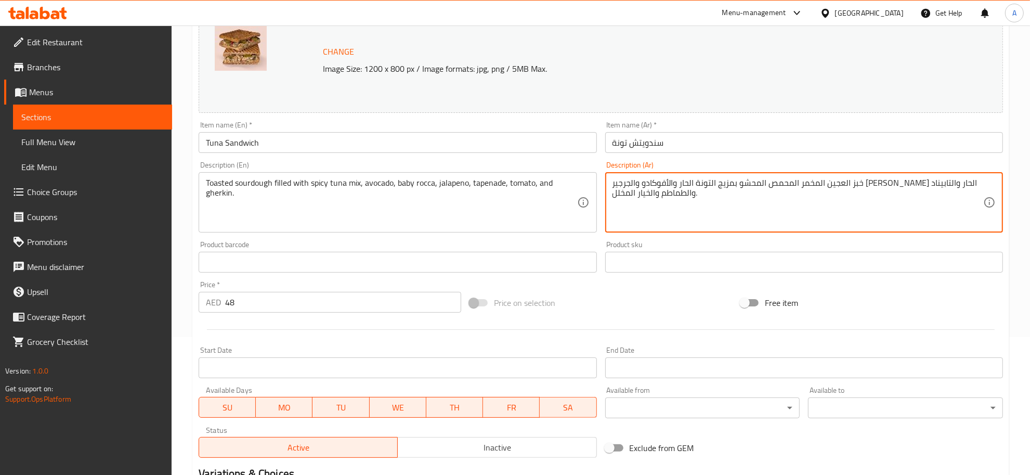
drag, startPoint x: 676, startPoint y: 181, endPoint x: 643, endPoint y: 177, distance: 33.0
paste textarea "البينو"
click at [198, 208] on div "Description (En) Toasted sourdough filled with spicy tuna mix, avocado, baby ro…" at bounding box center [397, 197] width 406 height 80
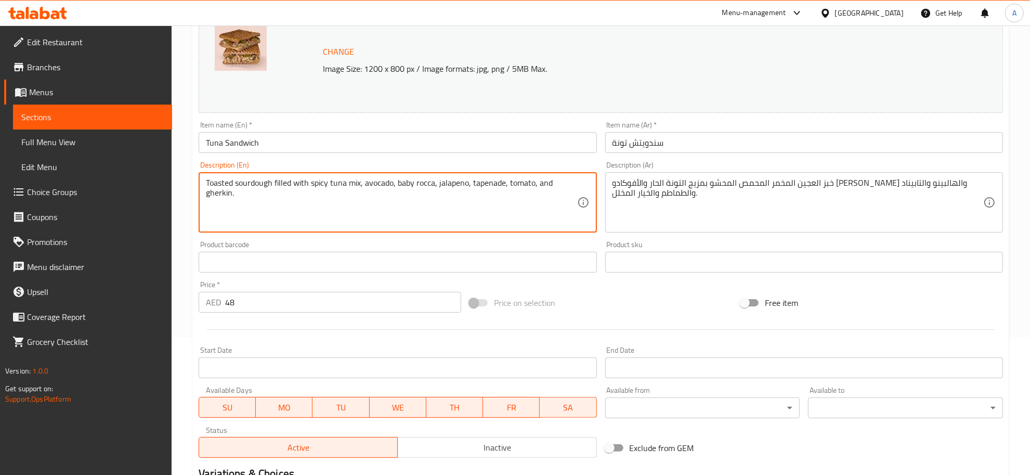
click at [218, 191] on textarea "Toasted sourdough filled with spicy tuna mix, avocado, baby rocca, jalapeno, ta…" at bounding box center [391, 202] width 371 height 49
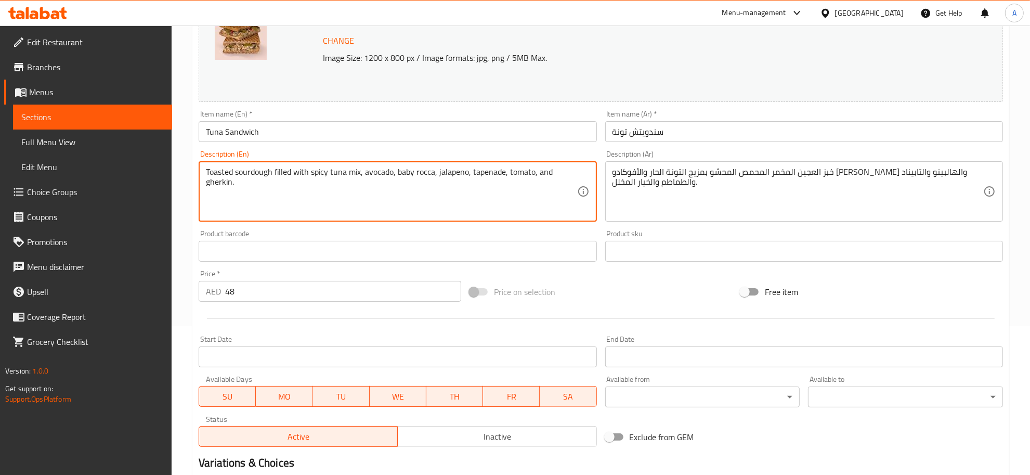
scroll to position [152, 0]
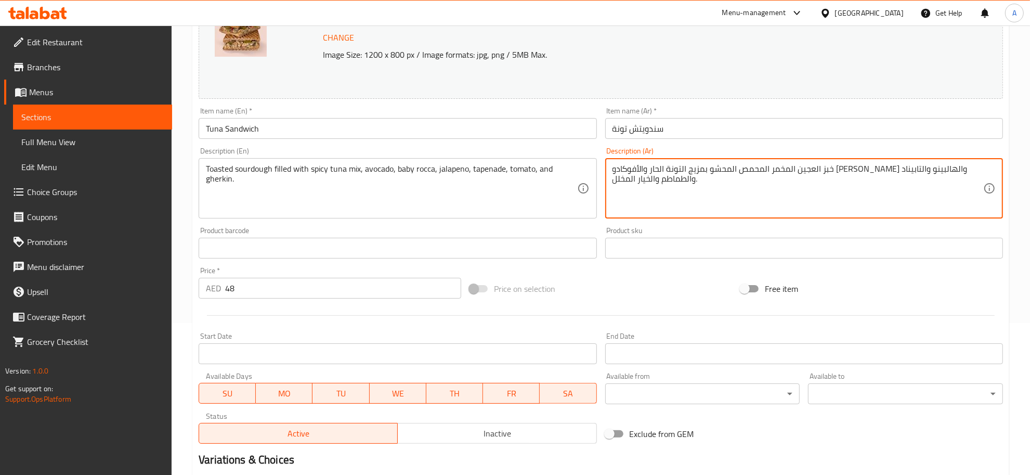
click at [1026, 171] on div "Home / Restaurants management / Menus / Sections / item / update Sandwich secti…" at bounding box center [601, 236] width 858 height 724
paste textarea "صغير"
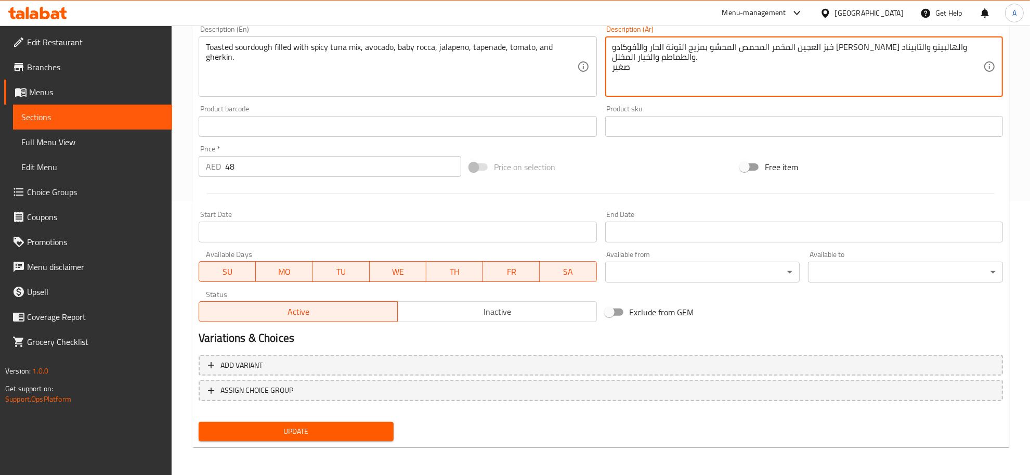
type textarea "خبز العجين المخمر المحمص المحشو بمزيج التونة الحار والأفوكادو [PERSON_NAME] وال…"
click at [341, 446] on div "Update Tuna Sandwich Change Image Size: 1200 x 800 px / Image formats: jpg, png…" at bounding box center [600, 137] width 817 height 620
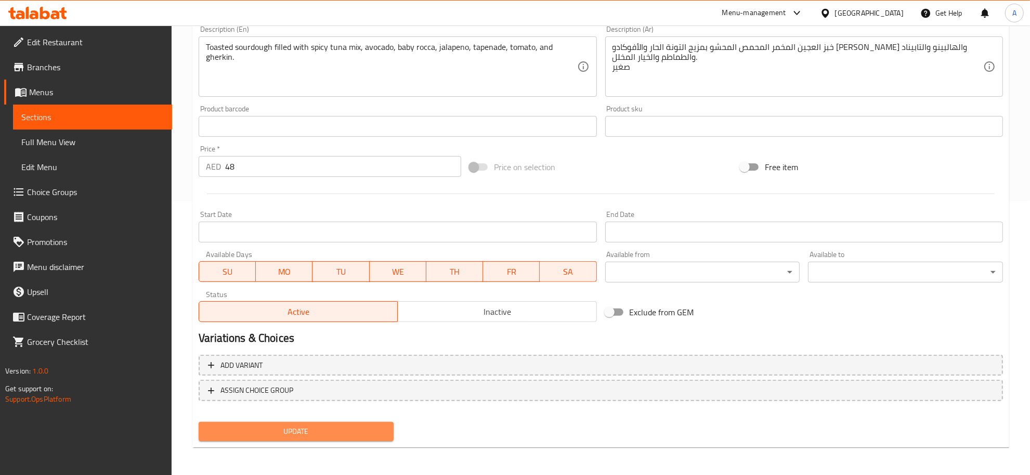
click at [325, 429] on span "Update" at bounding box center [296, 431] width 178 height 13
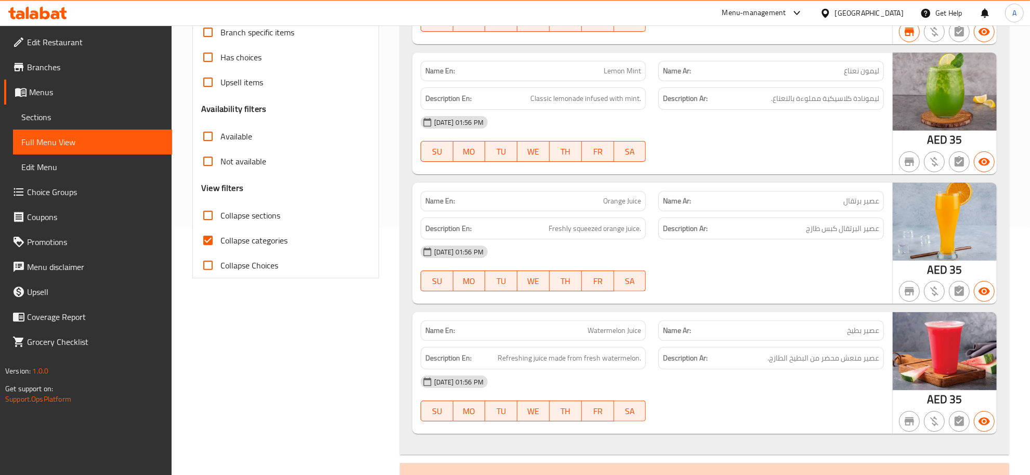
scroll to position [292, 0]
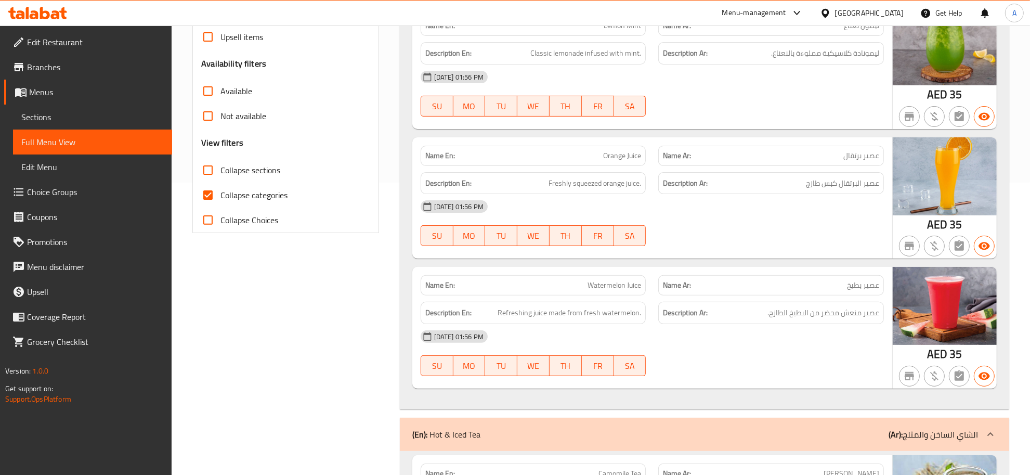
click at [268, 182] on label "Collapse categories" at bounding box center [241, 194] width 92 height 25
click at [220, 182] on input "Collapse categories" at bounding box center [207, 194] width 25 height 25
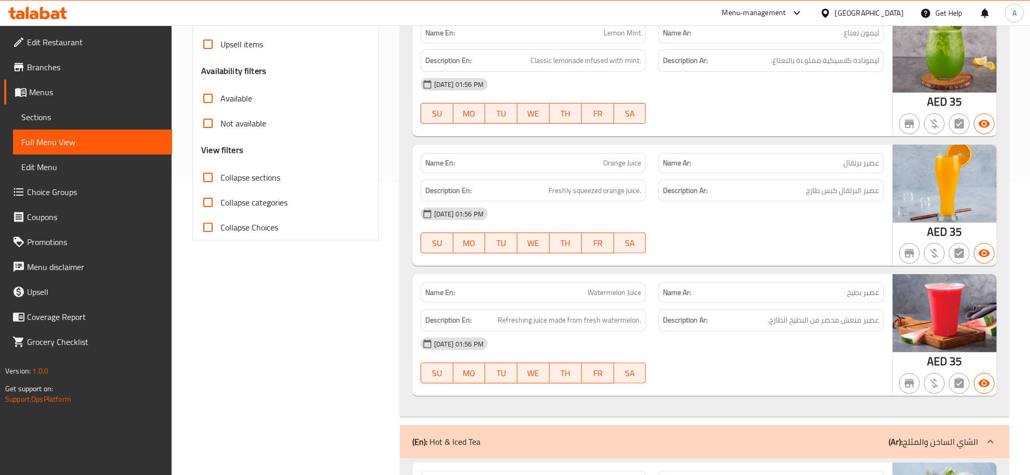
click at [244, 196] on span "Collapse categories" at bounding box center [253, 202] width 67 height 12
click at [220, 196] on input "Collapse categories" at bounding box center [207, 202] width 25 height 25
checkbox input "true"
click at [250, 177] on span "Collapse sections" at bounding box center [250, 177] width 60 height 12
click at [220, 177] on input "Collapse sections" at bounding box center [207, 177] width 25 height 25
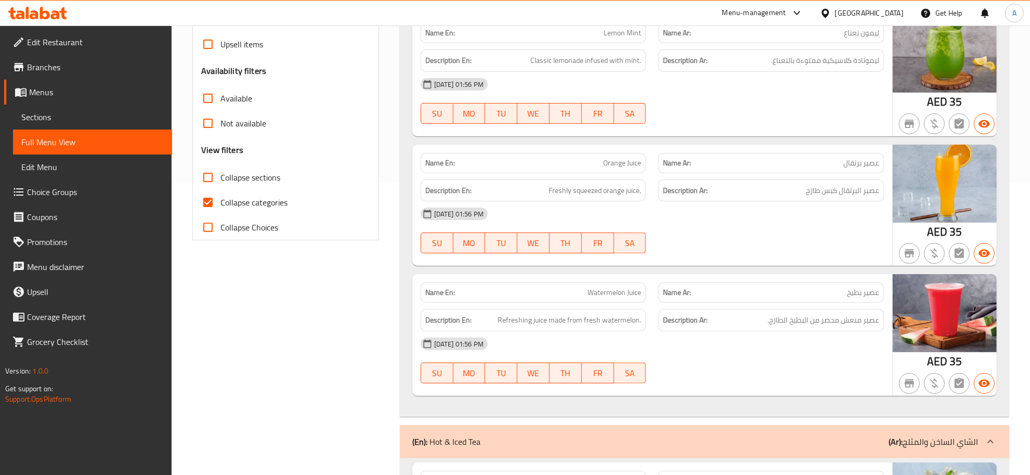
checkbox input "true"
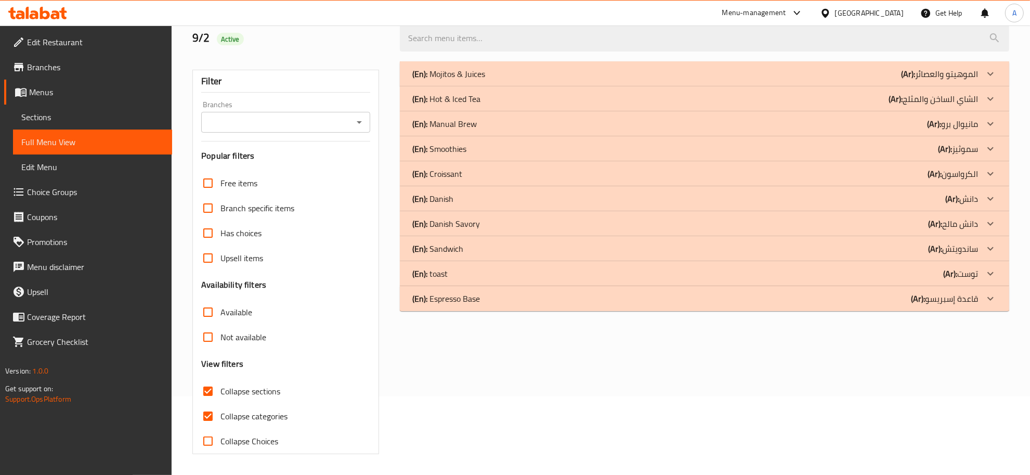
click at [225, 410] on span "Collapse categories" at bounding box center [253, 416] width 67 height 12
click at [220, 403] on input "Collapse categories" at bounding box center [207, 415] width 25 height 25
click at [472, 80] on div "(En): Sandwich (Ar): ساندويتش" at bounding box center [695, 74] width 566 height 12
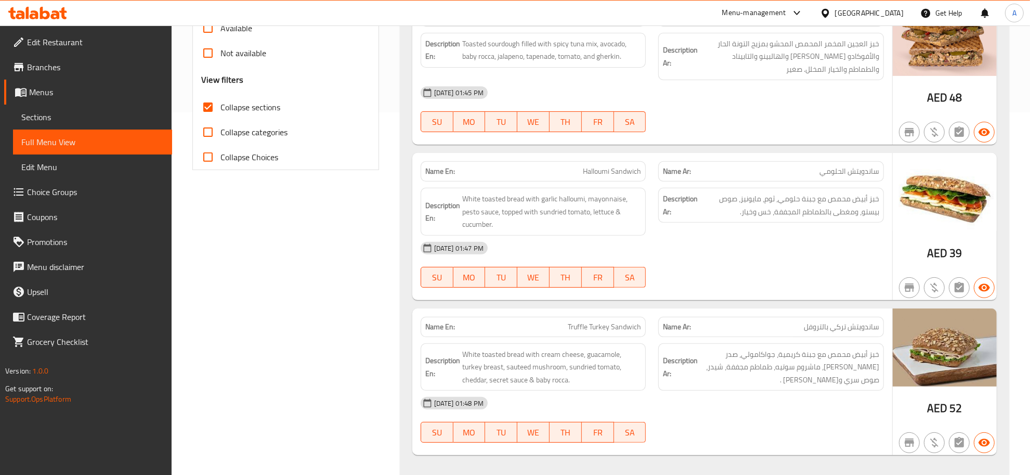
scroll to position [368, 0]
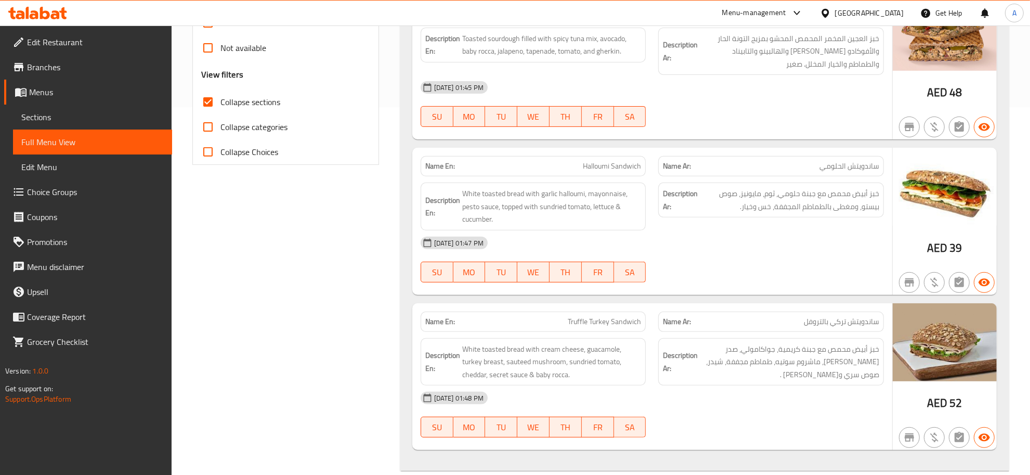
click at [571, 138] on div "Name En: Tuna Sandwich Name Ar: سندويتش تونة Description En: Toasted sourdough …" at bounding box center [652, 66] width 480 height 147
click at [598, 164] on span "Halloumi Sandwich" at bounding box center [612, 166] width 58 height 11
click at [804, 217] on div "Description Ar: خبز أبيض محمص مع جبنة حلومي، ثوم، مايونيز، صوص بيستو، ومغطى بال…" at bounding box center [771, 199] width 226 height 35
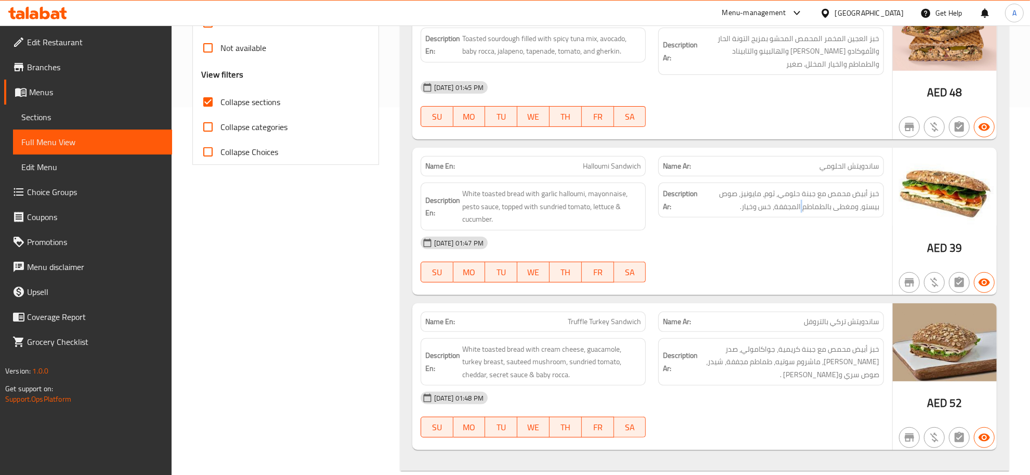
click at [804, 217] on div "Description Ar: خبز أبيض محمص مع جبنة حلومي، ثوم، مايونيز، صوص بيستو، ومغطى بال…" at bounding box center [771, 199] width 226 height 35
click at [592, 205] on span "White toasted bread with garlic halloumi, mayonnaise, pesto sauce, topped with …" at bounding box center [551, 206] width 179 height 38
click at [599, 172] on span "Halloumi Sandwich" at bounding box center [612, 166] width 58 height 11
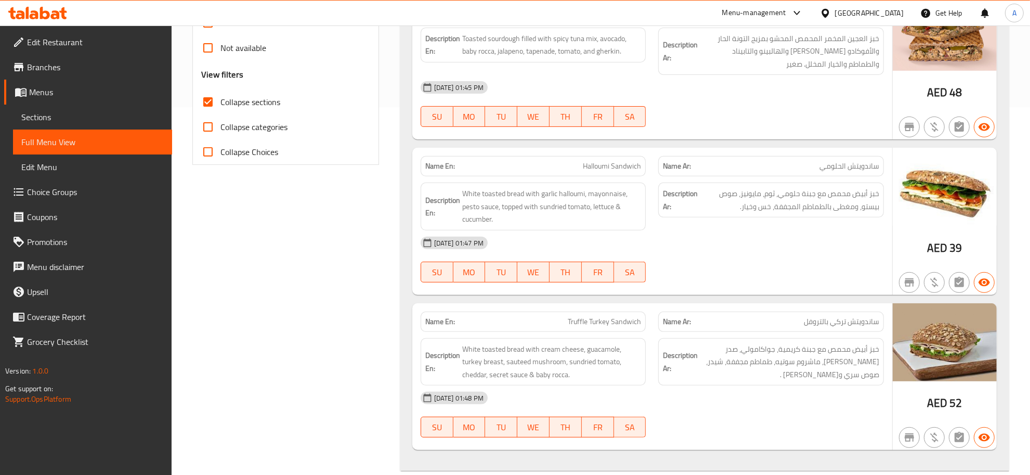
click at [602, 164] on span "Halloumi Sandwich" at bounding box center [612, 166] width 58 height 11
copy span "Halloumi Sandwich"
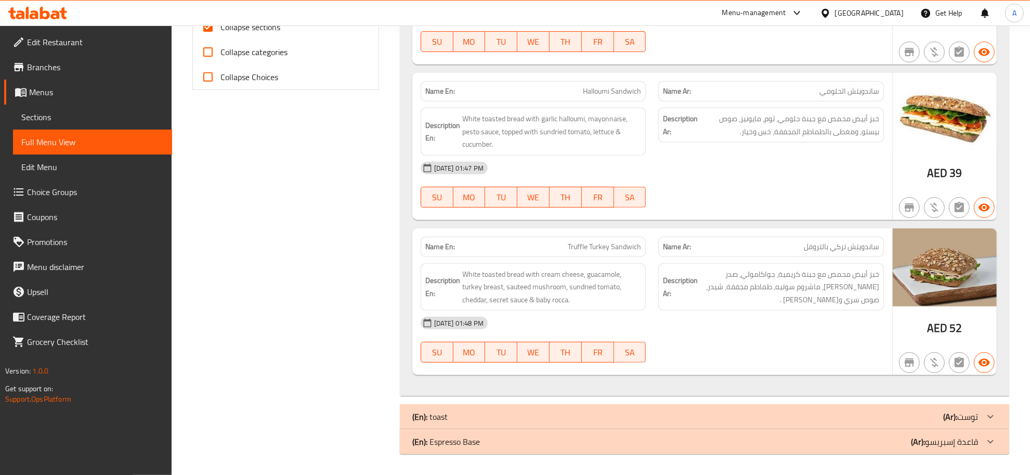
click at [793, 246] on p "Name Ar: ساندويتش تركي بالتروفل" at bounding box center [771, 246] width 216 height 11
click at [550, 242] on p "Name En: Truffle Turkey Sandwich" at bounding box center [533, 246] width 216 height 11
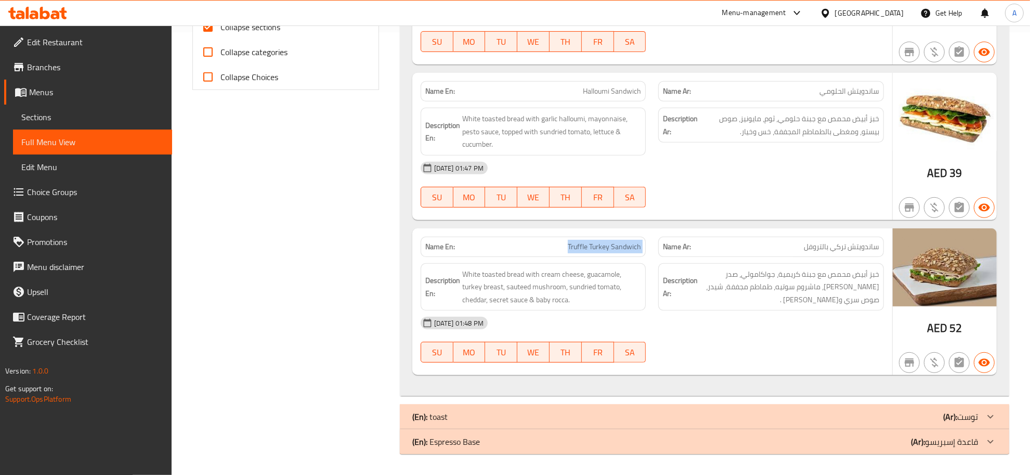
click at [550, 242] on p "Name En: Truffle Turkey Sandwich" at bounding box center [533, 246] width 216 height 11
click at [789, 248] on p "Name Ar: ساندويتش تركي بالتروفل" at bounding box center [771, 246] width 216 height 11
click at [814, 279] on span "خبز أبيض محمص مع جبنة كريمية، جواكامولي، صدر ديك رومي، ماشروم سوتيه، طماطم مجفف…" at bounding box center [789, 287] width 179 height 38
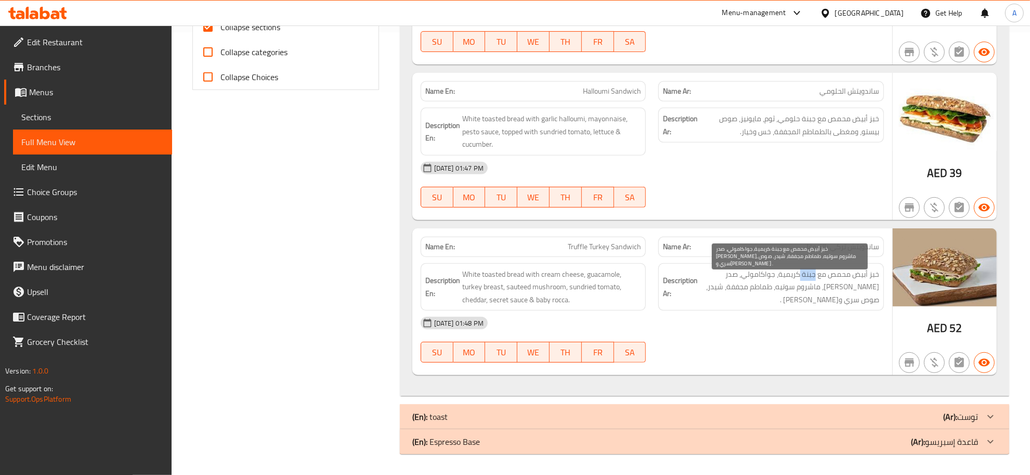
click at [814, 279] on span "خبز أبيض محمص مع جبنة كريمية، جواكامولي، صدر ديك رومي، ماشروم سوتيه، طماطم مجفف…" at bounding box center [789, 287] width 179 height 38
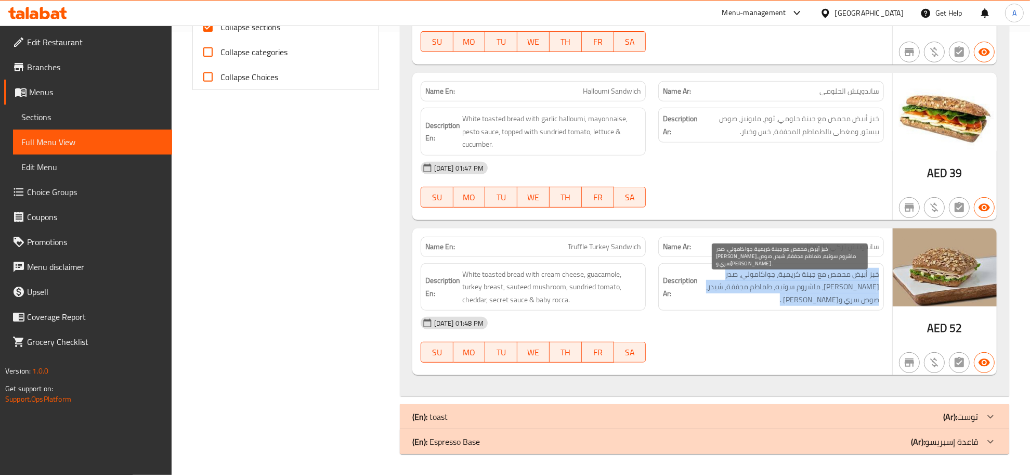
click at [814, 279] on span "خبز أبيض محمص مع جبنة كريمية، جواكامولي، صدر ديك رومي، ماشروم سوتيه، طماطم مجفف…" at bounding box center [789, 287] width 179 height 38
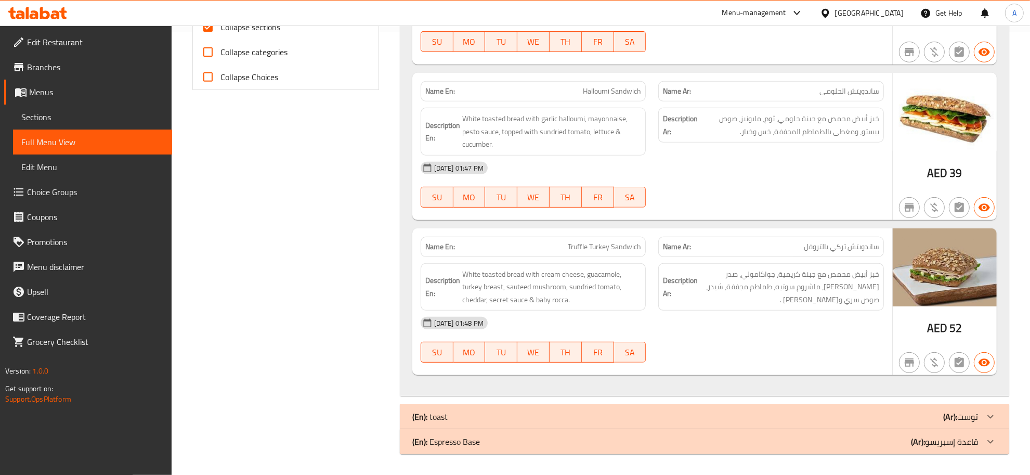
click at [595, 241] on span "Truffle Turkey Sandwich" at bounding box center [604, 246] width 73 height 11
copy span "Truffle Turkey Sandwich"
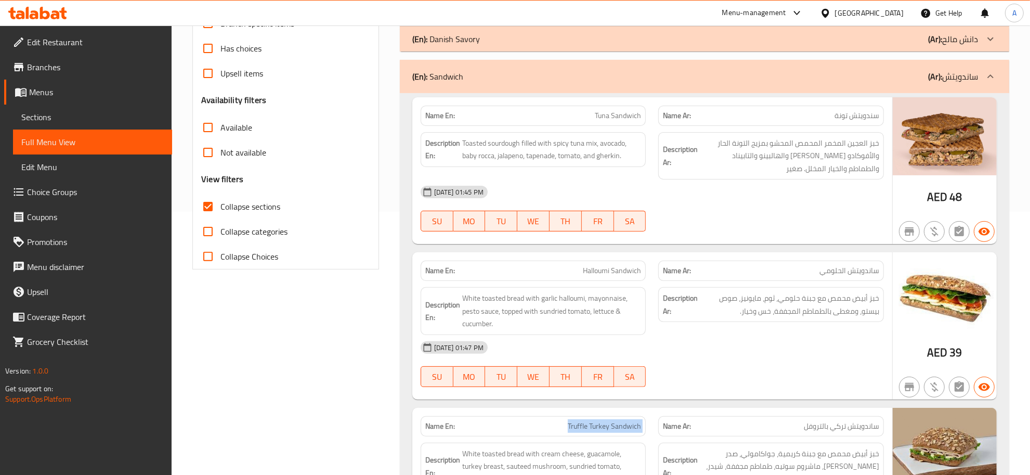
click at [971, 79] on p "(Ar): ساندويتش" at bounding box center [953, 76] width 50 height 12
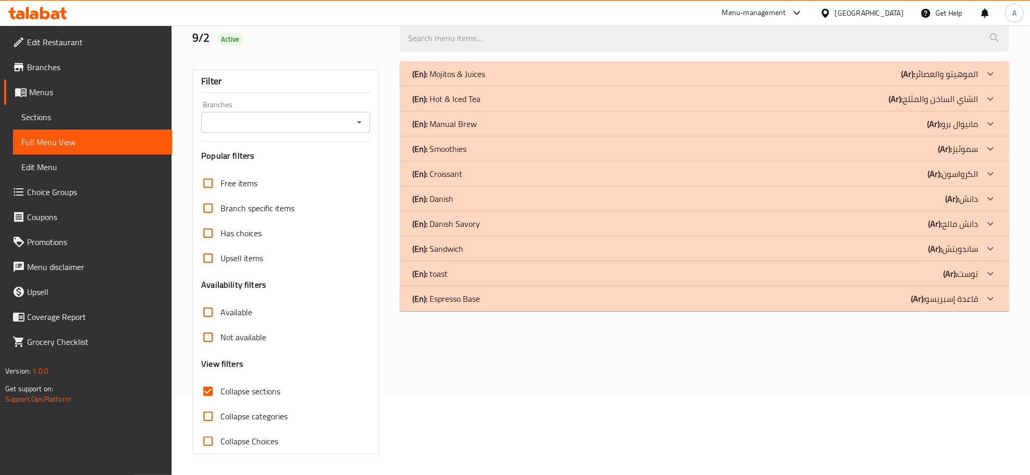
scroll to position [79, 0]
click at [942, 80] on p "(Ar): قاعدة إسبريسو" at bounding box center [939, 74] width 77 height 12
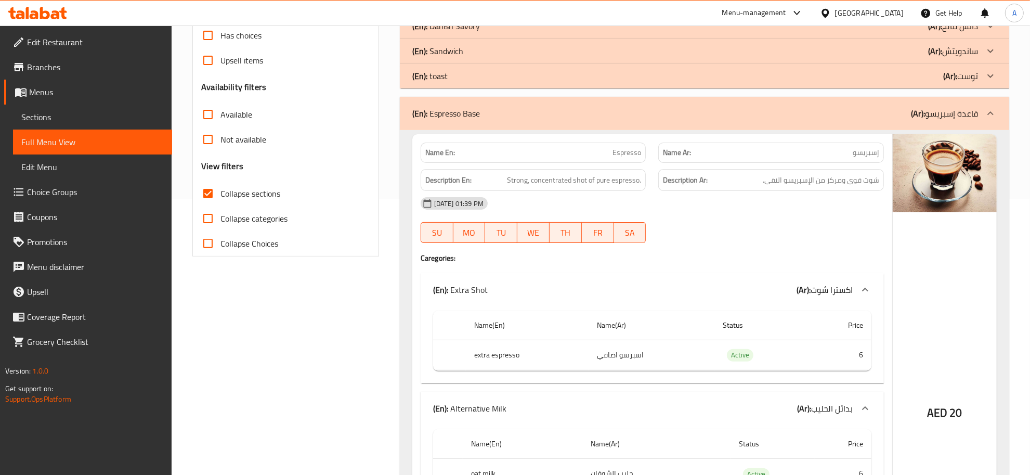
scroll to position [326, 0]
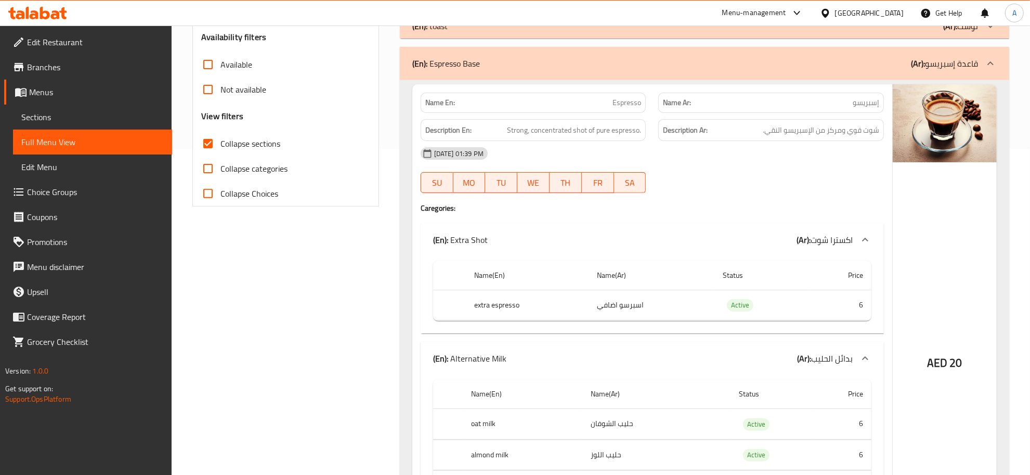
click at [831, 121] on div "Description Ar: شوت قوي ومركز من الإسبريسو النقي." at bounding box center [771, 130] width 226 height 22
click at [237, 162] on span "Collapse categories" at bounding box center [253, 168] width 67 height 12
click at [220, 162] on input "Collapse categories" at bounding box center [207, 168] width 25 height 25
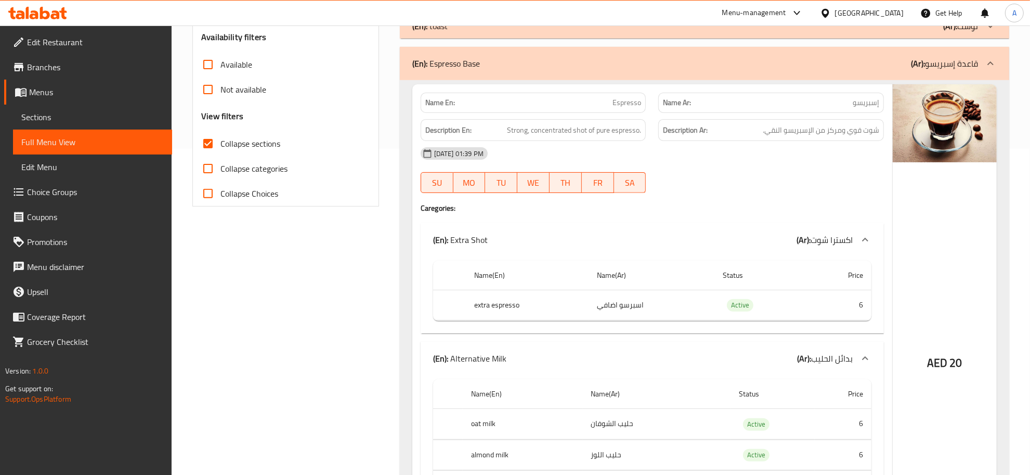
checkbox input "true"
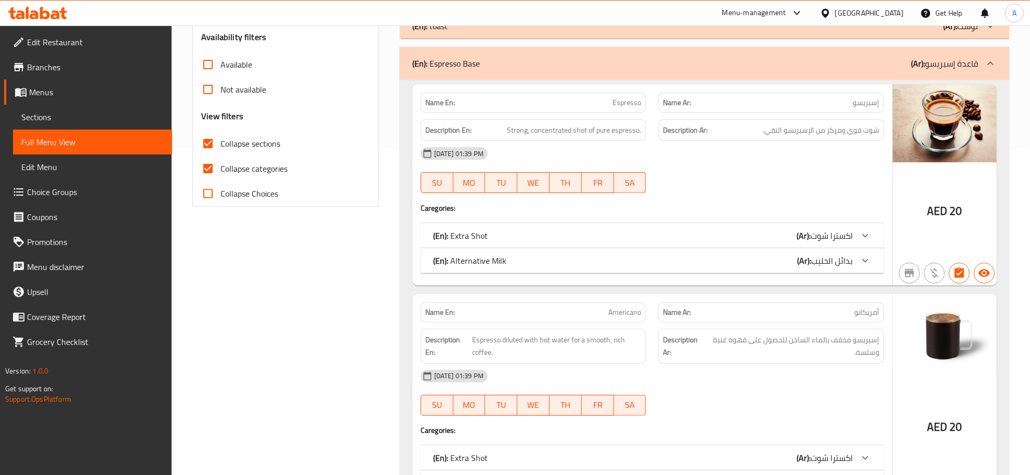
click at [797, 139] on div "Description Ar: شوت قوي ومركز من الإسبريسو النقي." at bounding box center [771, 130] width 226 height 22
click at [799, 130] on span "شوت قوي ومركز من الإسبريسو النقي." at bounding box center [821, 130] width 116 height 13
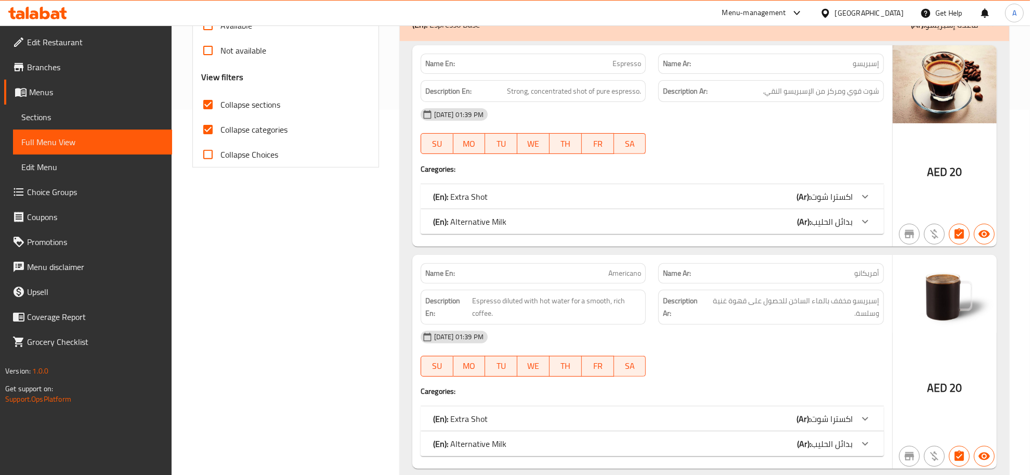
scroll to position [466, 0]
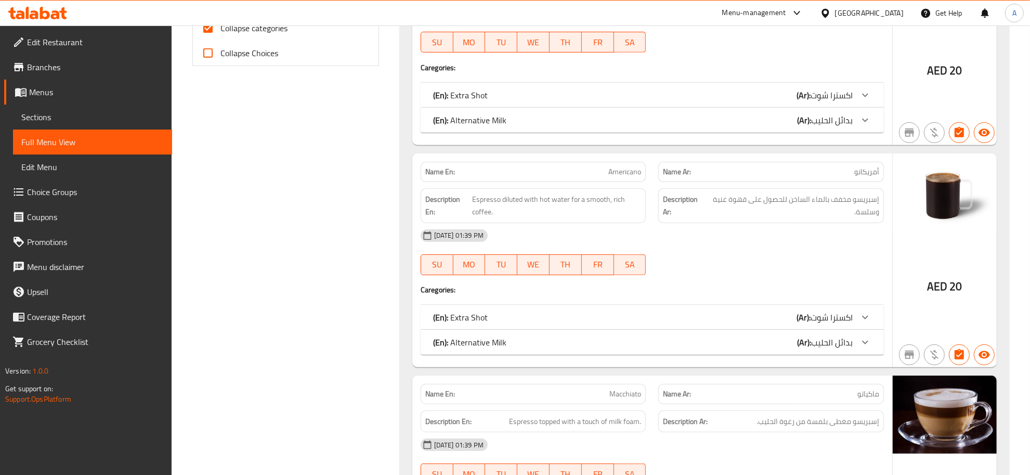
click at [828, 230] on div "02-09-2025 01:39 PM" at bounding box center [652, 235] width 476 height 25
click at [840, 208] on span "إسبريسو مخفف بالماء الساخن للحصول على قهوة غنية وسلسة." at bounding box center [792, 205] width 174 height 25
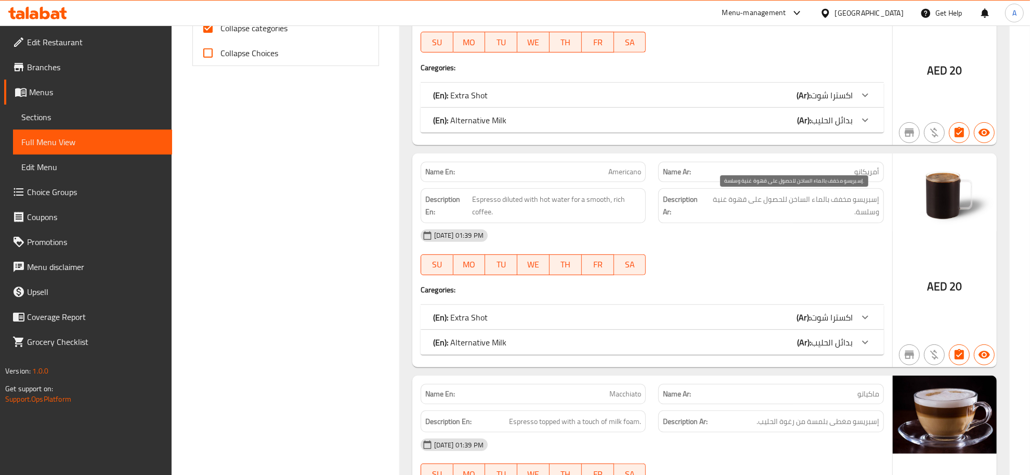
click at [840, 208] on span "إسبريسو مخفف بالماء الساخن للحصول على قهوة غنية وسلسة." at bounding box center [792, 205] width 174 height 25
click at [843, 206] on span "إسبريسو مخفف بالماء الساخن للحصول على قهوة غنية وسلسة." at bounding box center [792, 205] width 174 height 25
click at [821, 199] on span "إسبريسو مخفف بالماء الساخن للحصول على قهوة غنية وسلسة." at bounding box center [792, 205] width 174 height 25
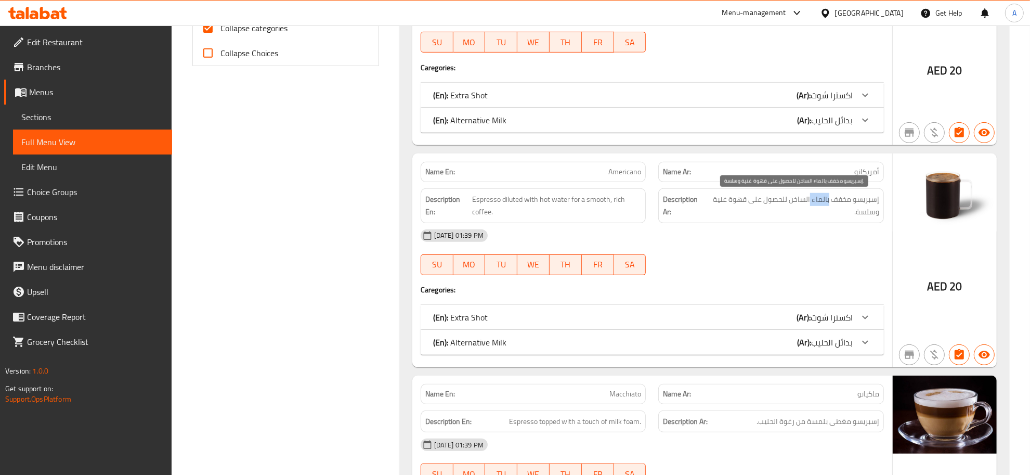
click at [821, 199] on span "إسبريسو مخفف بالماء الساخن للحصول على قهوة غنية وسلسة." at bounding box center [792, 205] width 174 height 25
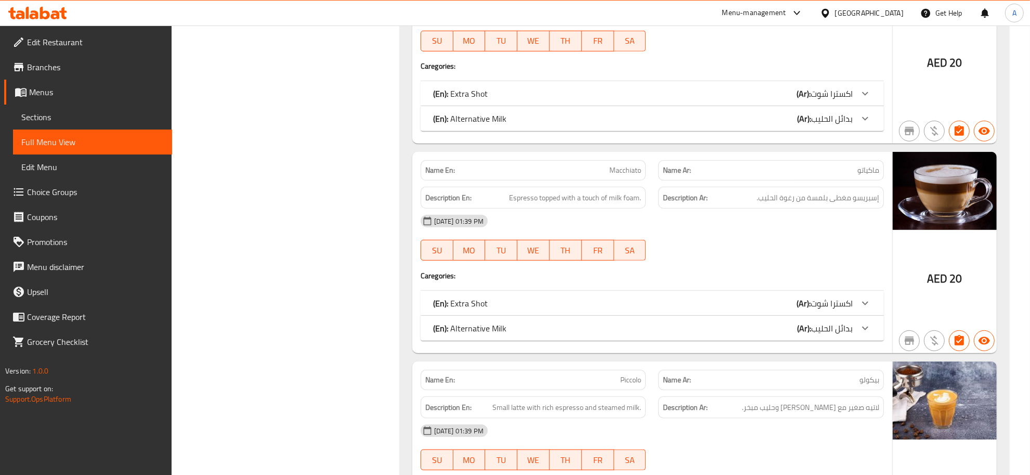
scroll to position [721, 0]
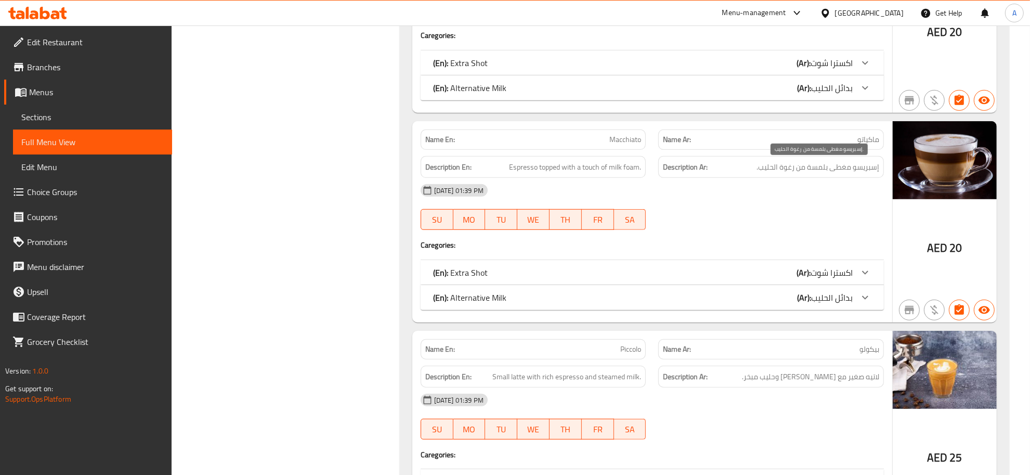
click at [848, 169] on span "إسبريسو مغطى بلمسة من رغوة الحليب." at bounding box center [817, 167] width 123 height 13
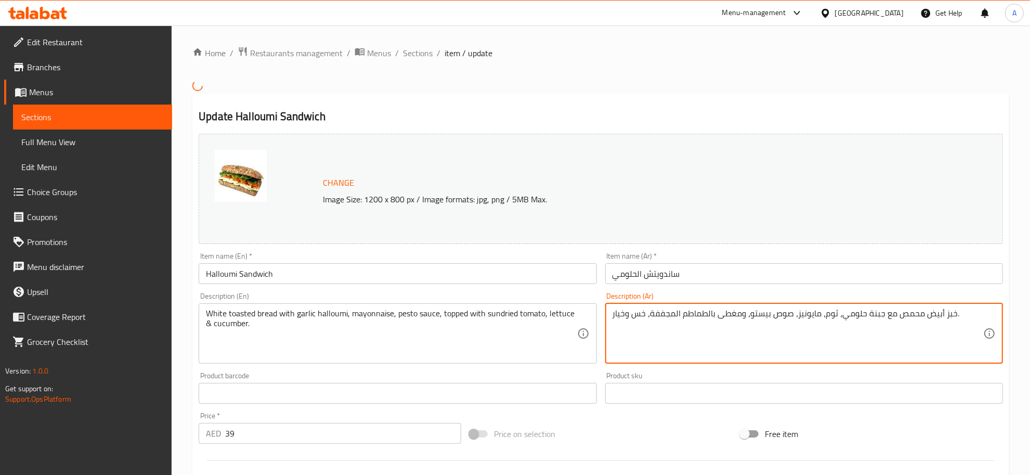
click at [873, 316] on textarea "خبز أبيض محمص مع جبنة حلومي، ثوم، مايونيز، صوص بيستو، ومغطى بالطماطم المجففة، خ…" at bounding box center [797, 332] width 371 height 49
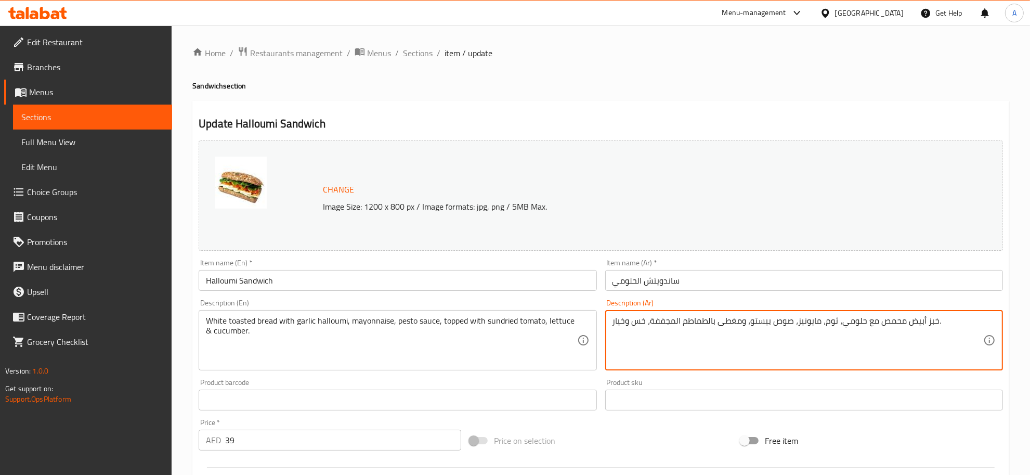
click at [838, 321] on textarea "خبز أبيض محمص مع حلومي، ثوم، مايونيز، صوص بيستو، ومغطى بالطماطم المجففة، خس وخي…" at bounding box center [797, 340] width 371 height 49
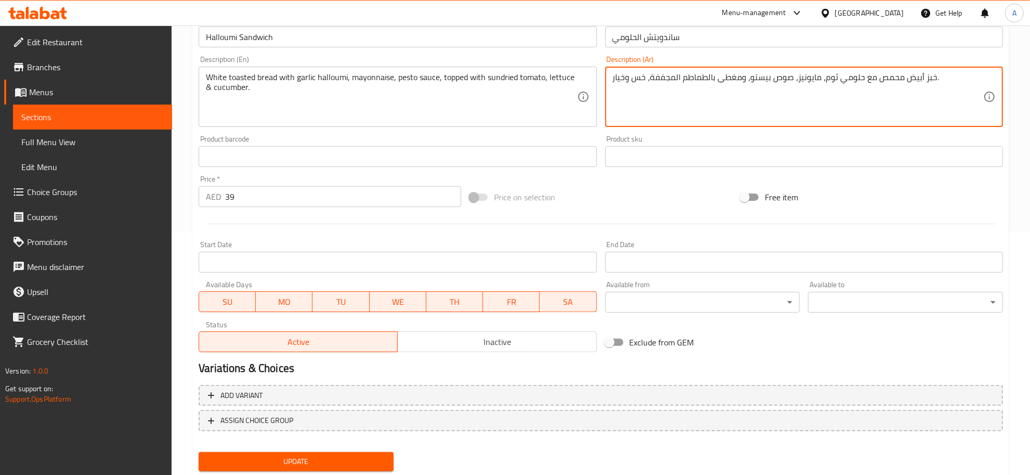
scroll to position [245, 0]
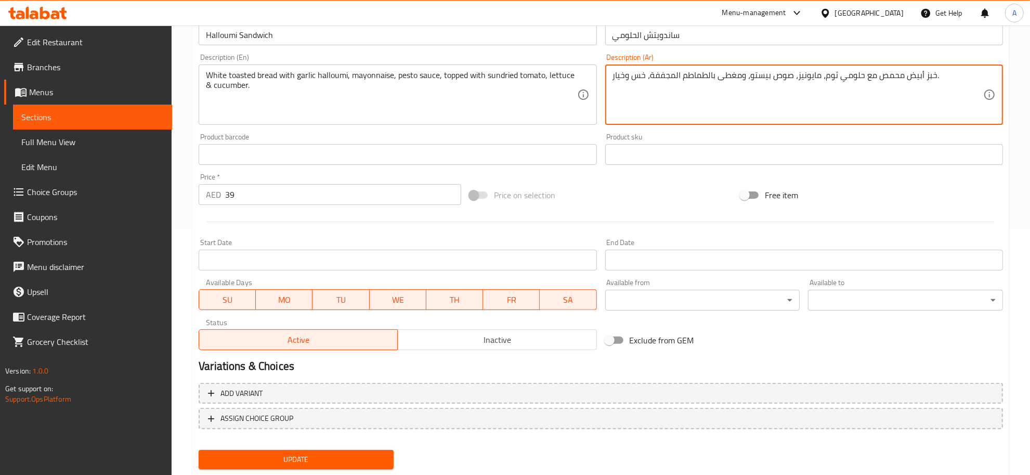
type textarea "خبز أبيض محمص مع حلومي ثوم، مايونيز، صوص بيستو، ومغطى بالطماطم المجففة، خس وخيا…"
click at [316, 450] on button "Update" at bounding box center [296, 459] width 195 height 19
